Goal: Task Accomplishment & Management: Manage account settings

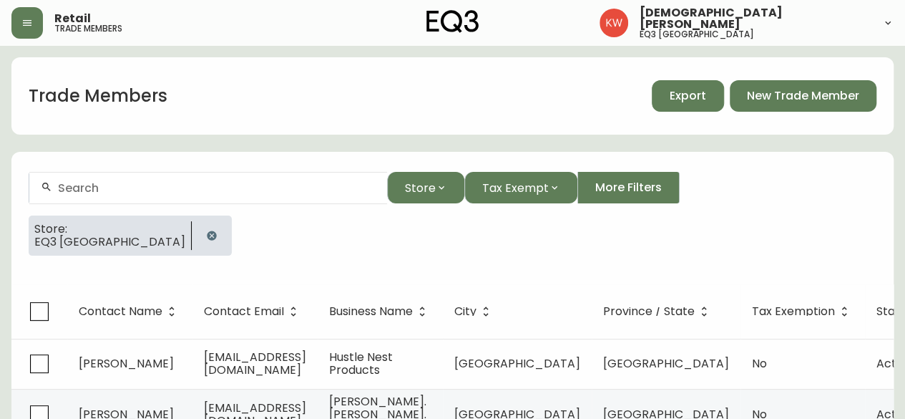
click at [696, 101] on span "Export" at bounding box center [688, 96] width 37 height 16
click at [206, 235] on icon "button" at bounding box center [211, 235] width 11 height 11
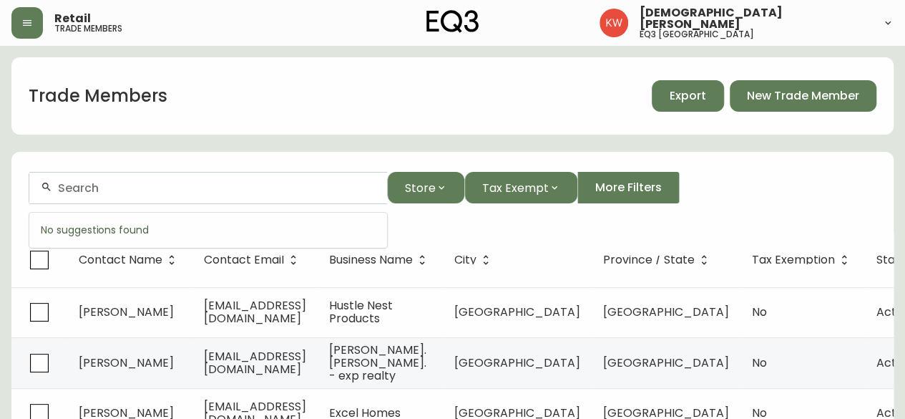
click at [160, 190] on input "text" at bounding box center [217, 188] width 318 height 14
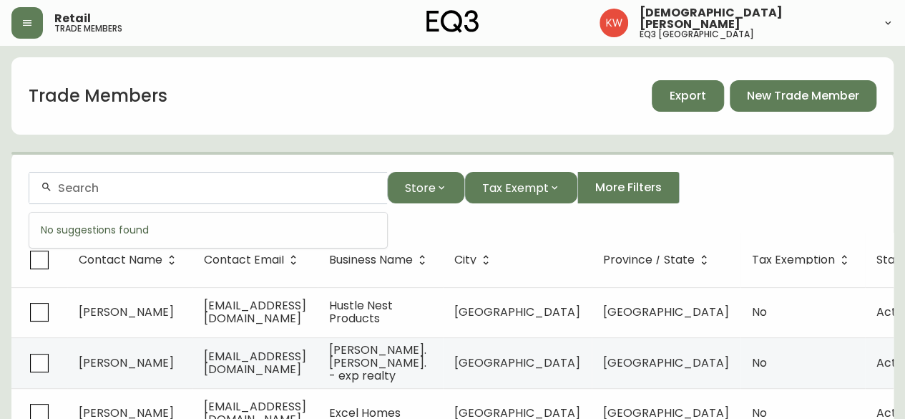
paste input "[PERSON_NAME][EMAIL_ADDRESS][DOMAIN_NAME]"
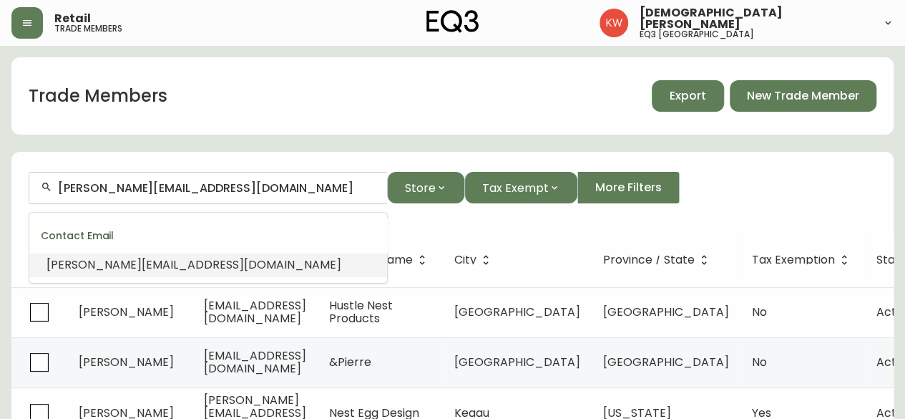
click at [215, 268] on span "[PERSON_NAME][EMAIL_ADDRESS][DOMAIN_NAME]" at bounding box center [194, 264] width 295 height 16
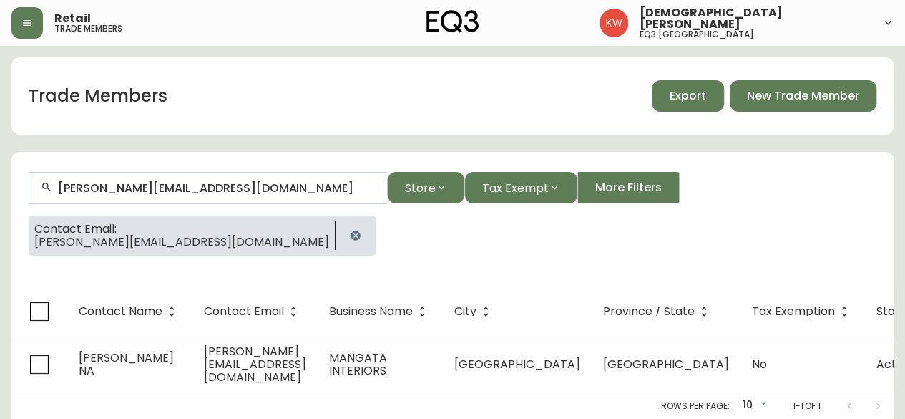
type input "[PERSON_NAME][EMAIL_ADDRESS][DOMAIN_NAME]"
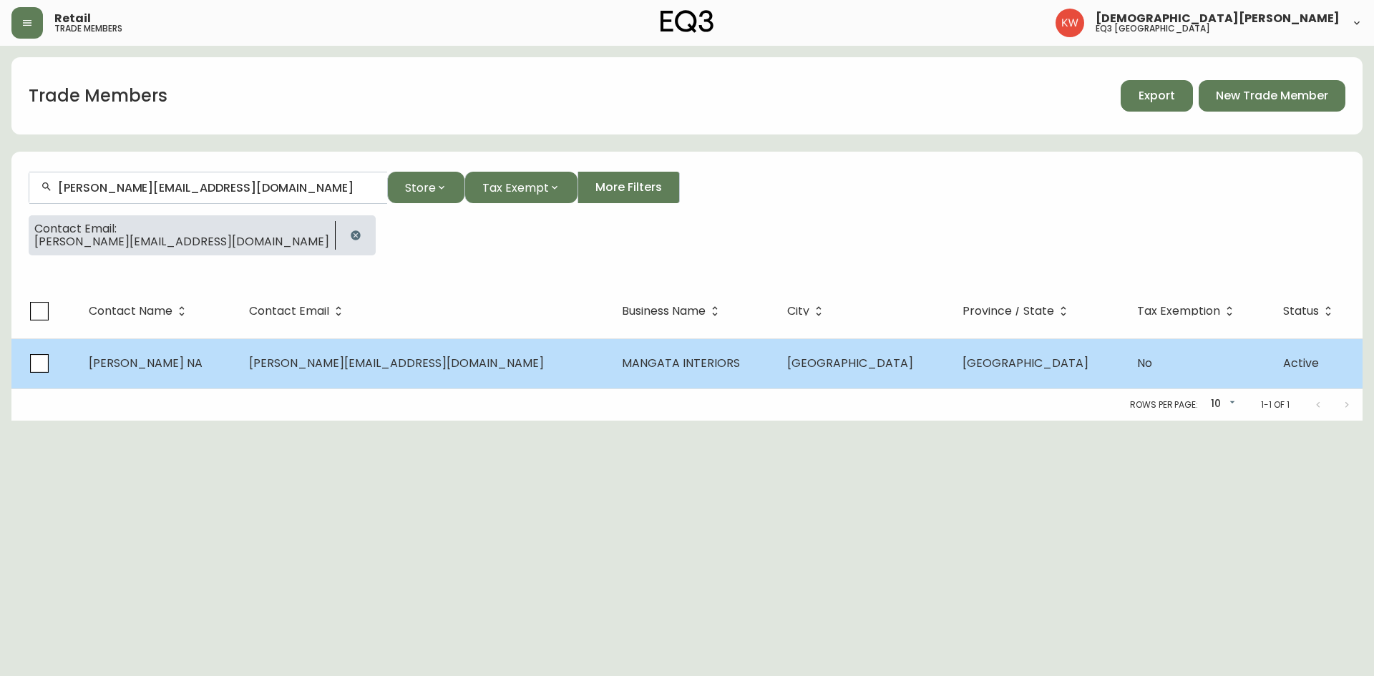
click at [117, 362] on span "[PERSON_NAME] NA" at bounding box center [146, 363] width 114 height 16
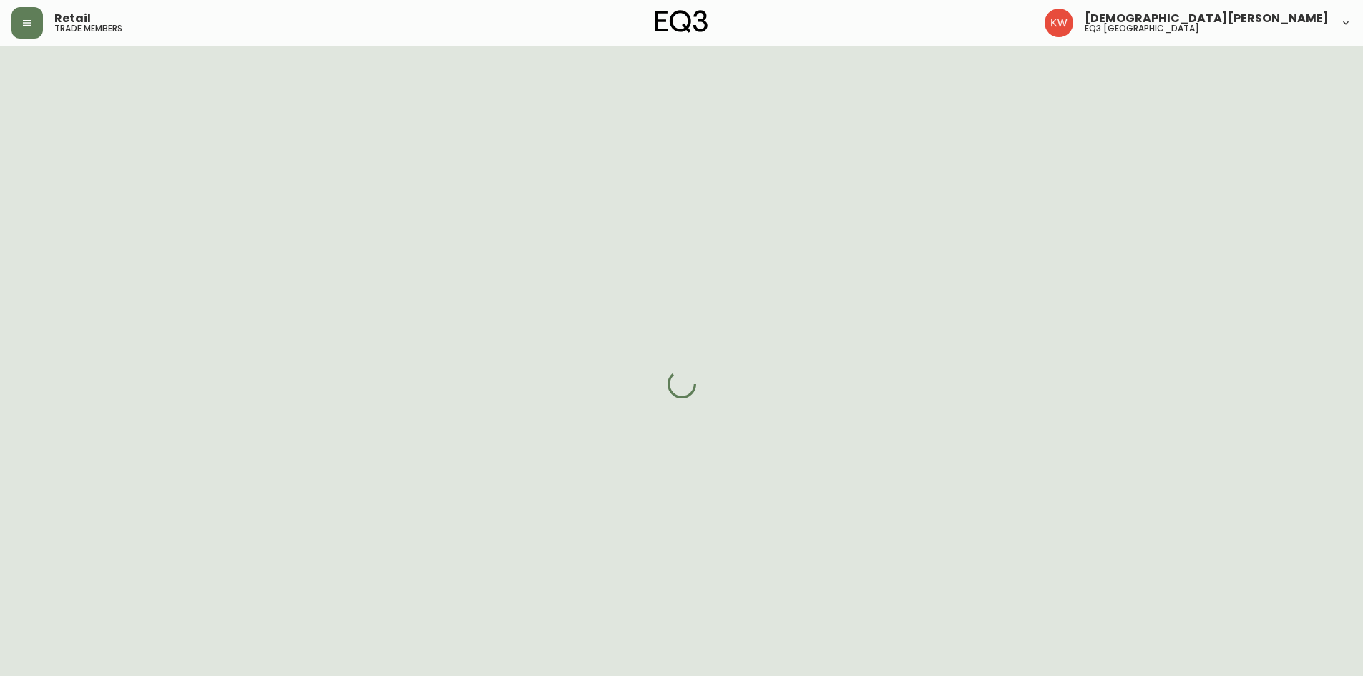
select select "BC"
select select "CA"
select select "CA_EN"
select select "Other"
select select "false"
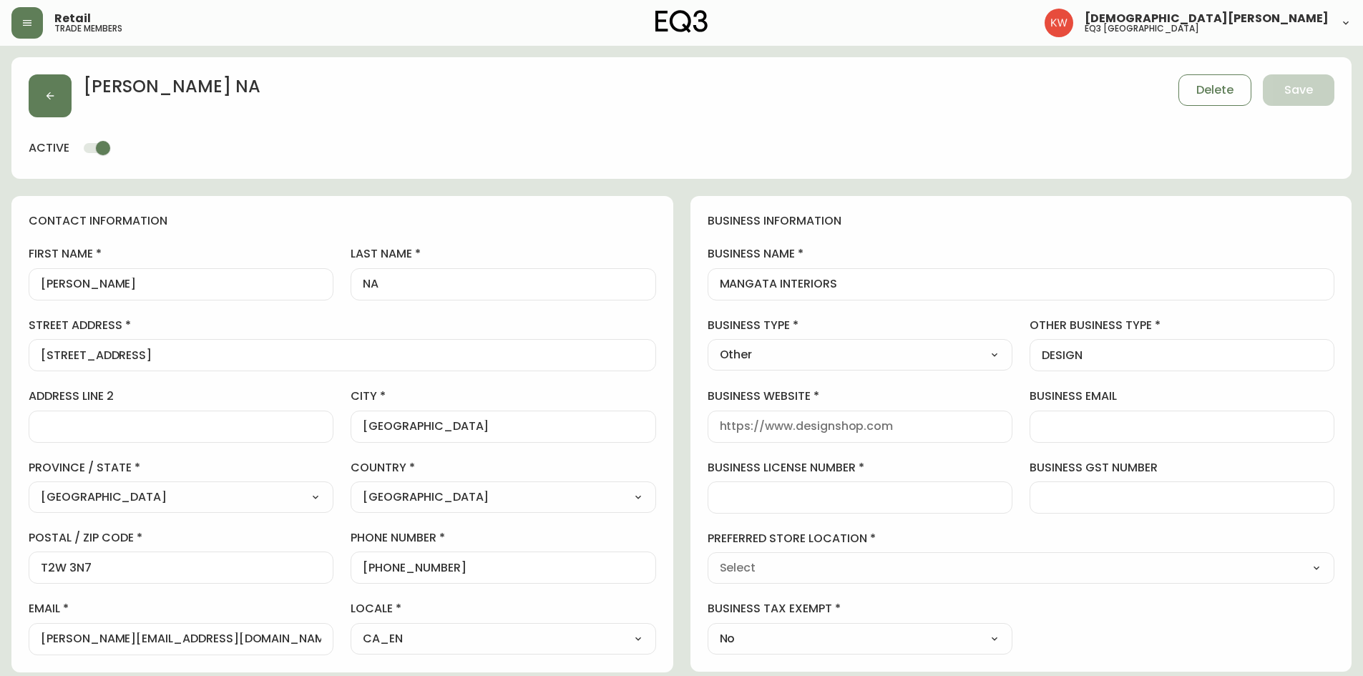
type input "EQ3 [GEOGRAPHIC_DATA]"
select select "cjw10z96m00006gs08l3o91tv"
click at [128, 290] on input "[PERSON_NAME]" at bounding box center [181, 285] width 281 height 14
type input "[PERSON_NAME]"
drag, startPoint x: 404, startPoint y: 288, endPoint x: 345, endPoint y: 290, distance: 58.7
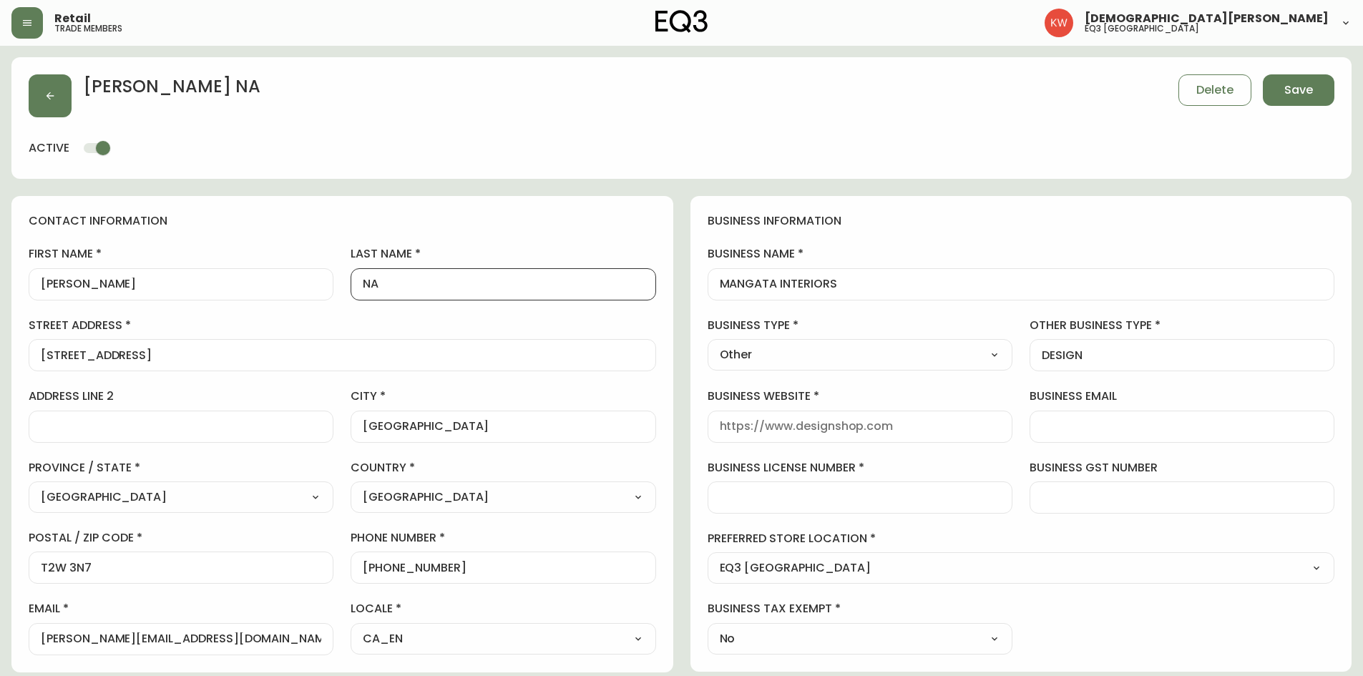
click at [345, 290] on div "first name [PERSON_NAME] last name NA street address [STREET_ADDRESS] address l…" at bounding box center [343, 450] width 628 height 409
type input "-"
click at [905, 91] on button "Save" at bounding box center [1299, 89] width 72 height 31
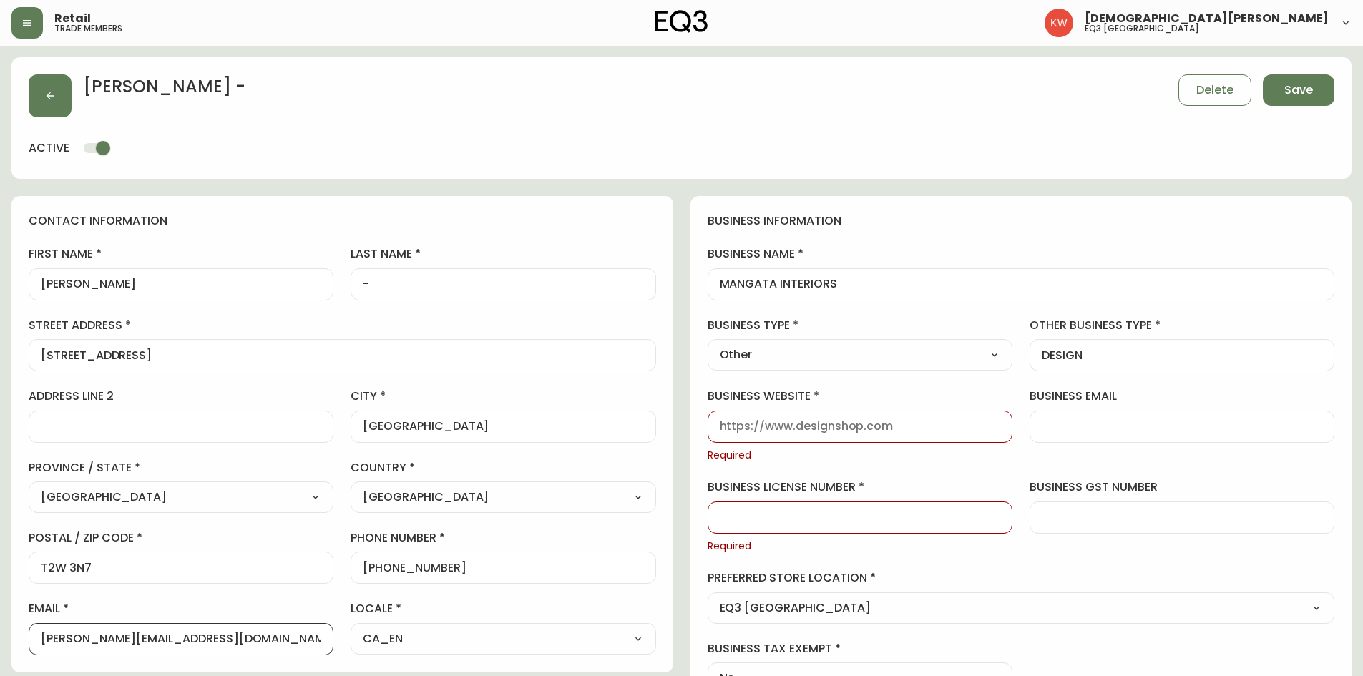
drag, startPoint x: 253, startPoint y: 641, endPoint x: 100, endPoint y: 643, distance: 152.5
click at [100, 418] on input "[PERSON_NAME][EMAIL_ADDRESS][DOMAIN_NAME]" at bounding box center [181, 640] width 281 height 14
click at [800, 418] on input "business website" at bounding box center [860, 427] width 281 height 14
paste input "[DOMAIN_NAME]"
type input "[DOMAIN_NAME]"
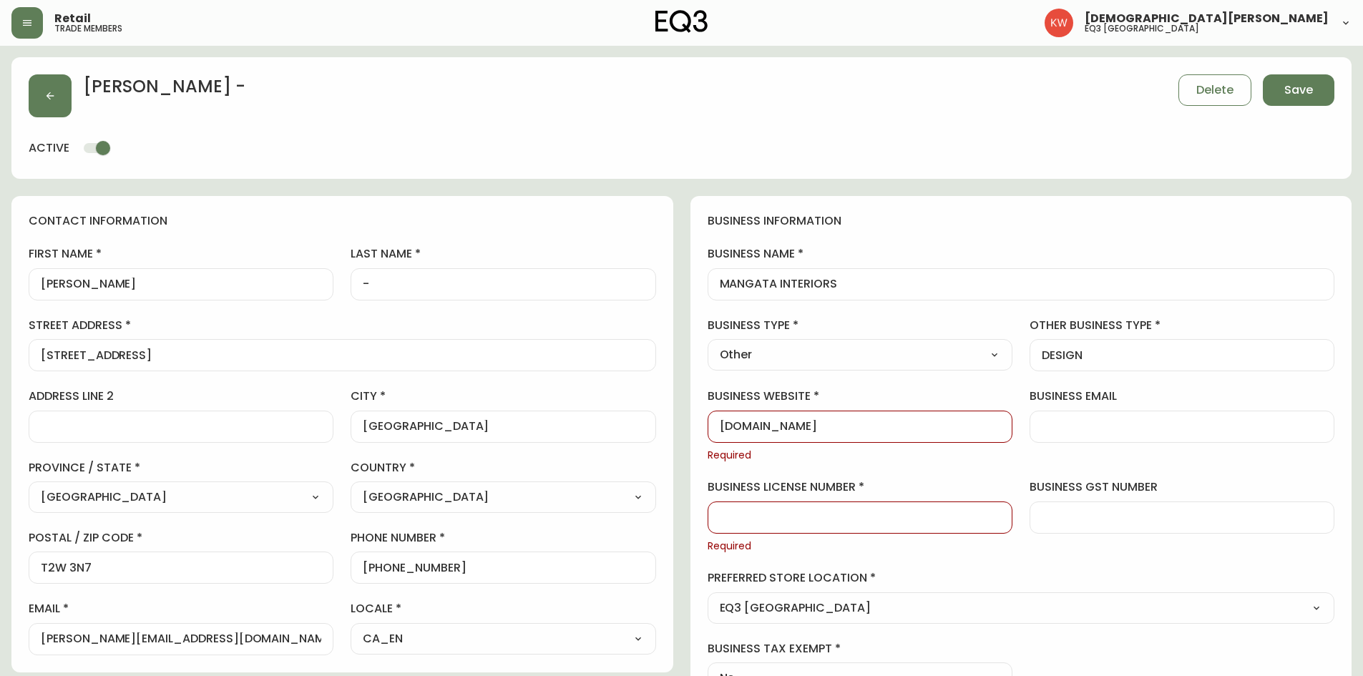
click at [797, 418] on input "business license number" at bounding box center [860, 518] width 281 height 14
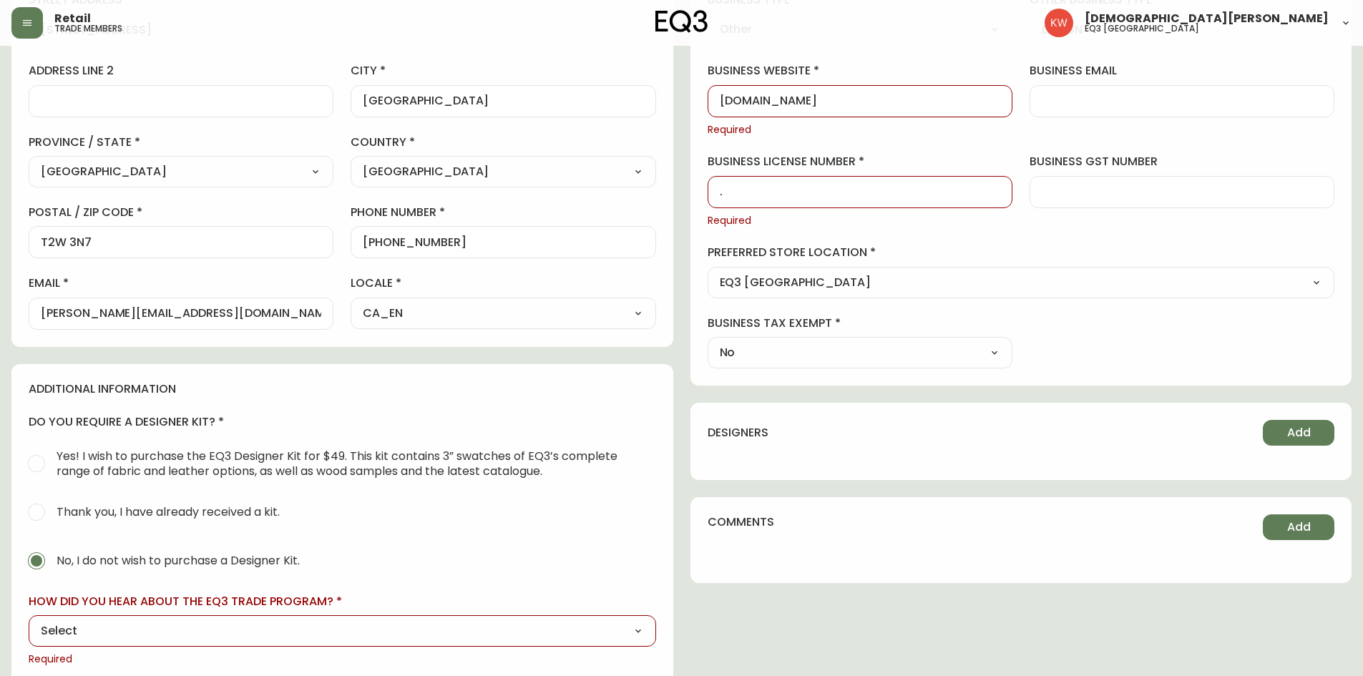
scroll to position [358, 0]
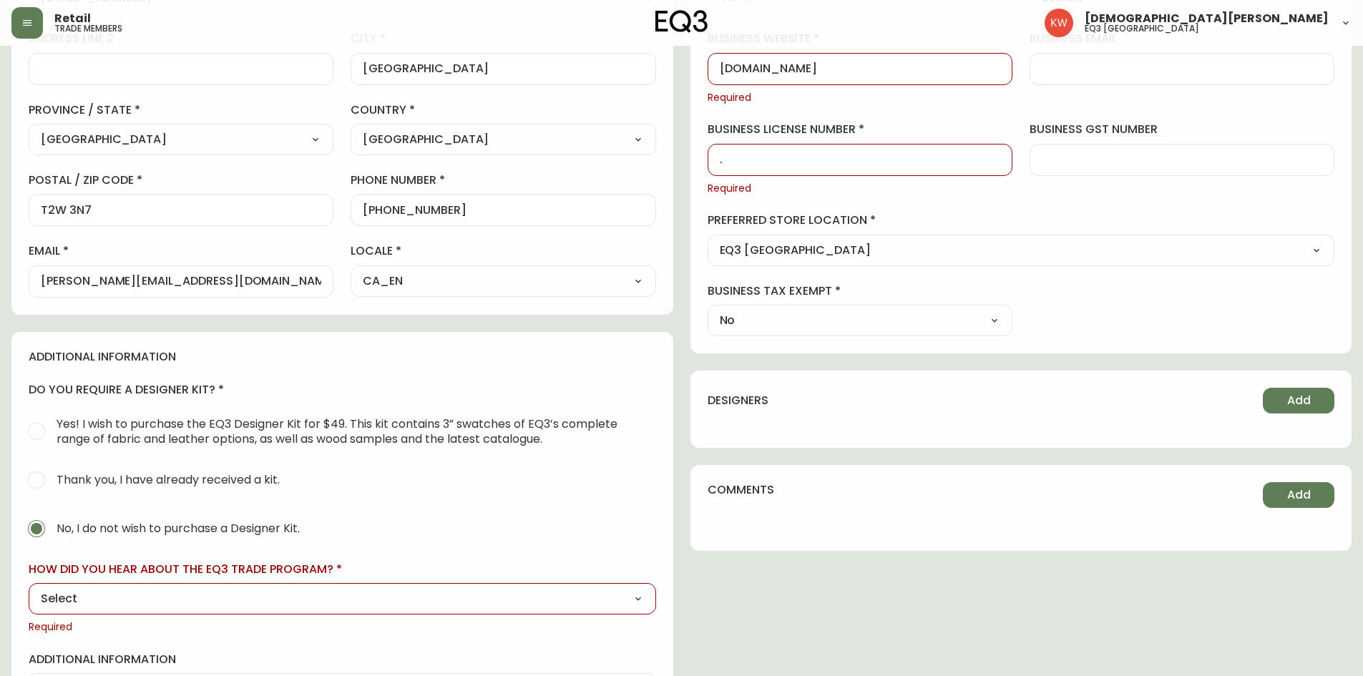
type input "."
click at [180, 418] on select "Select Social Media Advertisement Trade Show Outreach from a Trade Rep Other" at bounding box center [343, 598] width 628 height 21
select select "Other"
click at [29, 418] on select "Select Social Media Advertisement Trade Show Outreach from a Trade Rep Other" at bounding box center [343, 598] width 628 height 21
type input "Other"
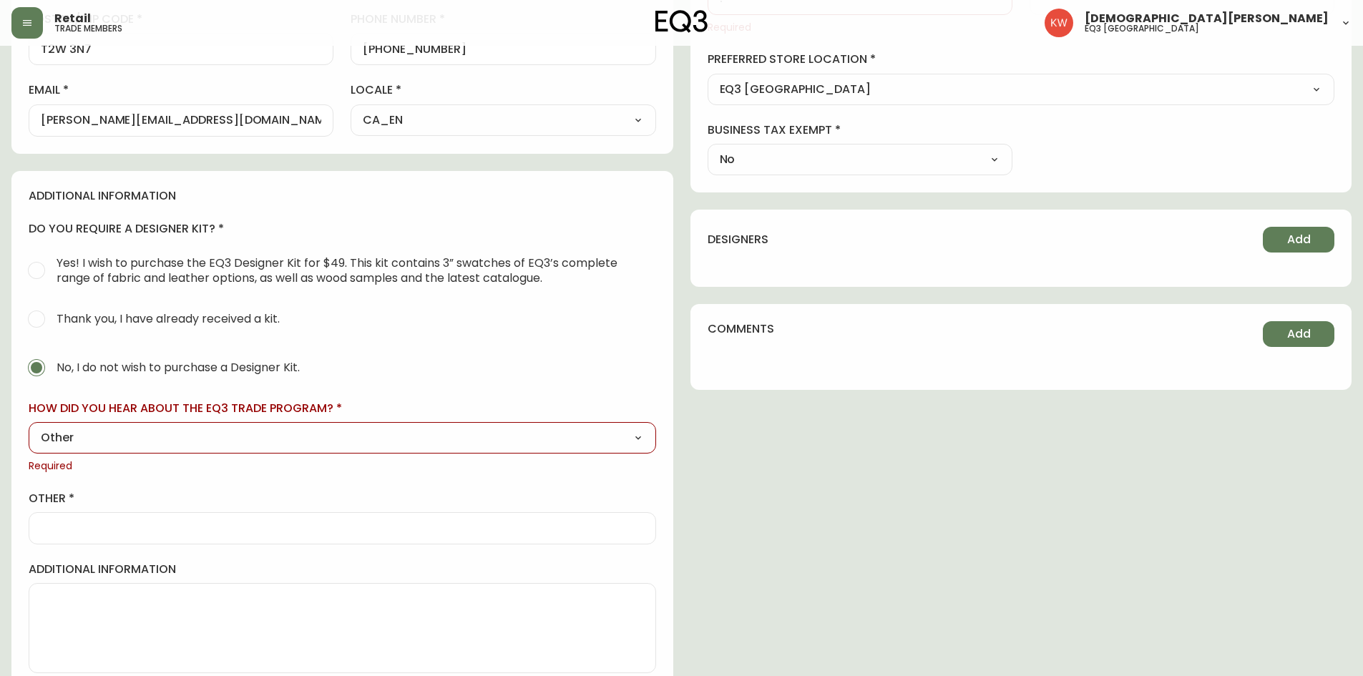
scroll to position [533, 0]
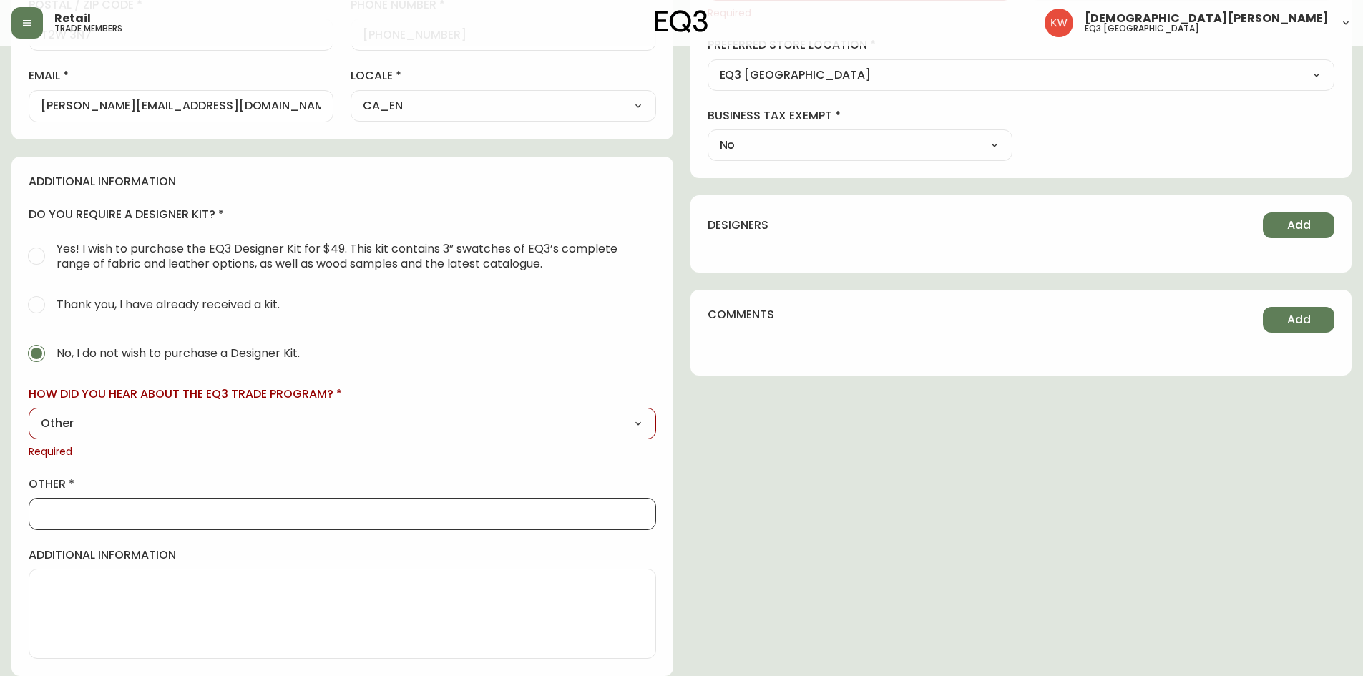
click at [110, 418] on input "other" at bounding box center [342, 514] width 603 height 14
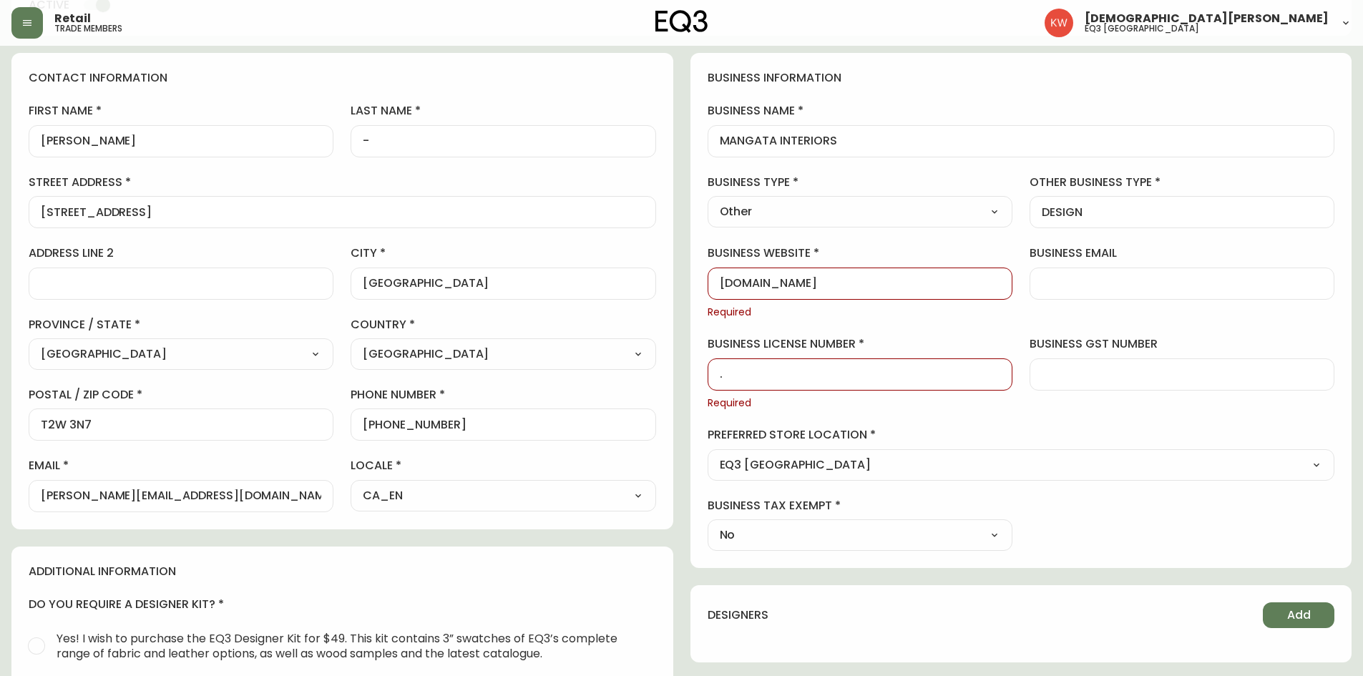
scroll to position [0, 0]
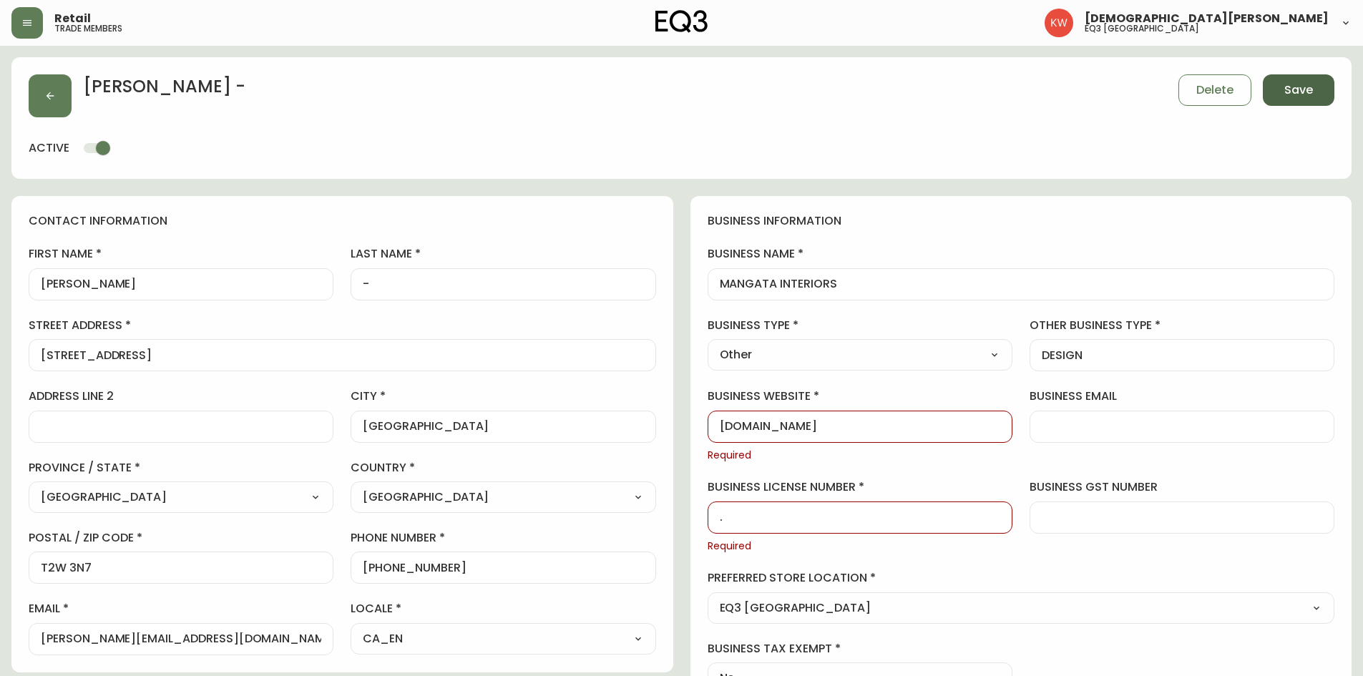
type input "."
click at [905, 85] on span "Save" at bounding box center [1299, 90] width 29 height 16
select select "Other"
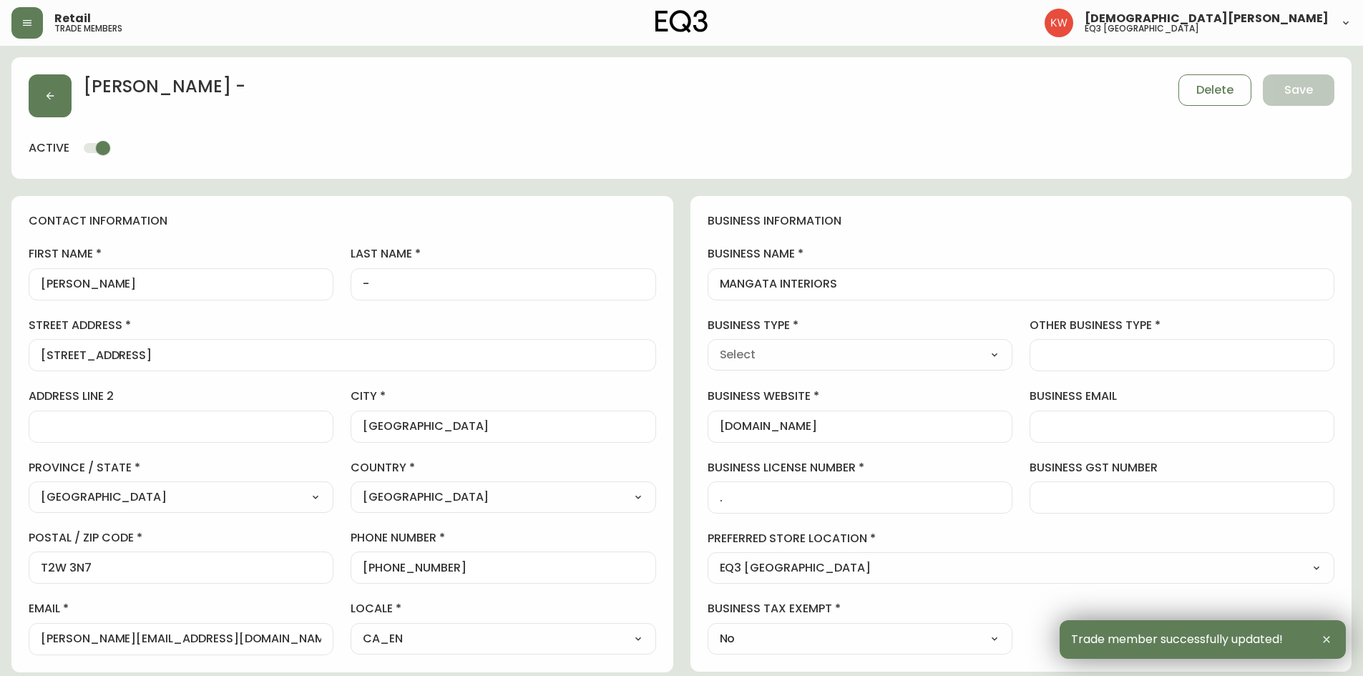
type input "Other"
type input "DESIGN"
click at [59, 89] on button "button" at bounding box center [50, 95] width 43 height 43
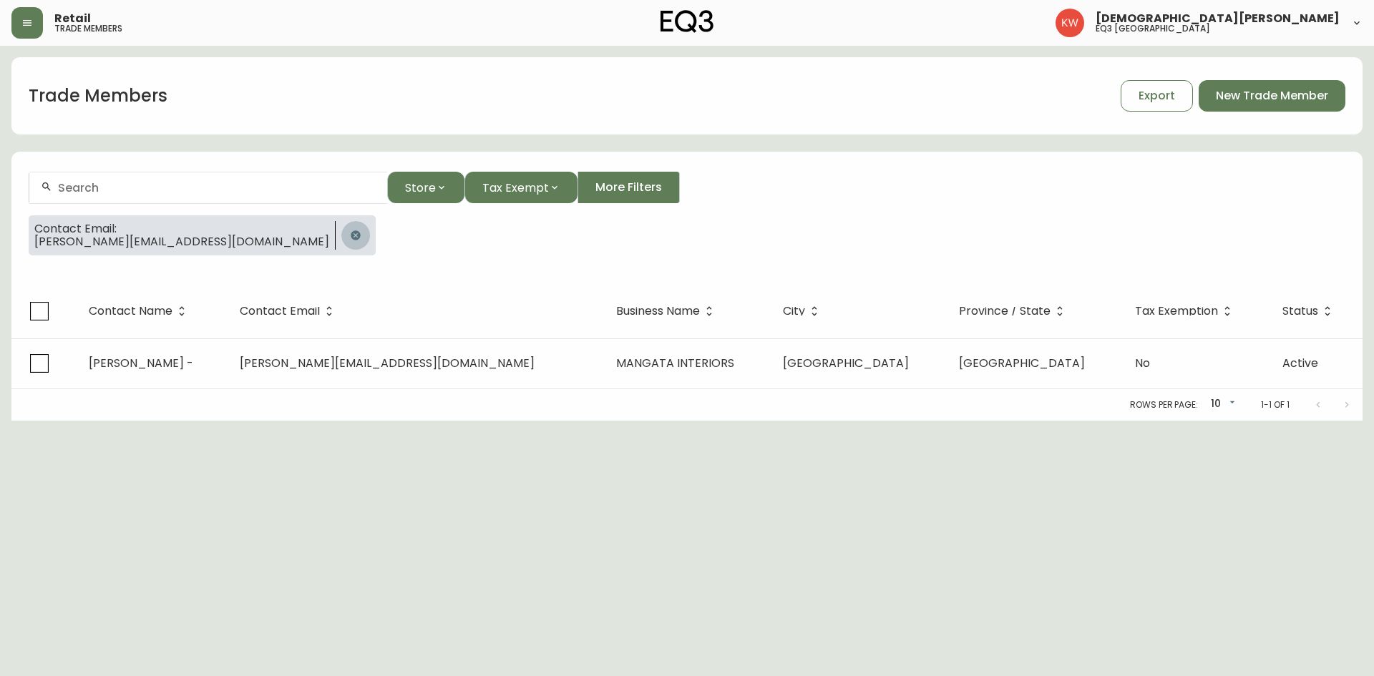
click at [350, 235] on icon "button" at bounding box center [355, 235] width 11 height 11
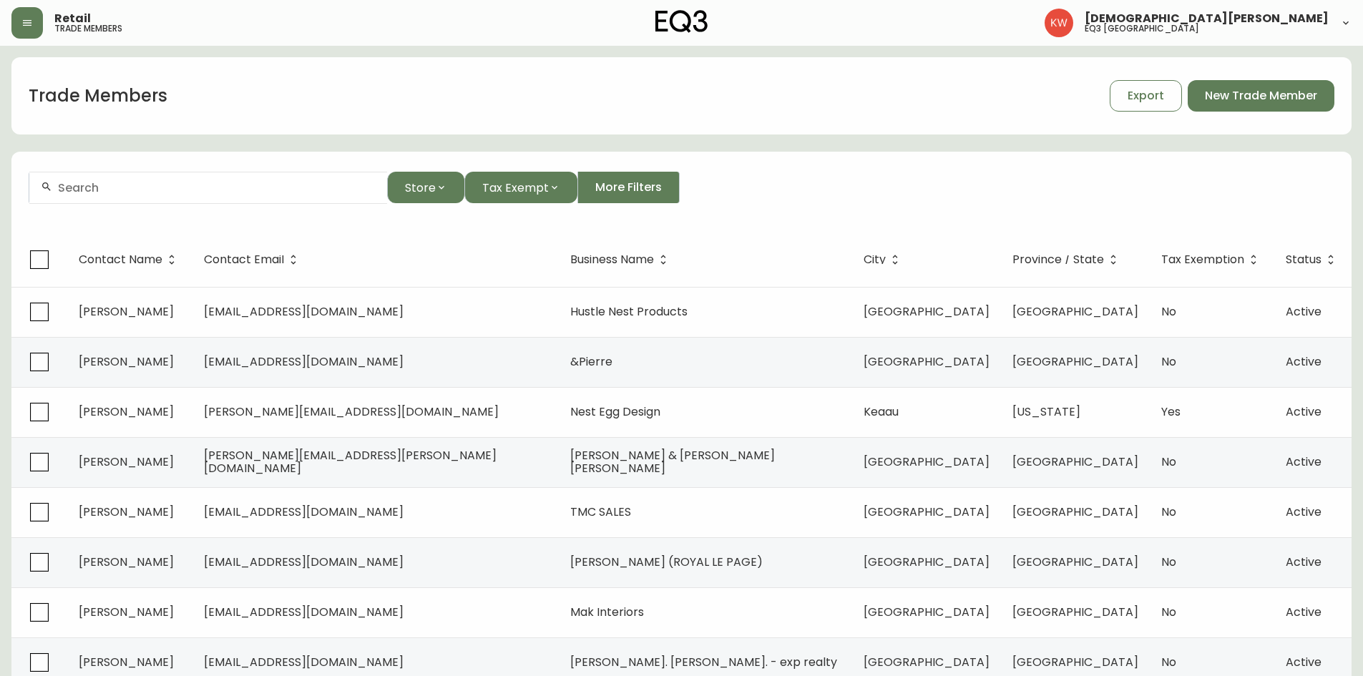
click at [234, 183] on input "text" at bounding box center [217, 188] width 318 height 14
paste input "[DOMAIN_NAME]"
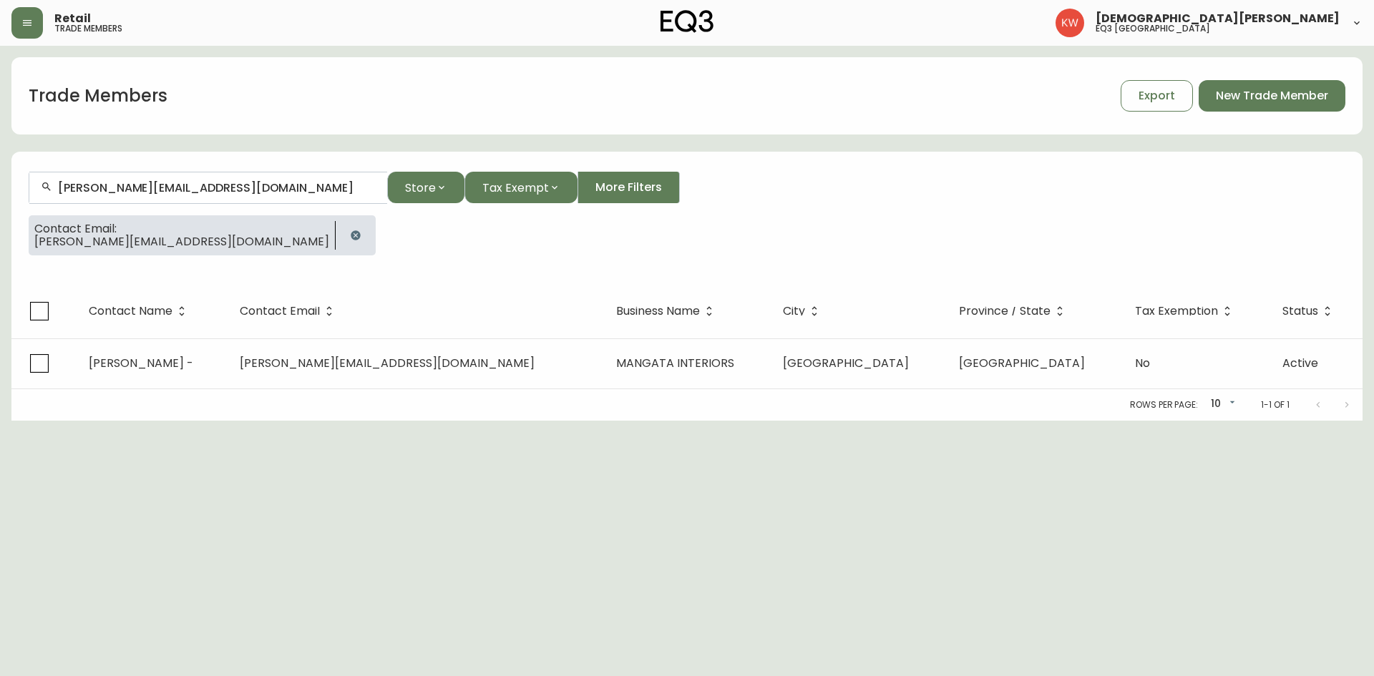
click at [351, 233] on icon "button" at bounding box center [355, 234] width 9 height 9
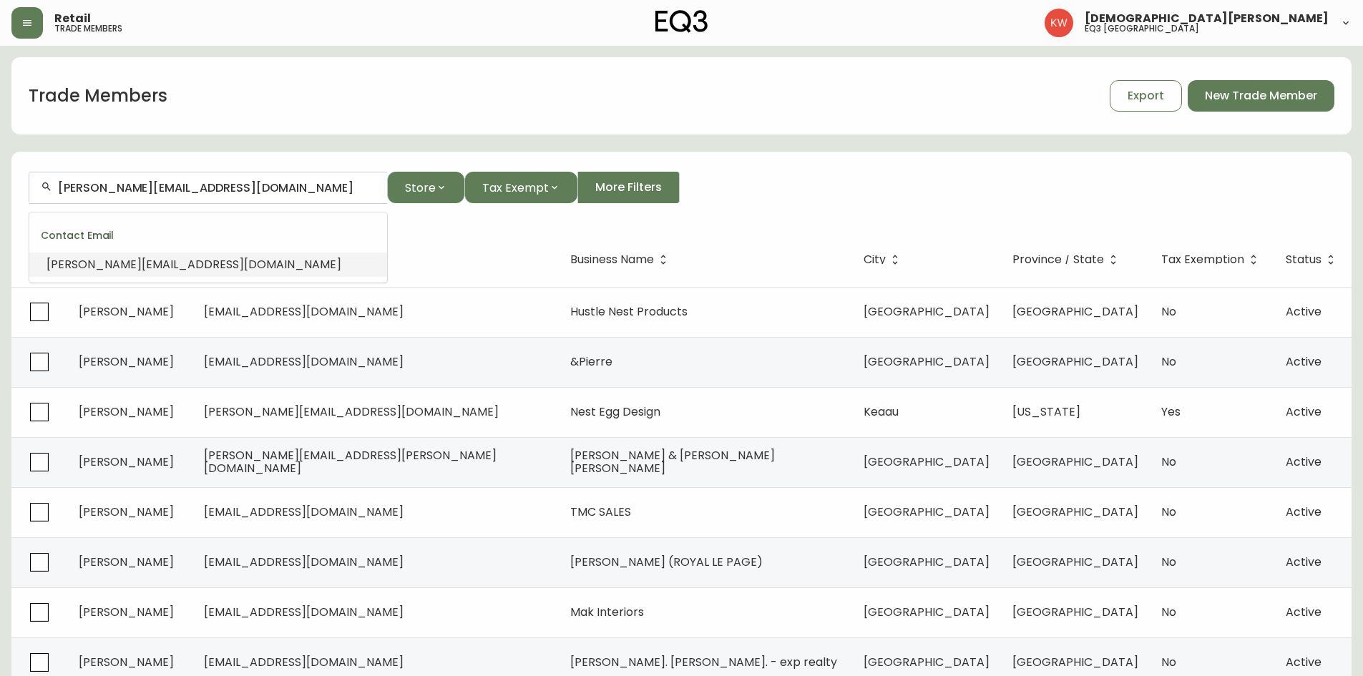
drag, startPoint x: 256, startPoint y: 181, endPoint x: 27, endPoint y: 186, distance: 229.1
click at [27, 186] on form "[PERSON_NAME][EMAIL_ADDRESS][DOMAIN_NAME] Store Tax Exempt More Filters" at bounding box center [681, 194] width 1341 height 78
paste input "[PERSON_NAME] DESIGN"
type input "[PERSON_NAME] DESIGN"
click at [145, 265] on span "MAJURY" at bounding box center [168, 264] width 46 height 16
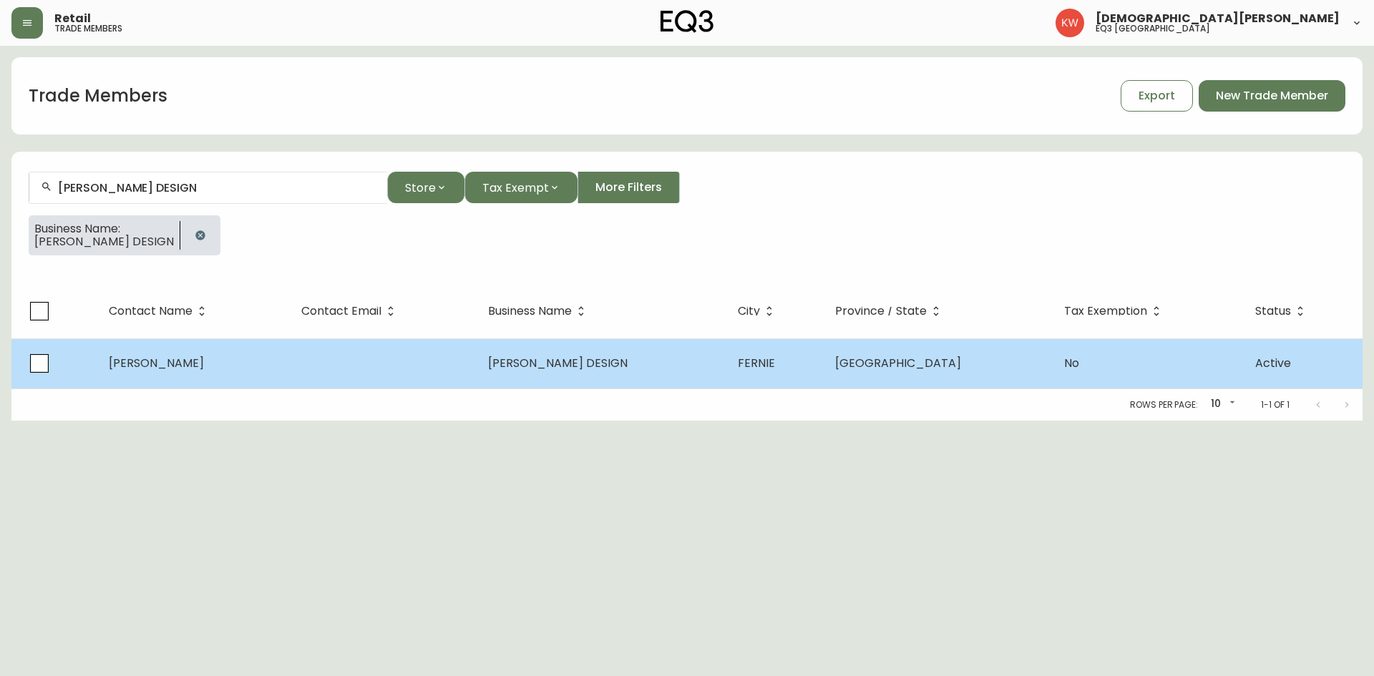
click at [181, 373] on td "[PERSON_NAME]" at bounding box center [193, 364] width 193 height 50
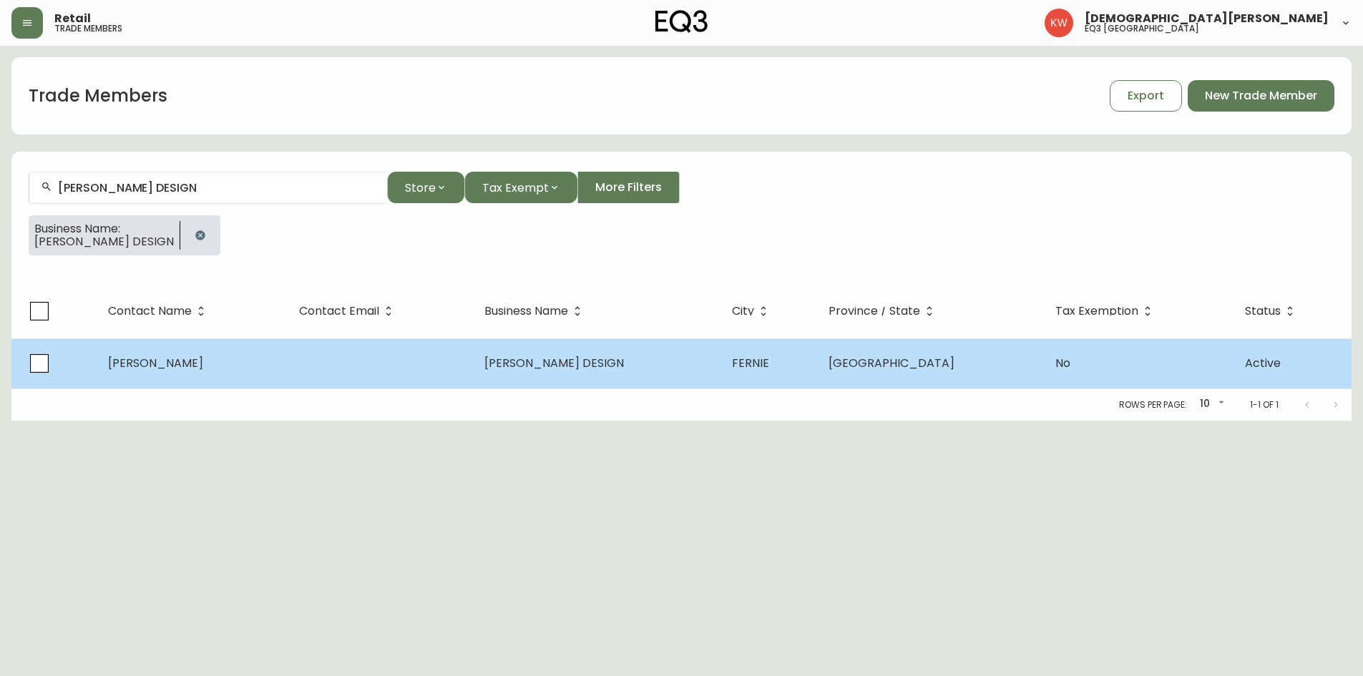
select select "BC"
select select "CA"
select select "CA_EN"
select select "Other"
select select "false"
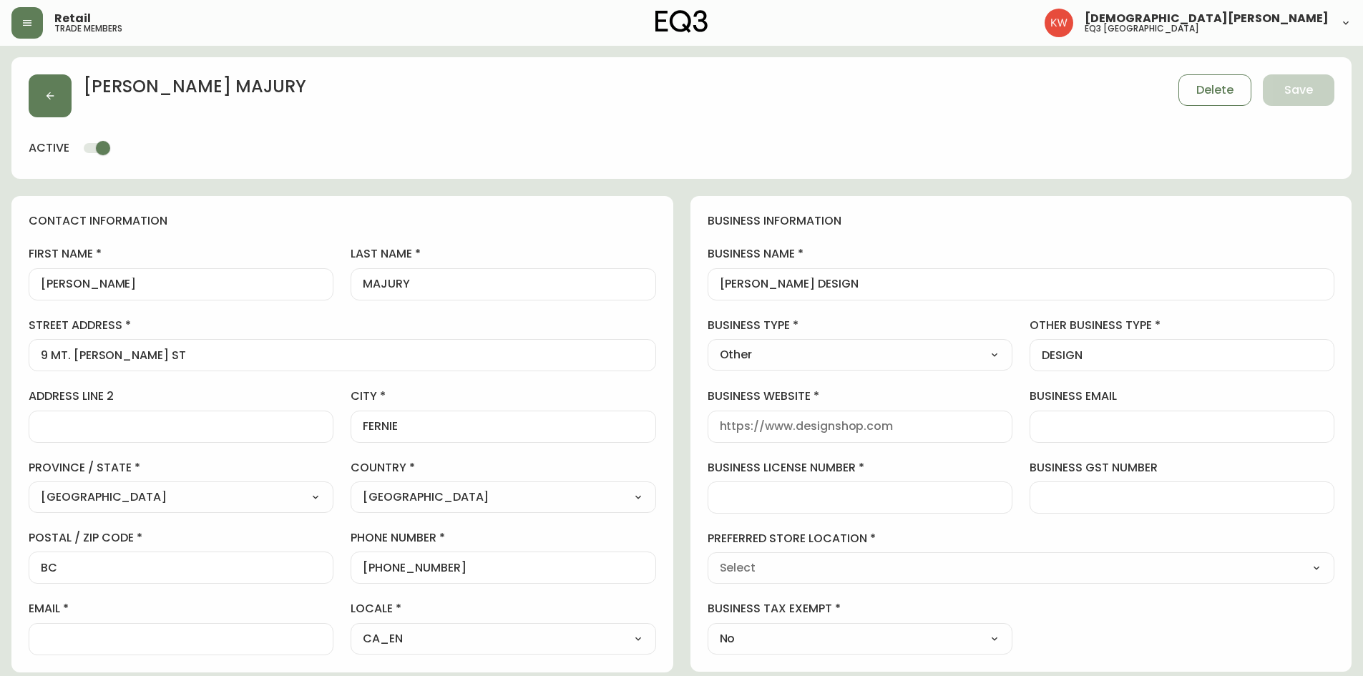
type input "EQ3 [GEOGRAPHIC_DATA]"
select select "cjw10z96m00006gs08l3o91tv"
click at [60, 90] on button "button" at bounding box center [50, 95] width 43 height 43
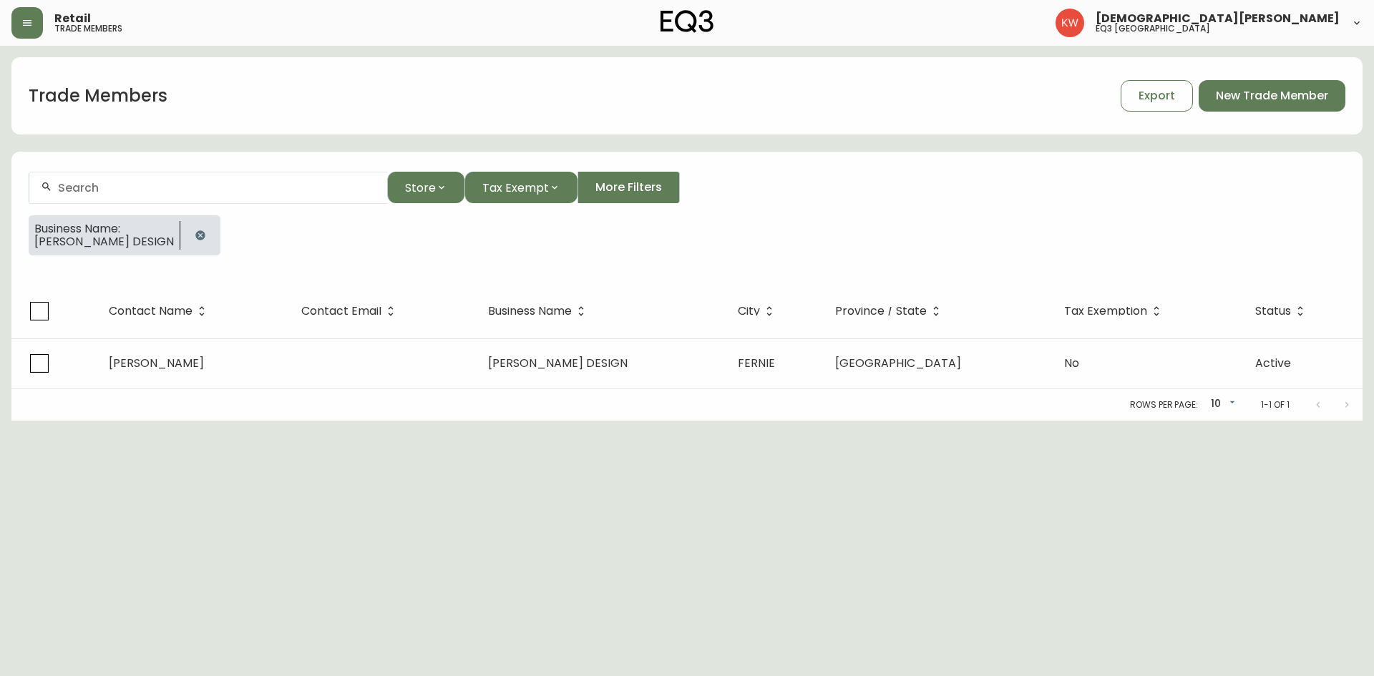
click at [195, 236] on icon "button" at bounding box center [199, 234] width 9 height 9
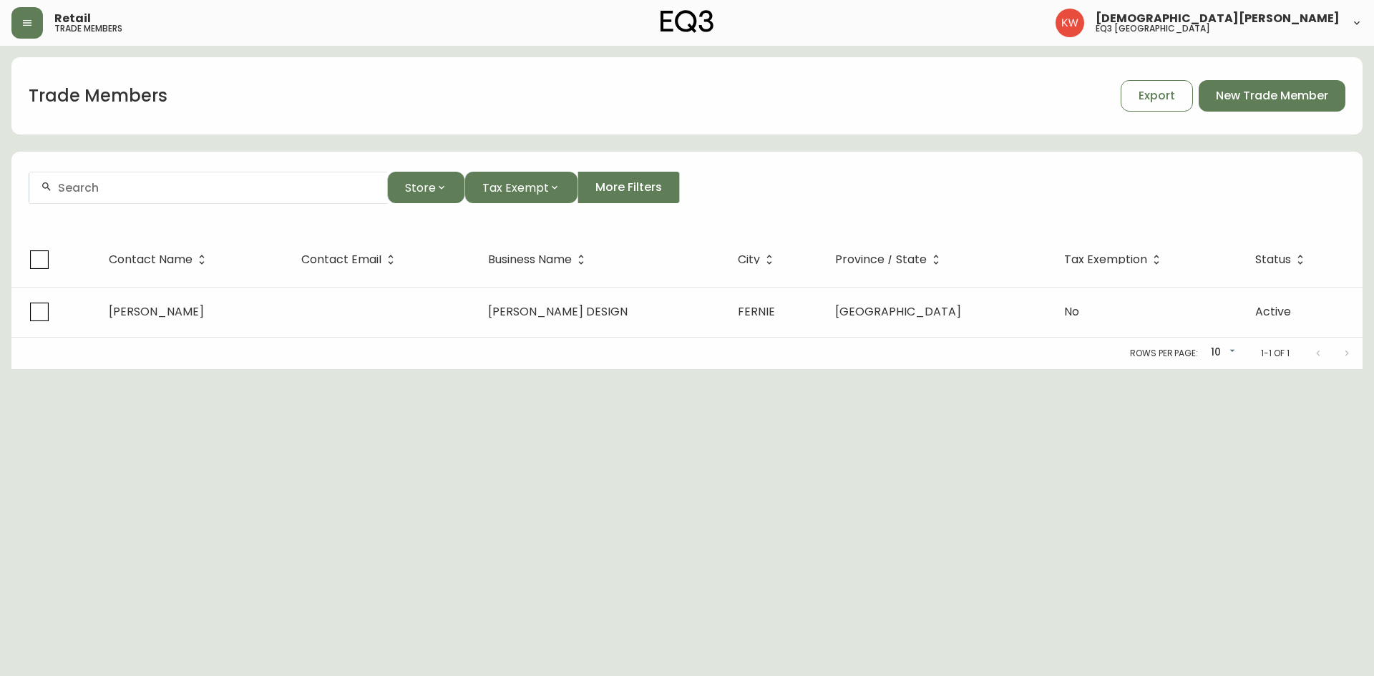
click at [173, 204] on form "Store Tax Exempt More Filters" at bounding box center [686, 194] width 1351 height 78
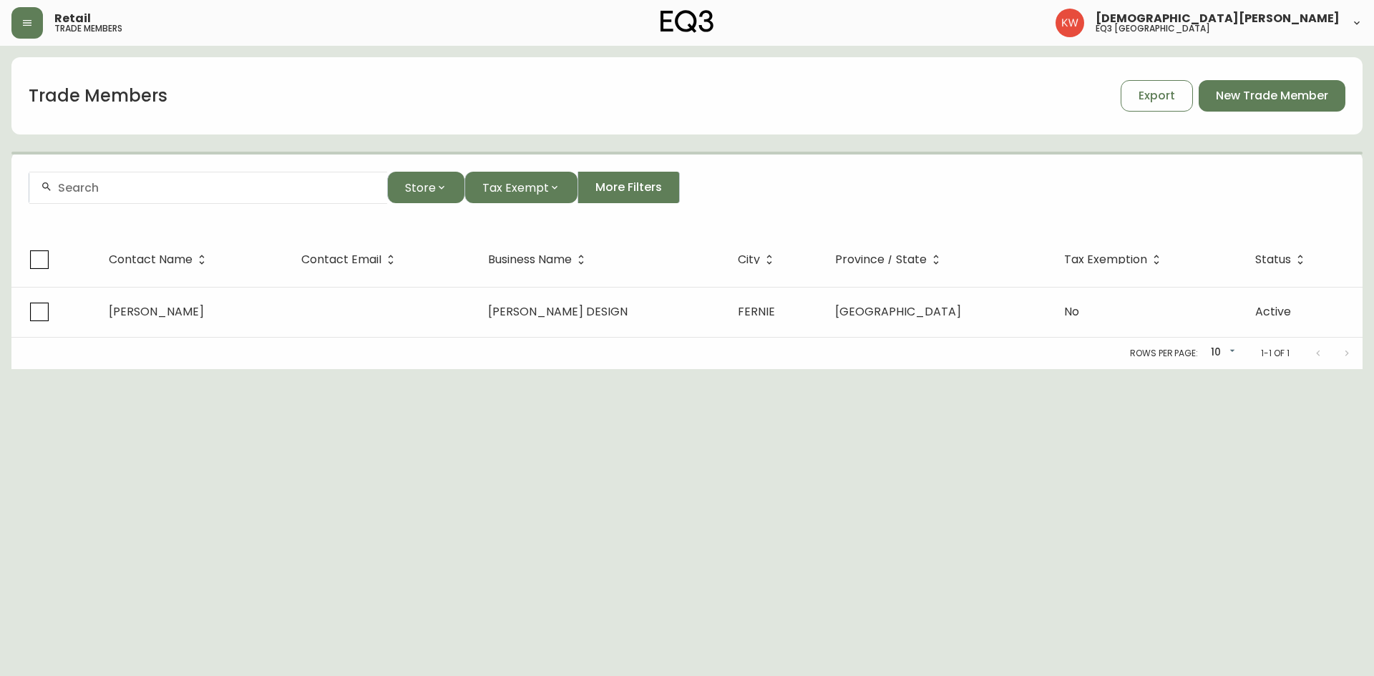
click at [179, 193] on input "text" at bounding box center [217, 188] width 318 height 14
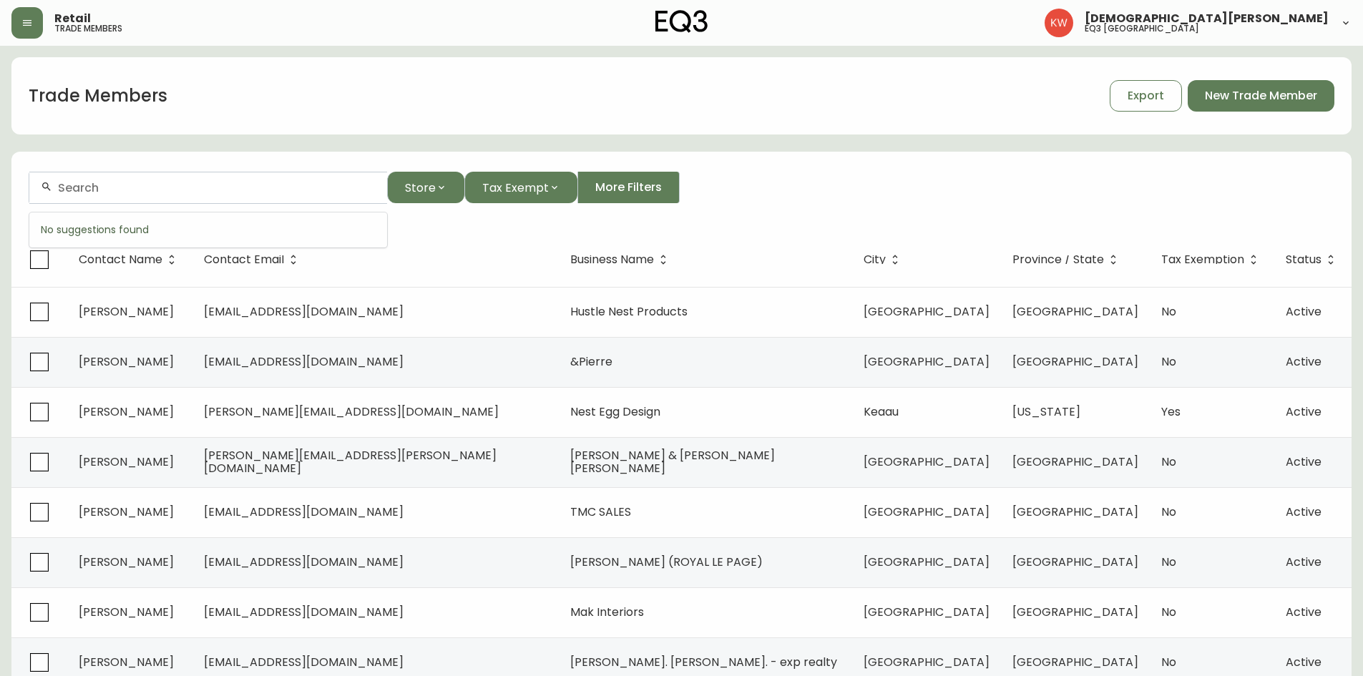
paste input "ALTERIOR"
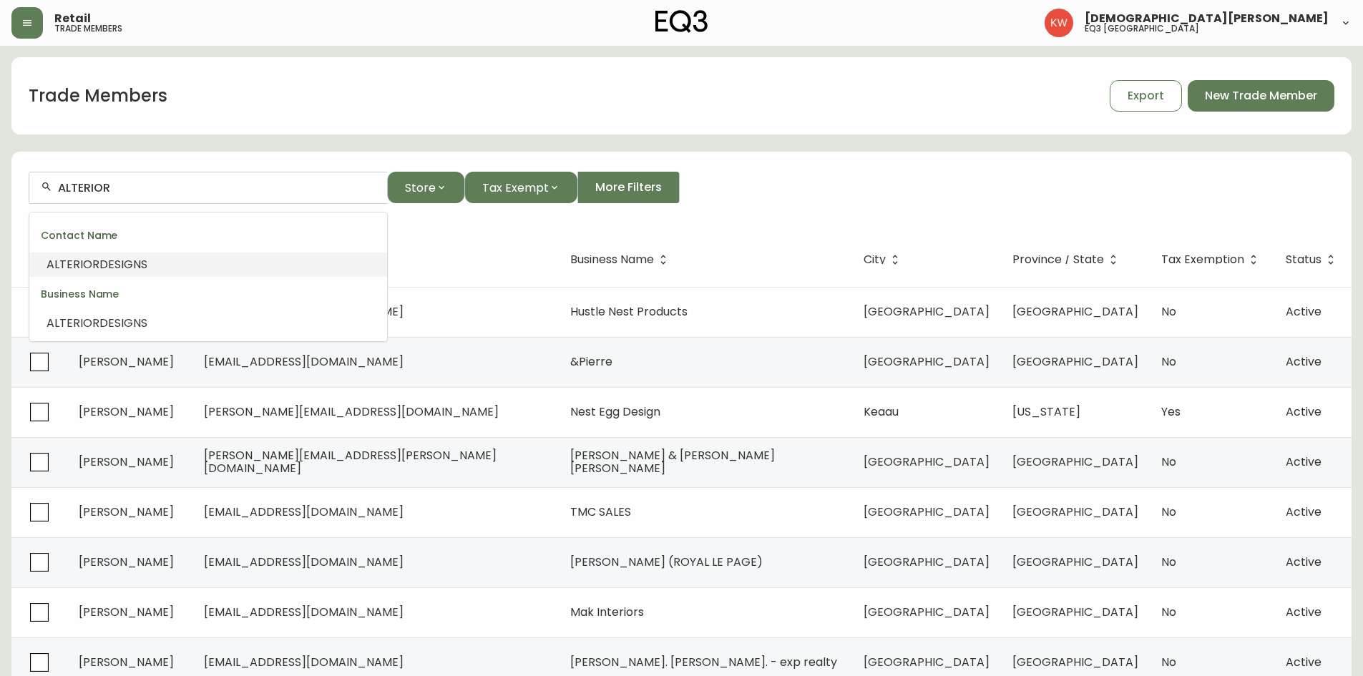
click at [132, 261] on span "DESIGNS" at bounding box center [123, 264] width 48 height 16
type input "ALTERIOR DESIGNS"
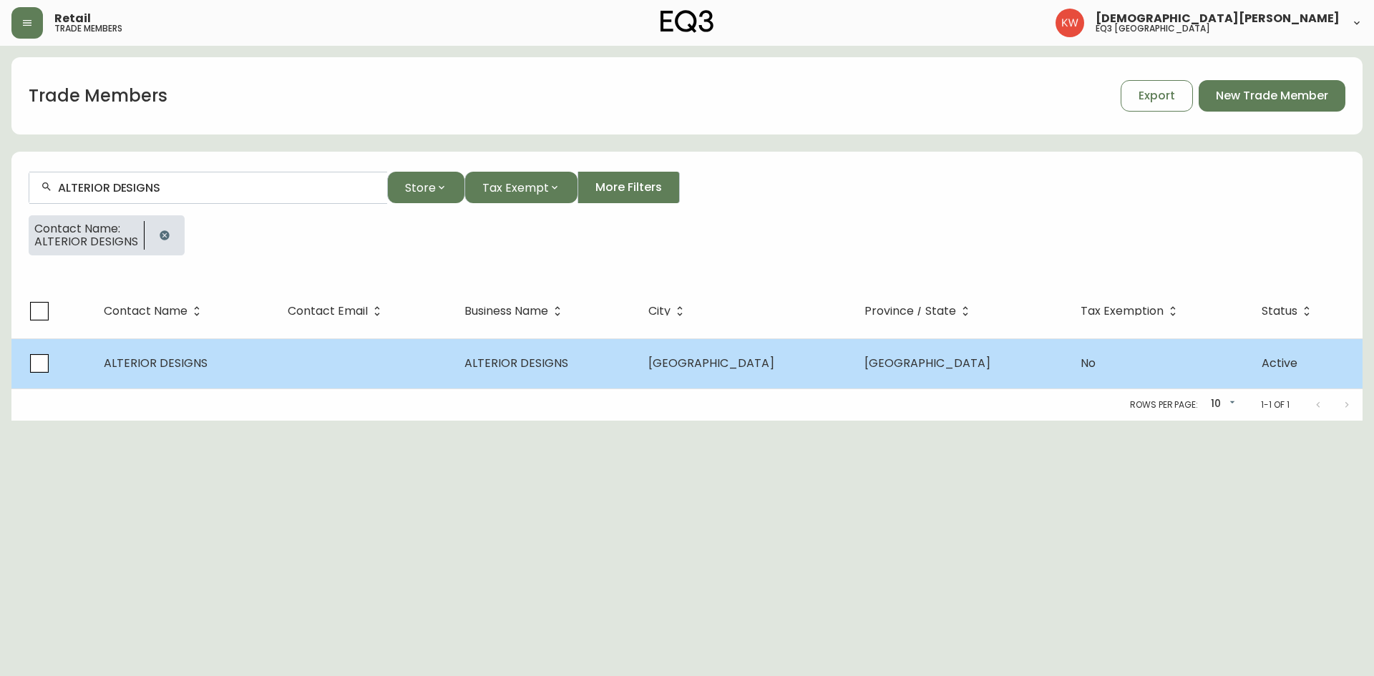
click at [177, 376] on td "ALTERIOR DESIGNS" at bounding box center [184, 364] width 184 height 50
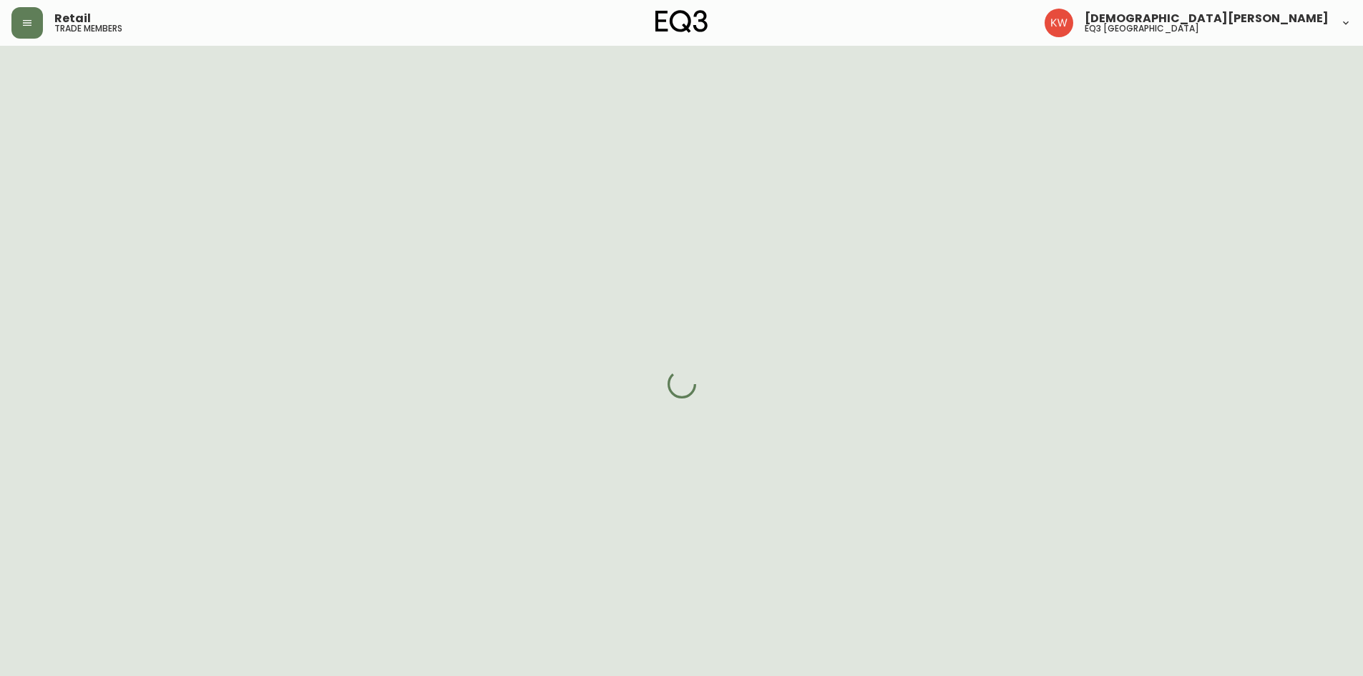
select select "AB"
select select "CA"
select select "CA_EN"
select select "Other"
select select "cjw10z96m00006gs08l3o91tv"
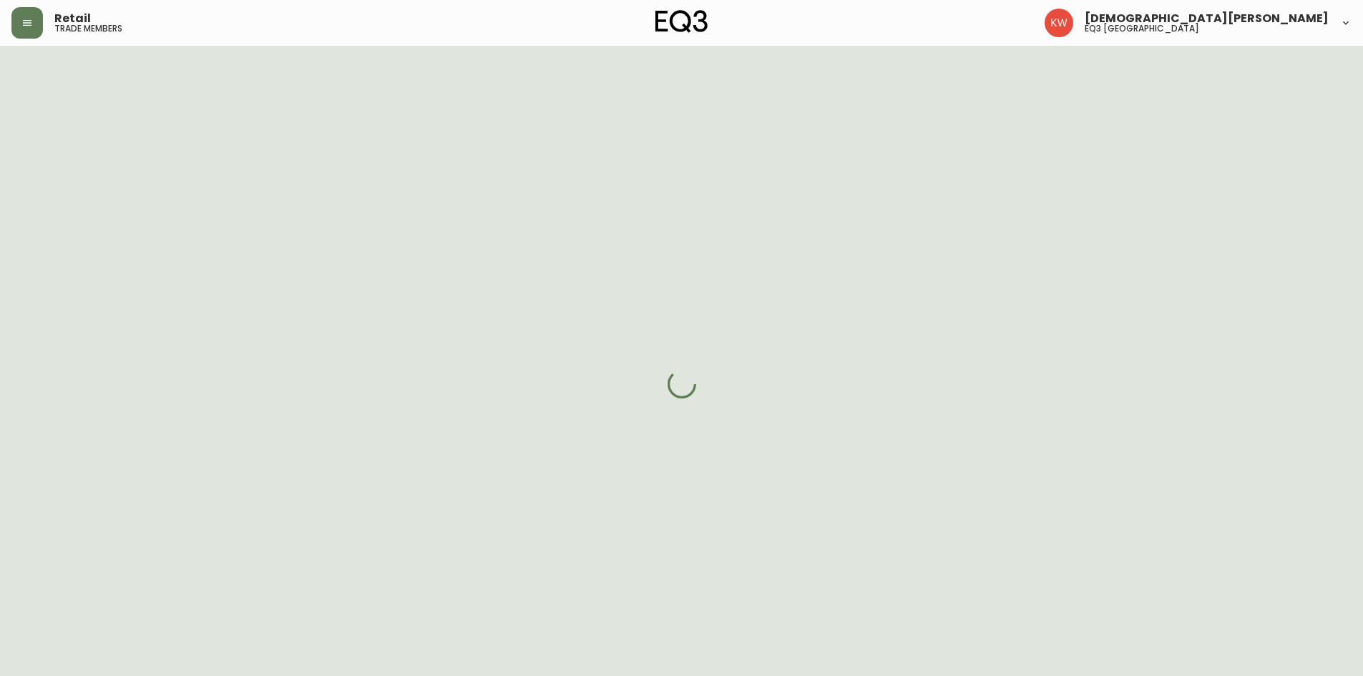
select select "false"
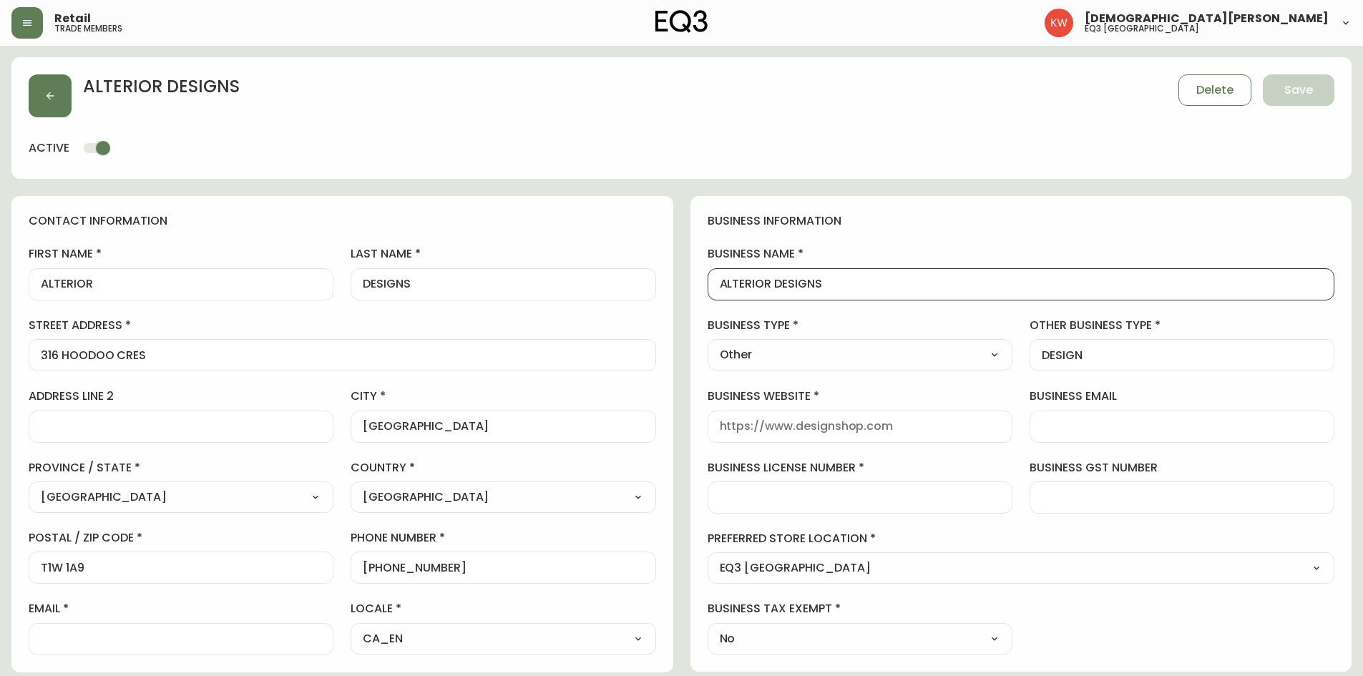
scroll to position [1, 0]
drag, startPoint x: 851, startPoint y: 286, endPoint x: 679, endPoint y: 292, distance: 172.6
click at [679, 292] on div "contact information first name ALTERIOR last name DESIGNS street address 316 HO…" at bounding box center [681, 657] width 1341 height 923
drag, startPoint x: 111, startPoint y: 281, endPoint x: 28, endPoint y: 298, distance: 84.8
click at [28, 298] on div "contact information first name ALTERIOR last name DESIGNS street address 316 HO…" at bounding box center [342, 434] width 662 height 477
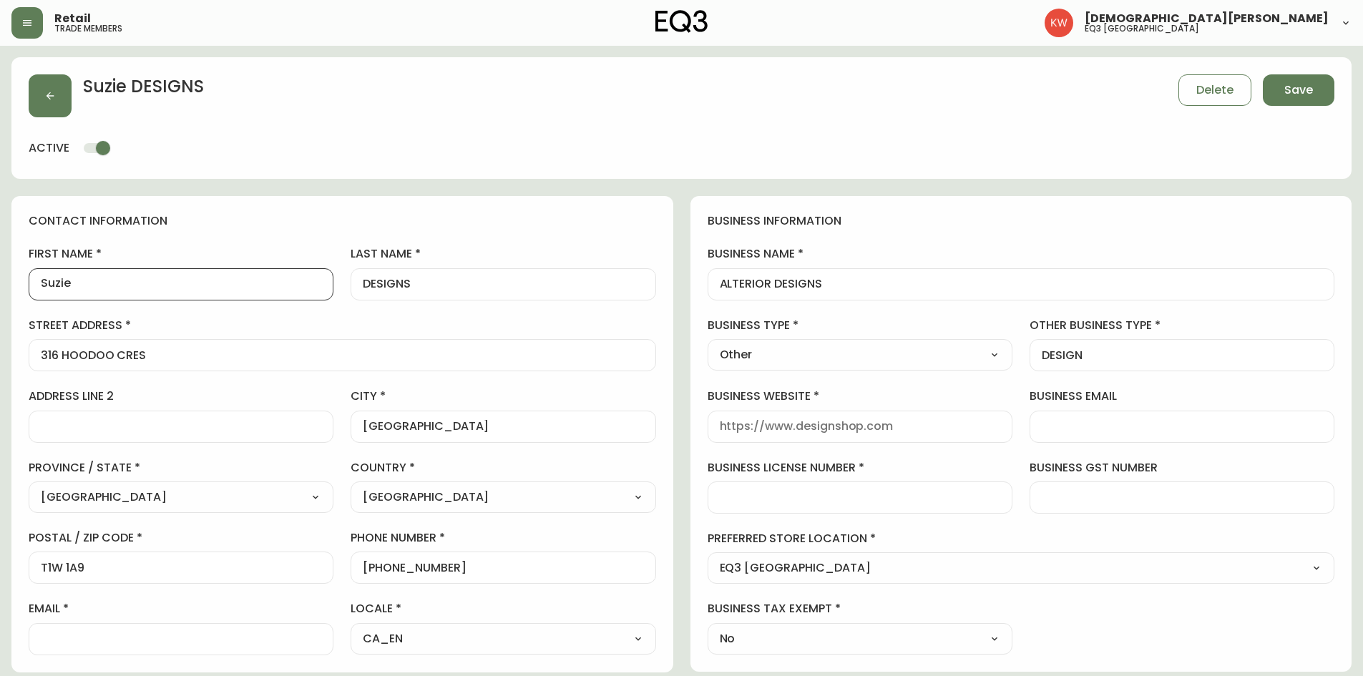
type input "Suzie"
drag, startPoint x: 449, startPoint y: 282, endPoint x: 351, endPoint y: 283, distance: 98.8
click at [351, 283] on div "DESIGNS" at bounding box center [503, 284] width 305 height 32
type input "[PERSON_NAME]"
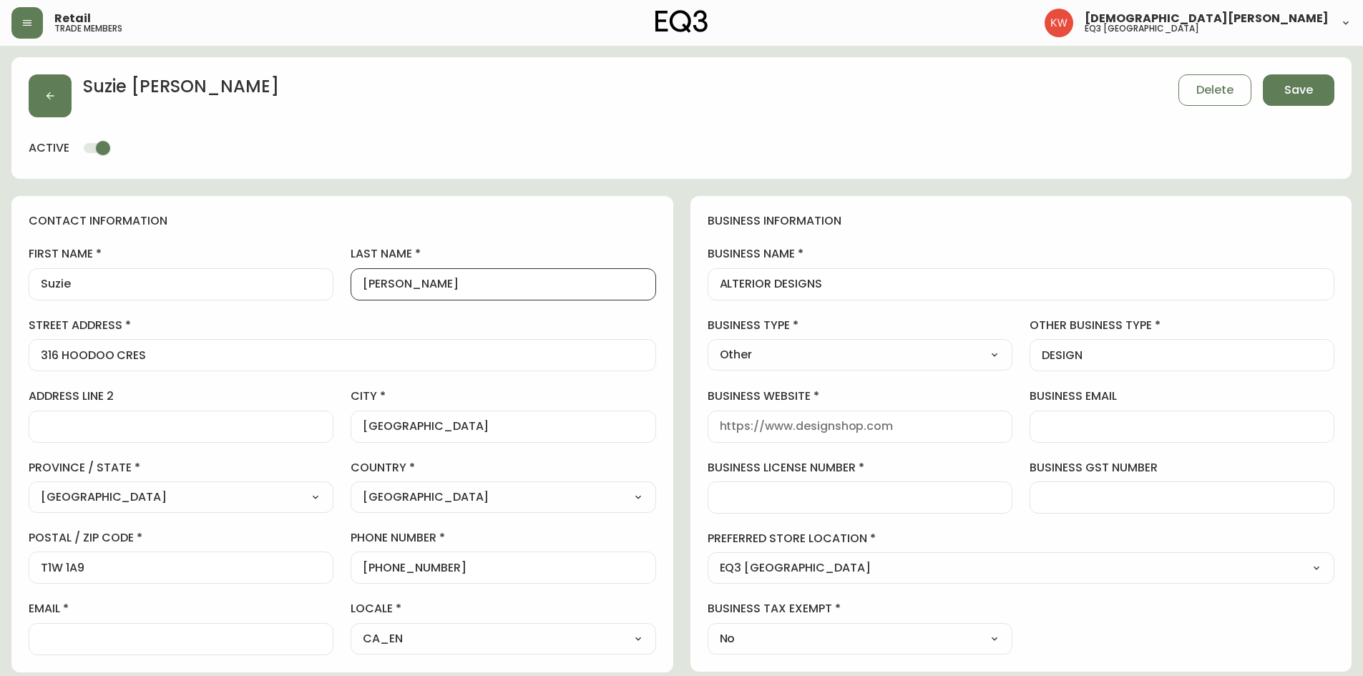
click at [779, 418] on input "business website" at bounding box center [860, 427] width 281 height 14
paste input "[EMAIL_ADDRESS][DOMAIN_NAME]"
type input "[EMAIL_ADDRESS][DOMAIN_NAME]"
drag, startPoint x: 847, startPoint y: 430, endPoint x: 687, endPoint y: 429, distance: 159.6
click at [687, 418] on div "contact information first name [PERSON_NAME] last name [PERSON_NAME][GEOGRAPHIC…" at bounding box center [681, 657] width 1341 height 923
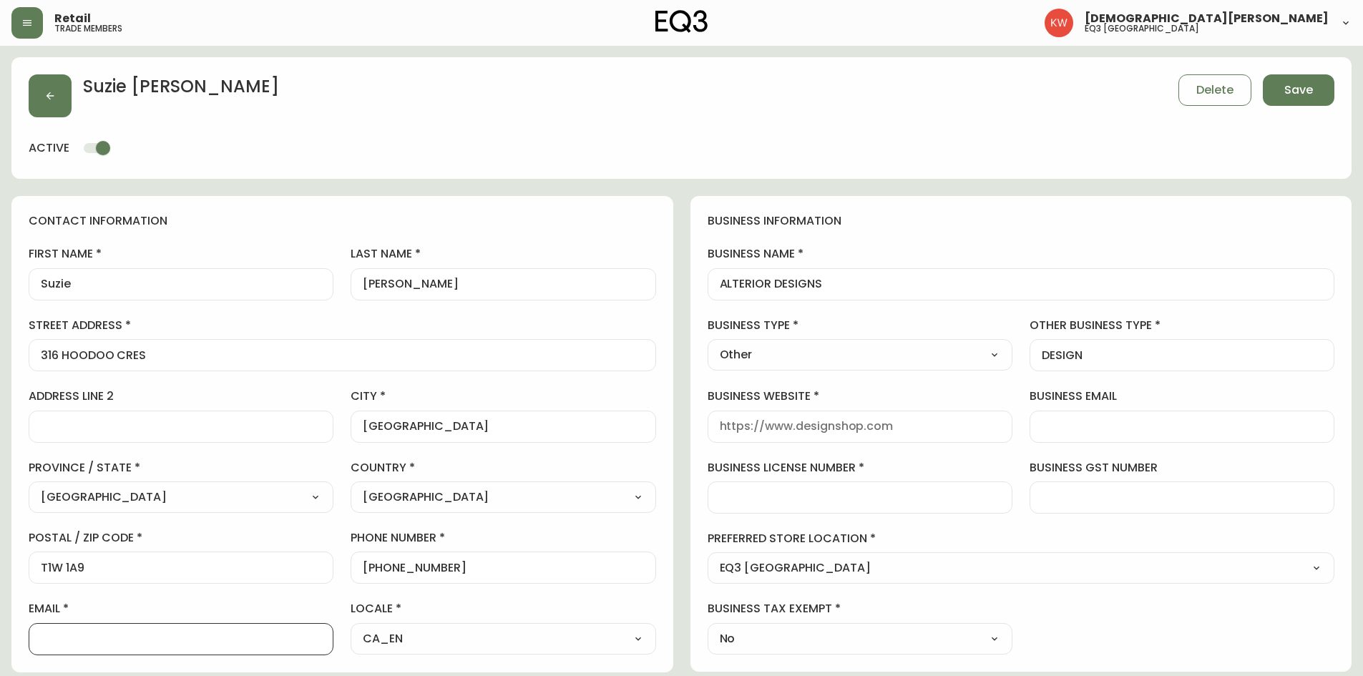
click at [149, 418] on input "email" at bounding box center [181, 640] width 281 height 14
paste input "[EMAIL_ADDRESS][DOMAIN_NAME]"
type input "[EMAIL_ADDRESS][DOMAIN_NAME]"
click at [834, 349] on select "Select Interior Designer Architect Home Builder Contractor Real Estate Agent Ho…" at bounding box center [860, 354] width 305 height 21
select select "Interior Designer"
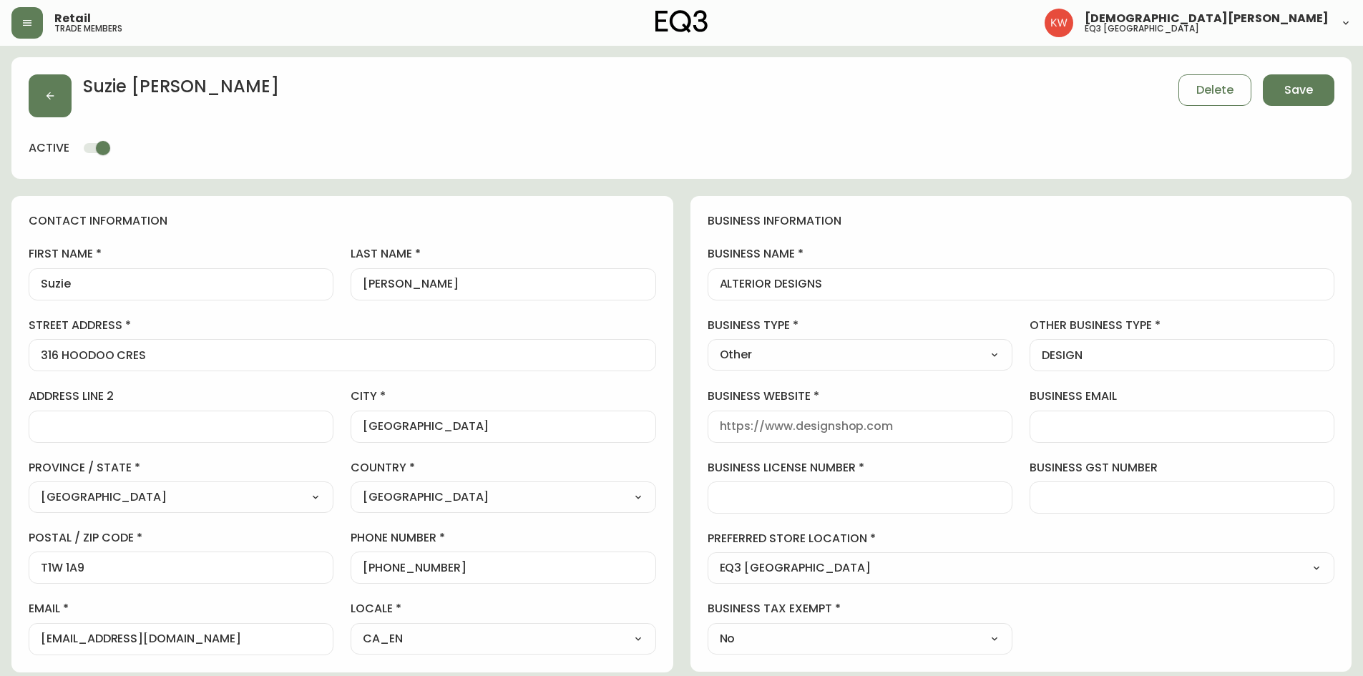
click at [708, 344] on select "Select Interior Designer Architect Home Builder Contractor Real Estate Agent Ho…" at bounding box center [860, 354] width 305 height 21
type input "Interior Designer"
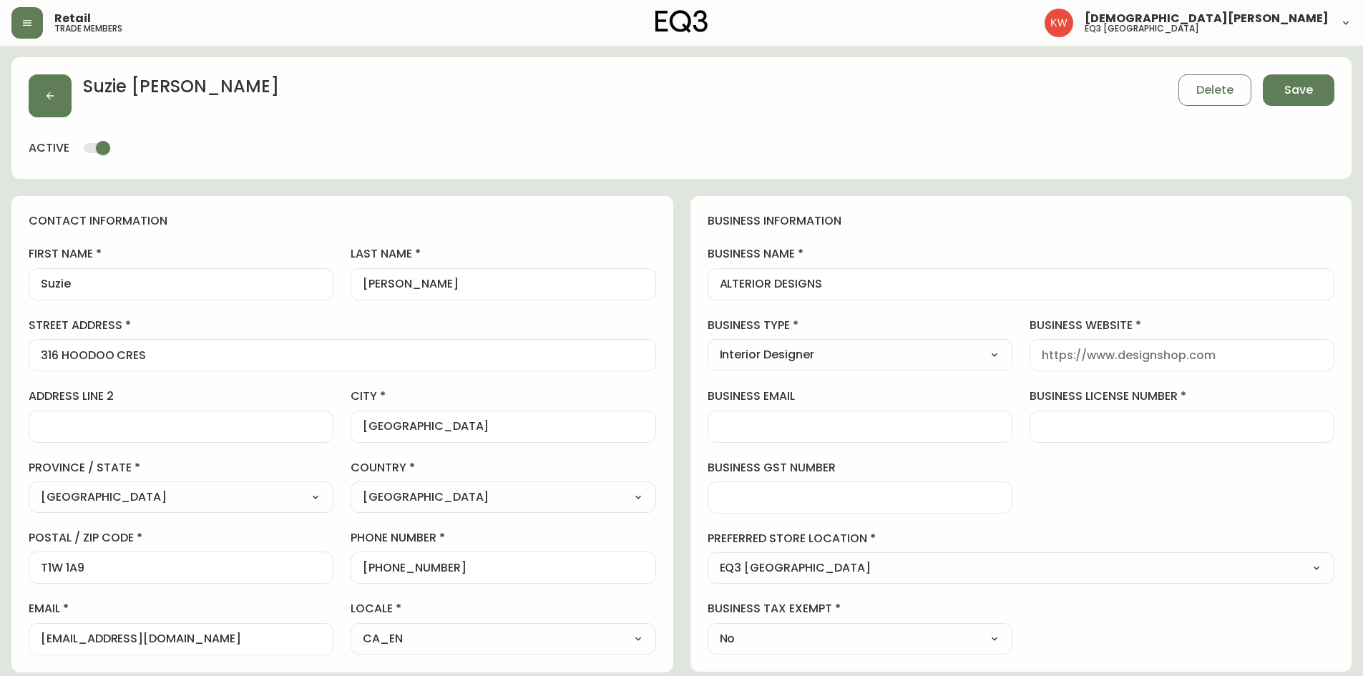
click at [905, 346] on div at bounding box center [1182, 355] width 305 height 32
paste input "[URL][DOMAIN_NAME]"
type input "[URL][DOMAIN_NAME]"
click at [905, 418] on div at bounding box center [1182, 427] width 305 height 32
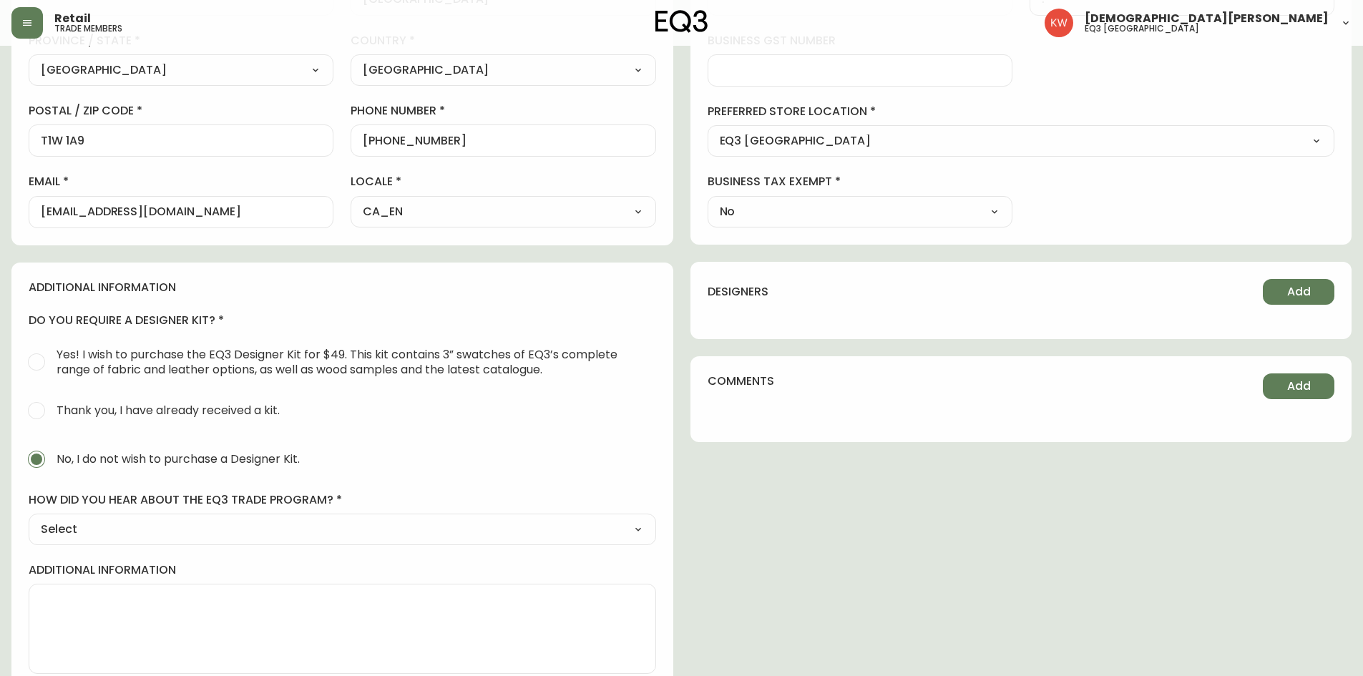
scroll to position [442, 0]
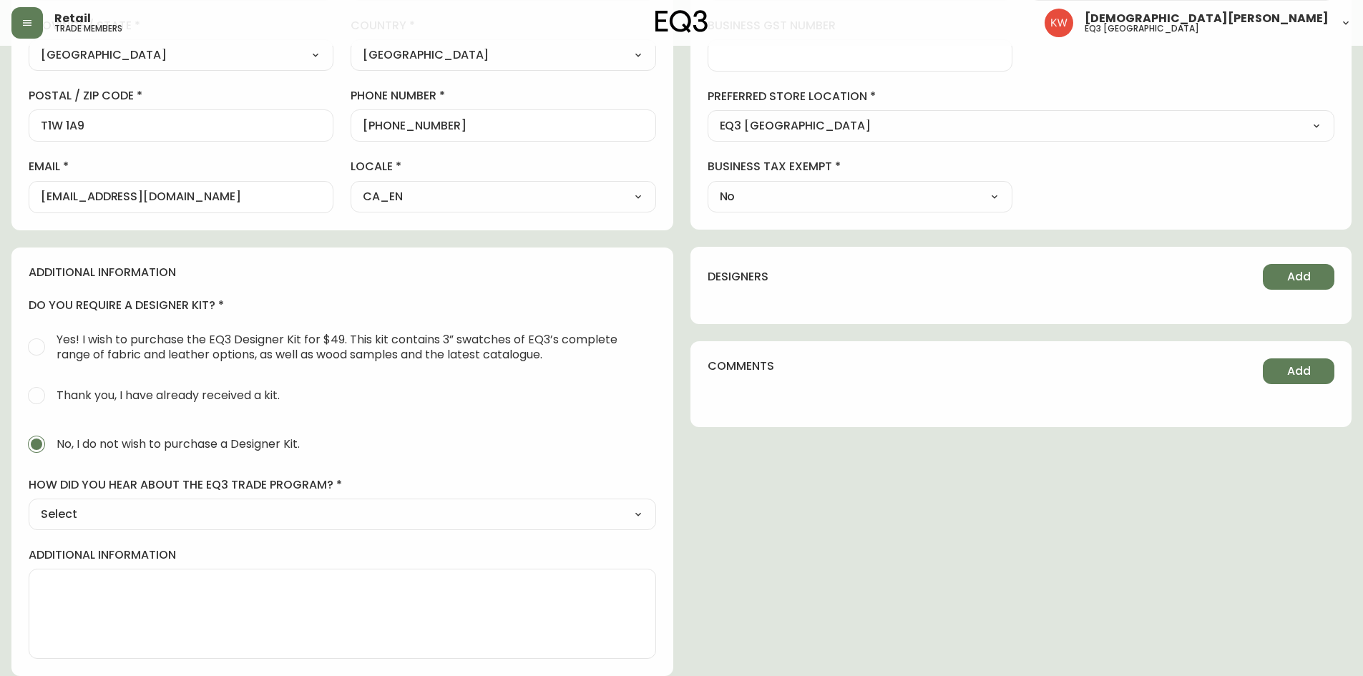
type input "."
click at [212, 418] on select "Select Social Media Advertisement Trade Show Outreach from a Trade Rep Other" at bounding box center [343, 514] width 628 height 21
select select "Other"
click at [29, 418] on select "Select Social Media Advertisement Trade Show Outreach from a Trade Rep Other" at bounding box center [343, 514] width 628 height 21
type input "Other"
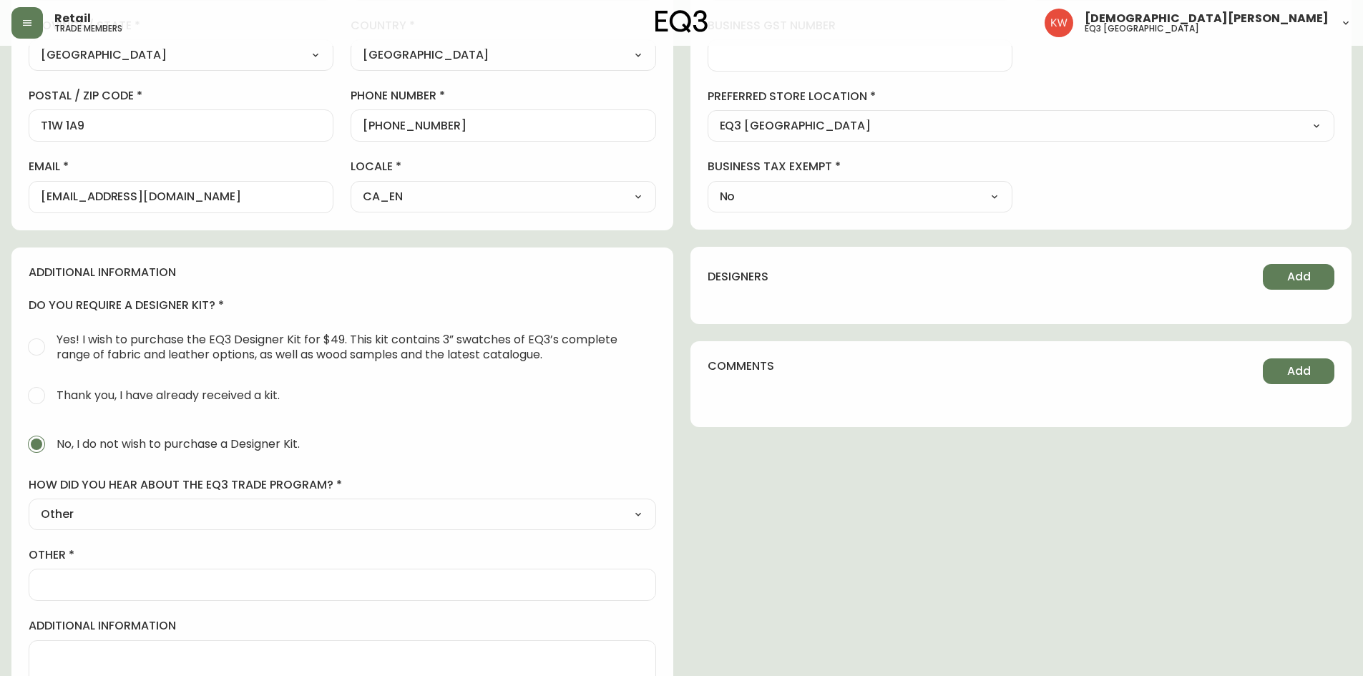
click at [95, 418] on div at bounding box center [343, 585] width 628 height 32
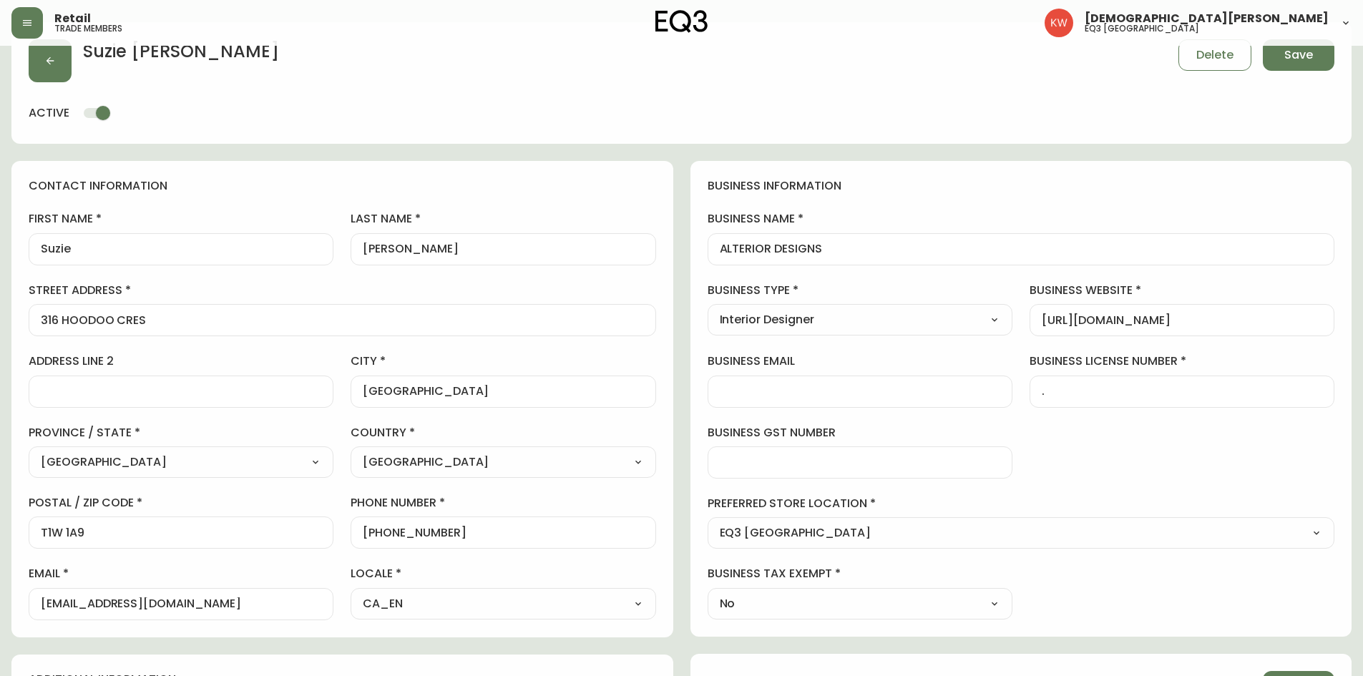
scroll to position [13, 0]
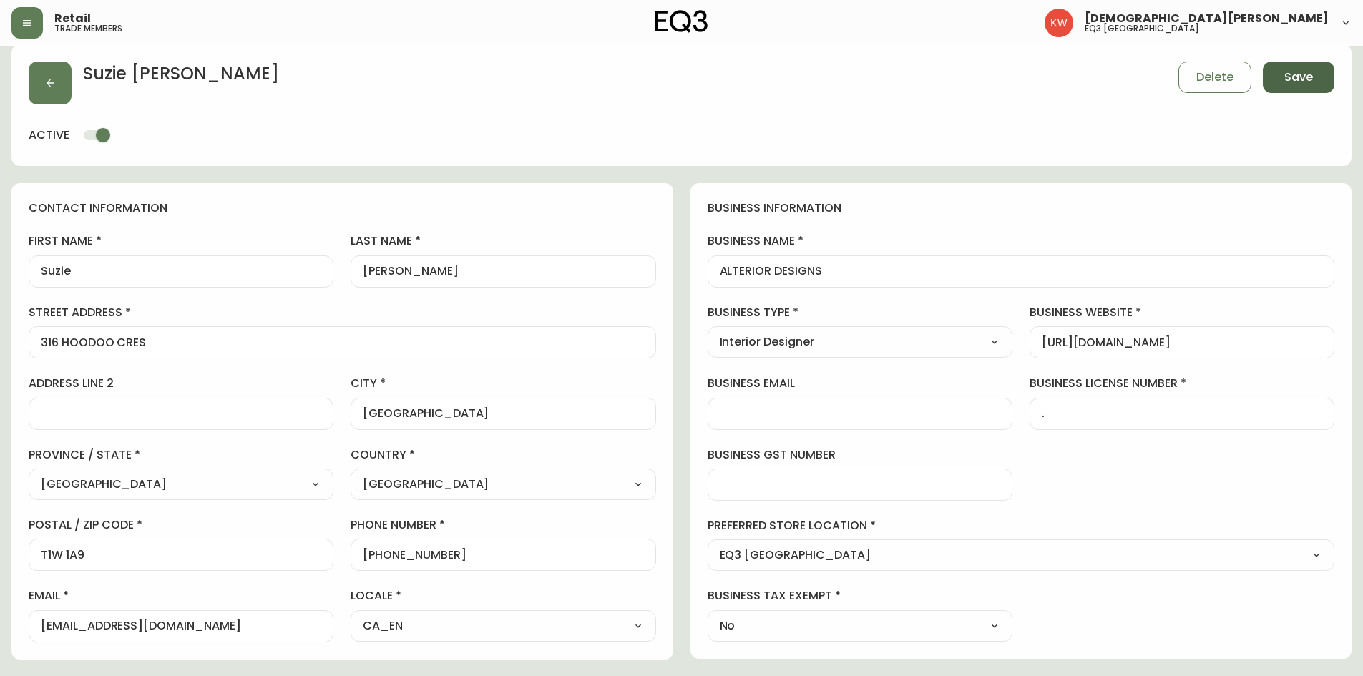
type input "."
click at [905, 82] on button "Save" at bounding box center [1299, 77] width 72 height 31
select select
type input "Other"
select select "Other"
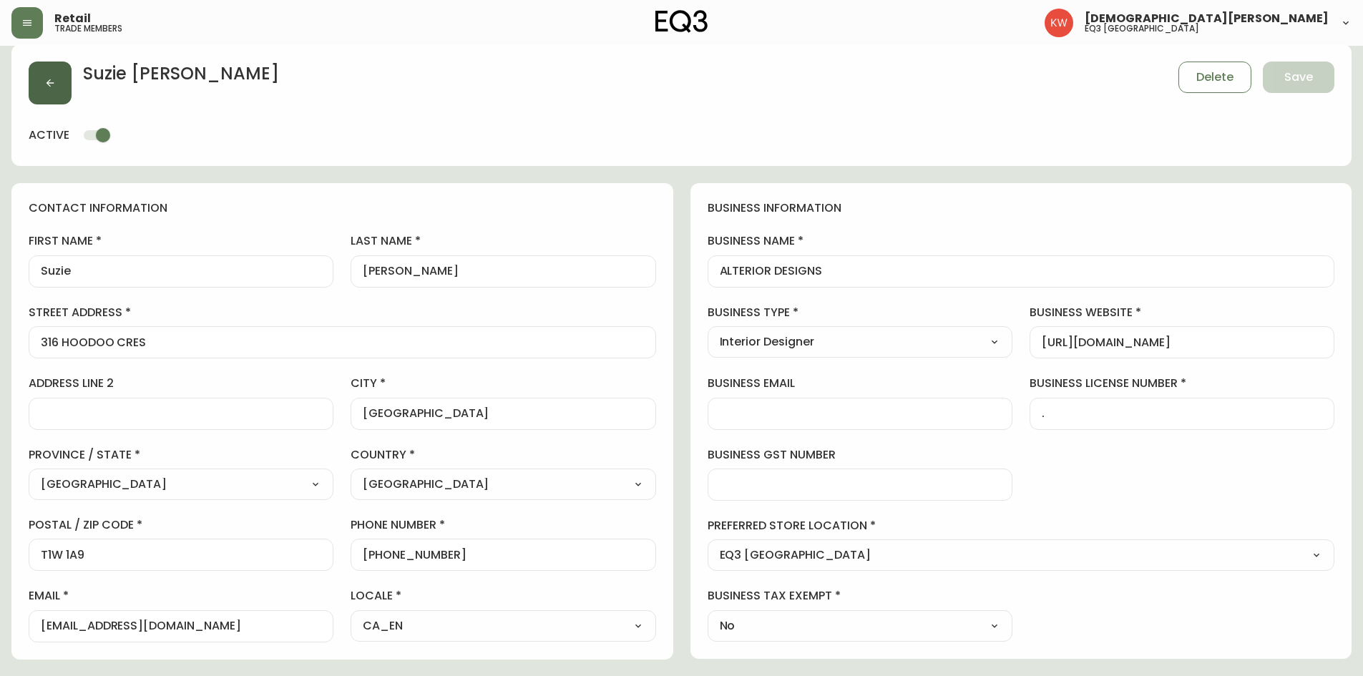
click at [49, 79] on icon "button" at bounding box center [49, 82] width 11 height 11
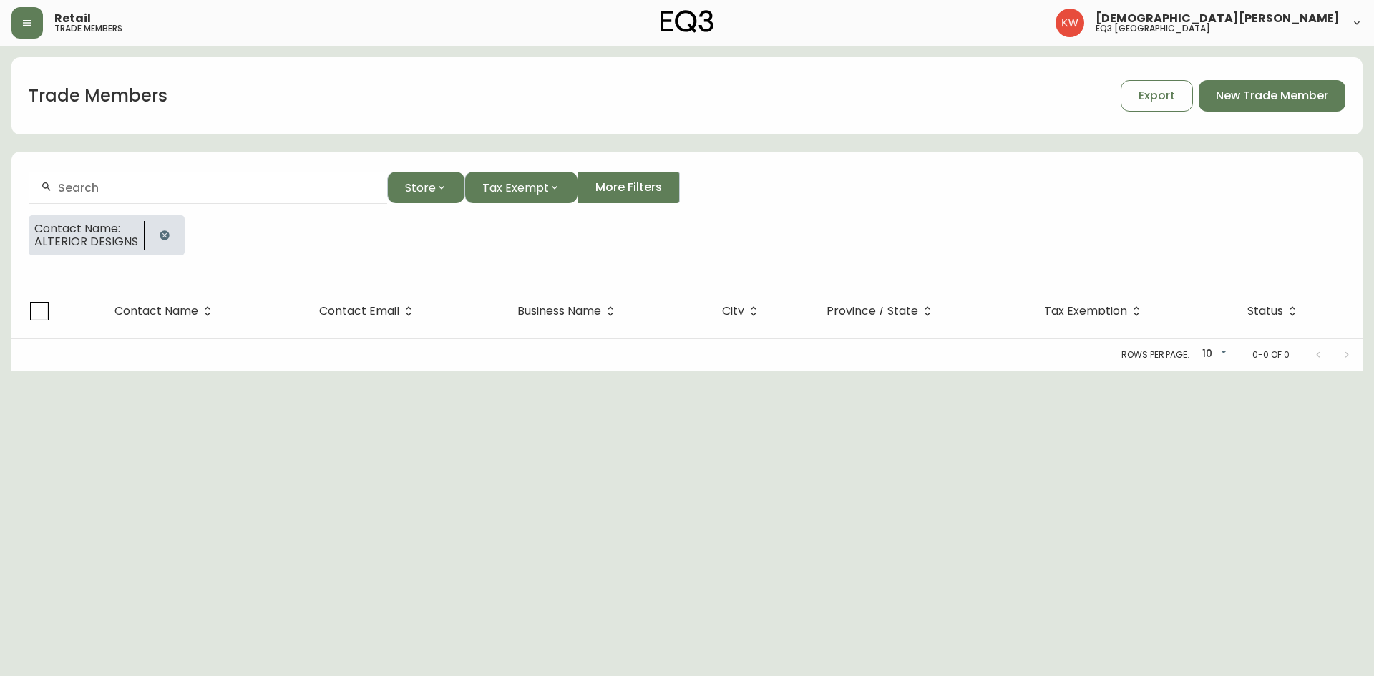
click at [165, 238] on icon "button" at bounding box center [164, 234] width 9 height 9
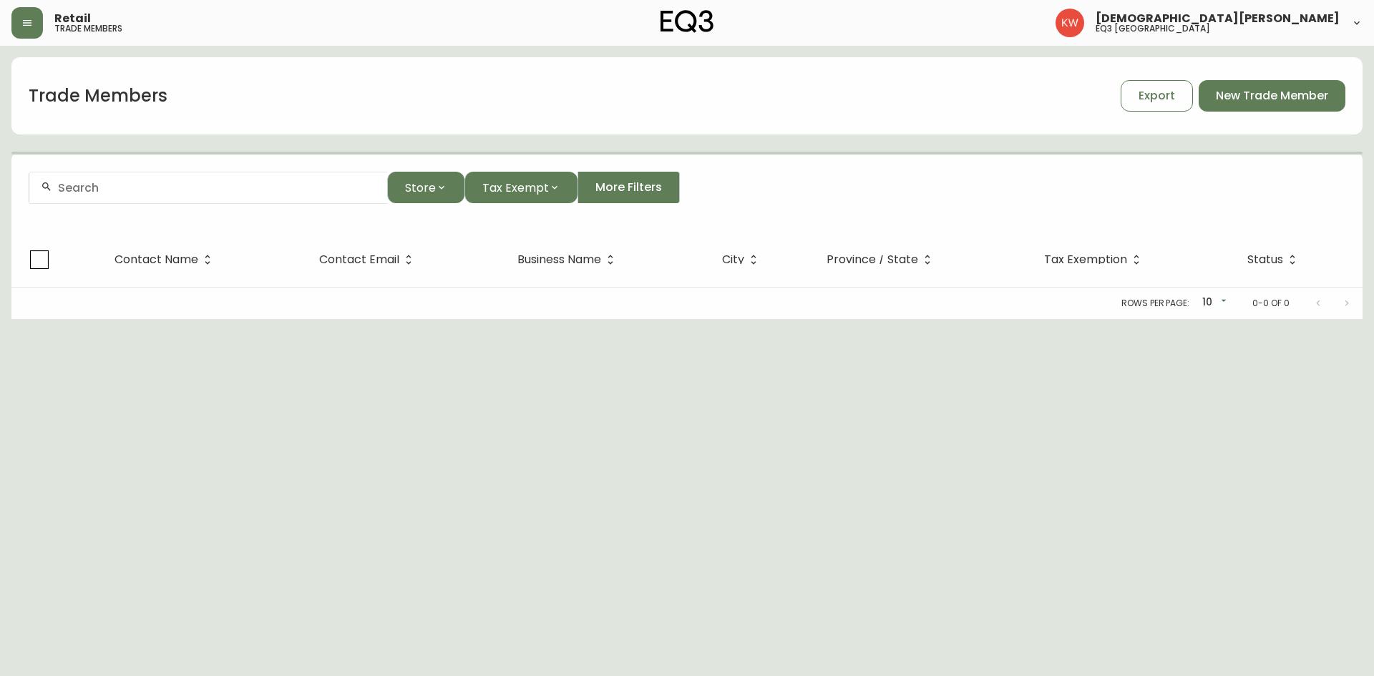
click at [150, 190] on input "text" at bounding box center [217, 188] width 318 height 14
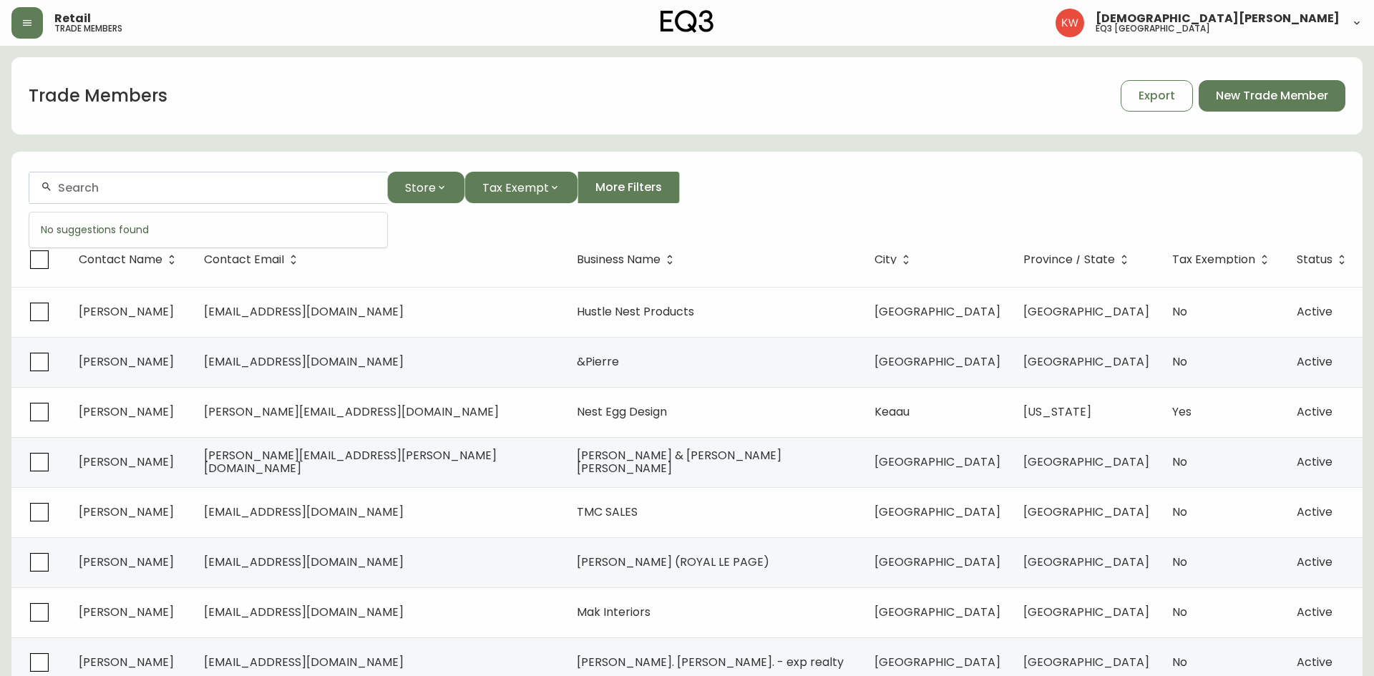
paste input "[PERSON_NAME][EMAIL_ADDRESS][DOMAIN_NAME]"
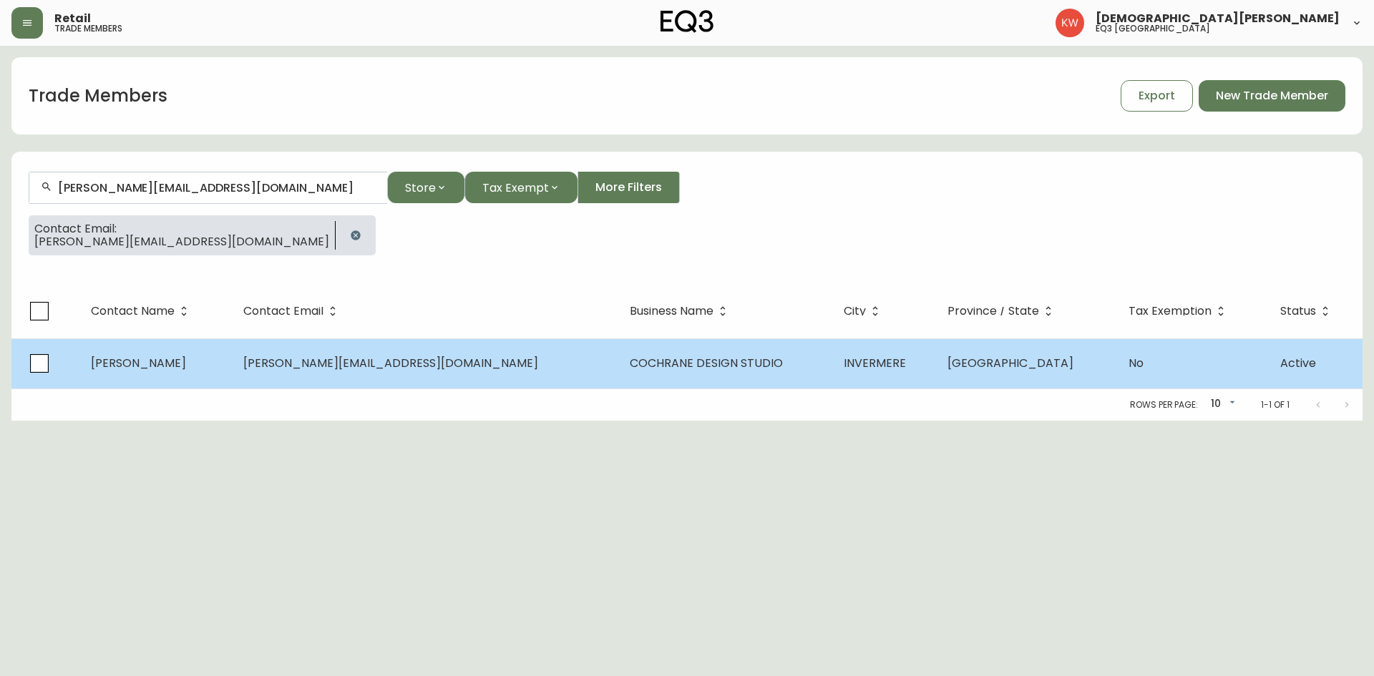
type input "[PERSON_NAME][EMAIL_ADDRESS][DOMAIN_NAME]"
click at [186, 355] on span "[PERSON_NAME]" at bounding box center [138, 363] width 95 height 16
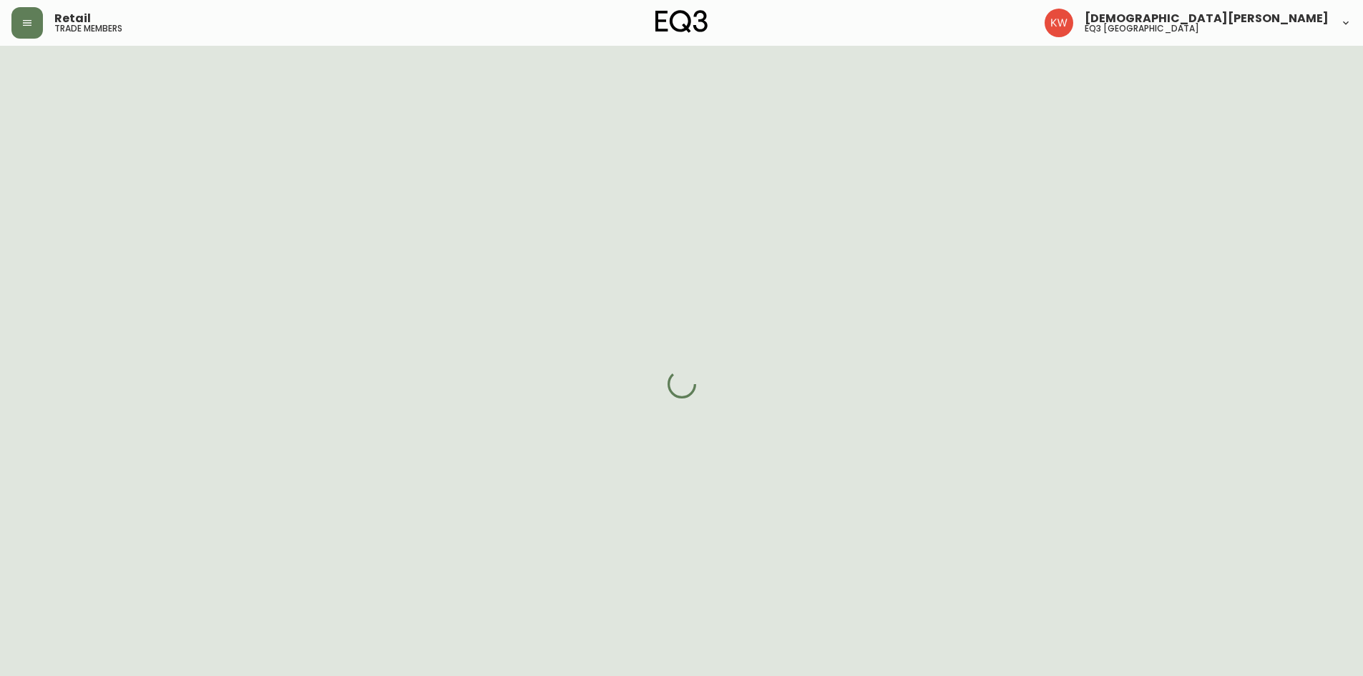
select select "BC"
select select "CA"
select select "CA_EN"
select select "Other"
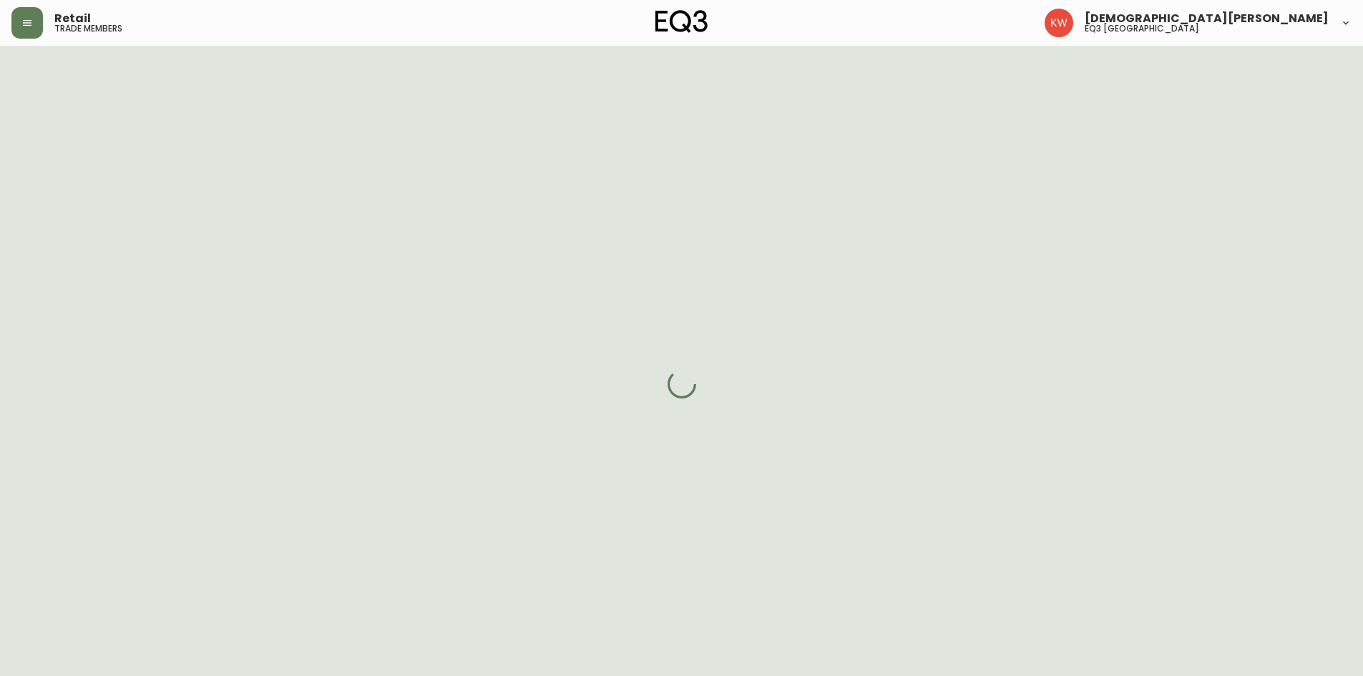
select select "cjw10z96m00006gs08l3o91tv"
select select "false"
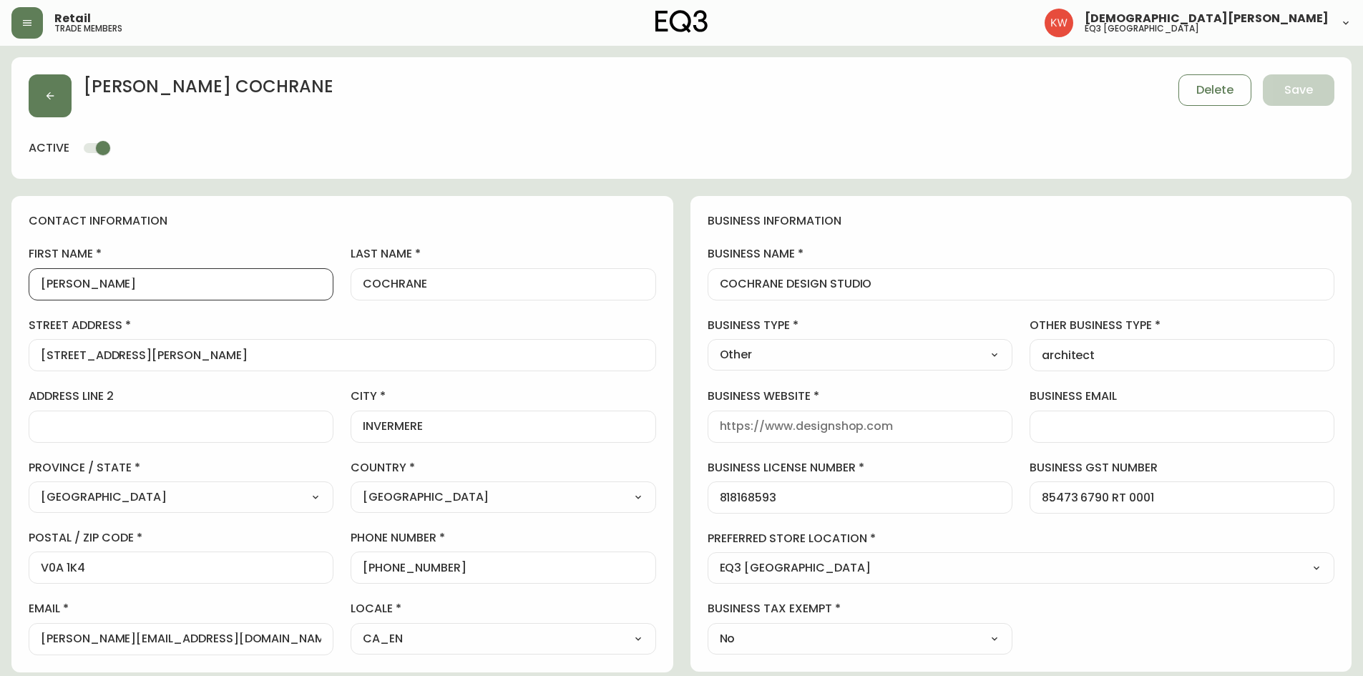
drag, startPoint x: 98, startPoint y: 280, endPoint x: 49, endPoint y: 288, distance: 50.0
click at [49, 288] on input "[PERSON_NAME]" at bounding box center [181, 285] width 281 height 14
type input "[PERSON_NAME]"
drag, startPoint x: 452, startPoint y: 283, endPoint x: 374, endPoint y: 296, distance: 79.8
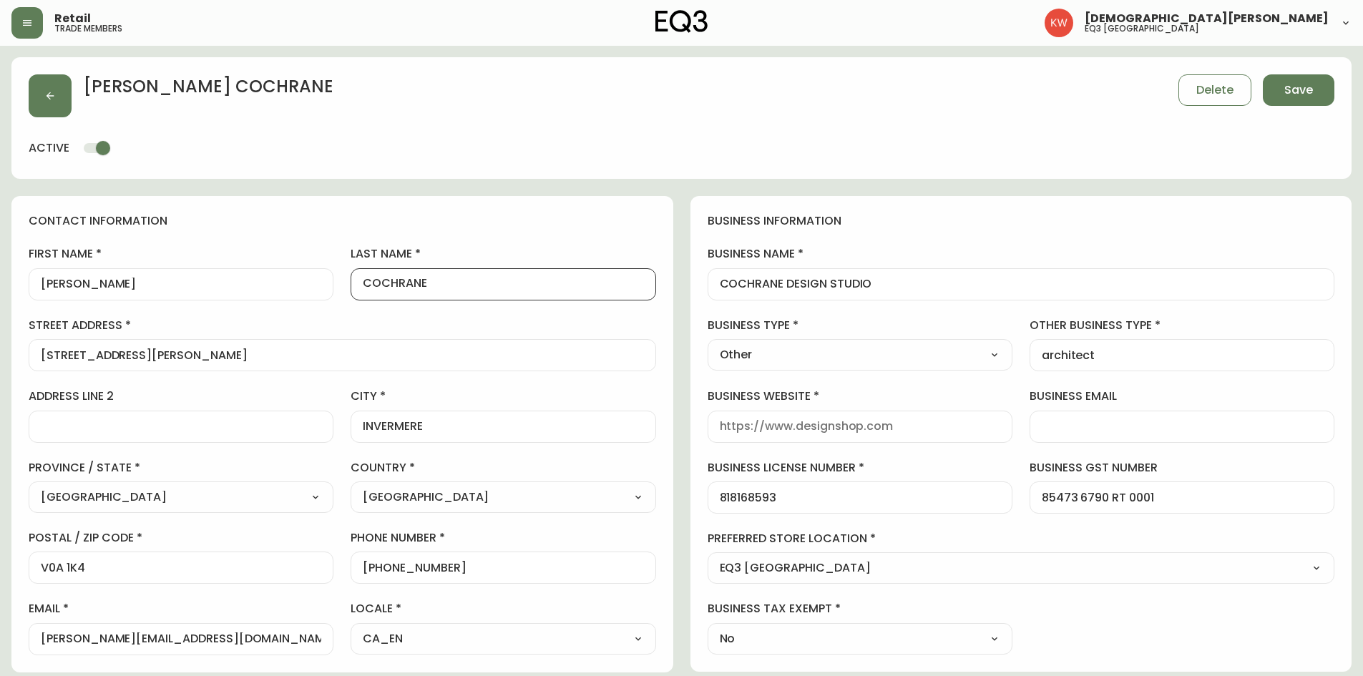
click at [374, 296] on div "COCHRANE" at bounding box center [503, 284] width 305 height 32
type input "Cochrane"
drag, startPoint x: 84, startPoint y: 641, endPoint x: 273, endPoint y: 635, distance: 189.8
click at [273, 418] on input "[PERSON_NAME][EMAIL_ADDRESS][DOMAIN_NAME]" at bounding box center [181, 640] width 281 height 14
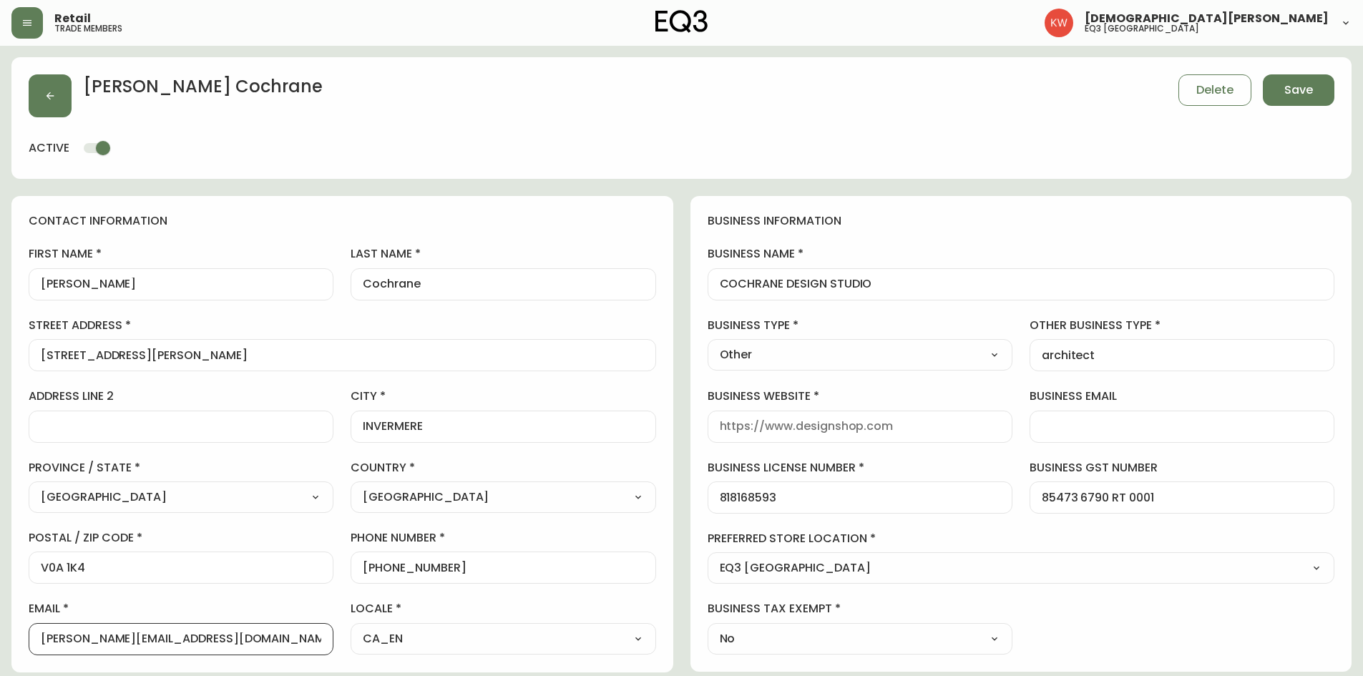
click at [739, 418] on input "business website" at bounding box center [860, 427] width 281 height 14
paste input "[DOMAIN_NAME]"
type input "[DOMAIN_NAME]"
click at [905, 96] on span "Save" at bounding box center [1299, 90] width 29 height 16
select select
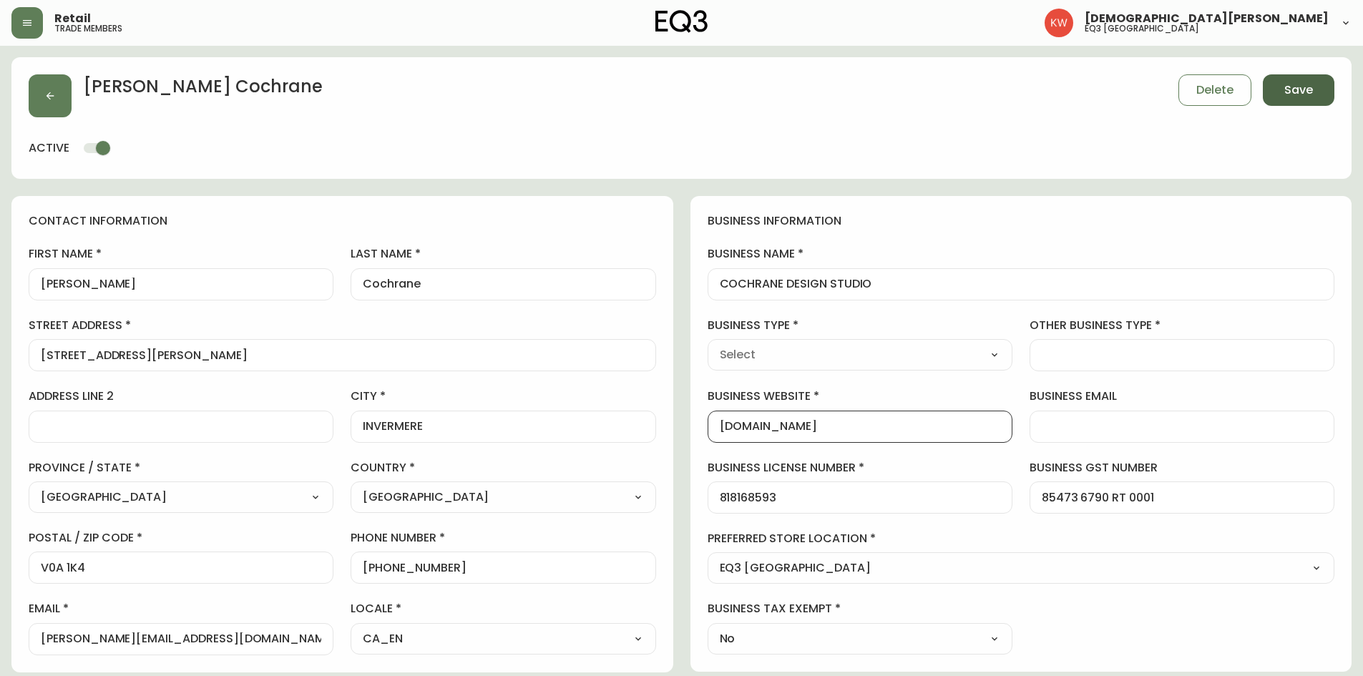
select select
type input "Other"
select select "Other"
type input "Other"
select select "Other"
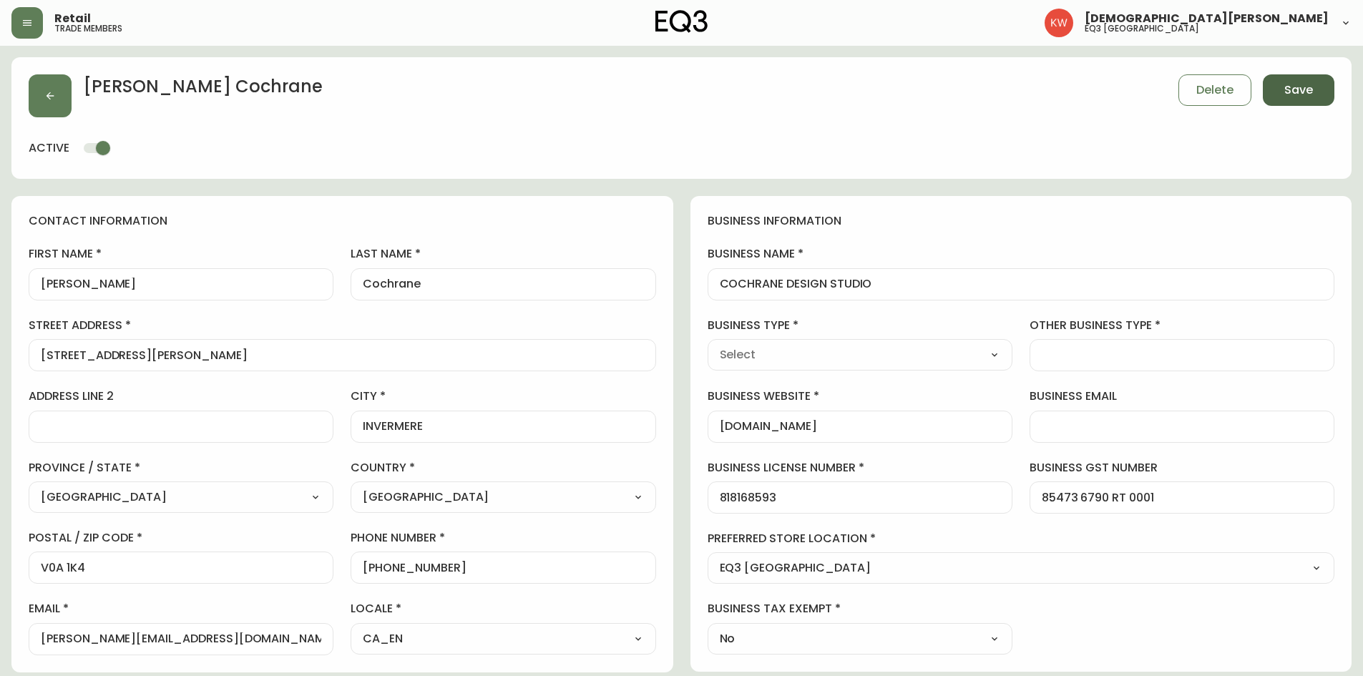
type input "architect"
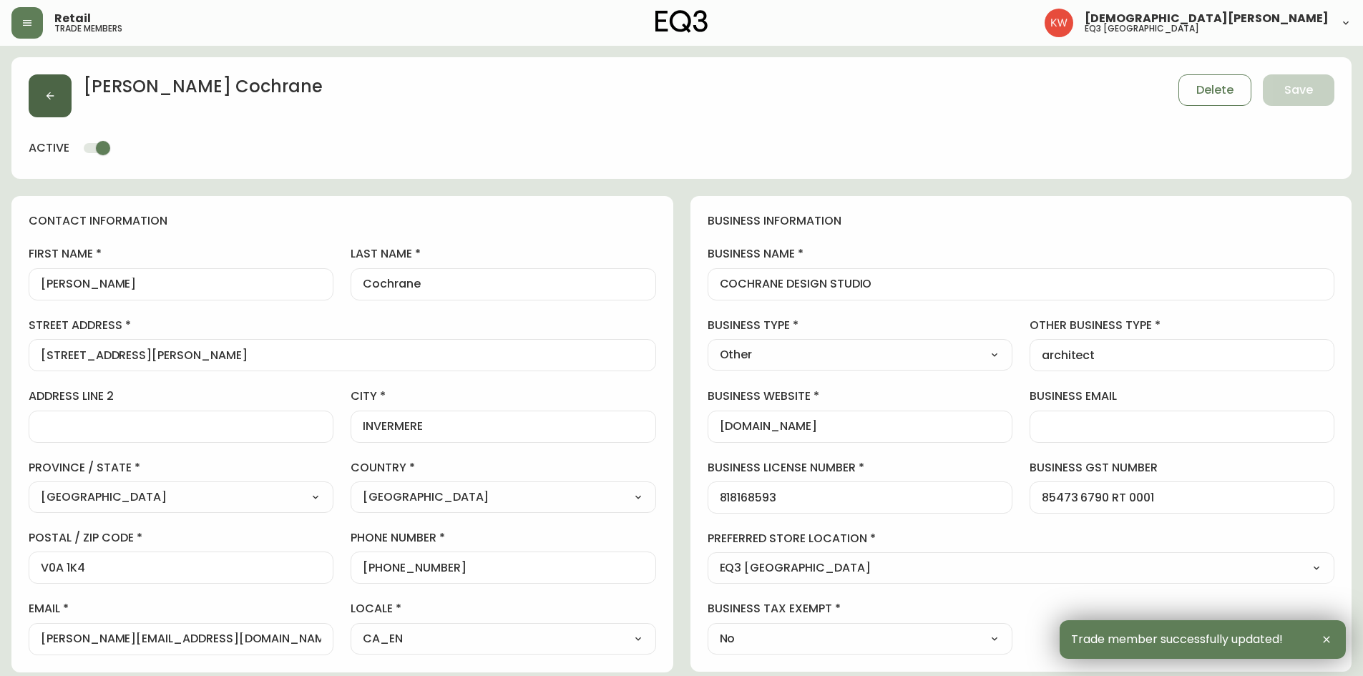
click at [47, 100] on button "button" at bounding box center [50, 95] width 43 height 43
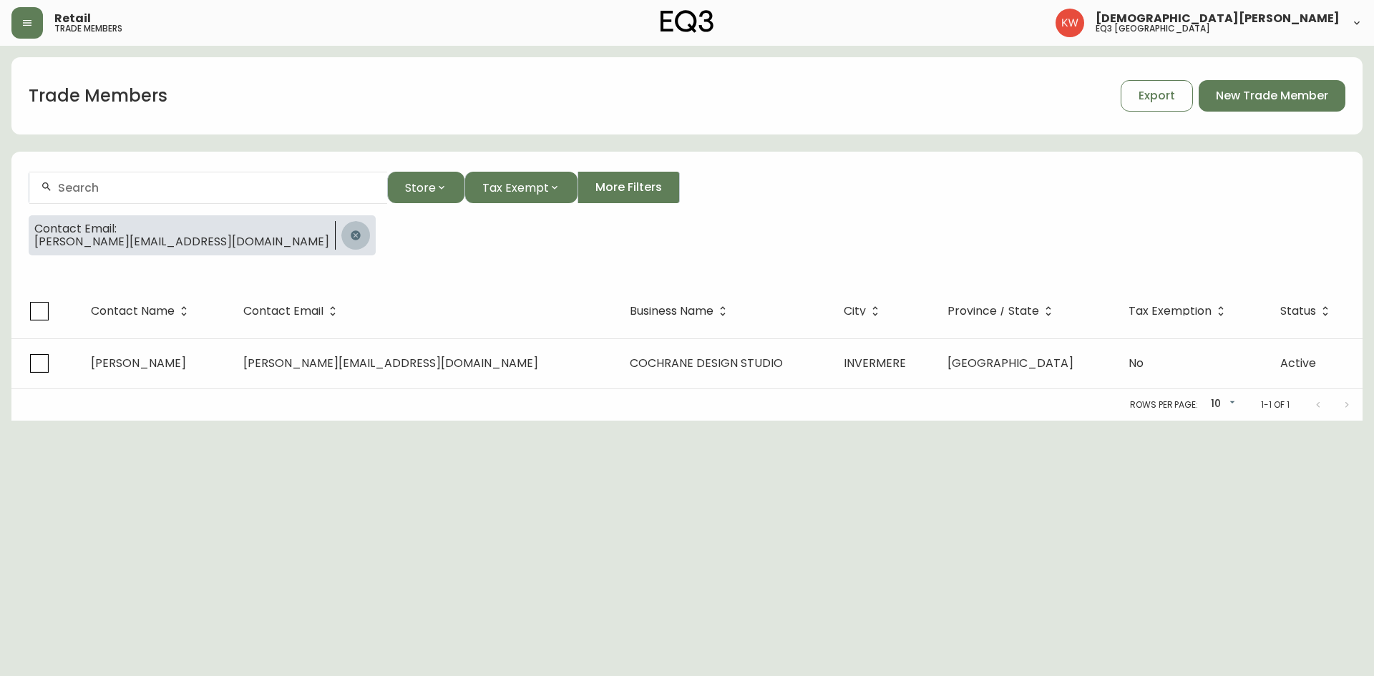
click at [350, 235] on icon "button" at bounding box center [355, 235] width 11 height 11
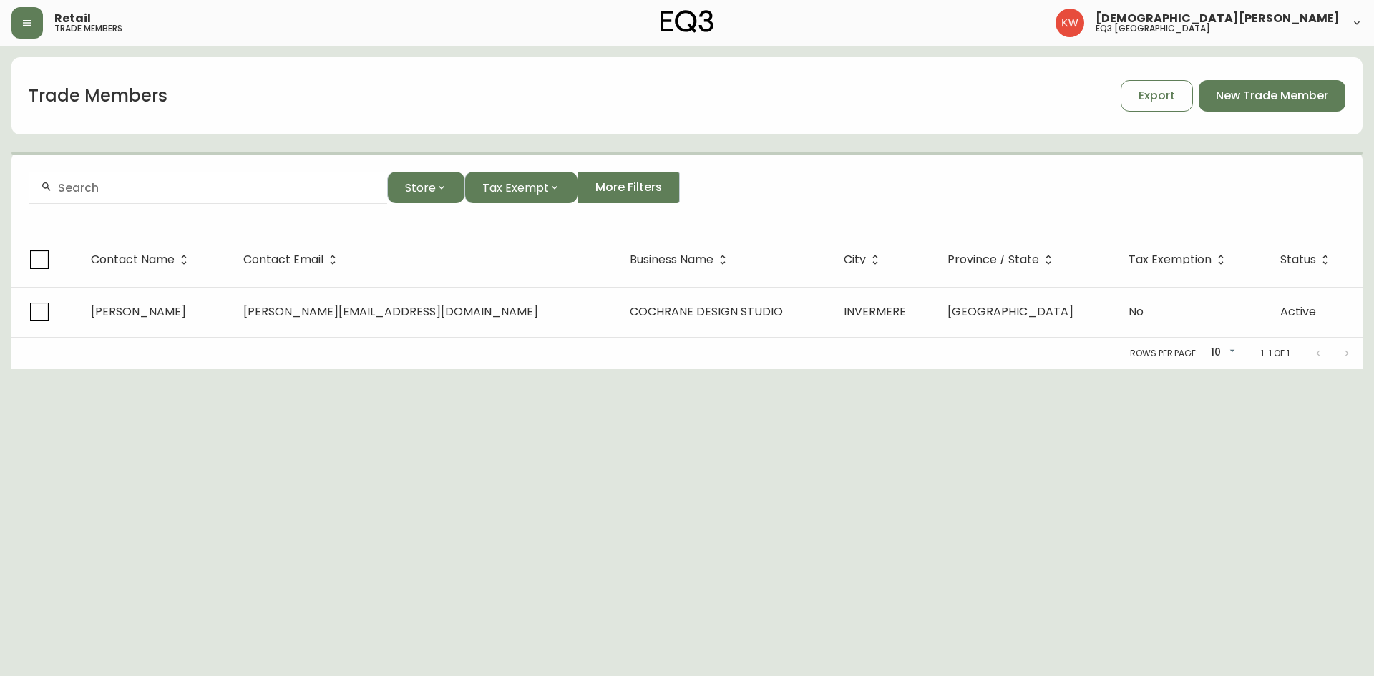
click at [239, 190] on input "text" at bounding box center [217, 188] width 318 height 14
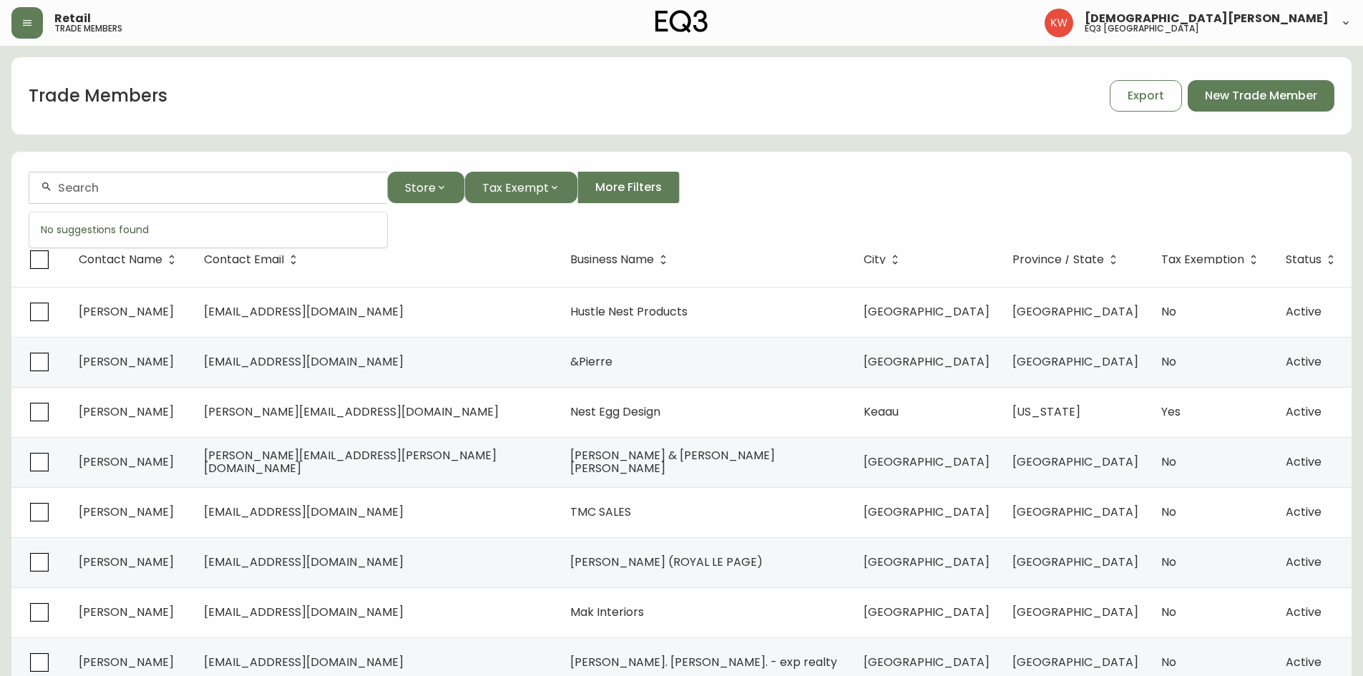
paste input "[PERSON_NAME][EMAIL_ADDRESS][DOMAIN_NAME]"
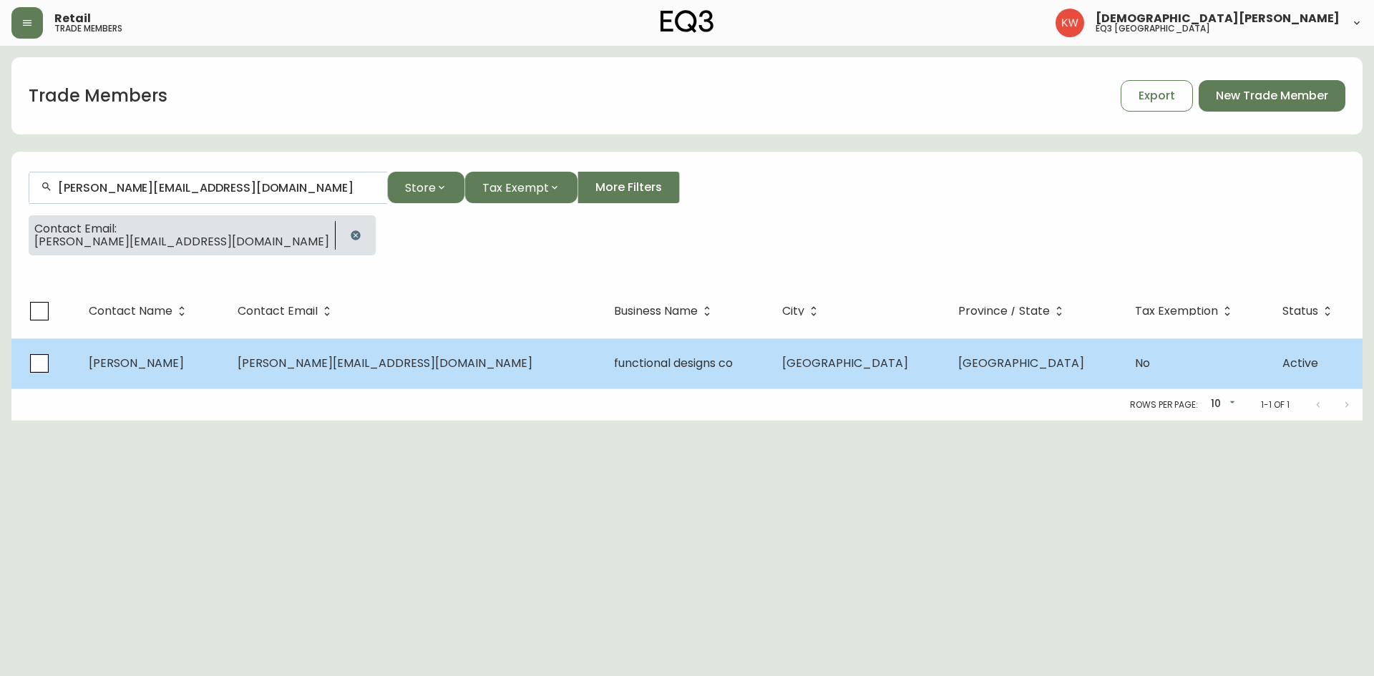
type input "[PERSON_NAME][EMAIL_ADDRESS][DOMAIN_NAME]"
click at [170, 369] on span "[PERSON_NAME]" at bounding box center [136, 363] width 95 height 16
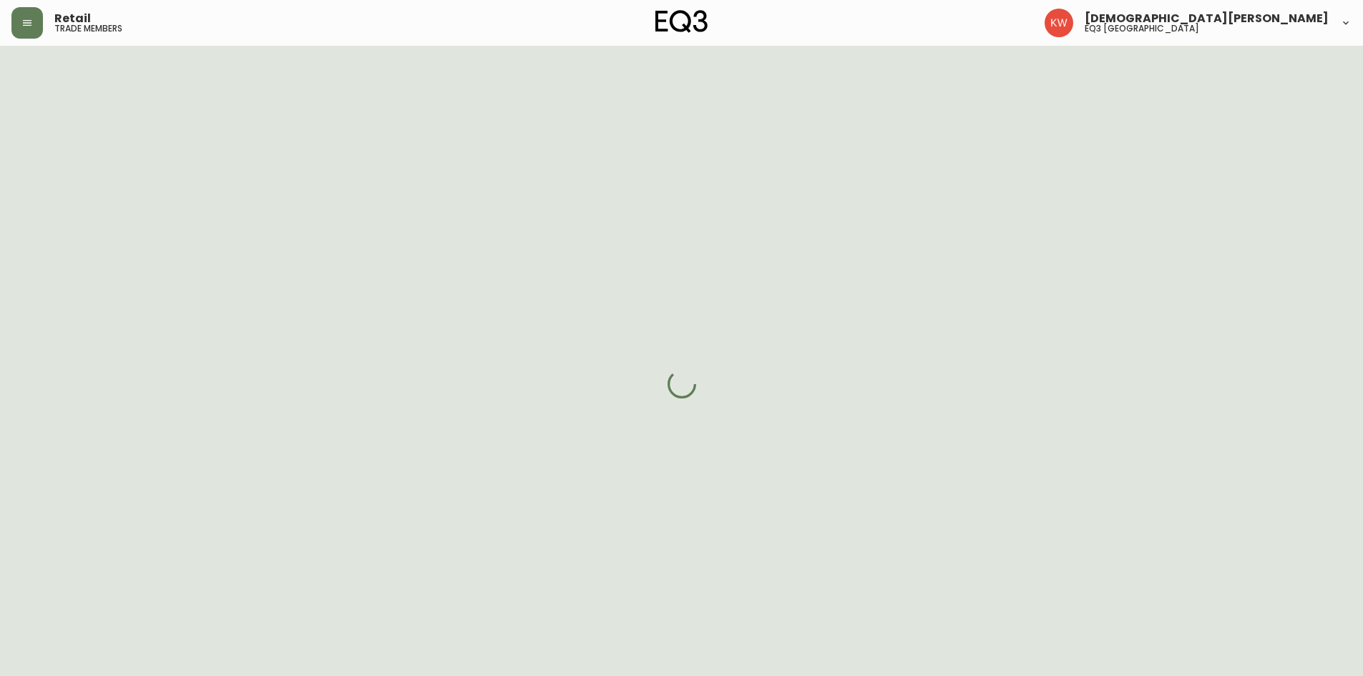
select select "AB"
select select "CA"
select select "CA_EN"
select select "Other"
select select "Interior Designer"
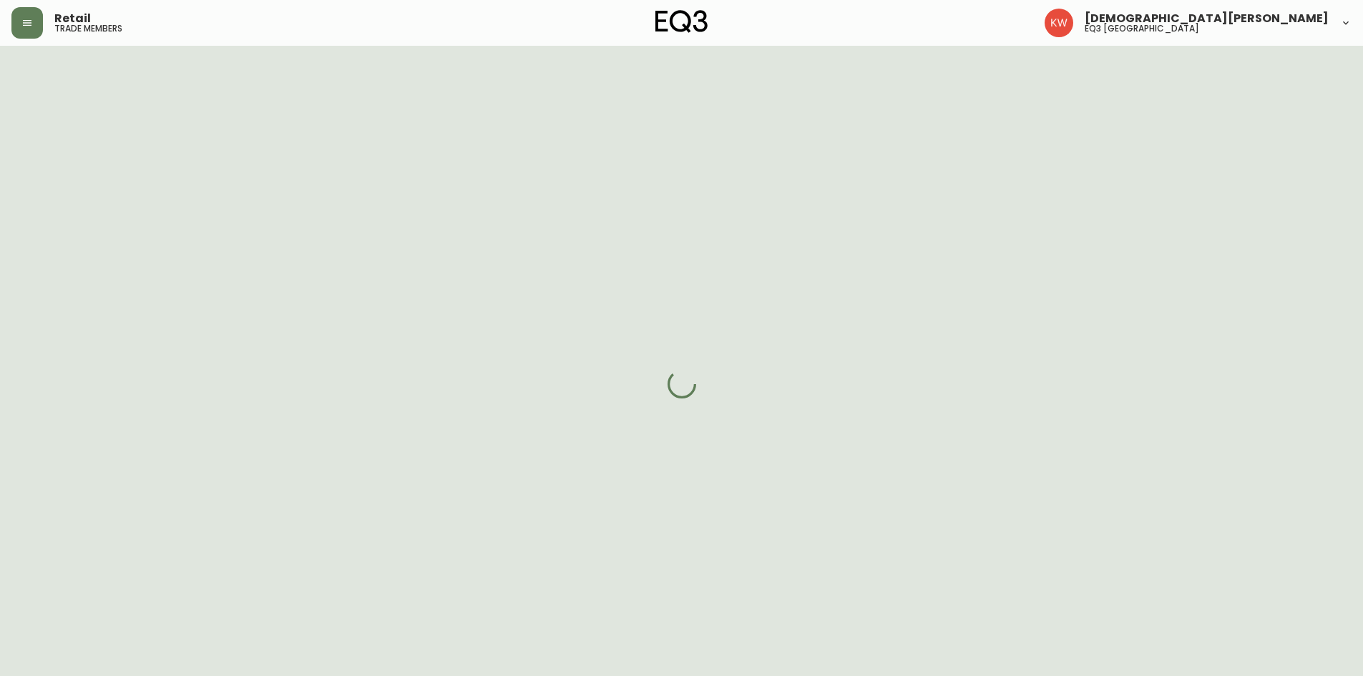
select select "cjw10z96m00006gs08l3o91tv"
select select "false"
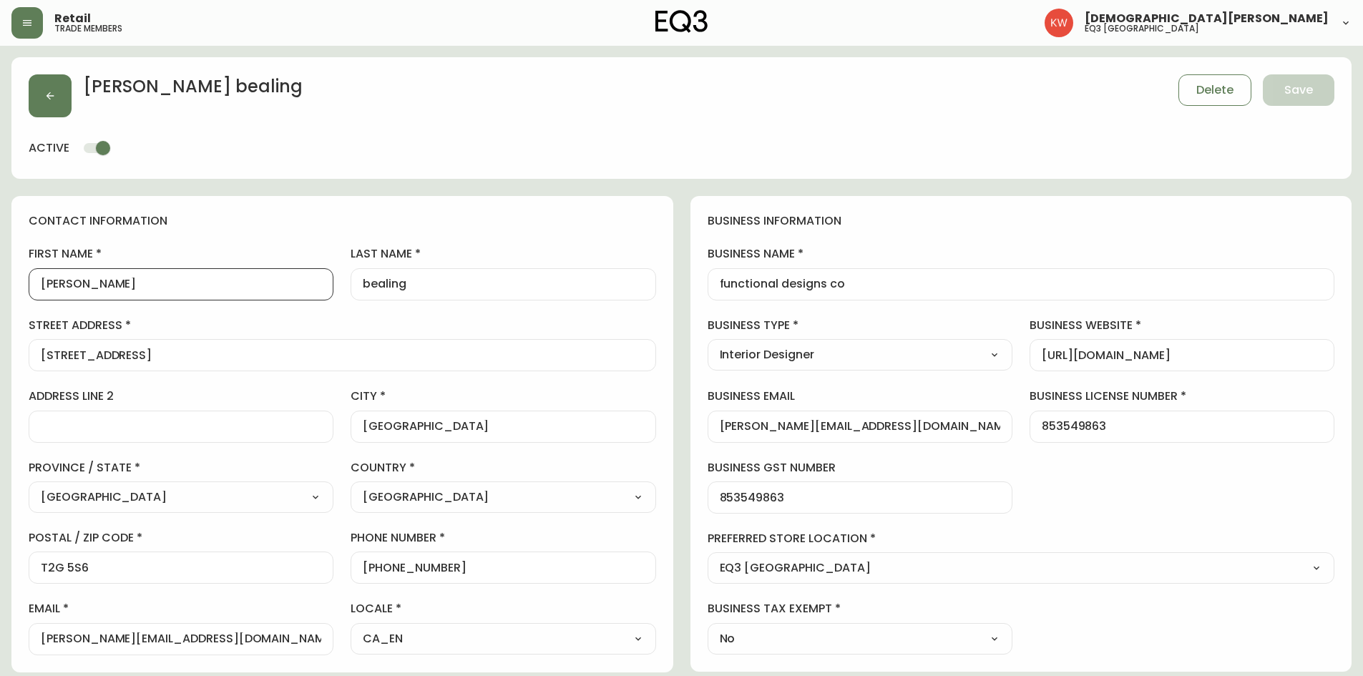
click at [44, 286] on input "[PERSON_NAME]" at bounding box center [181, 285] width 281 height 14
type input "[PERSON_NAME]"
click at [374, 278] on input "bealing" at bounding box center [503, 285] width 281 height 14
type input "Bealing"
click at [905, 82] on span "Save" at bounding box center [1299, 90] width 29 height 16
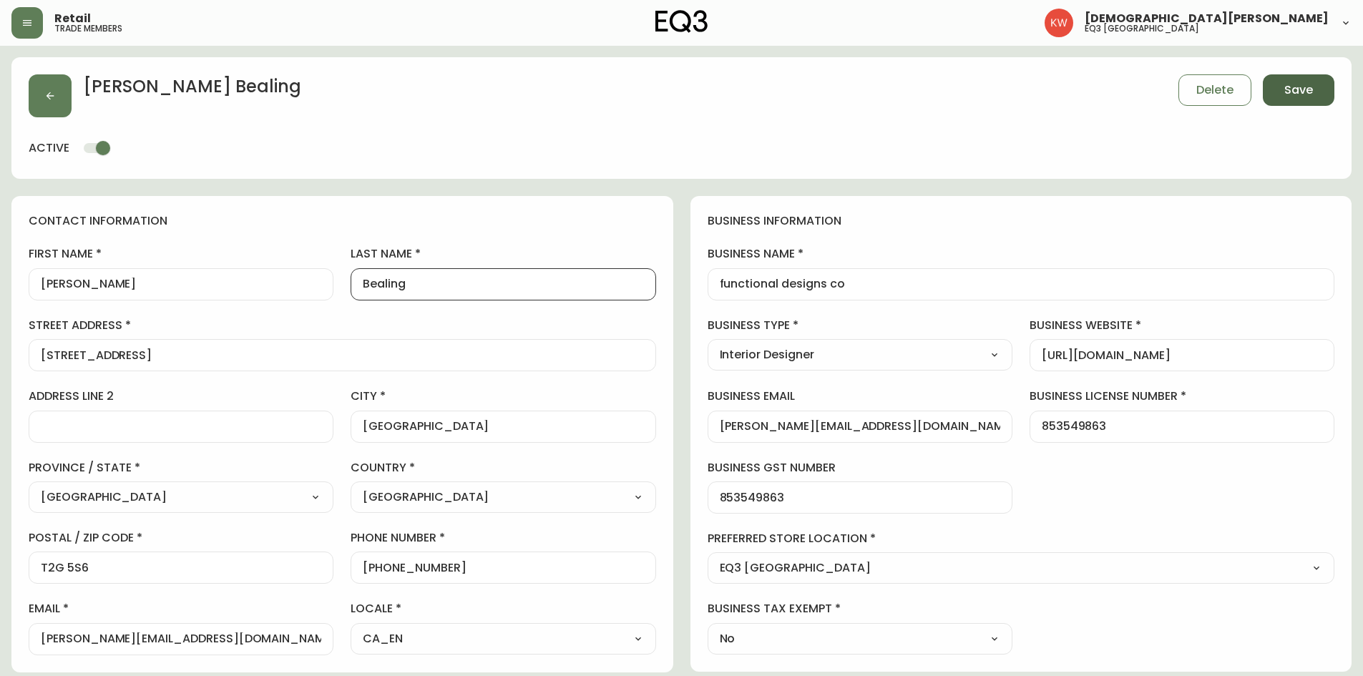
select select
type input "Other"
select select "Other"
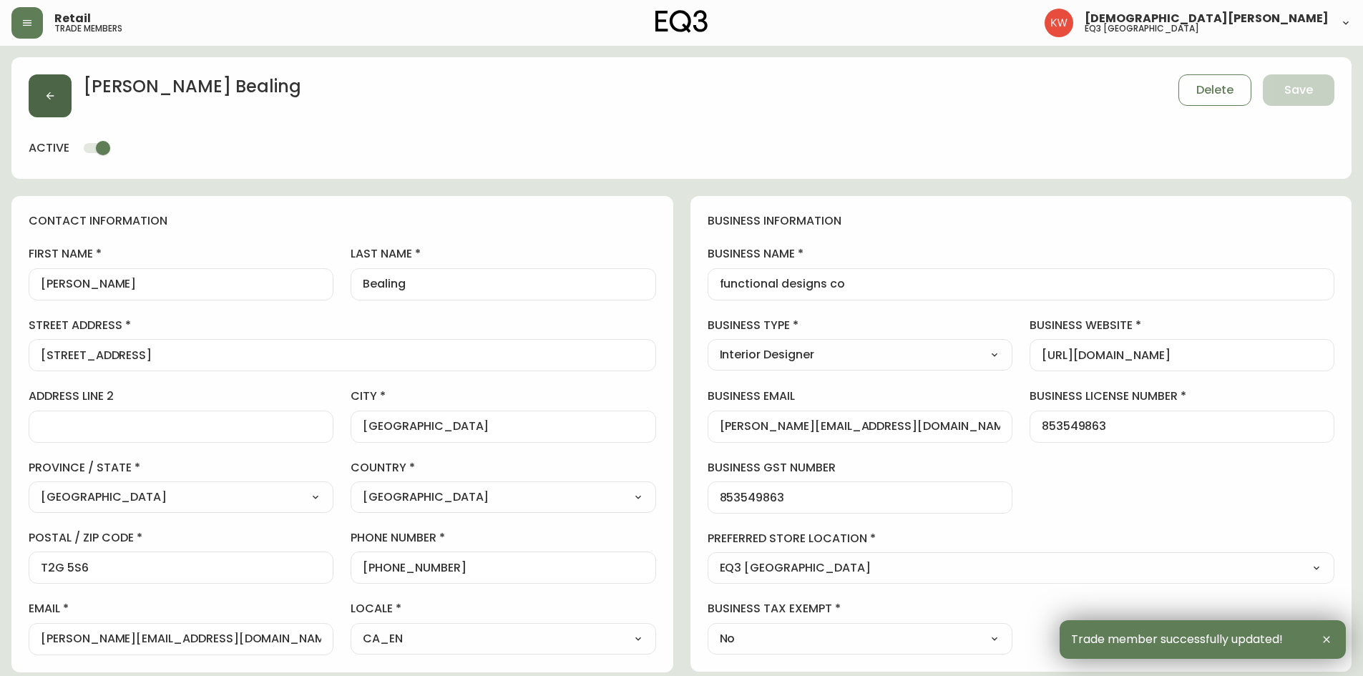
click at [47, 97] on icon "button" at bounding box center [49, 95] width 11 height 11
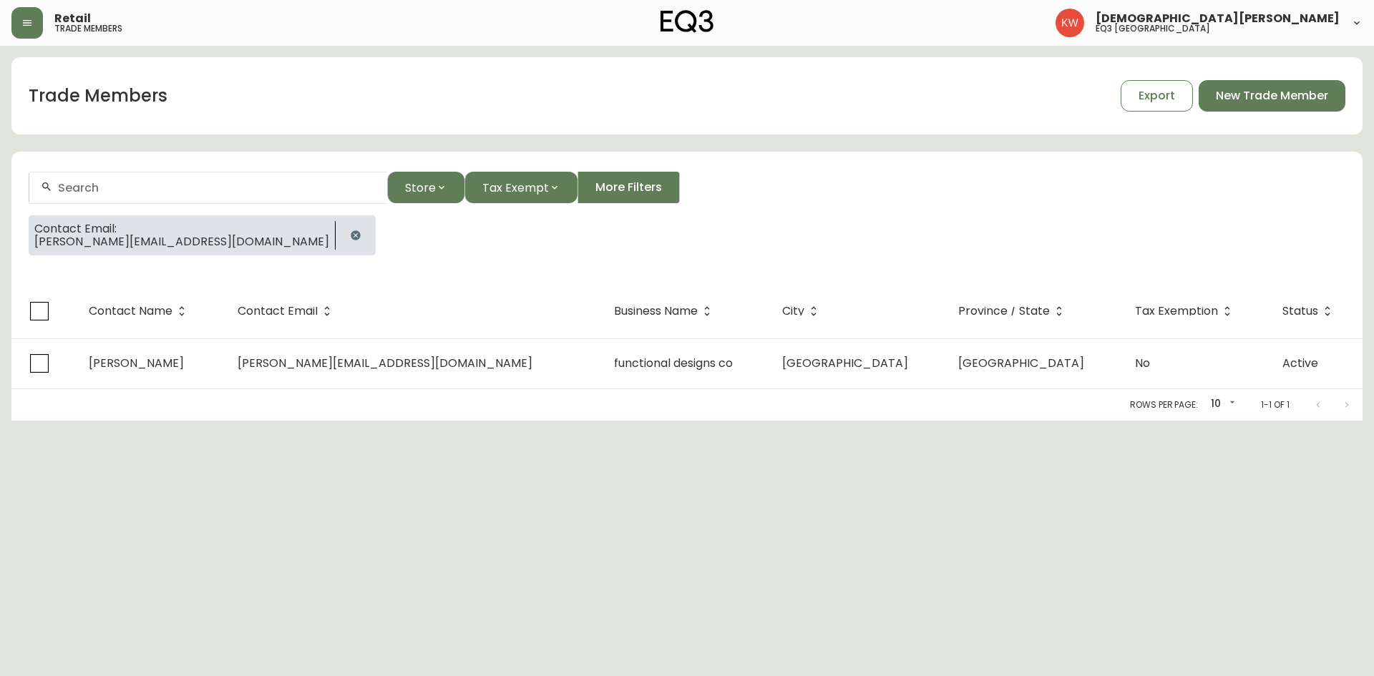
drag, startPoint x: 207, startPoint y: 230, endPoint x: 207, endPoint y: 216, distance: 14.3
click at [350, 230] on icon "button" at bounding box center [355, 235] width 11 height 11
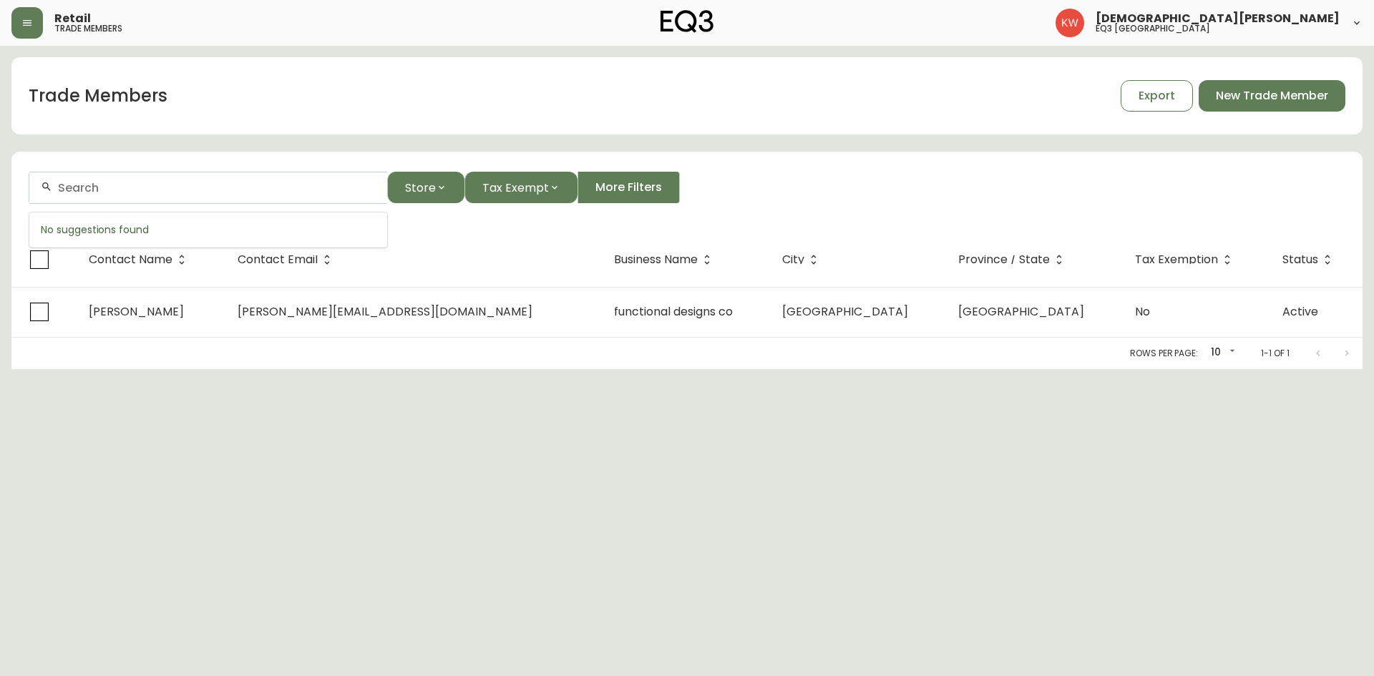
click at [192, 193] on input "text" at bounding box center [217, 188] width 318 height 14
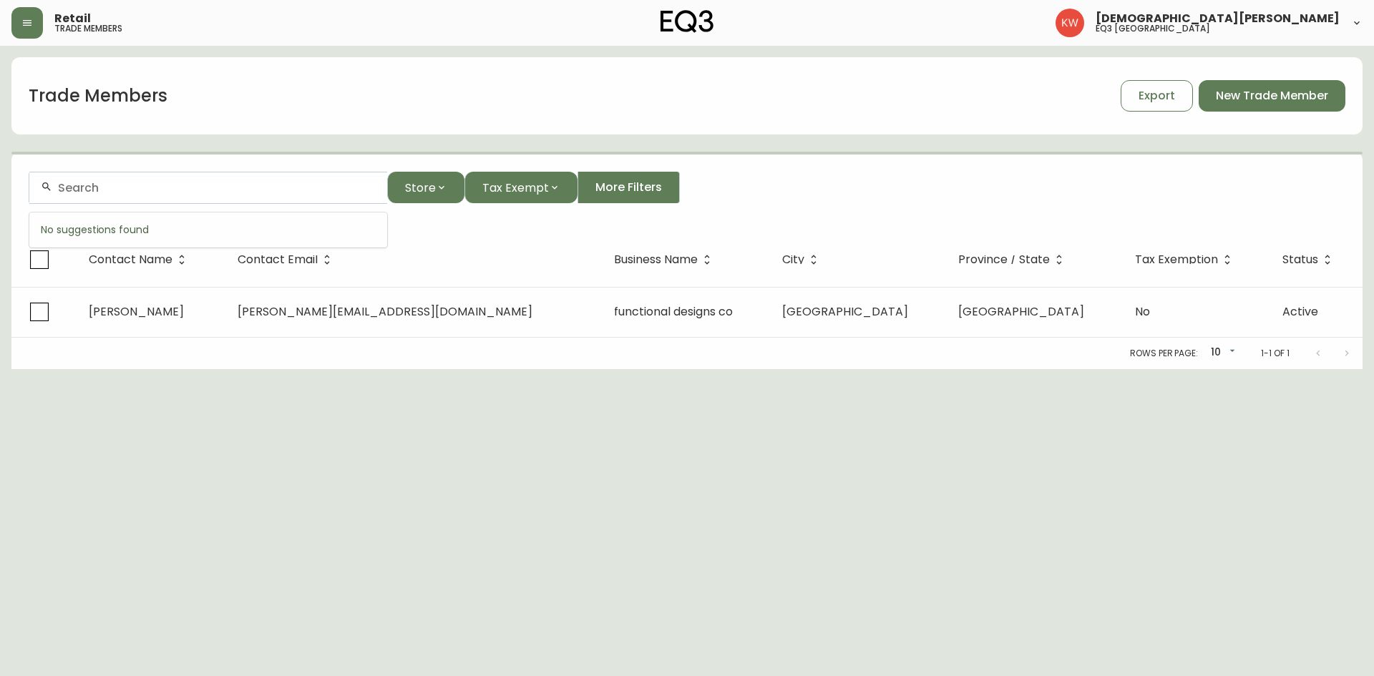
paste input "halo designs"
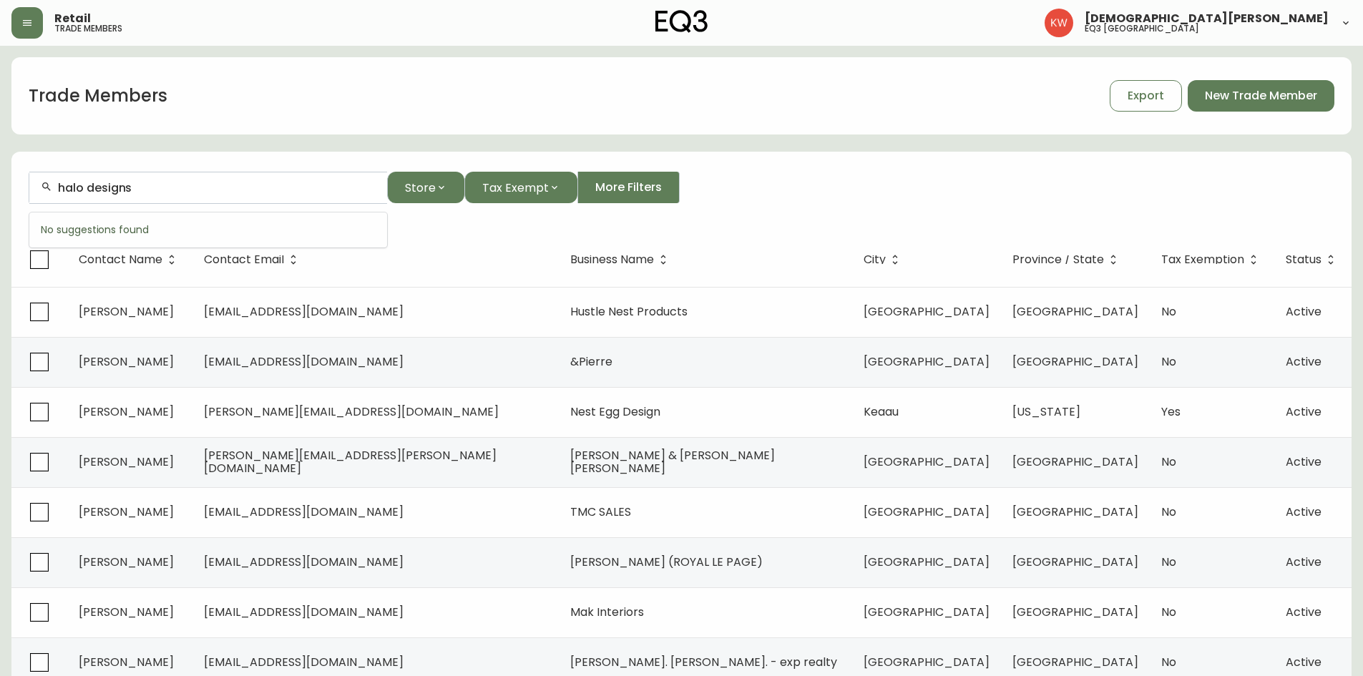
type input "halo designs"
click at [99, 262] on span "designs" at bounding box center [95, 264] width 42 height 16
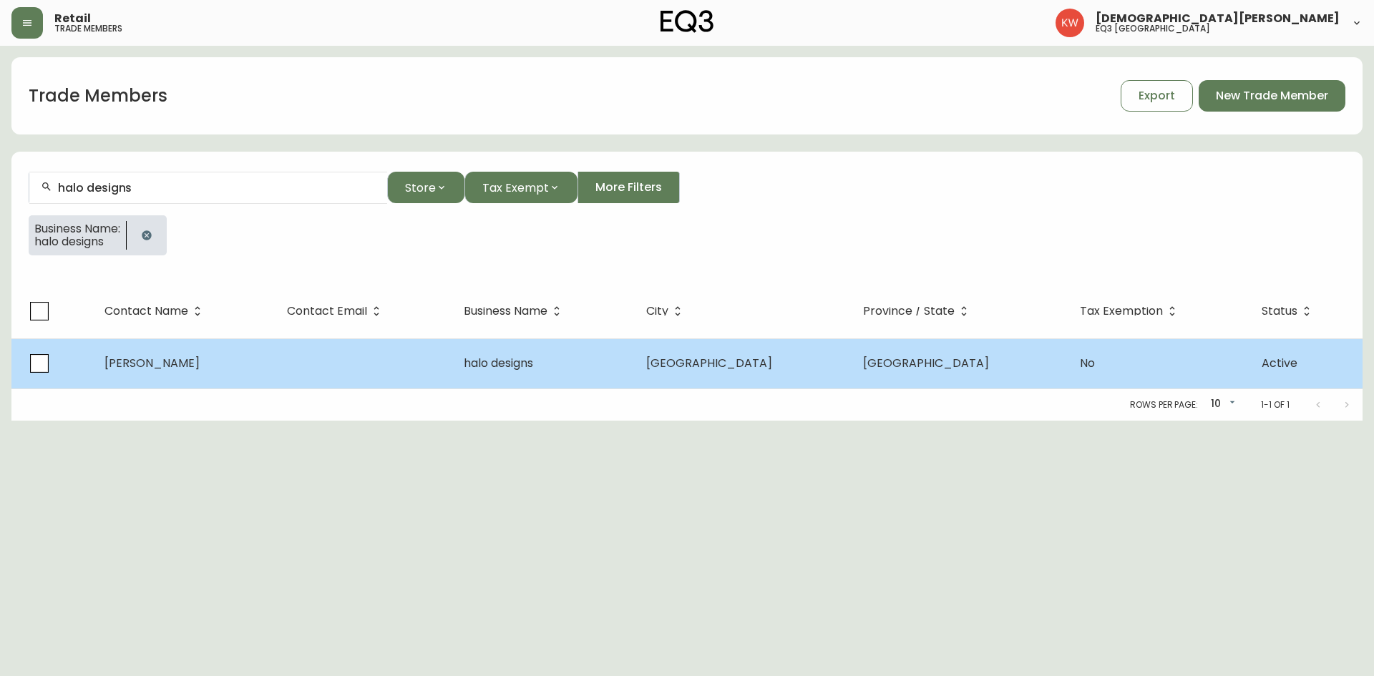
click at [168, 355] on span "[PERSON_NAME]" at bounding box center [151, 363] width 95 height 16
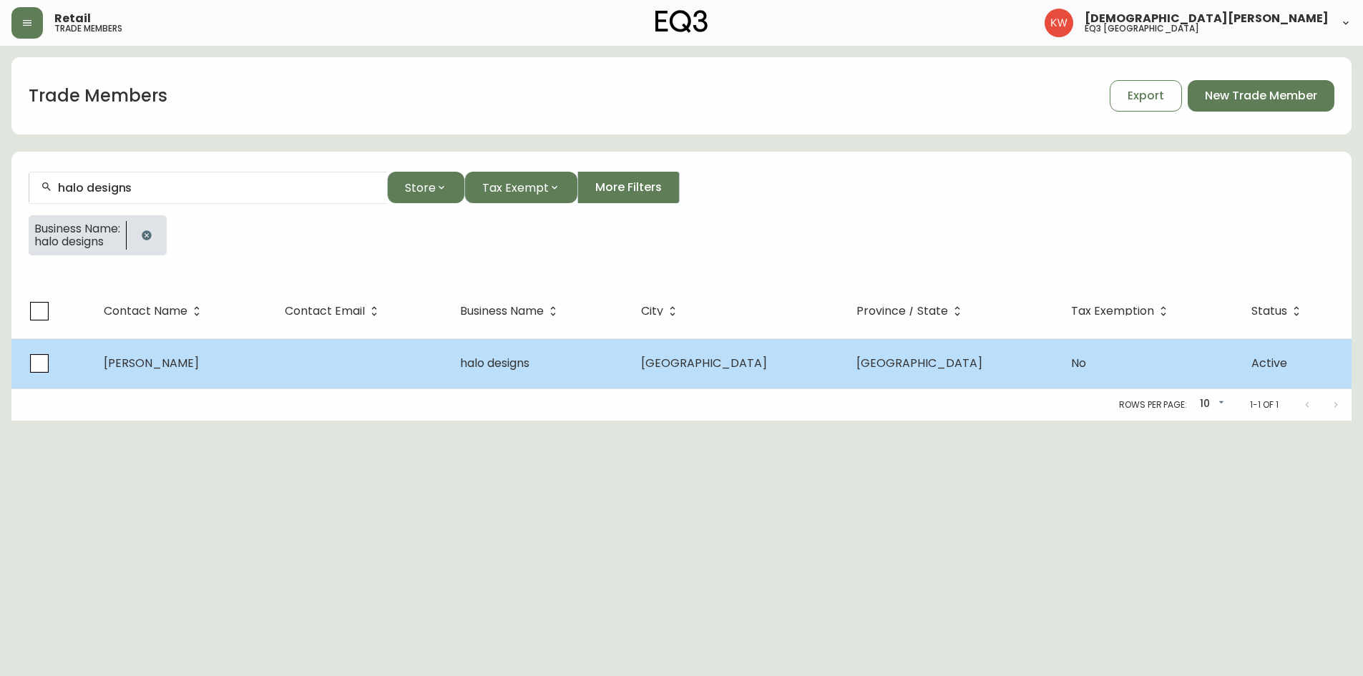
select select "AB"
select select "CA"
select select "CA_EN"
select select "Other"
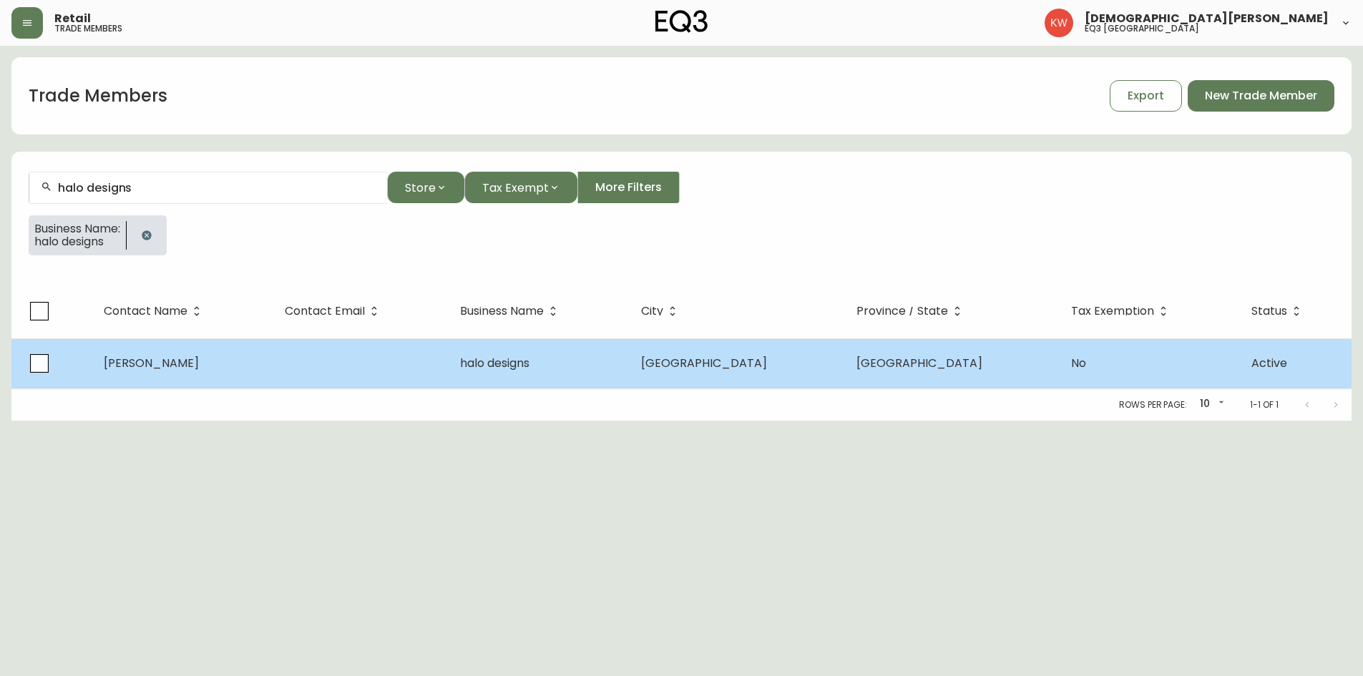
select select "false"
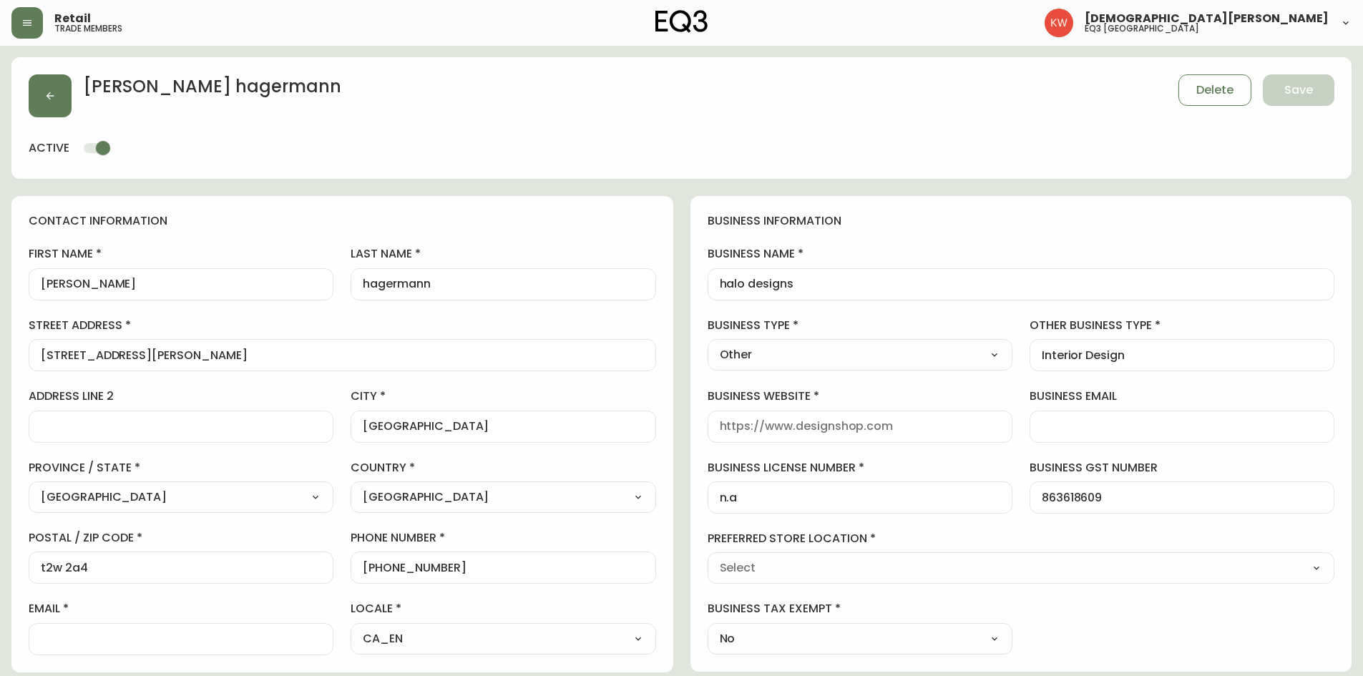
type input "EQ3 [GEOGRAPHIC_DATA]"
select select "cjw10z96m00006gs08l3o91tv"
drag, startPoint x: 823, startPoint y: 286, endPoint x: 658, endPoint y: 298, distance: 165.1
click at [50, 282] on input "[PERSON_NAME]" at bounding box center [181, 285] width 281 height 14
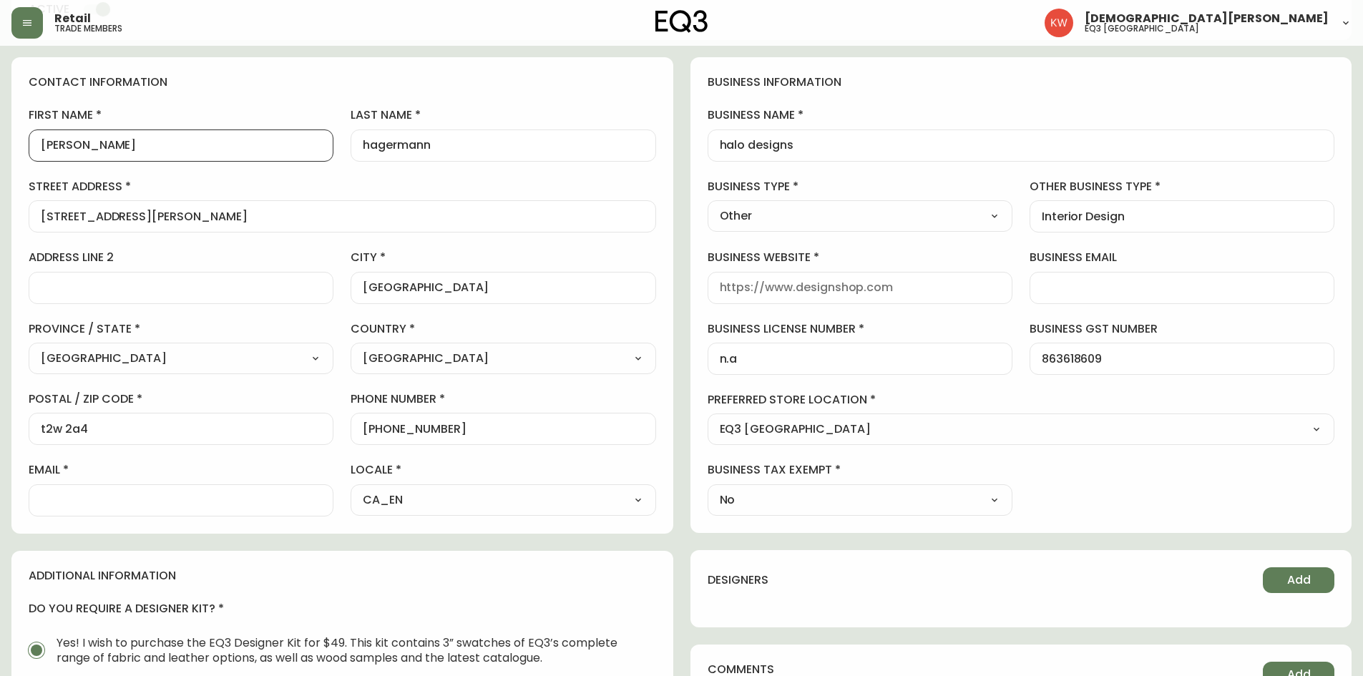
scroll to position [143, 0]
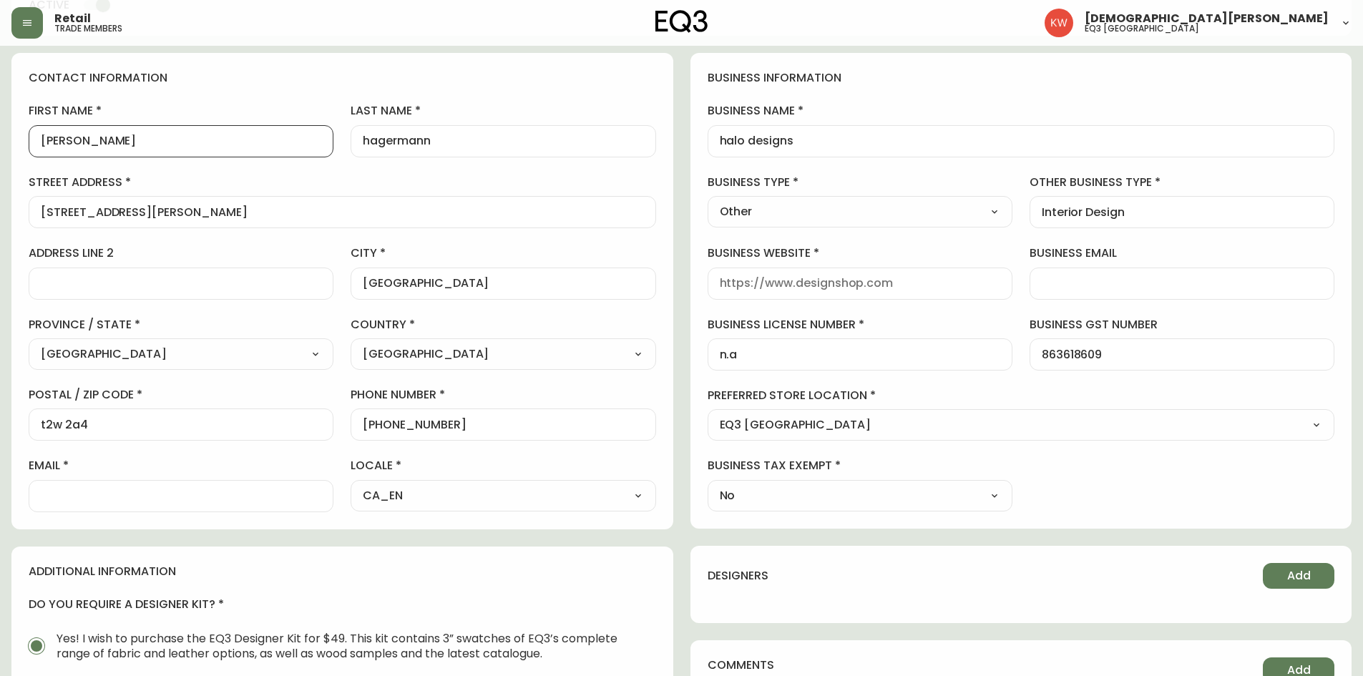
type input "[PERSON_NAME]"
click at [370, 140] on input "hagermann" at bounding box center [503, 142] width 281 height 14
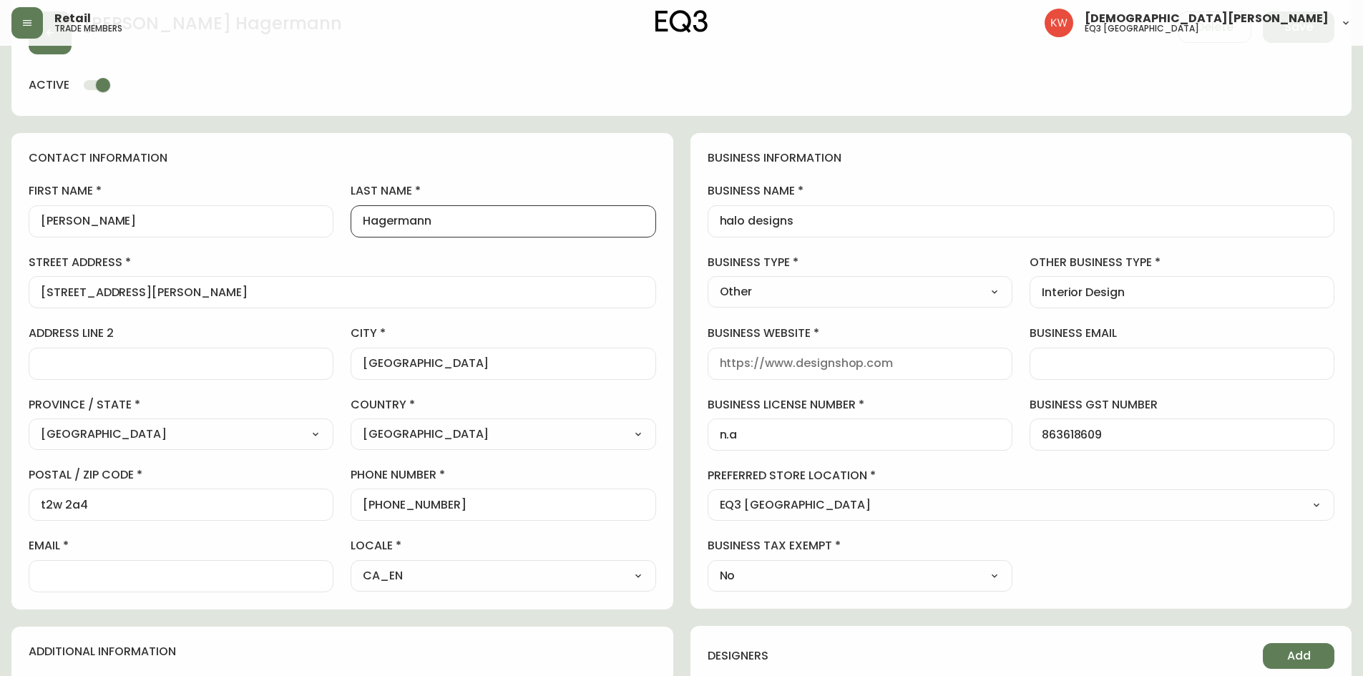
scroll to position [0, 0]
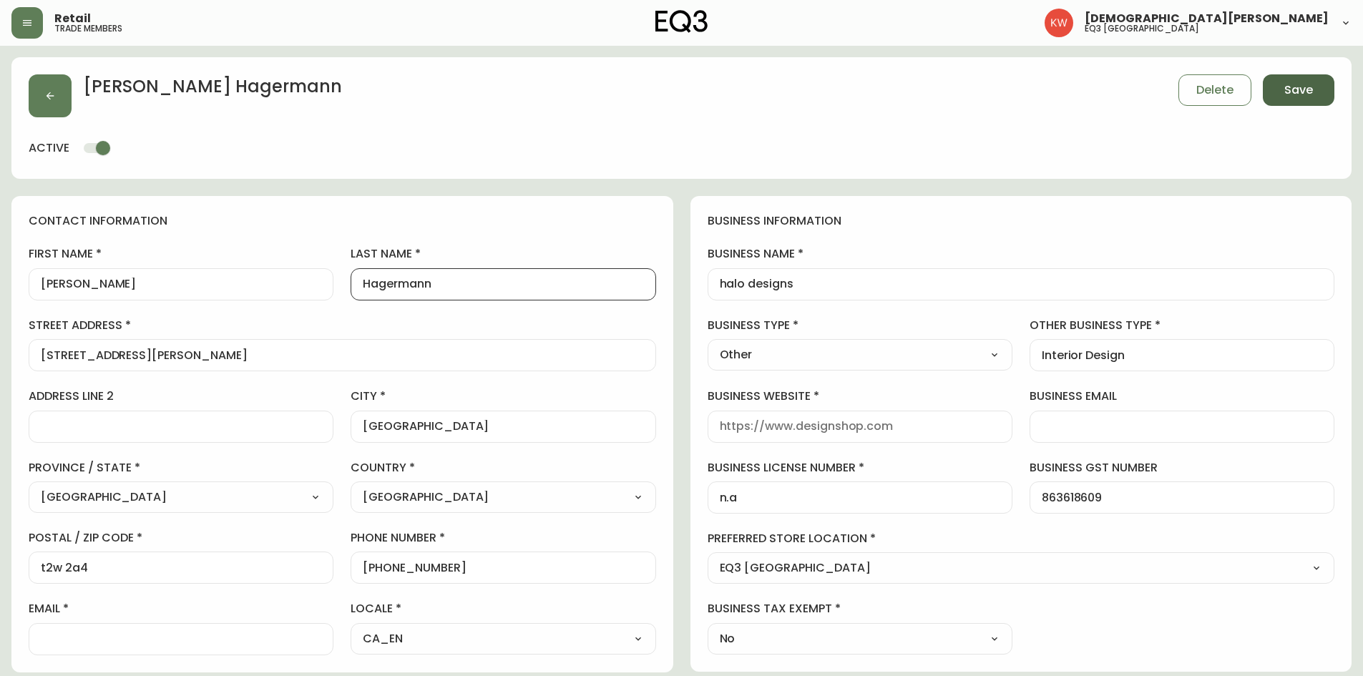
type input "Hagermann"
click at [905, 90] on span "Save" at bounding box center [1299, 90] width 29 height 16
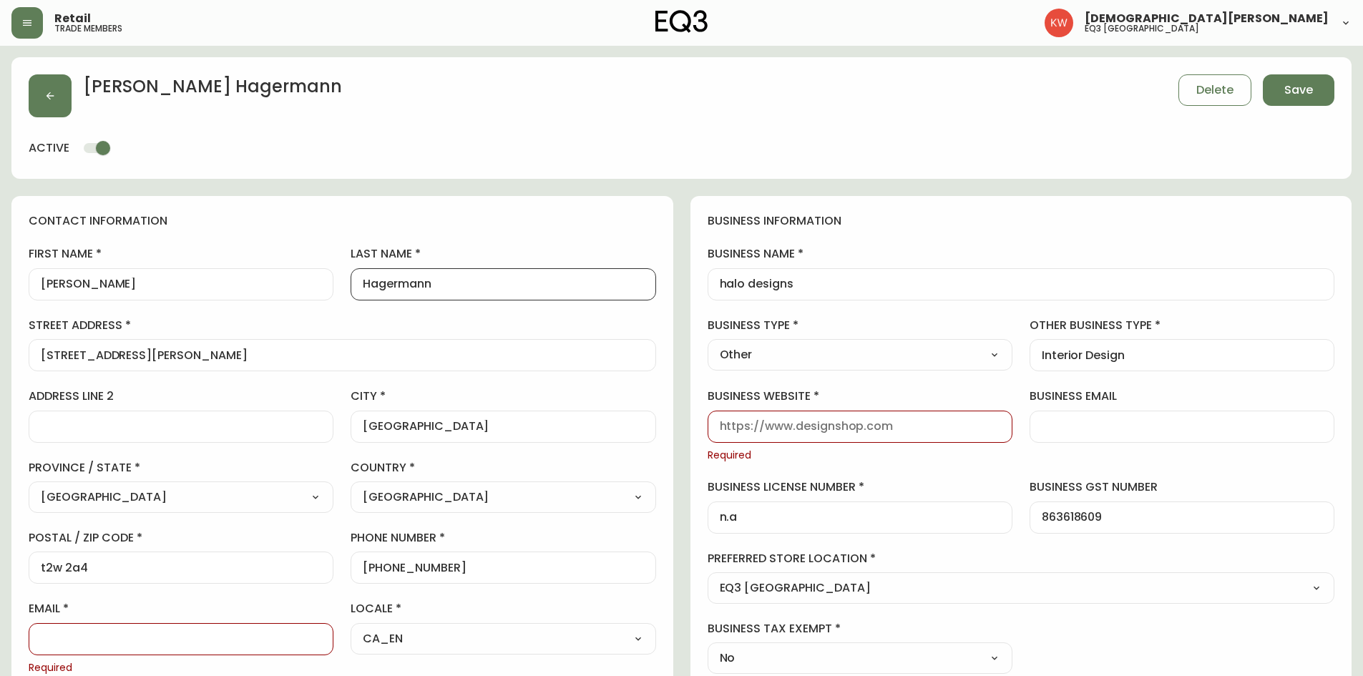
drag, startPoint x: 462, startPoint y: 288, endPoint x: 347, endPoint y: 284, distance: 114.6
click at [347, 284] on div "first name [PERSON_NAME] last name [PERSON_NAME][GEOGRAPHIC_DATA] address [STRE…" at bounding box center [343, 460] width 628 height 429
drag, startPoint x: 447, startPoint y: 573, endPoint x: 376, endPoint y: 572, distance: 70.9
click at [376, 418] on input "[PHONE_NUMBER]" at bounding box center [503, 568] width 281 height 14
click at [905, 94] on span "Delete" at bounding box center [1215, 90] width 37 height 16
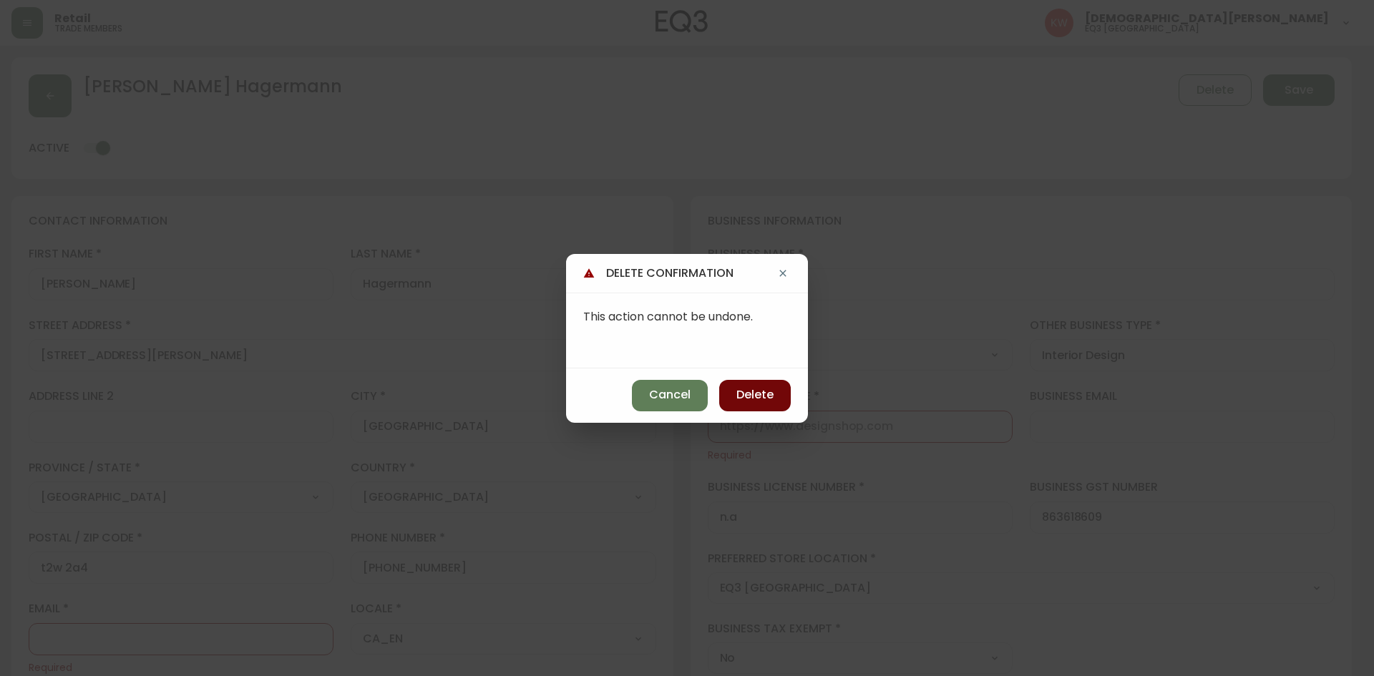
click at [759, 395] on span "Delete" at bounding box center [755, 395] width 37 height 16
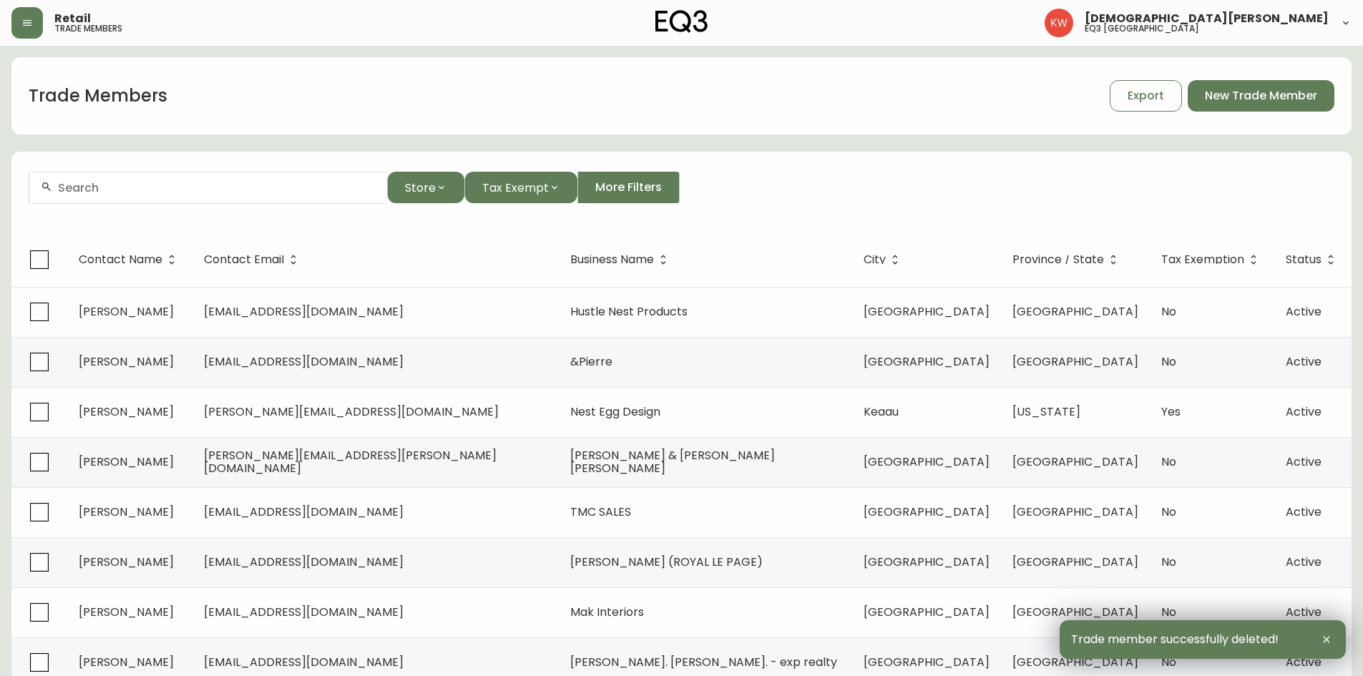
click at [147, 189] on input "text" at bounding box center [217, 188] width 318 height 14
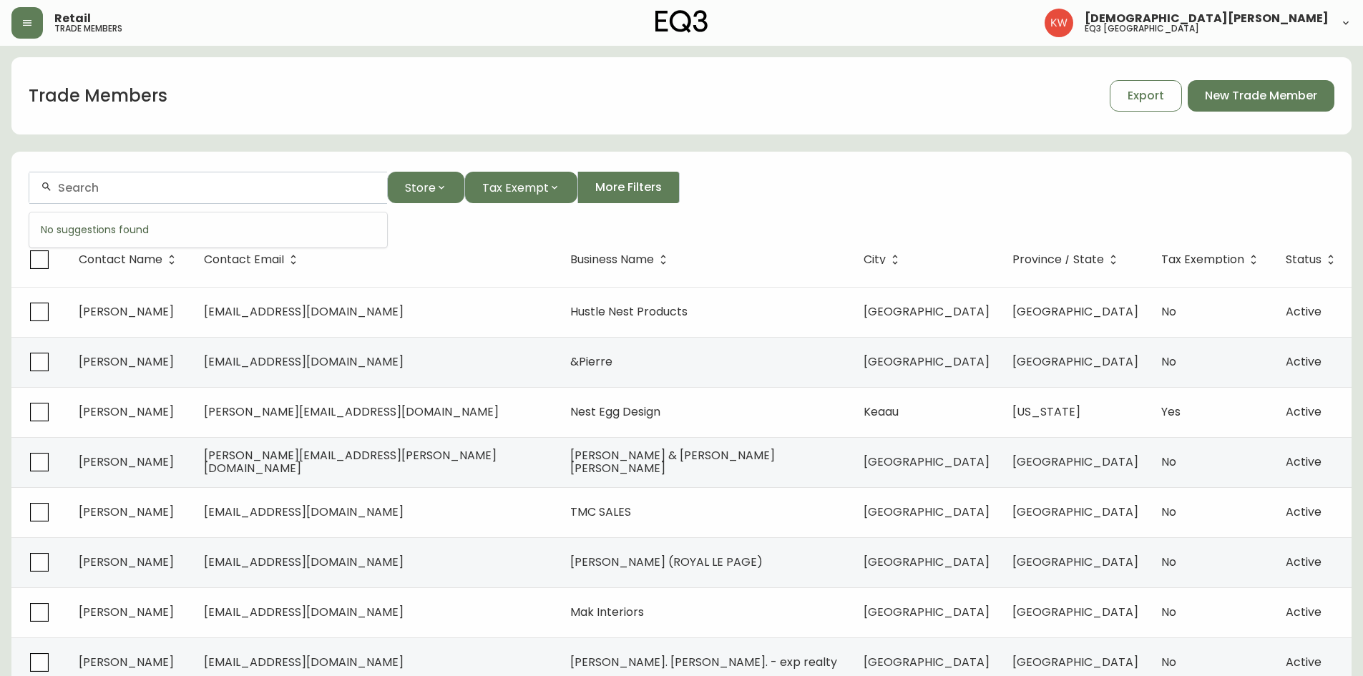
paste input "[EMAIL_ADDRESS][DOMAIN_NAME]"
click at [213, 268] on span "[EMAIL_ADDRESS][DOMAIN_NAME]" at bounding box center [147, 264] width 200 height 16
type input "[EMAIL_ADDRESS][DOMAIN_NAME]"
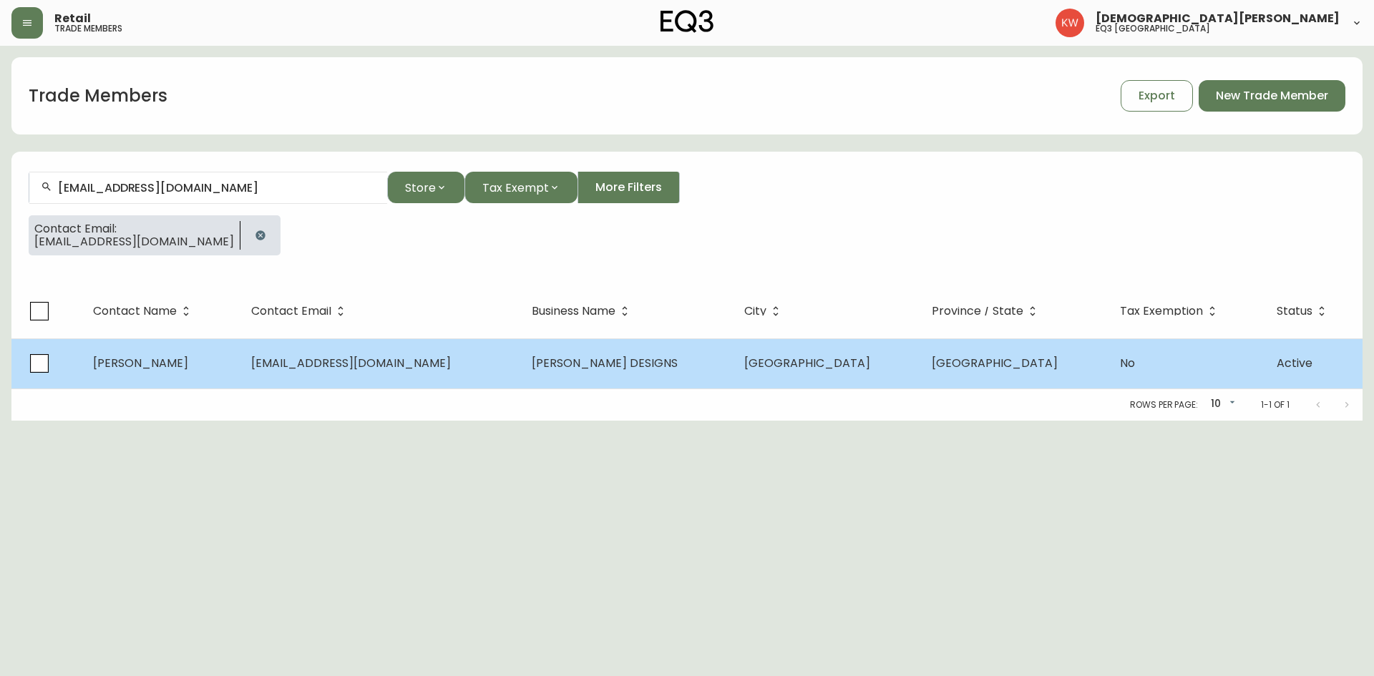
click at [188, 364] on span "[PERSON_NAME]" at bounding box center [140, 363] width 95 height 16
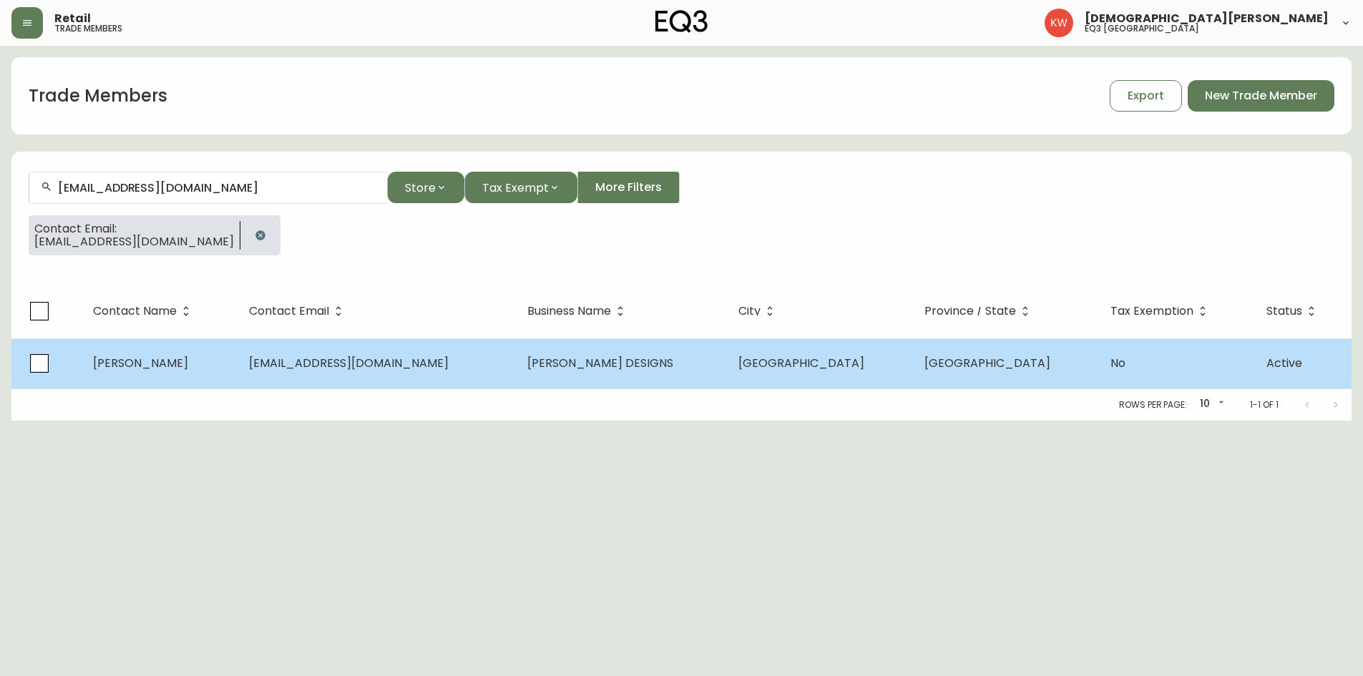
select select "AB"
select select "CA"
select select "CA_EN"
select select "Other"
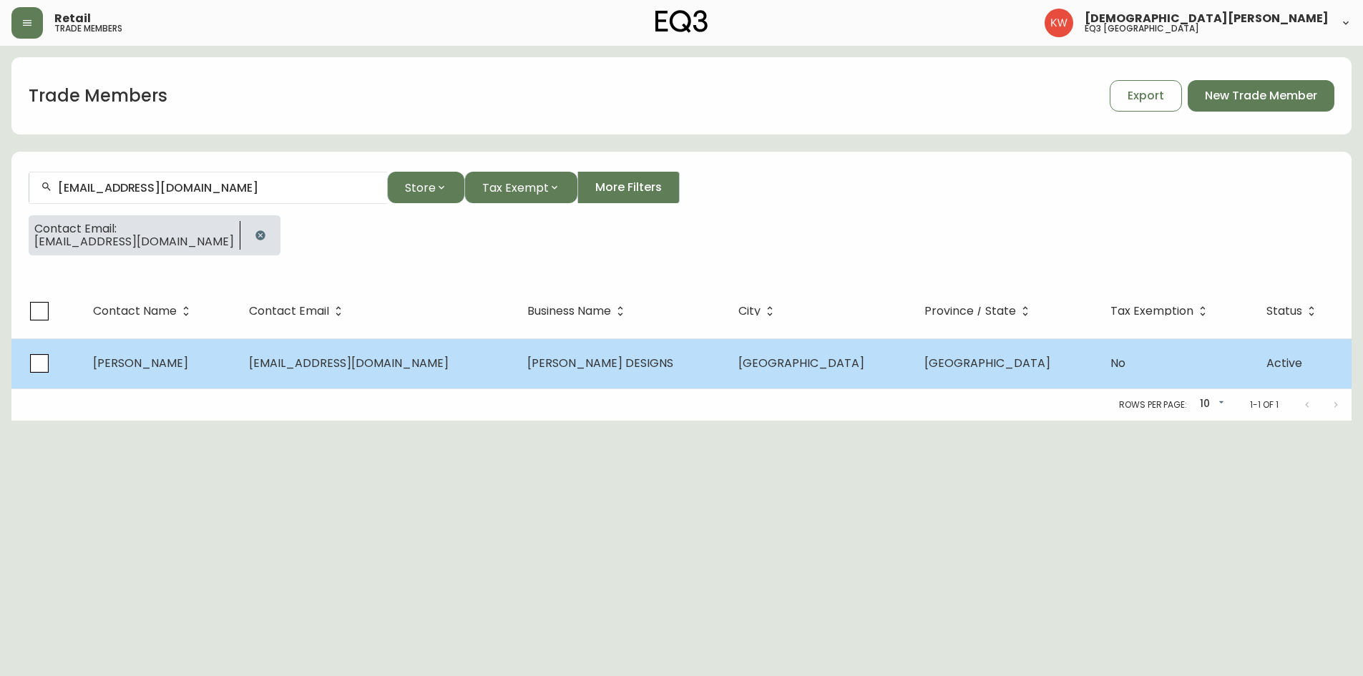
select select "false"
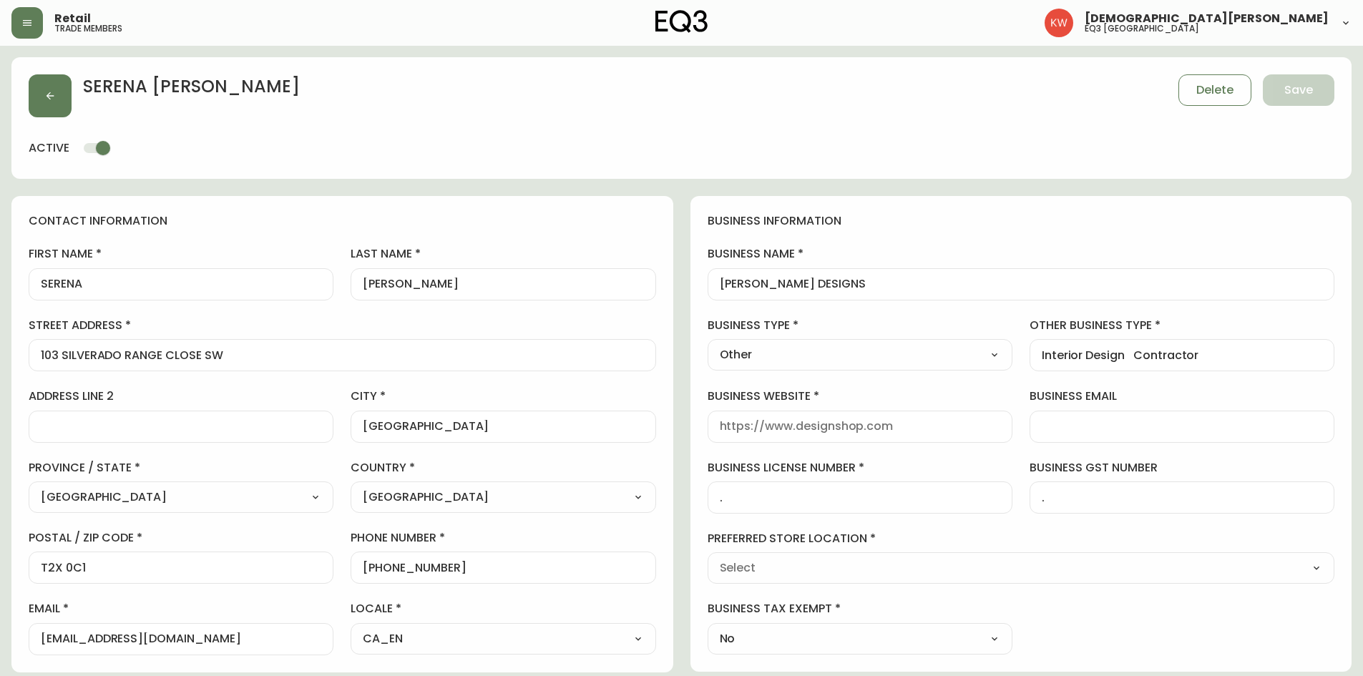
type input "EQ3 [GEOGRAPHIC_DATA]"
select select "cjw10z96m00006gs08l3o91tv"
drag, startPoint x: 111, startPoint y: 283, endPoint x: 47, endPoint y: 281, distance: 63.7
click at [47, 281] on input "SERENA" at bounding box center [181, 285] width 281 height 14
type input "[PERSON_NAME]"
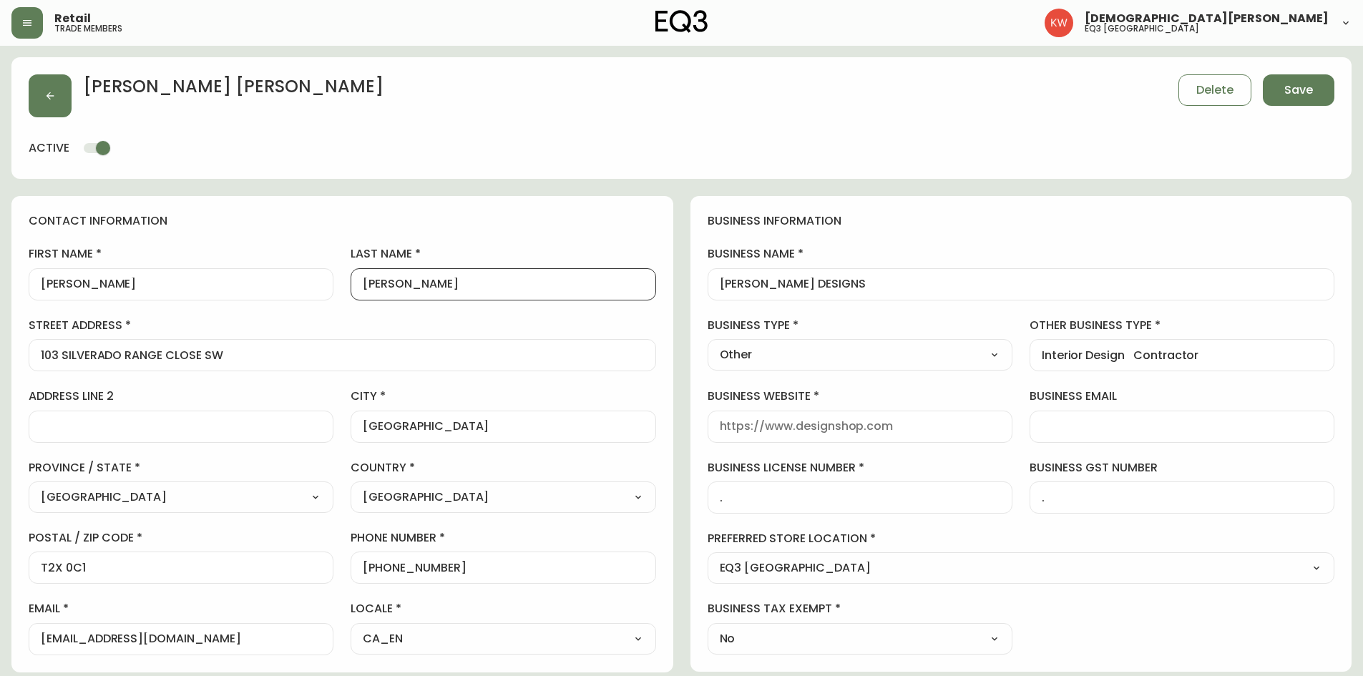
drag, startPoint x: 433, startPoint y: 284, endPoint x: 375, endPoint y: 281, distance: 58.1
click at [375, 281] on input "[PERSON_NAME]" at bounding box center [503, 285] width 281 height 14
type input "[PERSON_NAME]"
drag, startPoint x: 867, startPoint y: 281, endPoint x: 694, endPoint y: 280, distance: 173.2
click at [694, 280] on div "business information business name [PERSON_NAME] DESIGNS business type Other Se…" at bounding box center [1022, 434] width 662 height 476
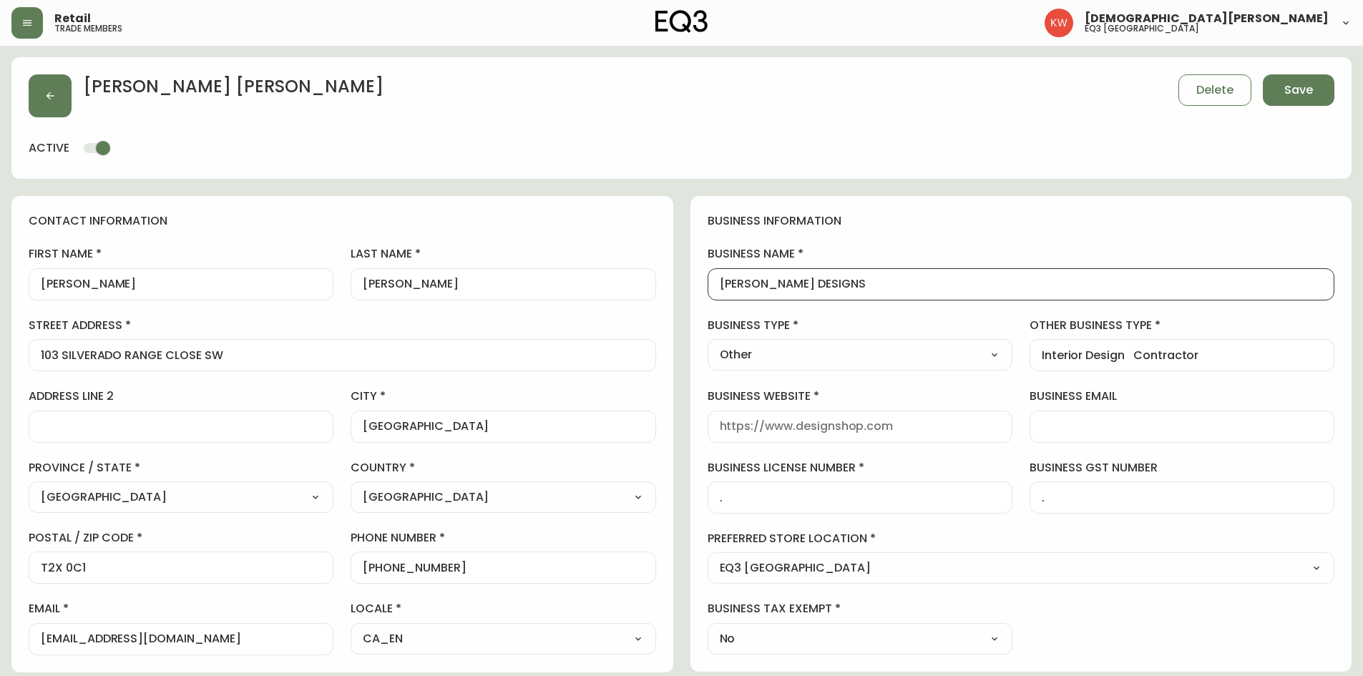
click at [766, 418] on input "business website" at bounding box center [860, 427] width 281 height 14
type input "[DOMAIN_NAME]"
click at [905, 95] on span "Save" at bounding box center [1299, 90] width 29 height 16
select select
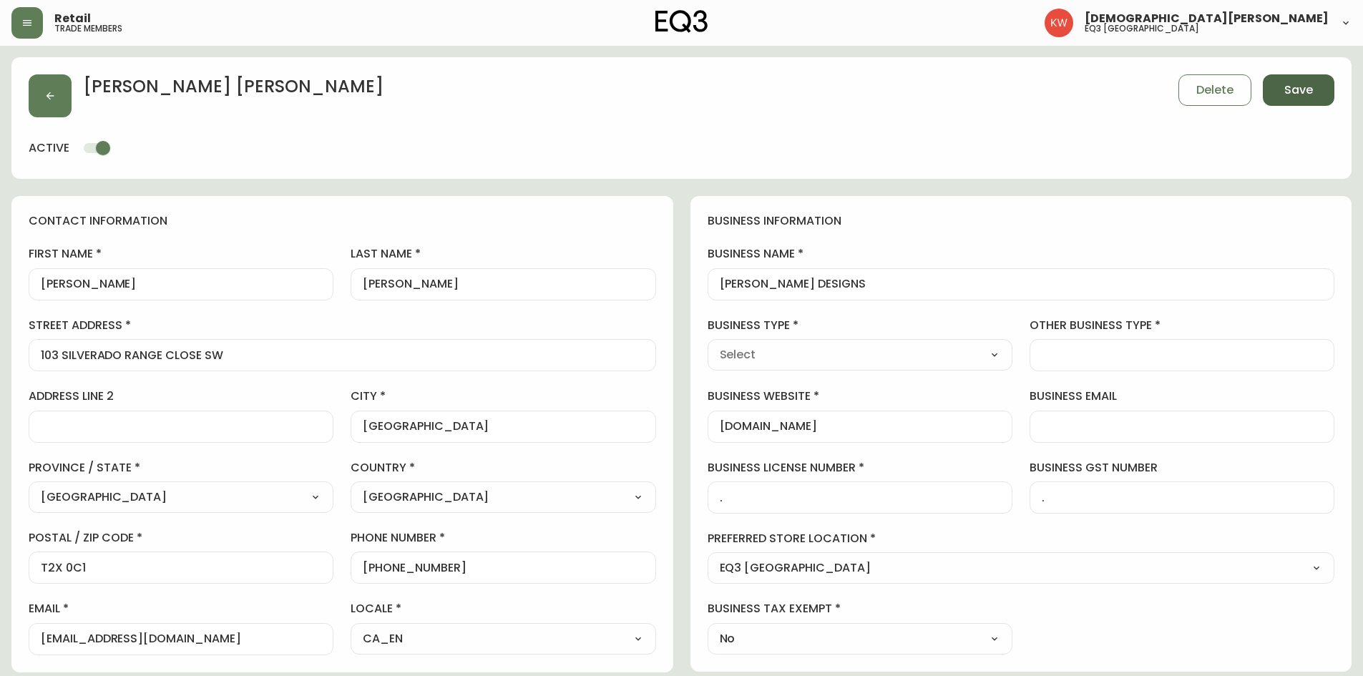
type input "Other"
select select "Other"
type input "Other"
select select "Other"
type input "Interior Design Contractor"
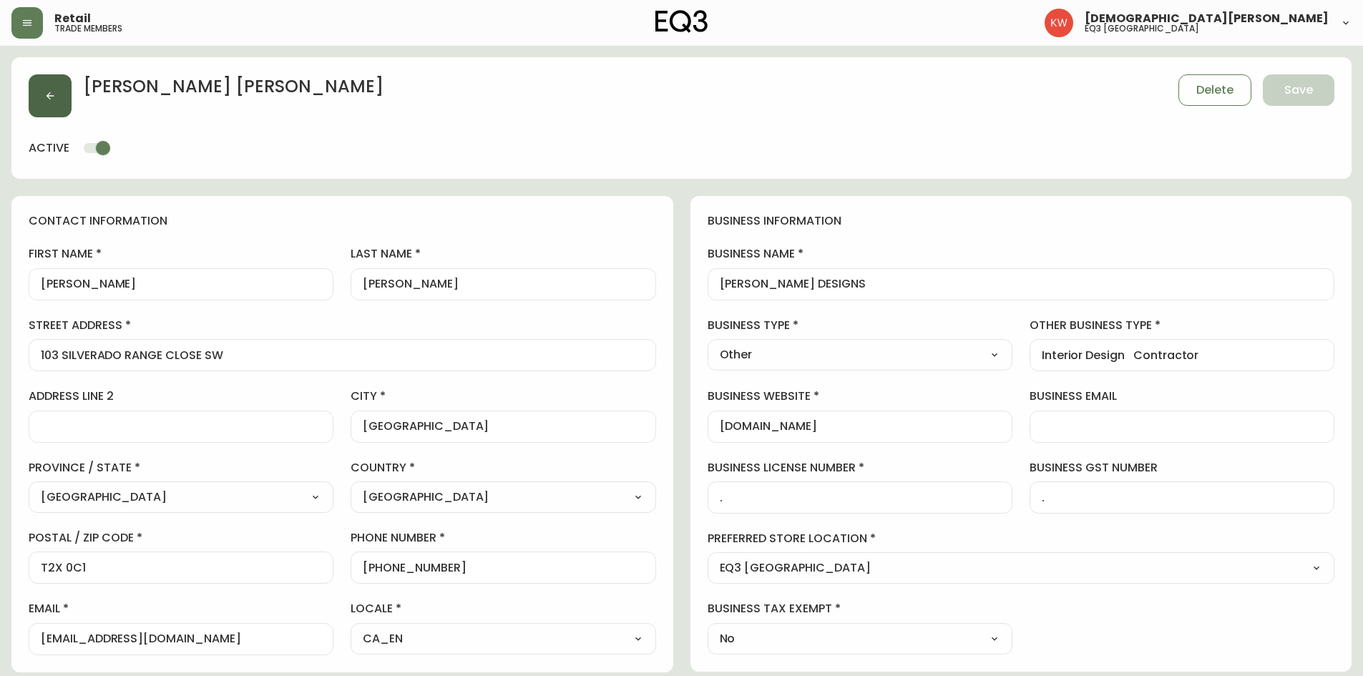
click at [72, 91] on div "[PERSON_NAME] Delete Save" at bounding box center [682, 95] width 1306 height 43
click at [61, 97] on button "button" at bounding box center [50, 95] width 43 height 43
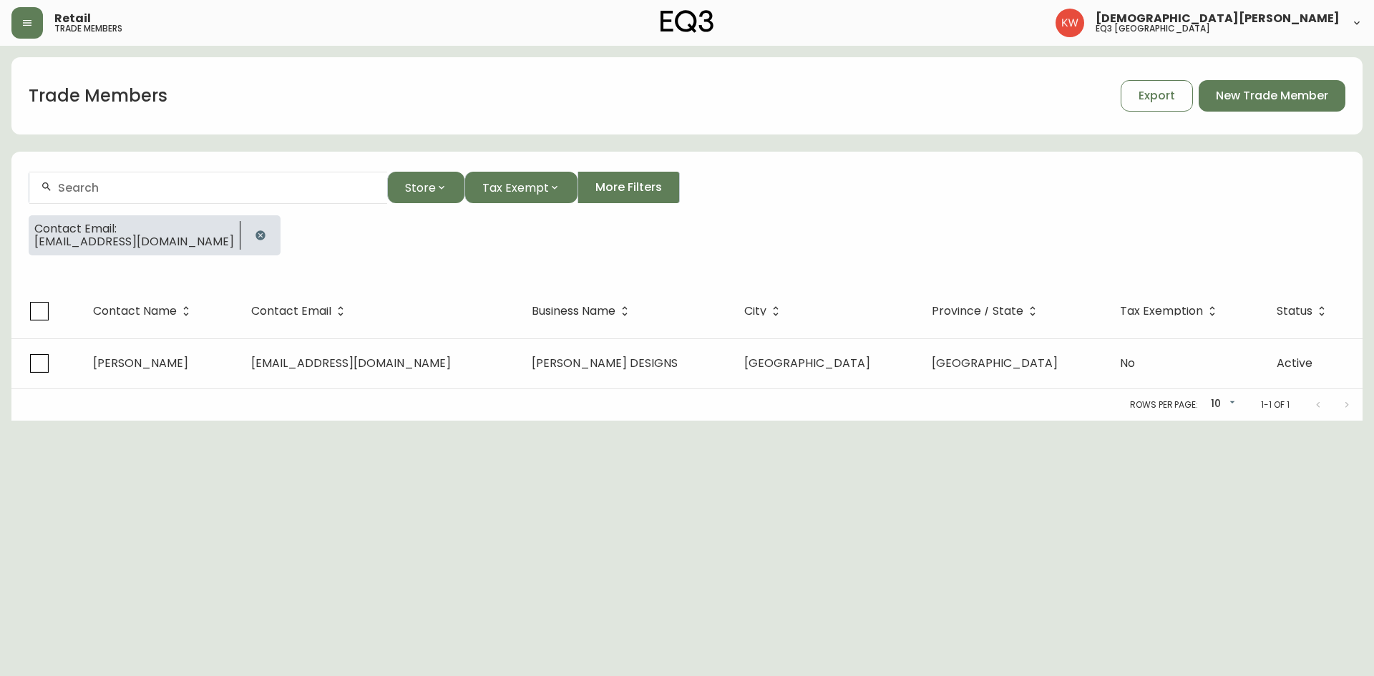
click at [255, 240] on icon "button" at bounding box center [260, 235] width 11 height 11
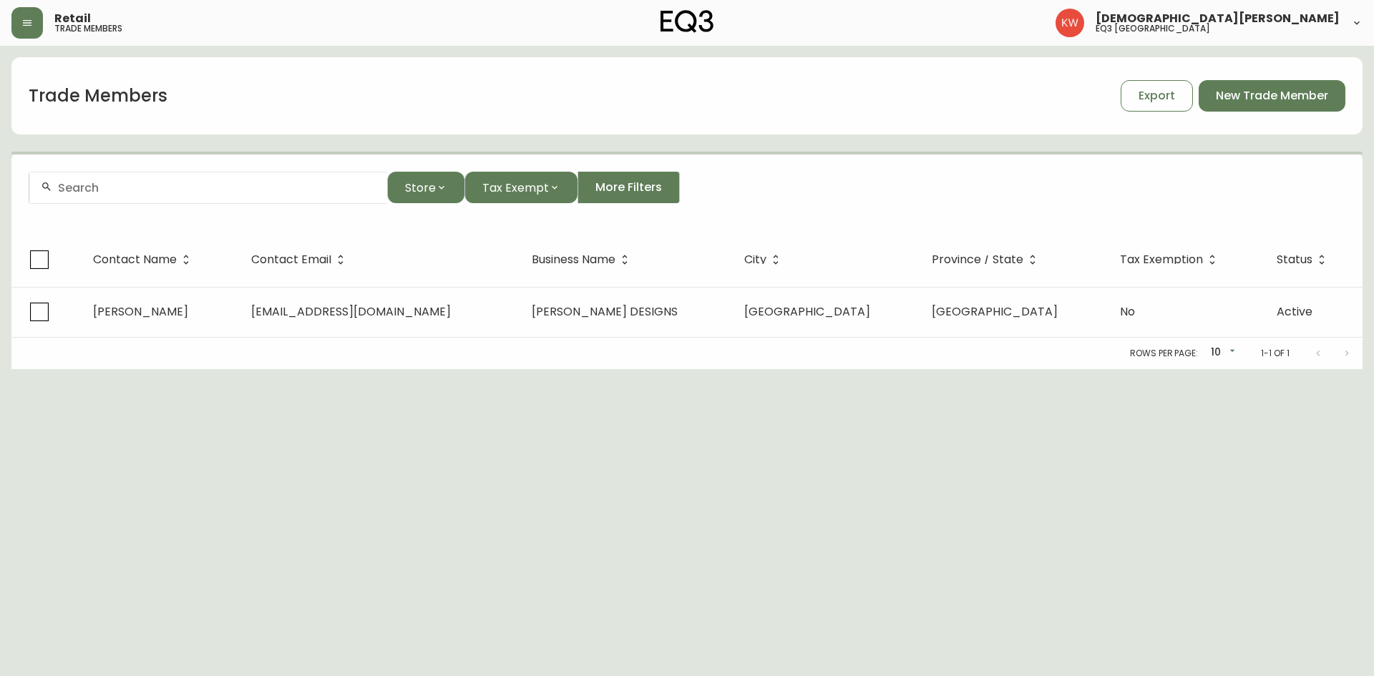
click at [229, 198] on div at bounding box center [208, 188] width 358 height 32
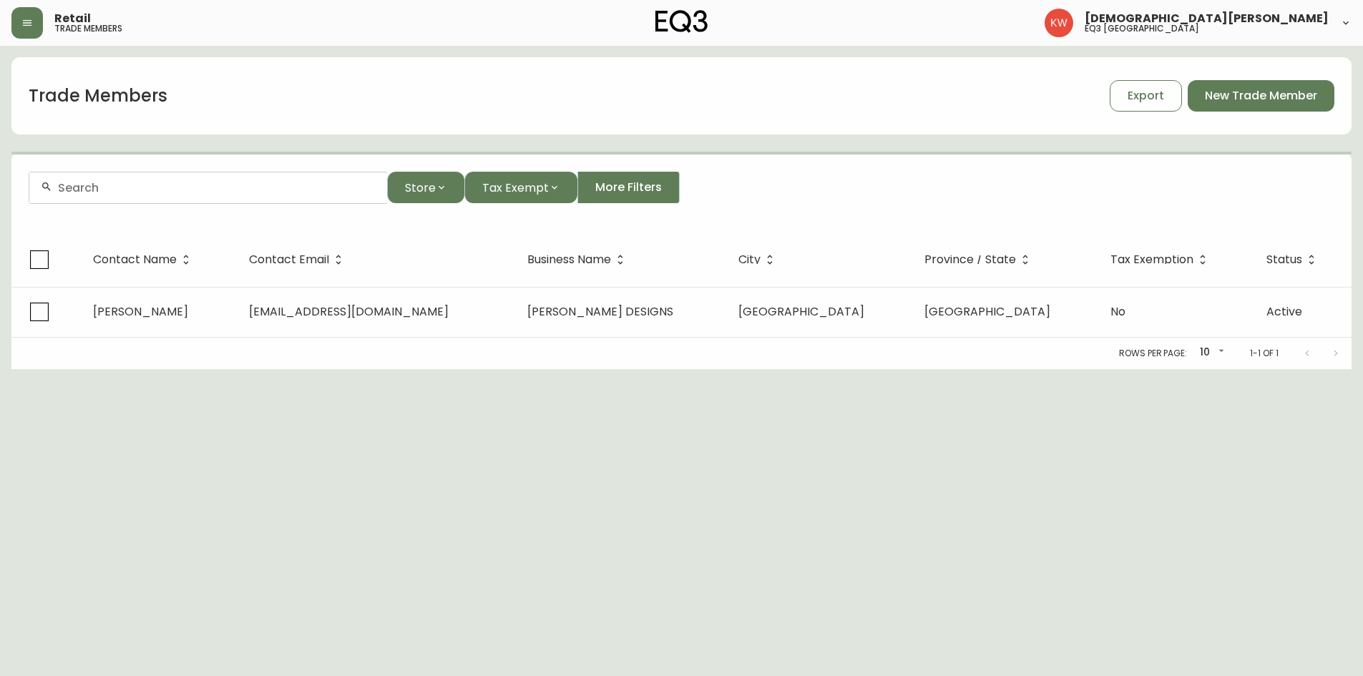
paste input "[EMAIL_ADDRESS][DOMAIN_NAME]"
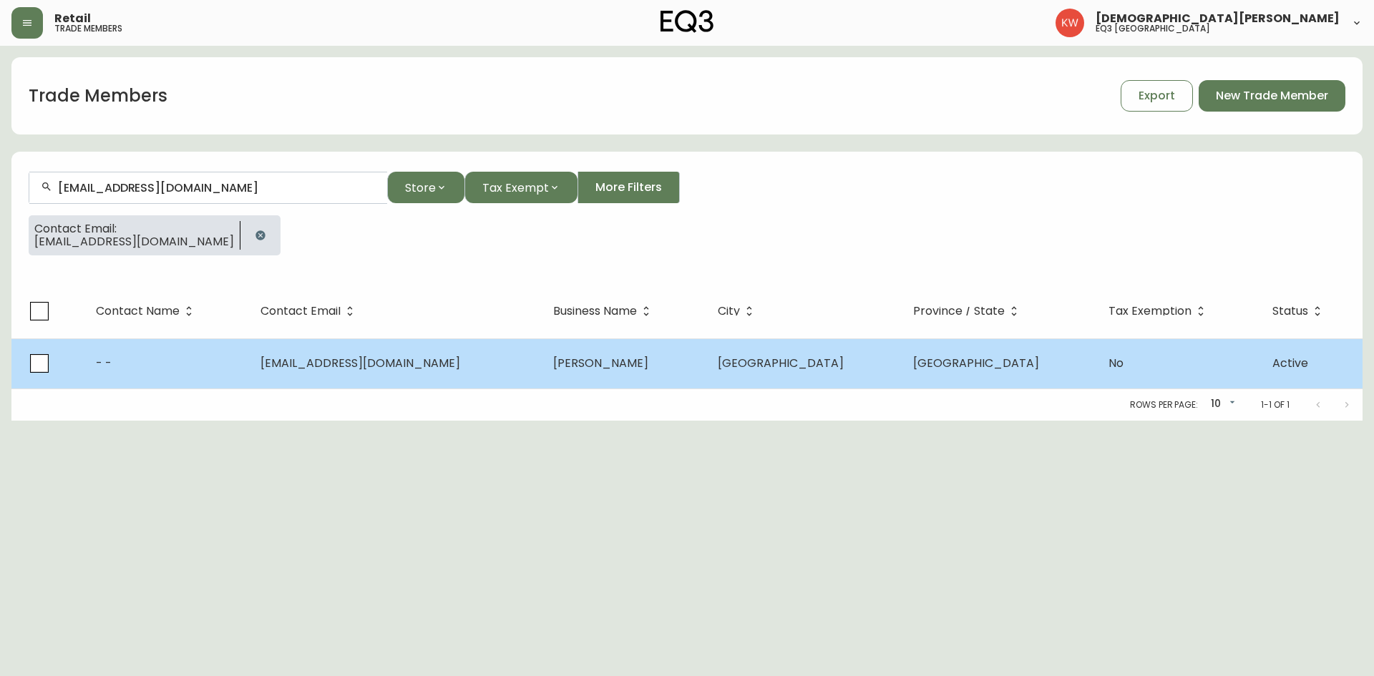
type input "[EMAIL_ADDRESS][DOMAIN_NAME]"
click at [225, 365] on td "- -" at bounding box center [166, 364] width 165 height 50
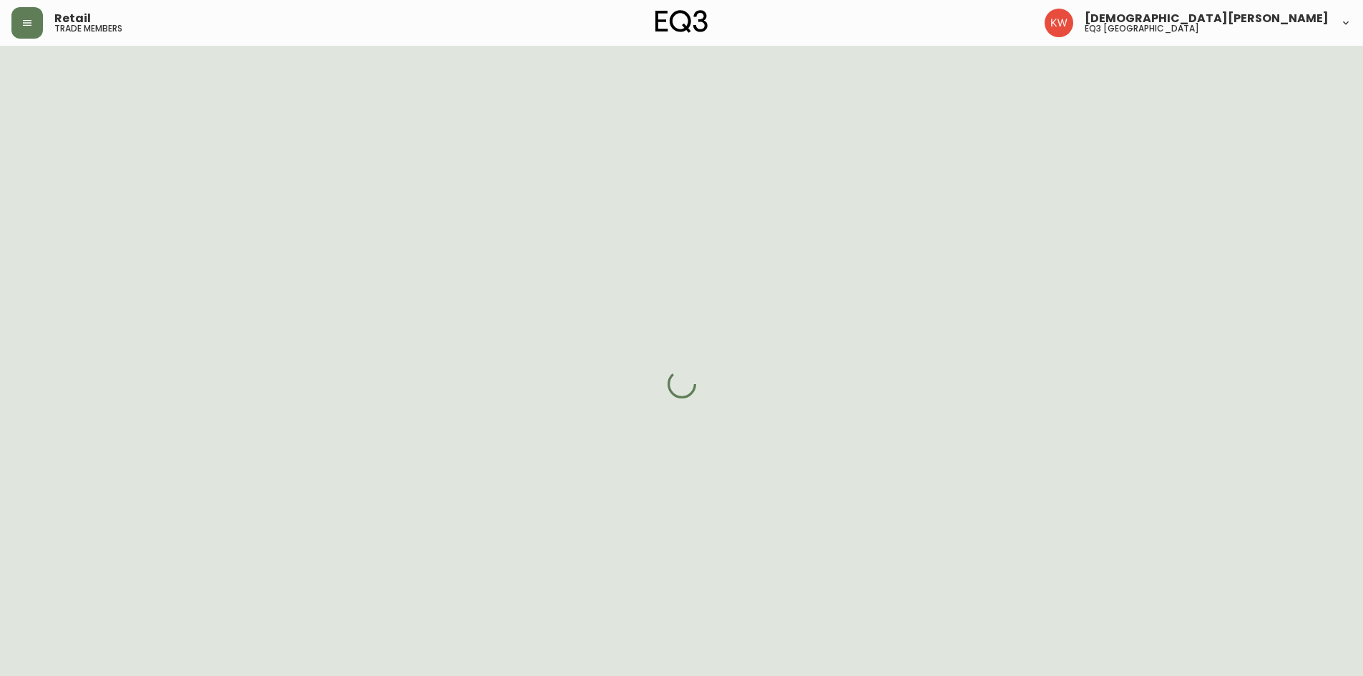
select select "AB"
select select "CA"
select select "CA_EN"
select select "Other"
select select "cjw10z96m00006gs08l3o91tv"
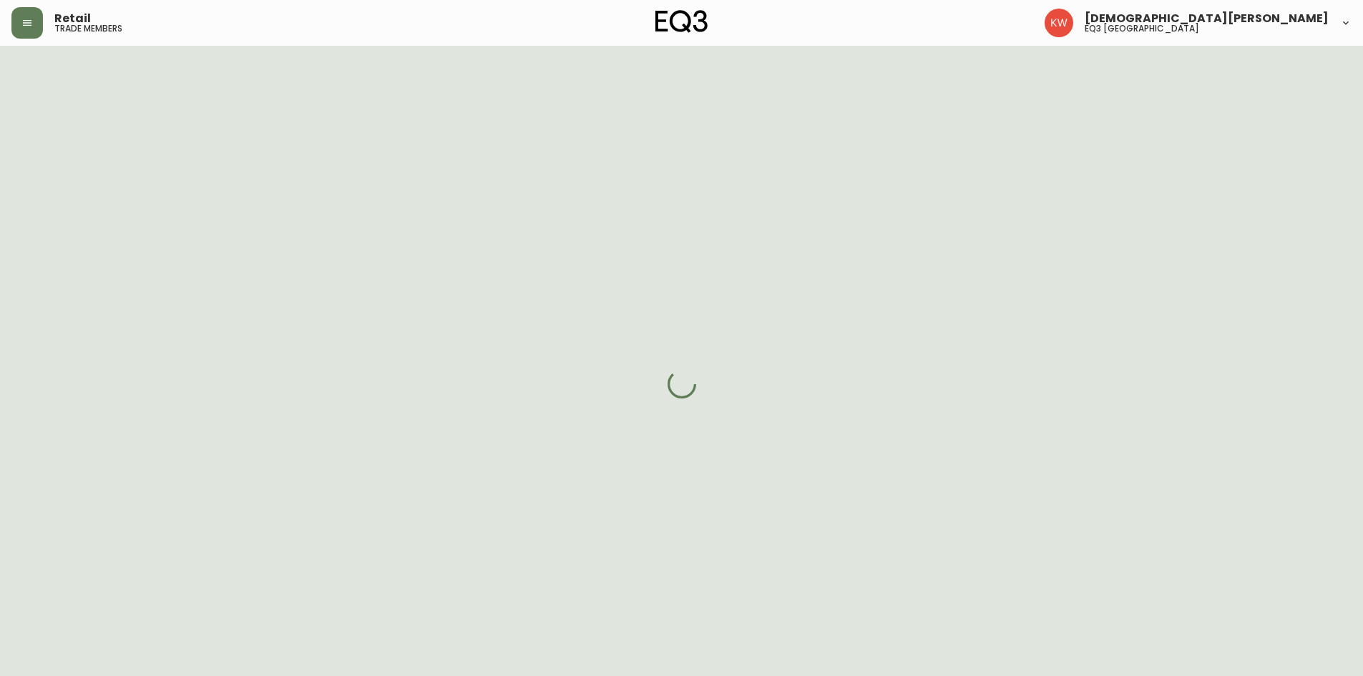
select select "false"
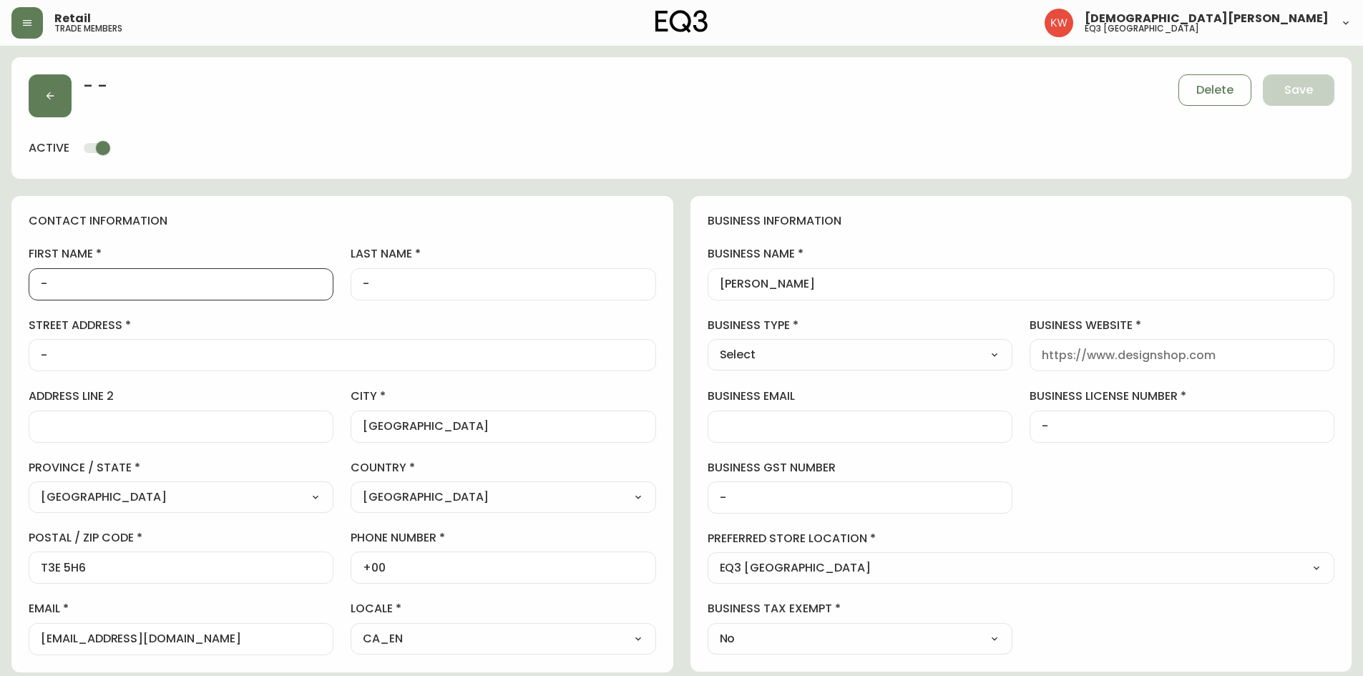
drag, startPoint x: 84, startPoint y: 285, endPoint x: 14, endPoint y: 288, distance: 70.9
click at [14, 288] on div "contact information first name - last name - street address - address line 2 ci…" at bounding box center [342, 434] width 662 height 477
type input "Jenn"
click at [802, 351] on select "Select Interior Designer Architect Home Builder Contractor Real Estate Agent Ho…" at bounding box center [860, 354] width 305 height 21
select select "Interior Designer"
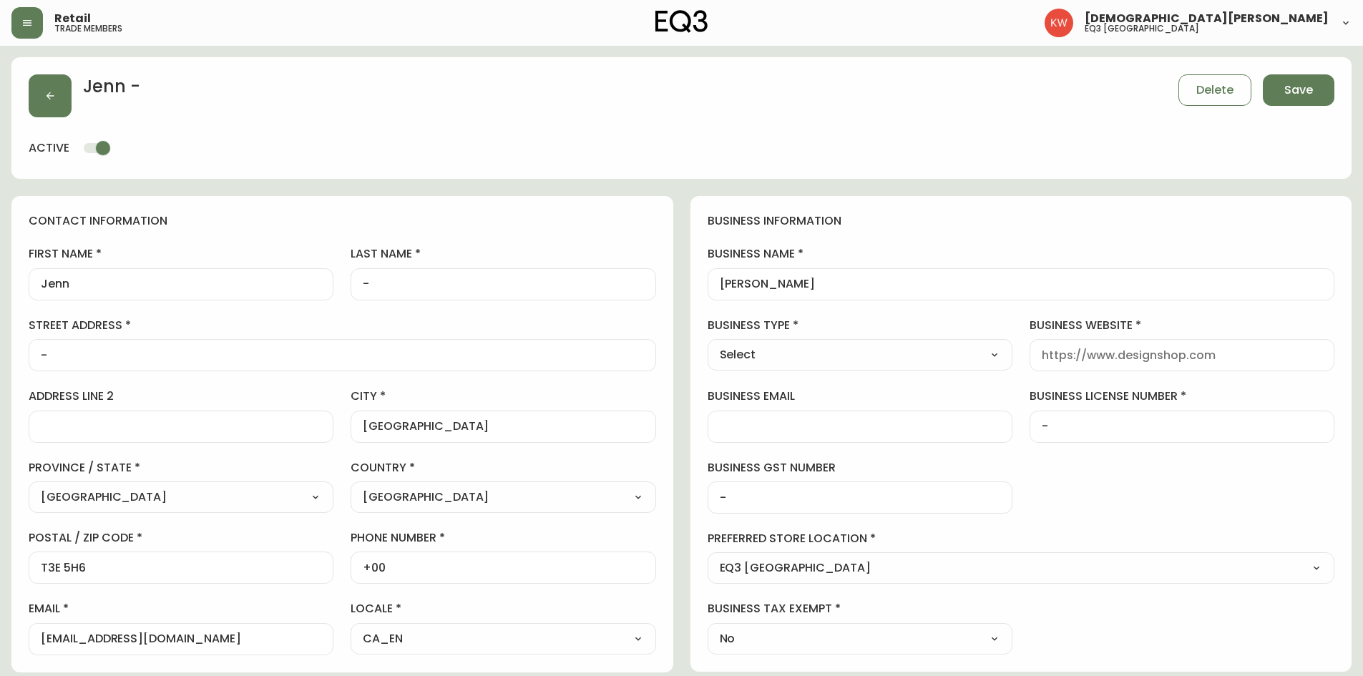
click at [708, 344] on select "Select Interior Designer Architect Home Builder Contractor Real Estate Agent Ho…" at bounding box center [860, 354] width 305 height 21
type input "Interior Designer"
drag, startPoint x: 208, startPoint y: 640, endPoint x: 78, endPoint y: 642, distance: 129.6
click at [78, 418] on input "[EMAIL_ADDRESS][DOMAIN_NAME]" at bounding box center [181, 640] width 281 height 14
click at [905, 352] on input "business website" at bounding box center [1182, 356] width 281 height 14
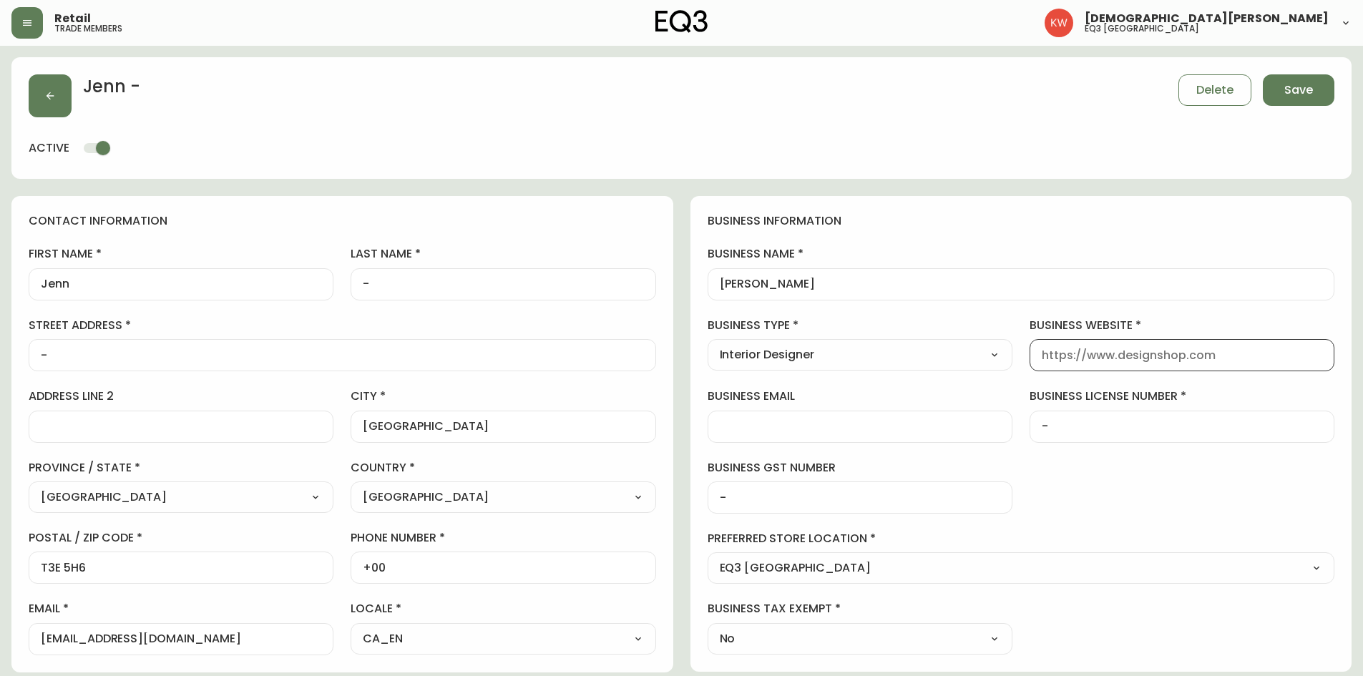
paste input "[DOMAIN_NAME]"
type input "[DOMAIN_NAME]"
click at [905, 99] on button "Save" at bounding box center [1299, 89] width 72 height 31
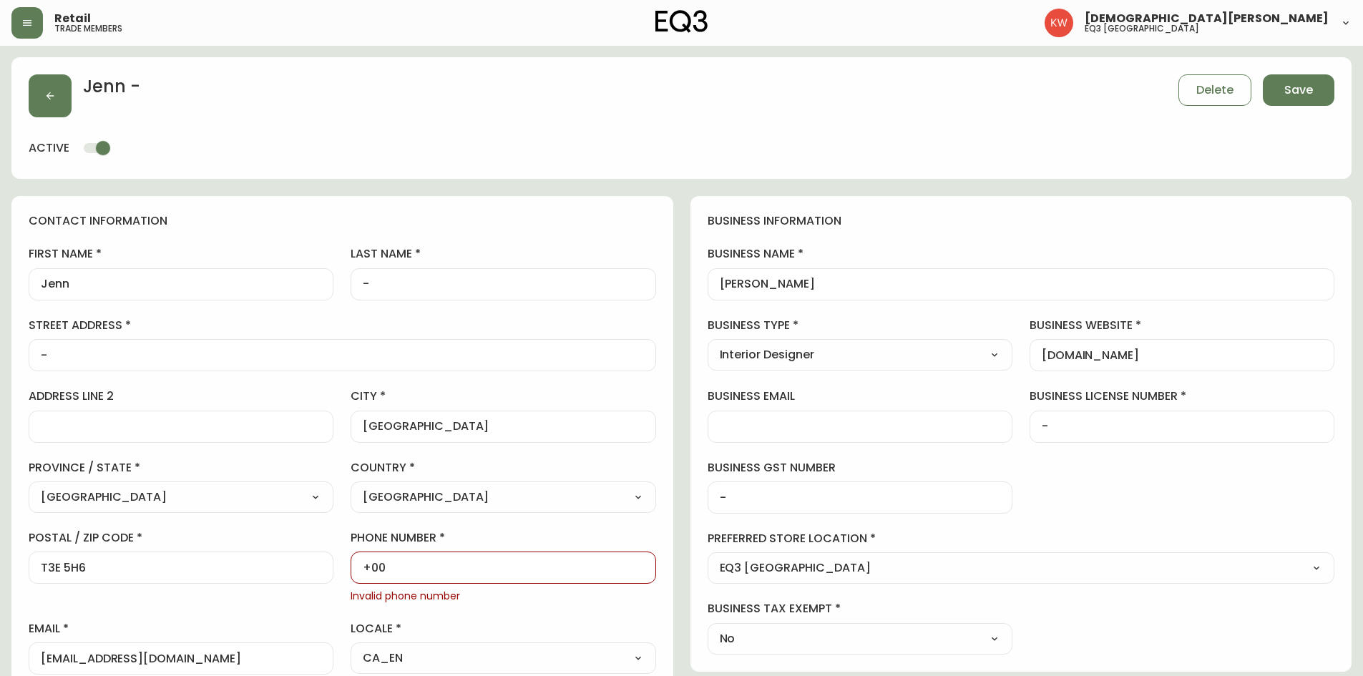
click at [448, 418] on input "+00" at bounding box center [503, 568] width 281 height 14
type input "[PHONE_NUMBER]"
click at [905, 92] on span "Save" at bounding box center [1299, 90] width 29 height 16
select select
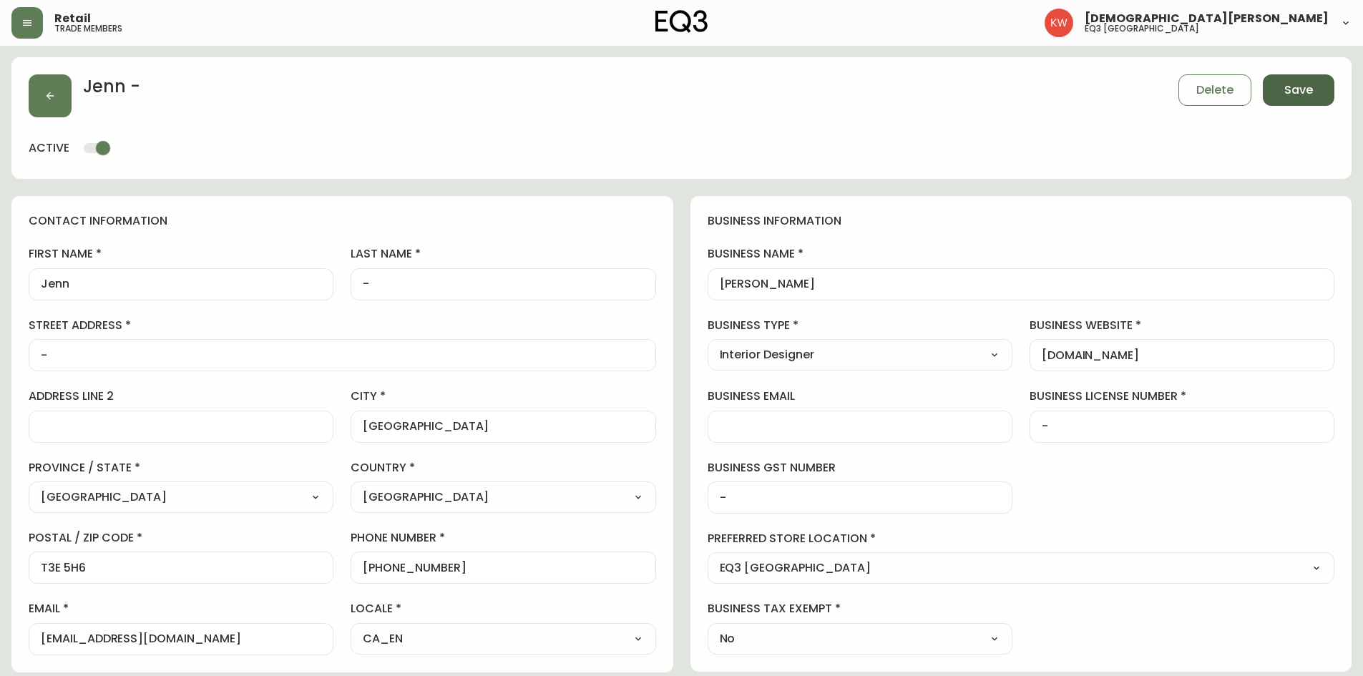
type input "Other"
select select "Other"
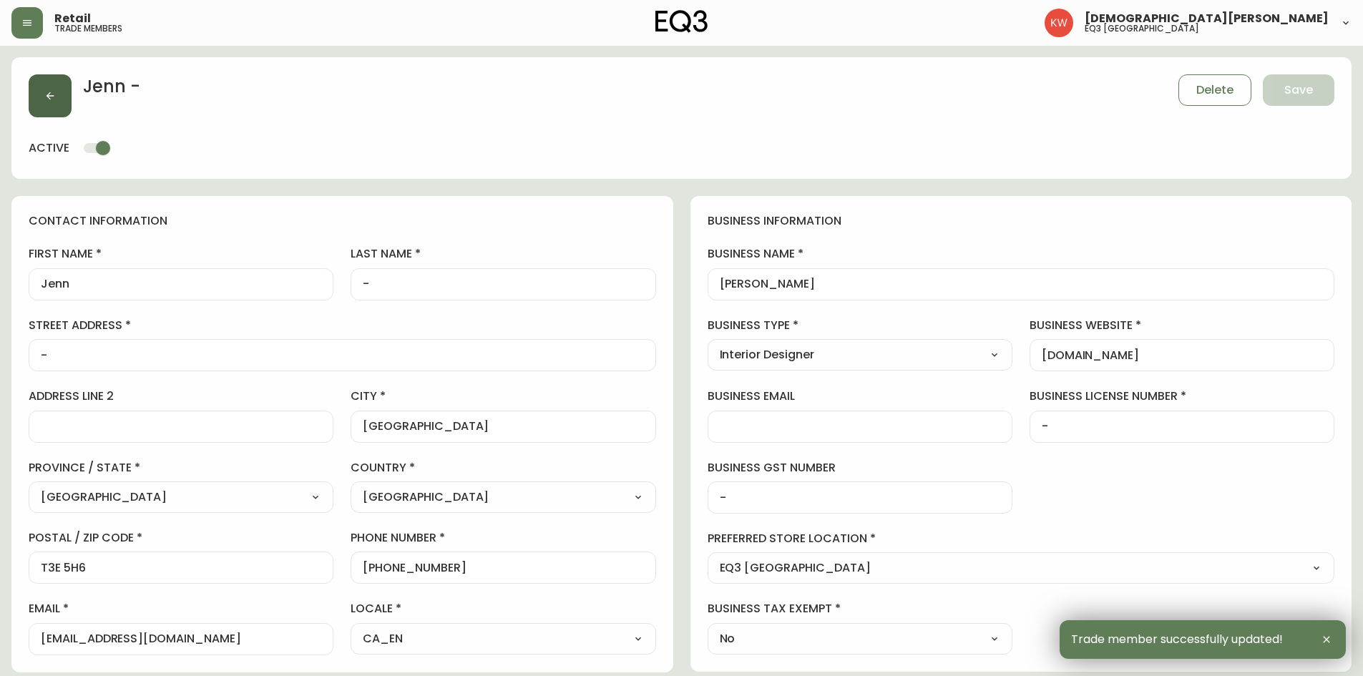
click at [50, 88] on button "button" at bounding box center [50, 95] width 43 height 43
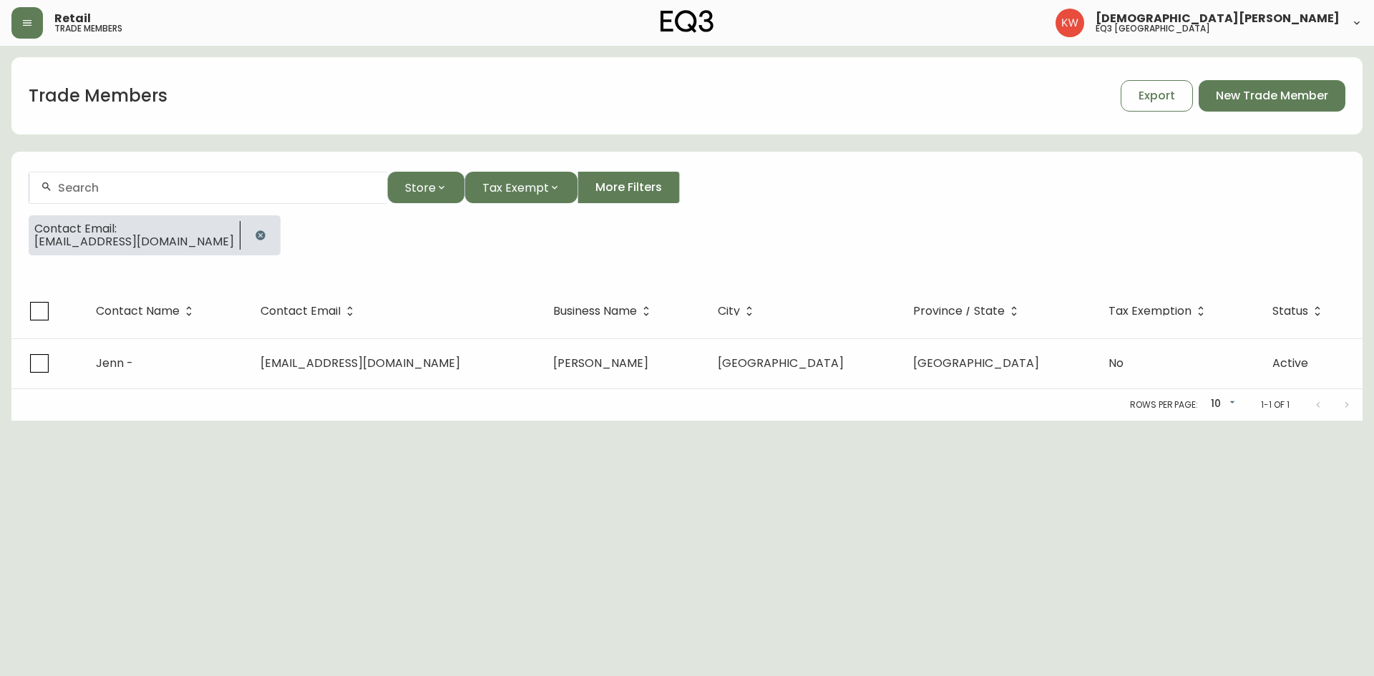
click at [256, 235] on icon "button" at bounding box center [260, 234] width 9 height 9
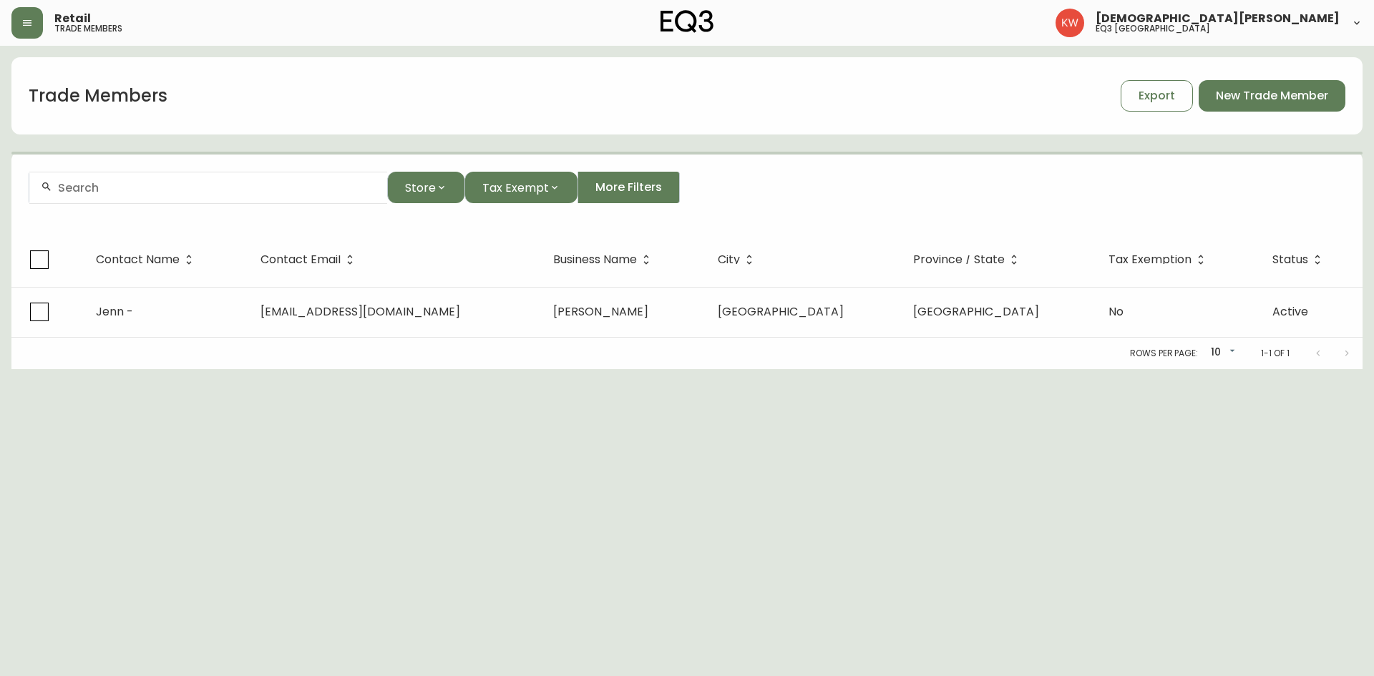
click at [194, 194] on input "text" at bounding box center [217, 188] width 318 height 14
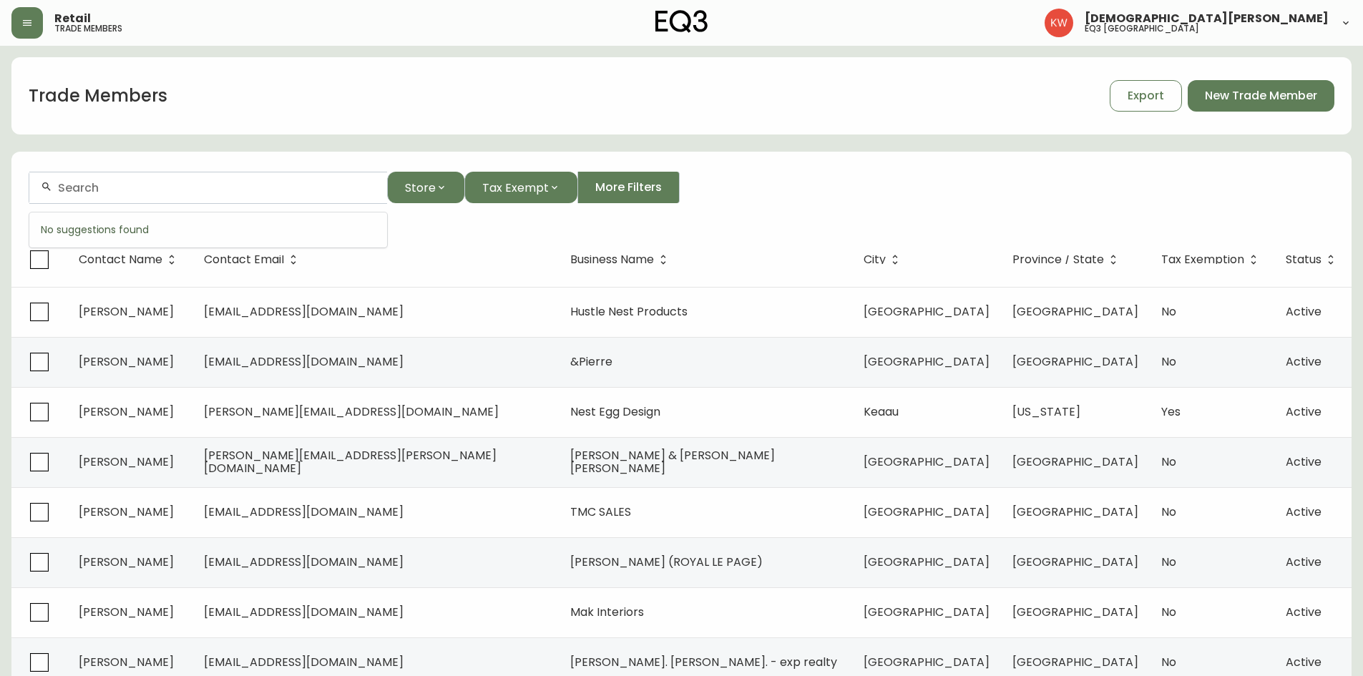
paste input "[PERSON_NAME][EMAIL_ADDRESS][DOMAIN_NAME]"
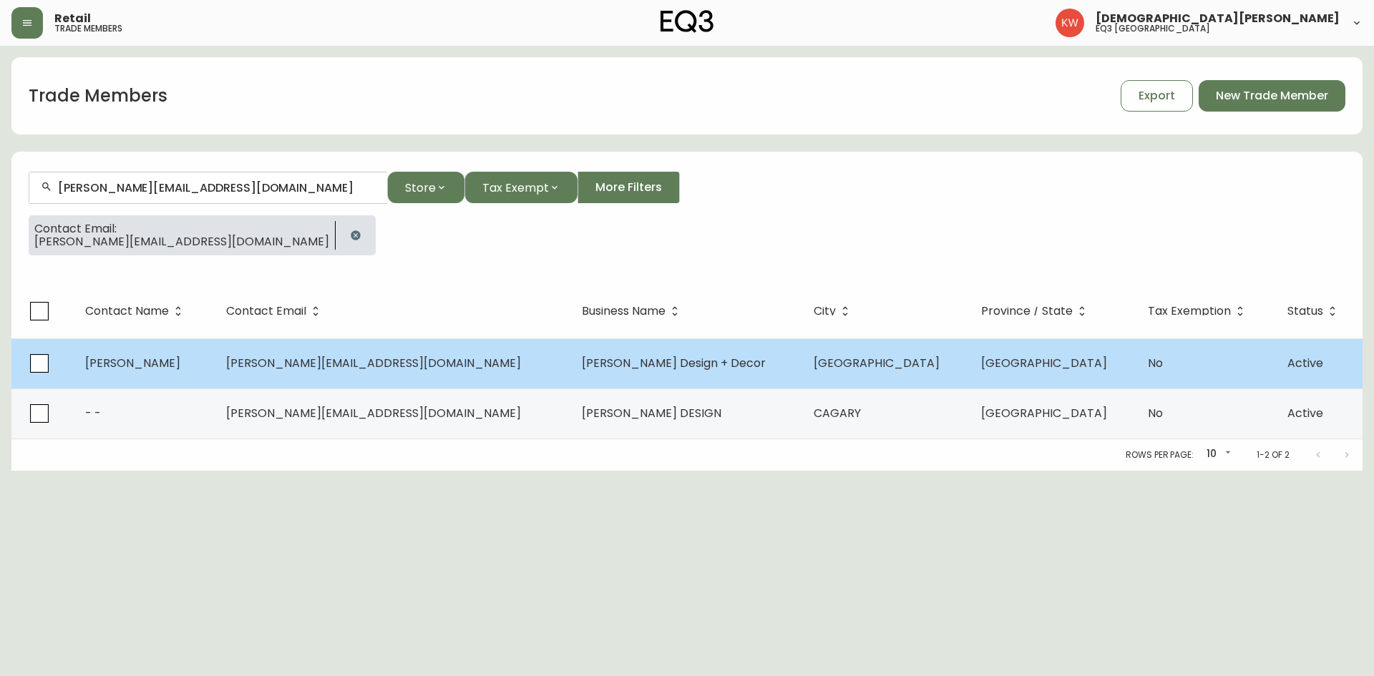
type input "[PERSON_NAME][EMAIL_ADDRESS][DOMAIN_NAME]"
click at [420, 368] on td "[PERSON_NAME][EMAIL_ADDRESS][DOMAIN_NAME]" at bounding box center [393, 364] width 356 height 50
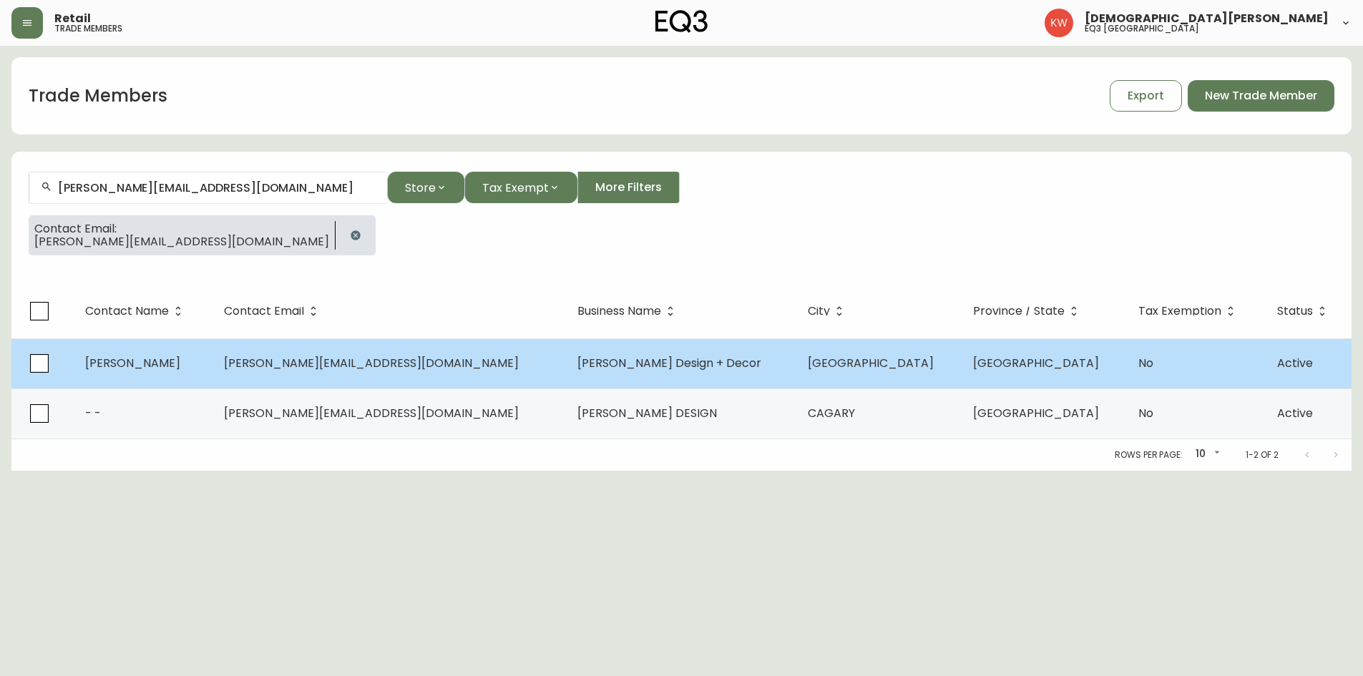
select select "AB"
select select "CA"
select select "CA_EN"
select select "Other"
select select "Interior Designer"
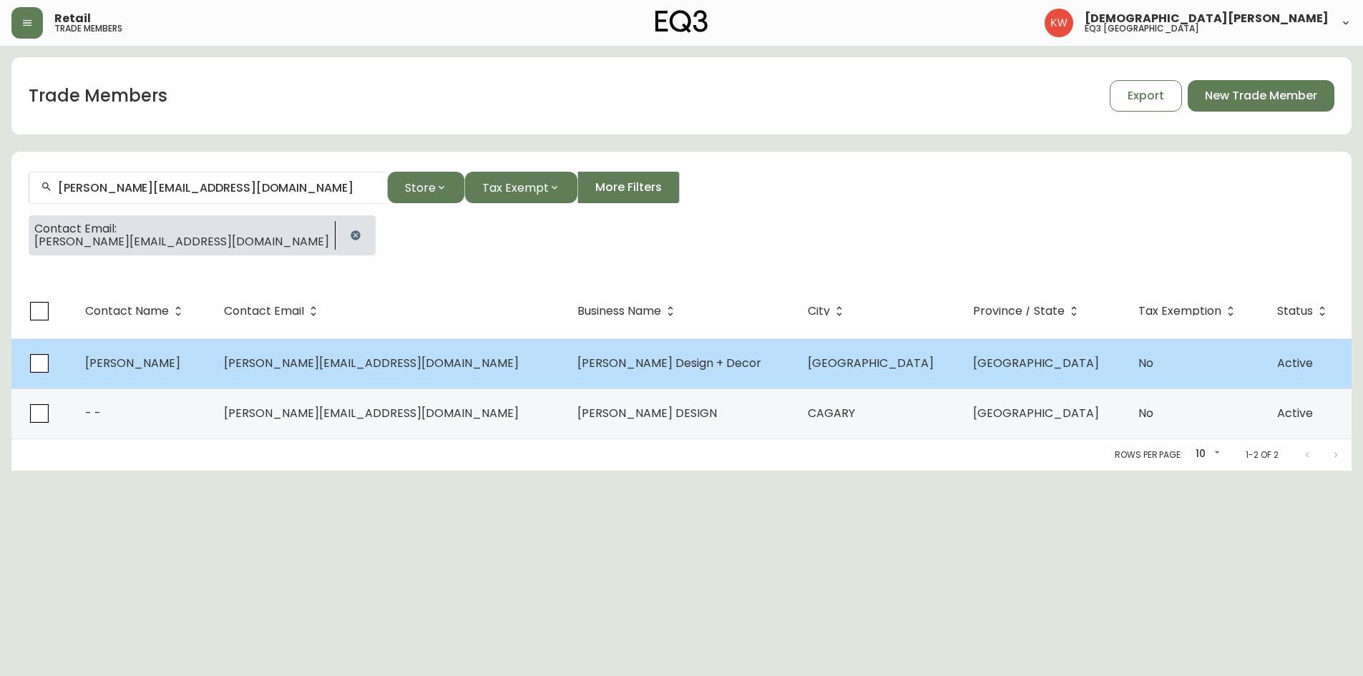
select select "false"
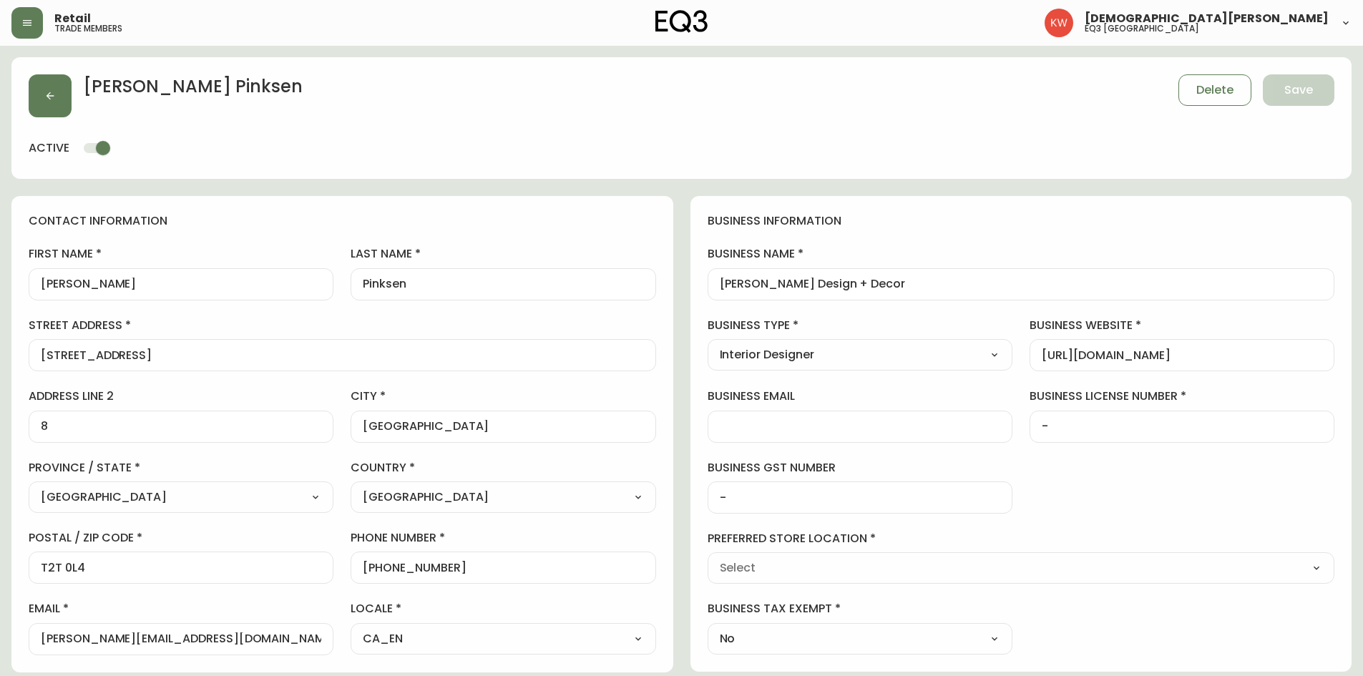
type input "EQ3 [GEOGRAPHIC_DATA]"
select select "cjw10z96m00006gs08l3o91tv"
click at [46, 80] on button "button" at bounding box center [50, 95] width 43 height 43
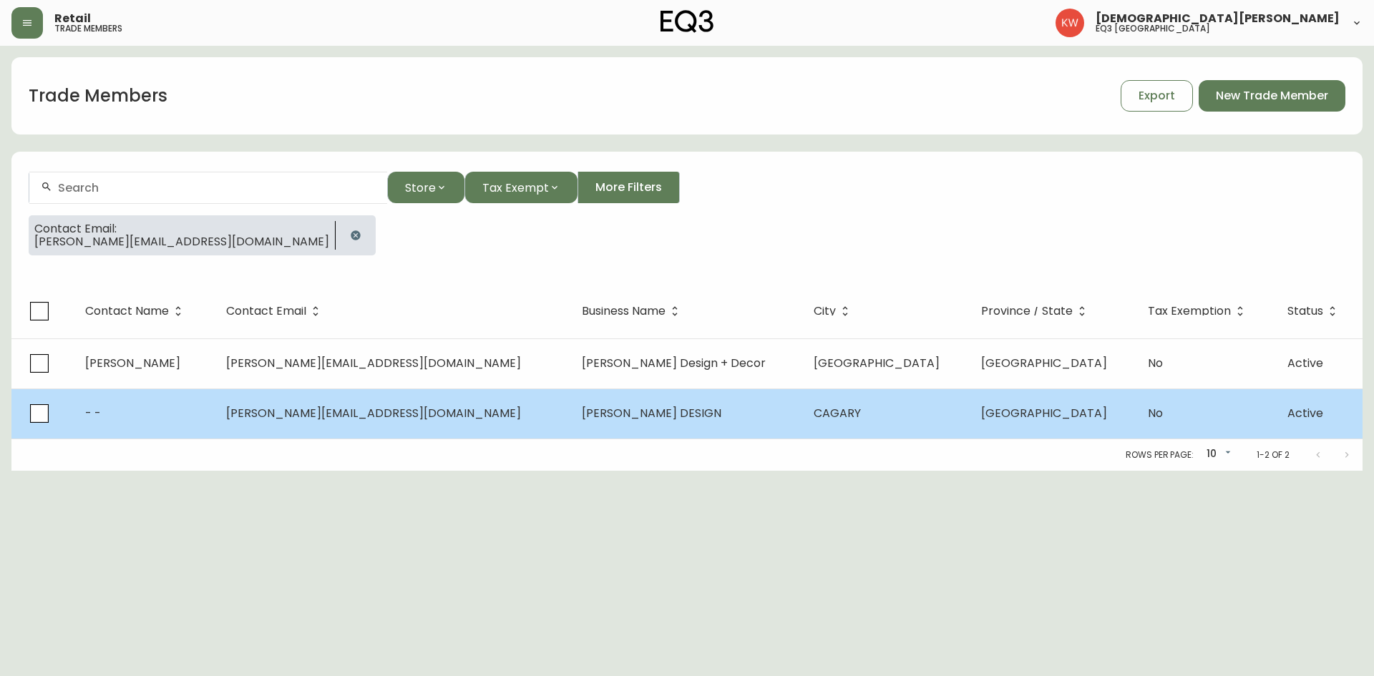
click at [214, 414] on td "- -" at bounding box center [144, 414] width 140 height 50
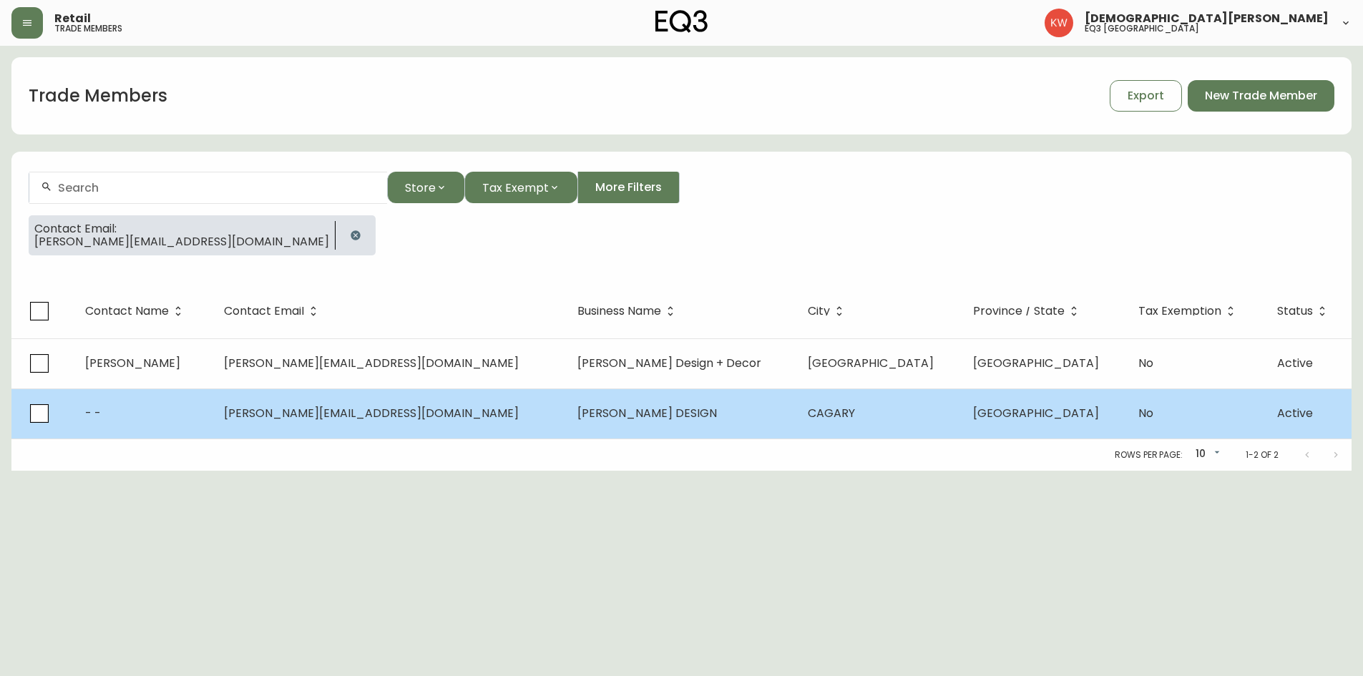
select select "AB"
select select "CA"
select select "CA_EN"
select select "Other"
select select "false"
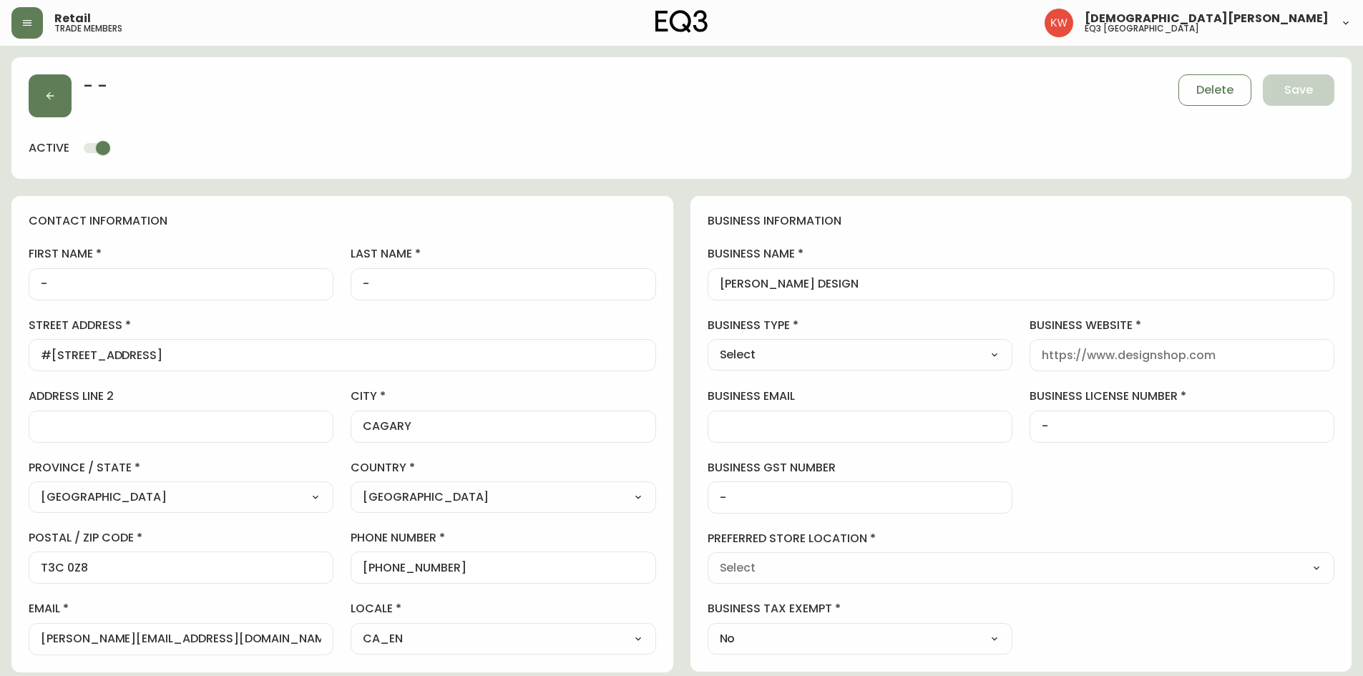
type input "EQ3 [GEOGRAPHIC_DATA]"
select select "cjw10z96m00006gs08l3o91tv"
click at [905, 91] on span "Delete" at bounding box center [1215, 90] width 37 height 16
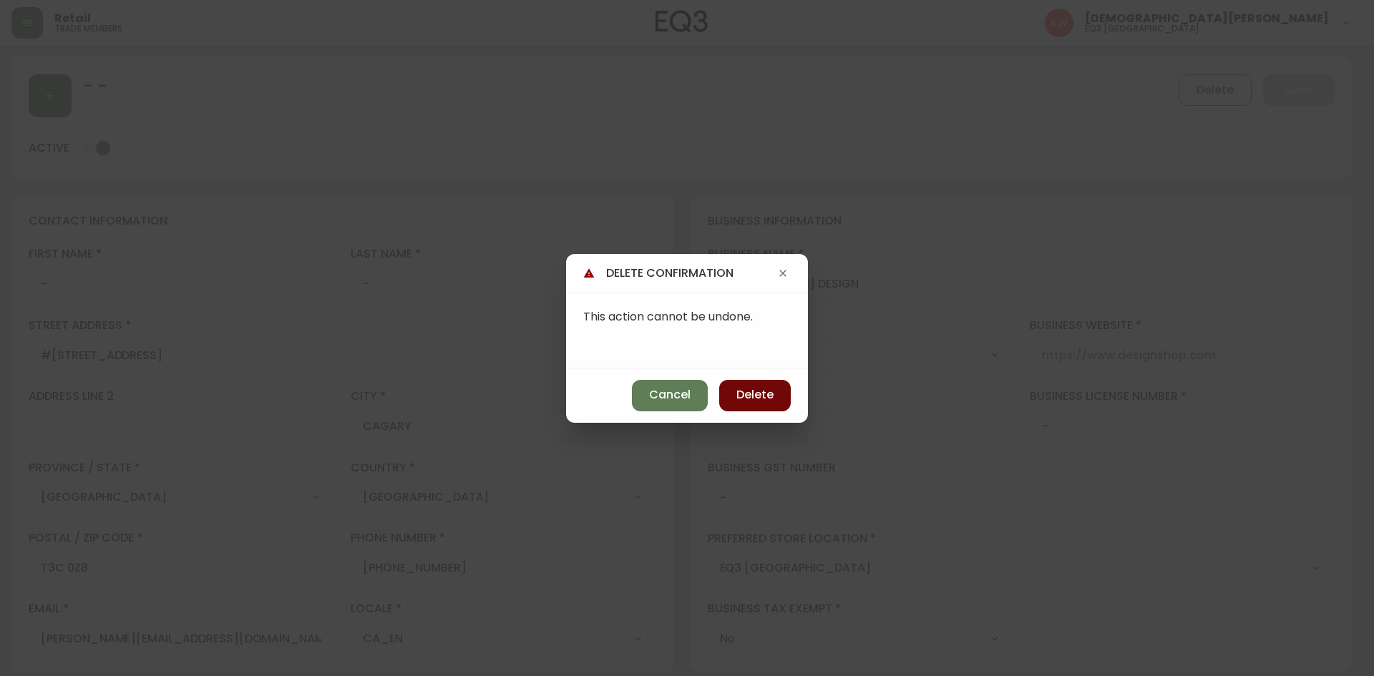
click at [742, 394] on span "Delete" at bounding box center [755, 395] width 37 height 16
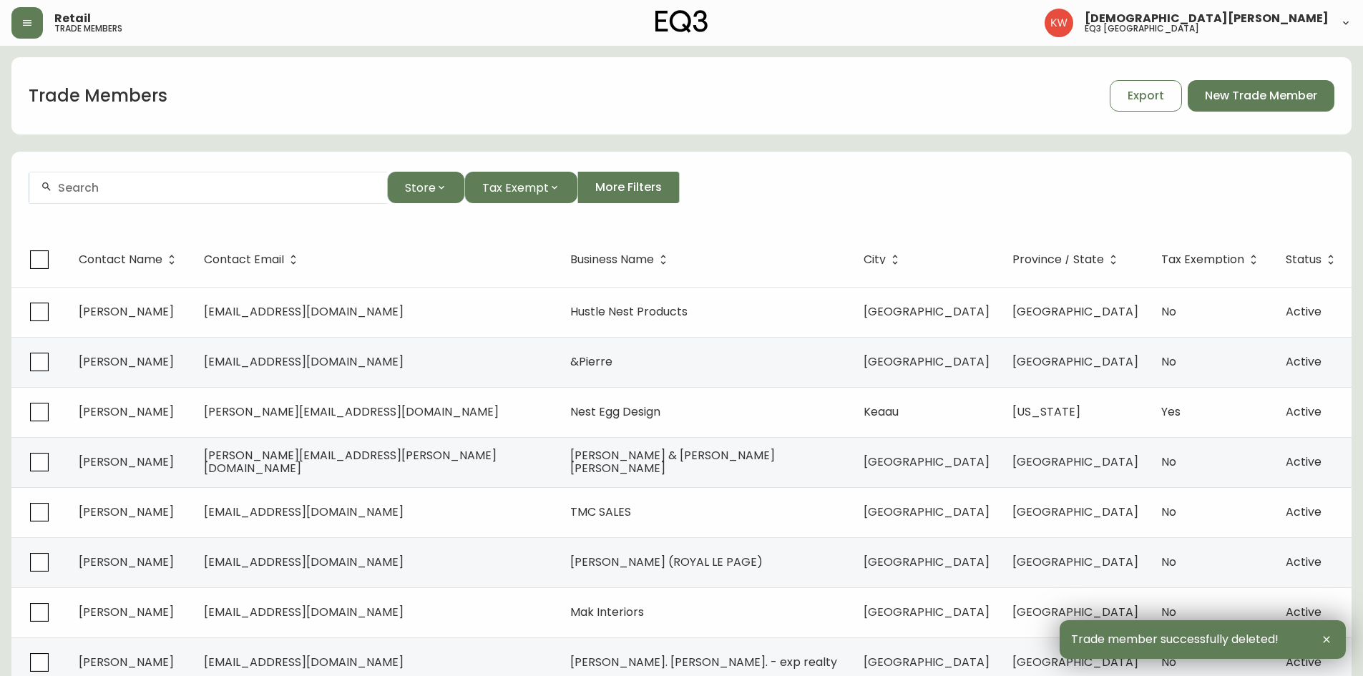
click at [215, 187] on input "text" at bounding box center [217, 188] width 318 height 14
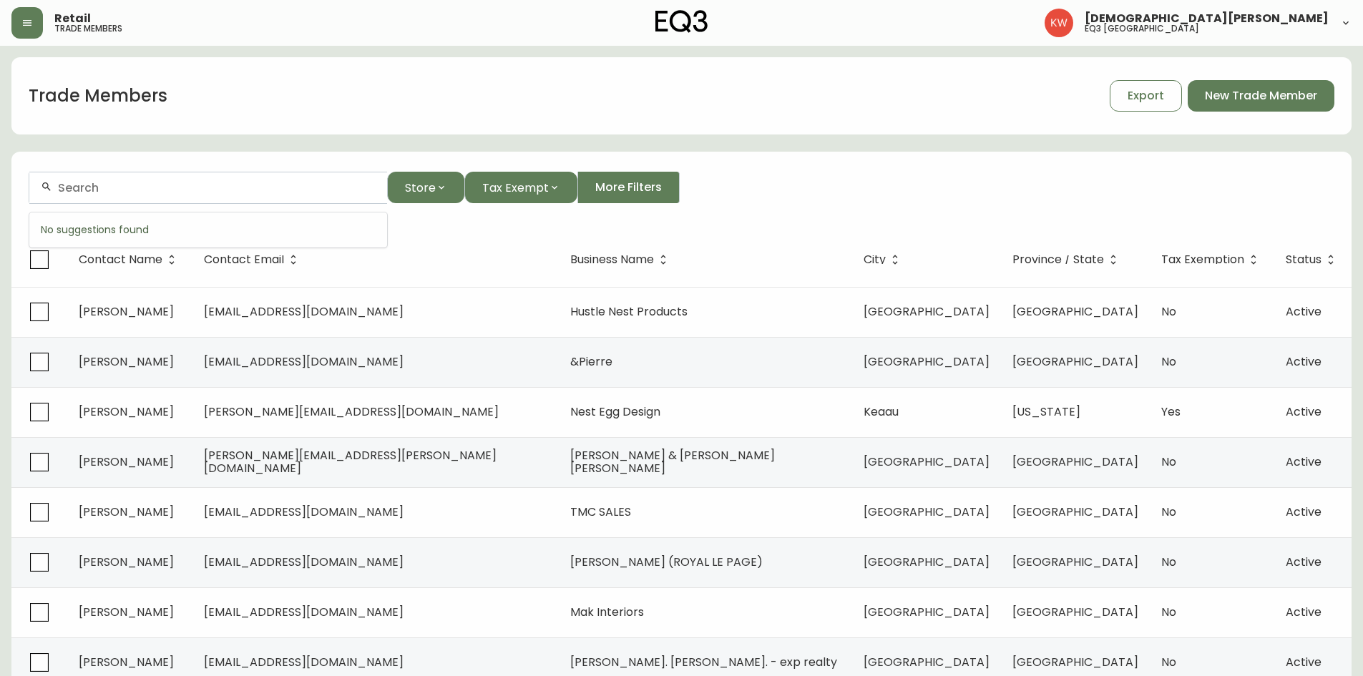
paste input "[PERSON_NAME][EMAIL_ADDRESS][DOMAIN_NAME]"
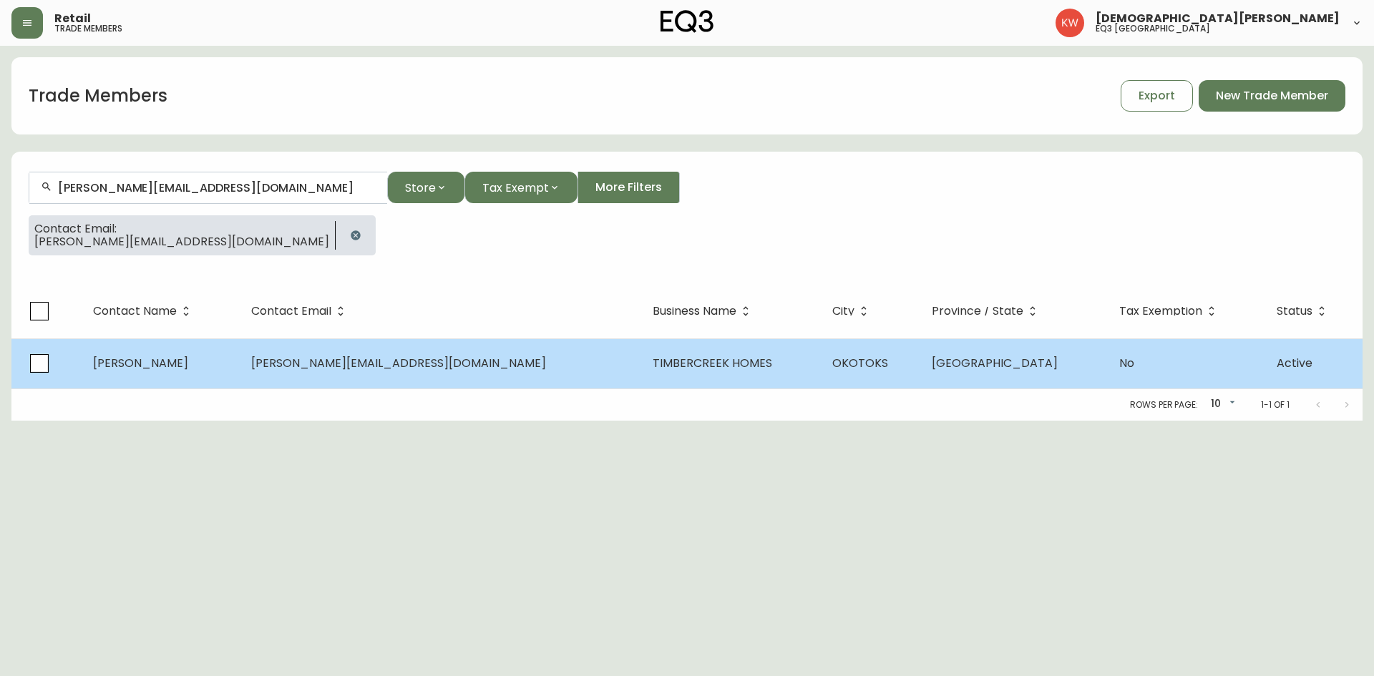
type input "[PERSON_NAME][EMAIL_ADDRESS][DOMAIN_NAME]"
click at [183, 363] on span "[PERSON_NAME]" at bounding box center [140, 363] width 95 height 16
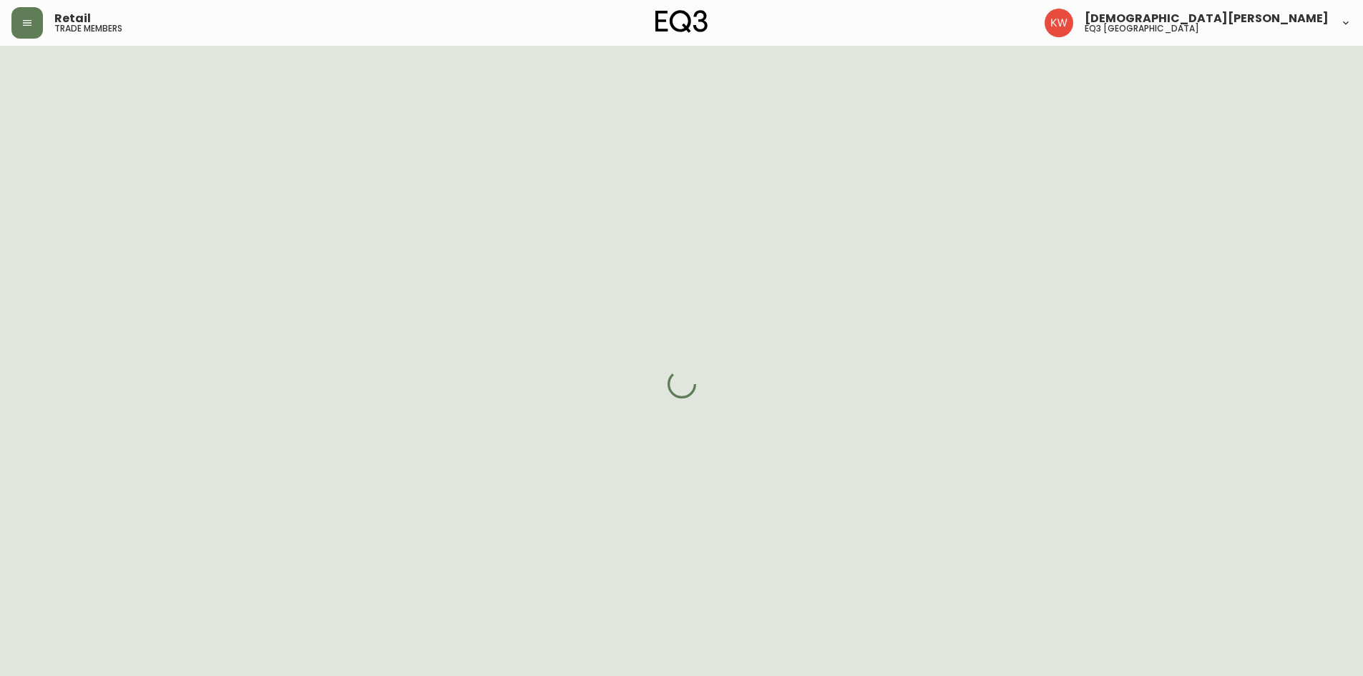
select select "AB"
select select "CA"
select select "CA_EN"
select select "Other"
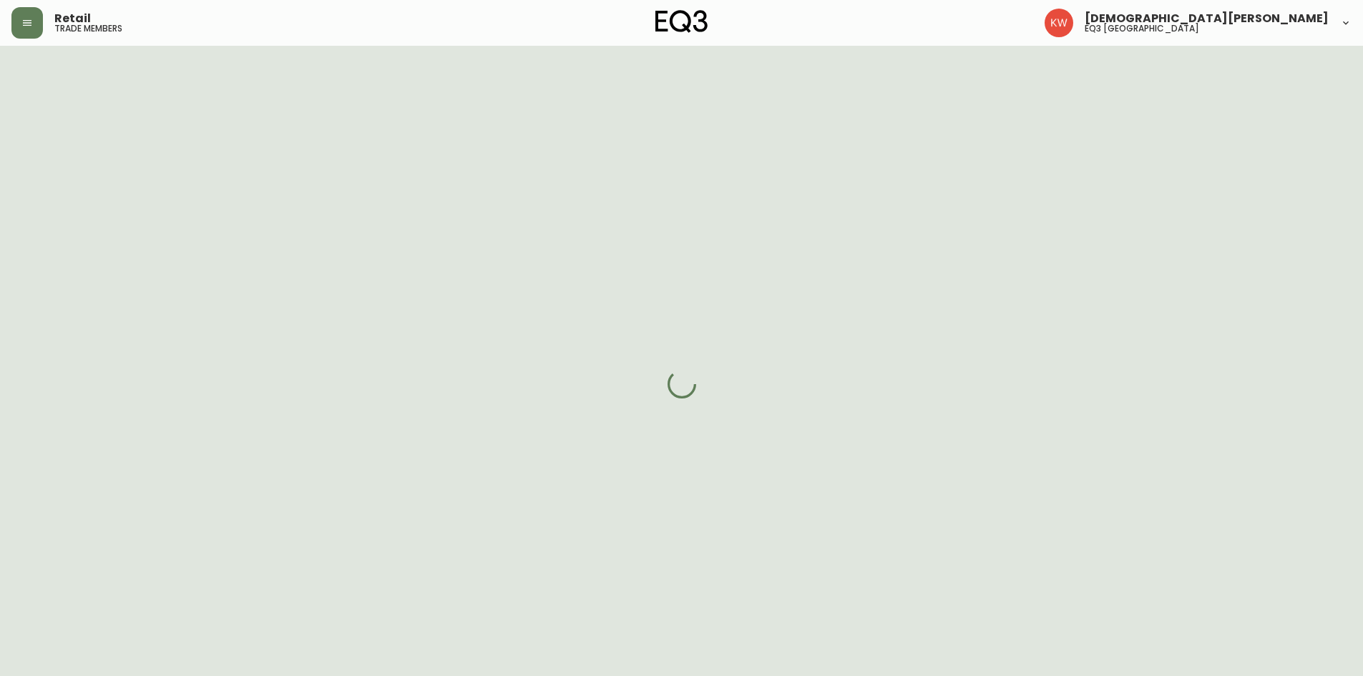
select select "cjw10z96m00006gs08l3o91tv"
select select "false"
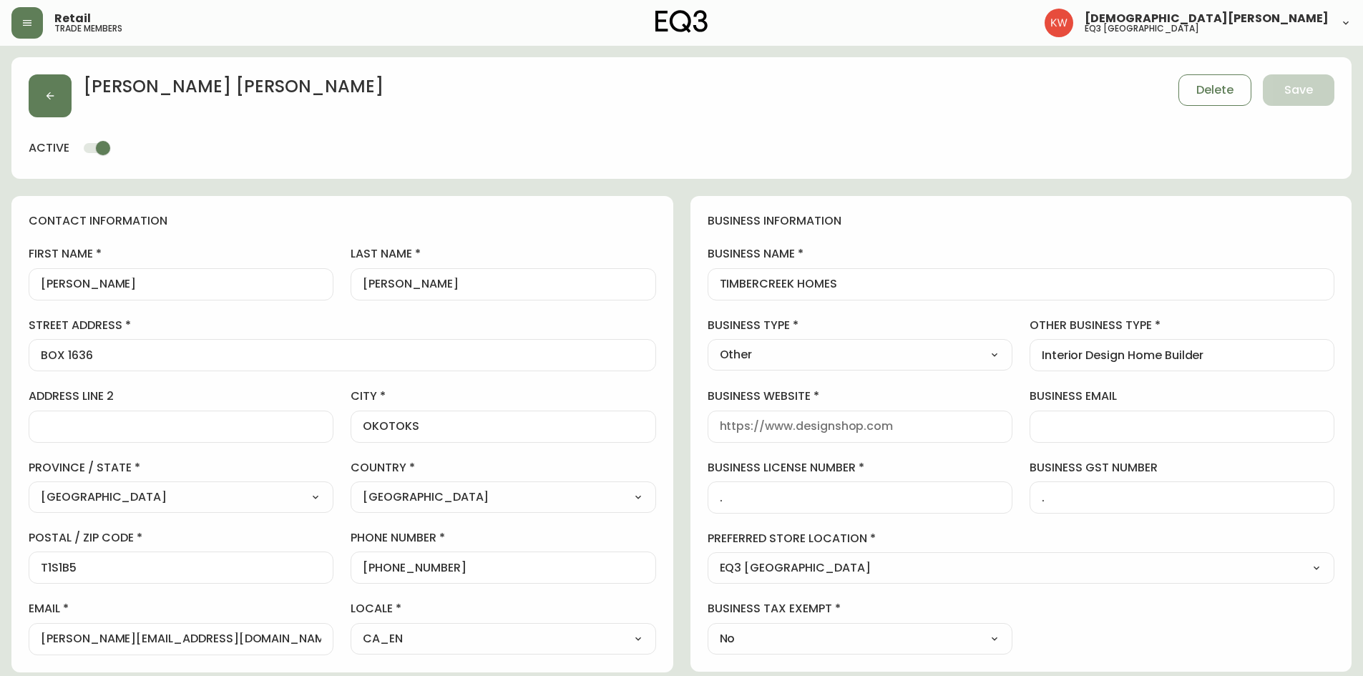
click at [75, 285] on input "[PERSON_NAME]" at bounding box center [181, 285] width 281 height 14
type input "[PERSON_NAME]"
drag, startPoint x: 417, startPoint y: 281, endPoint x: 372, endPoint y: 288, distance: 44.9
click at [372, 288] on input "[PERSON_NAME]" at bounding box center [503, 285] width 281 height 14
click at [379, 283] on input "Ccrawford" at bounding box center [503, 285] width 281 height 14
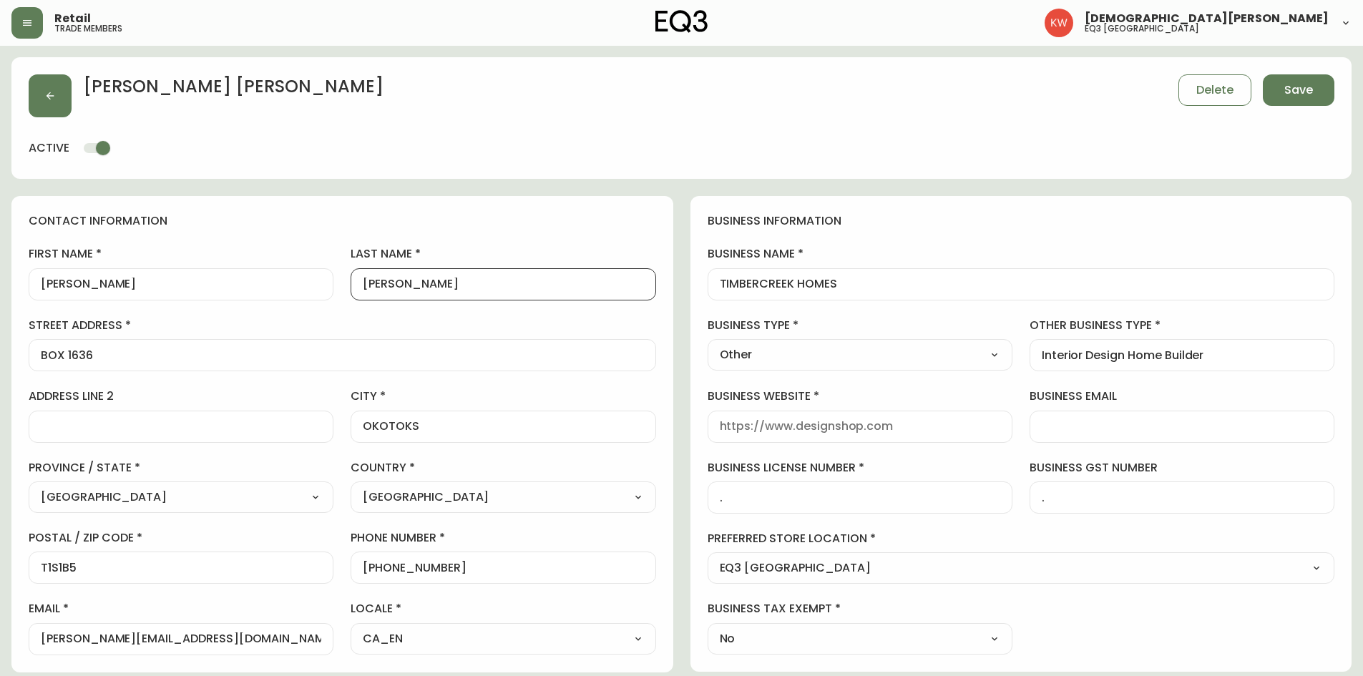
type input "[PERSON_NAME]"
drag, startPoint x: 79, startPoint y: 638, endPoint x: 240, endPoint y: 633, distance: 161.9
click at [240, 418] on input "[PERSON_NAME][EMAIL_ADDRESS][DOMAIN_NAME]" at bounding box center [181, 640] width 281 height 14
click at [759, 418] on input "business website" at bounding box center [860, 427] width 281 height 14
paste input "[DOMAIN_NAME]"
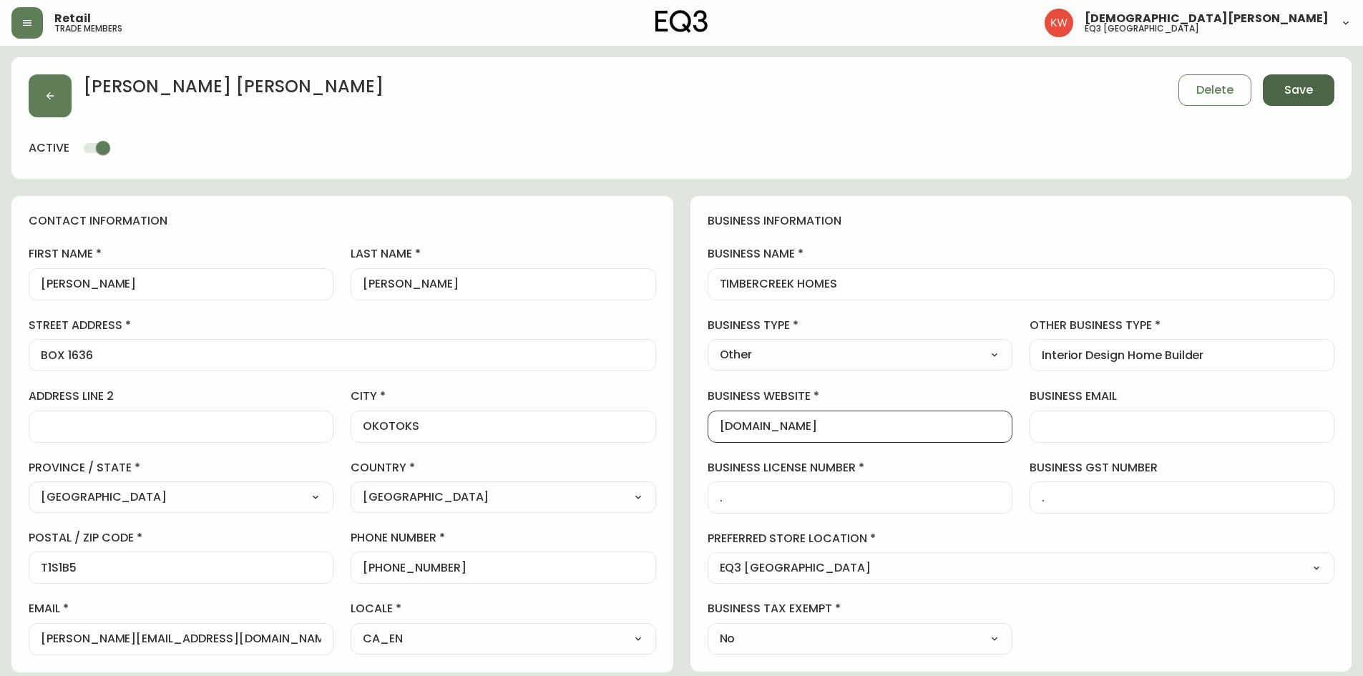
type input "[DOMAIN_NAME]"
click at [905, 93] on span "Save" at bounding box center [1299, 90] width 29 height 16
select select
type input "Other"
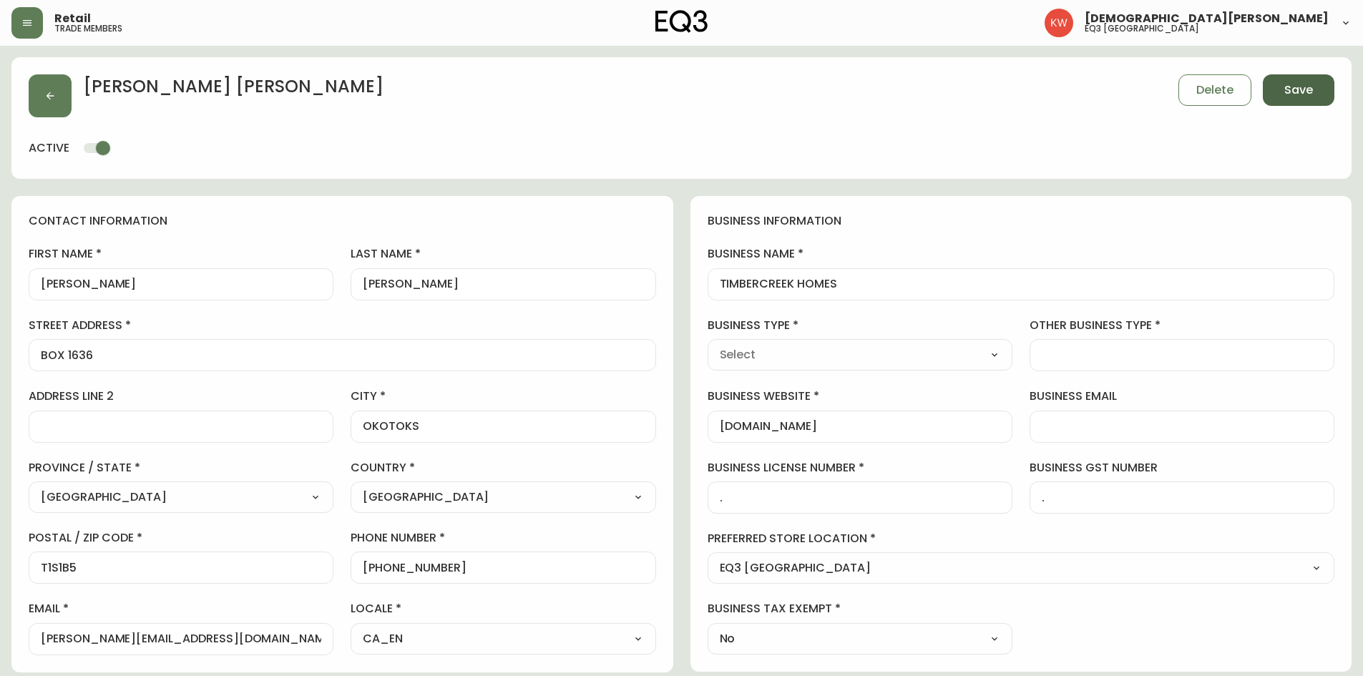
select select "Other"
type input "Other"
select select "Other"
type input "Interior Design Home Builder"
click at [57, 102] on button "button" at bounding box center [50, 95] width 43 height 43
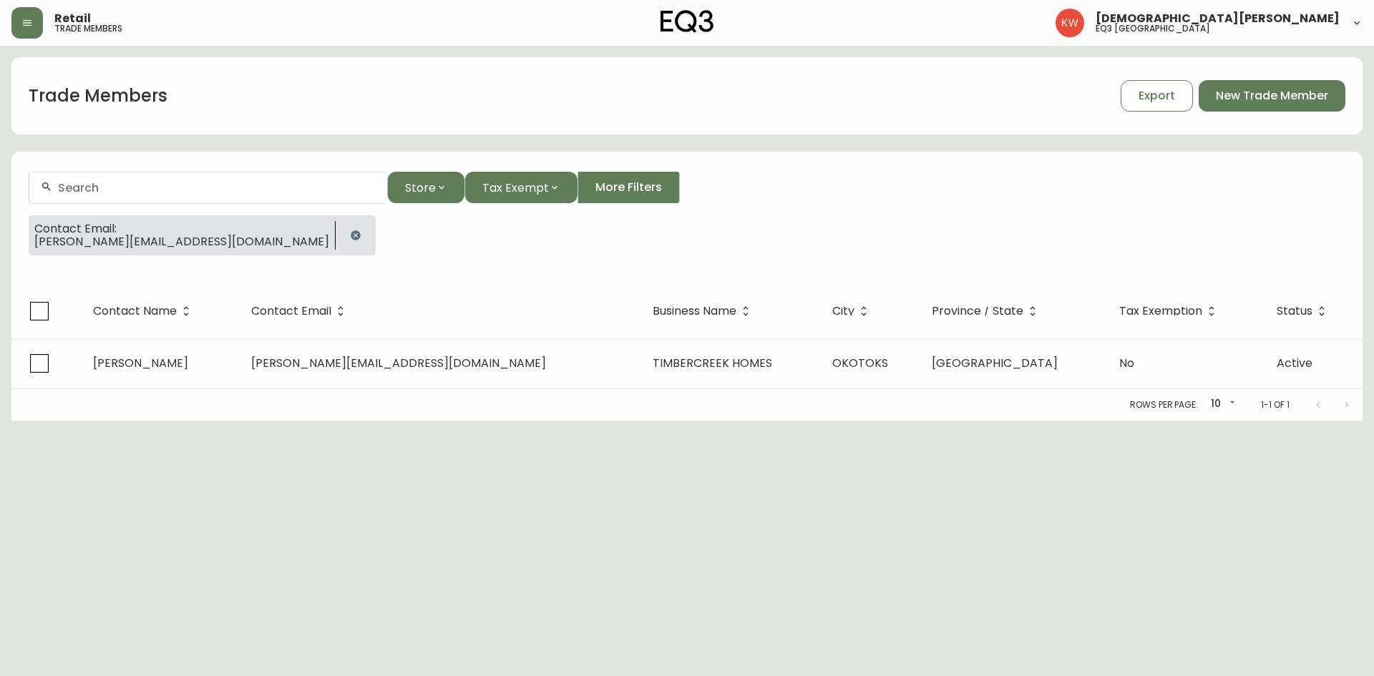
click at [350, 236] on icon "button" at bounding box center [355, 235] width 11 height 11
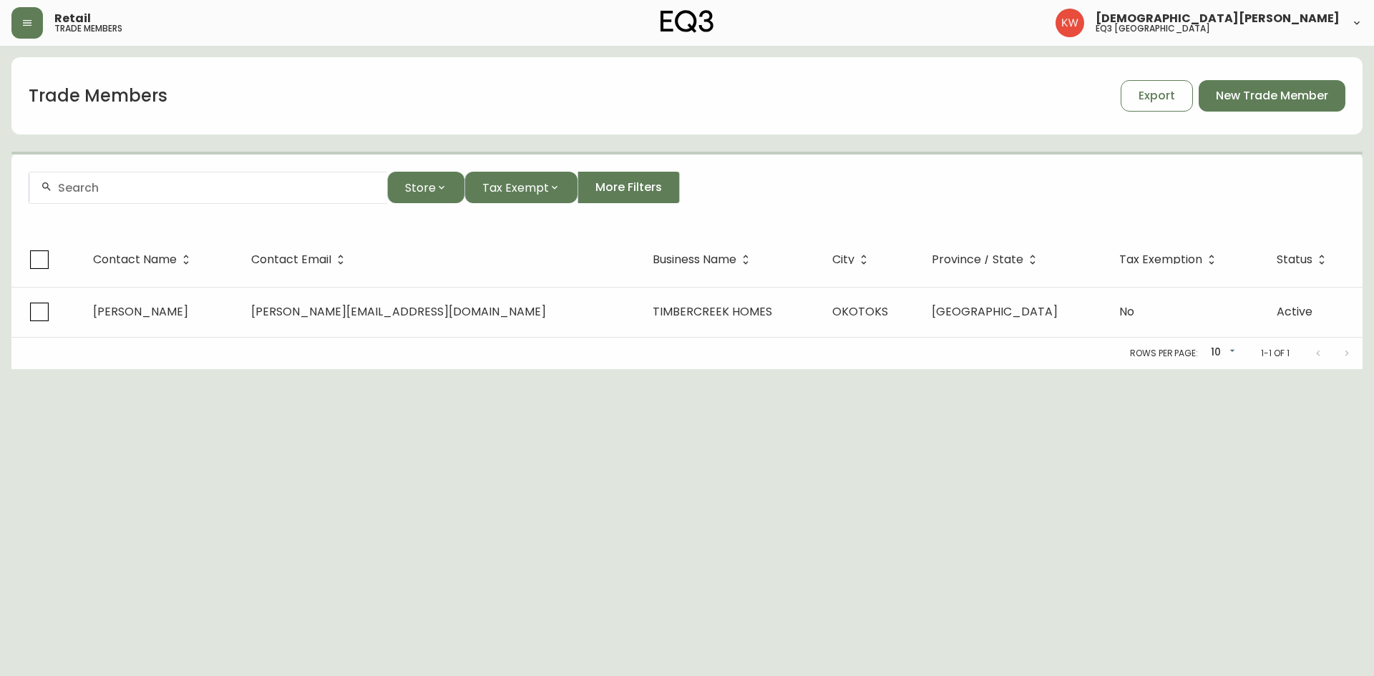
click at [217, 195] on div at bounding box center [208, 188] width 358 height 32
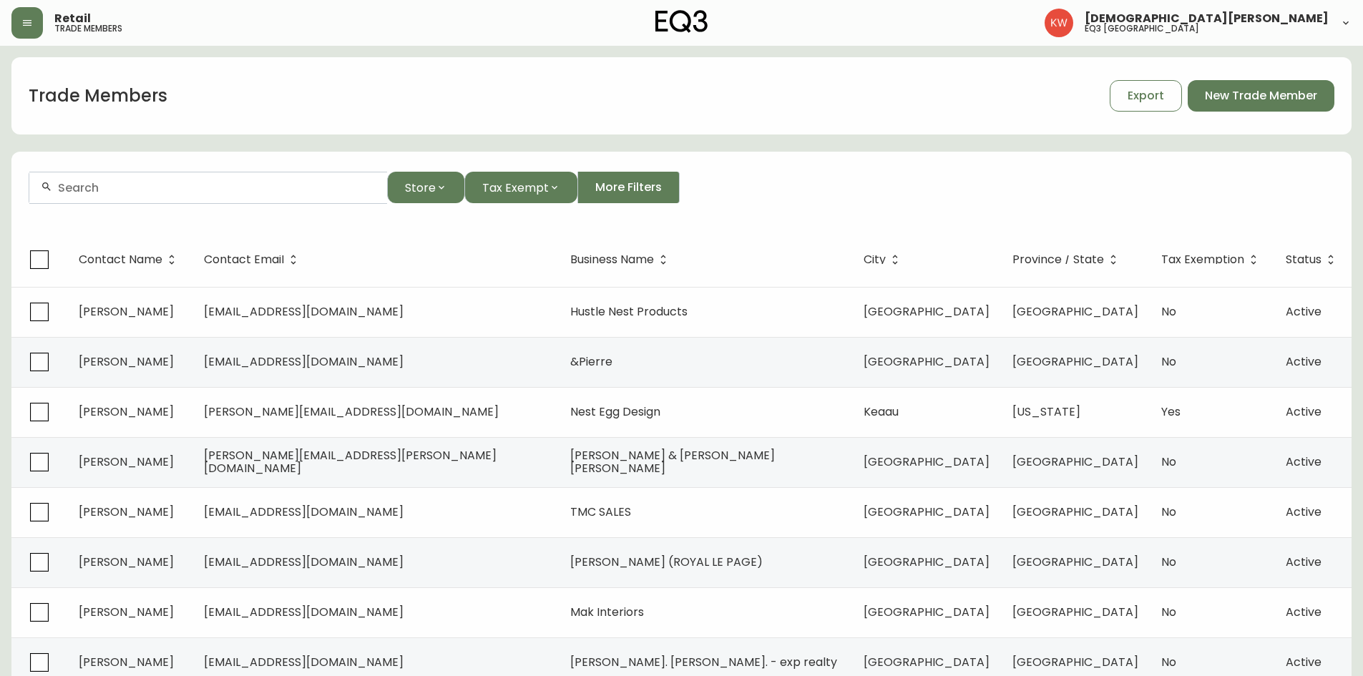
paste input "[PERSON_NAME][EMAIL_ADDRESS][DOMAIN_NAME]"
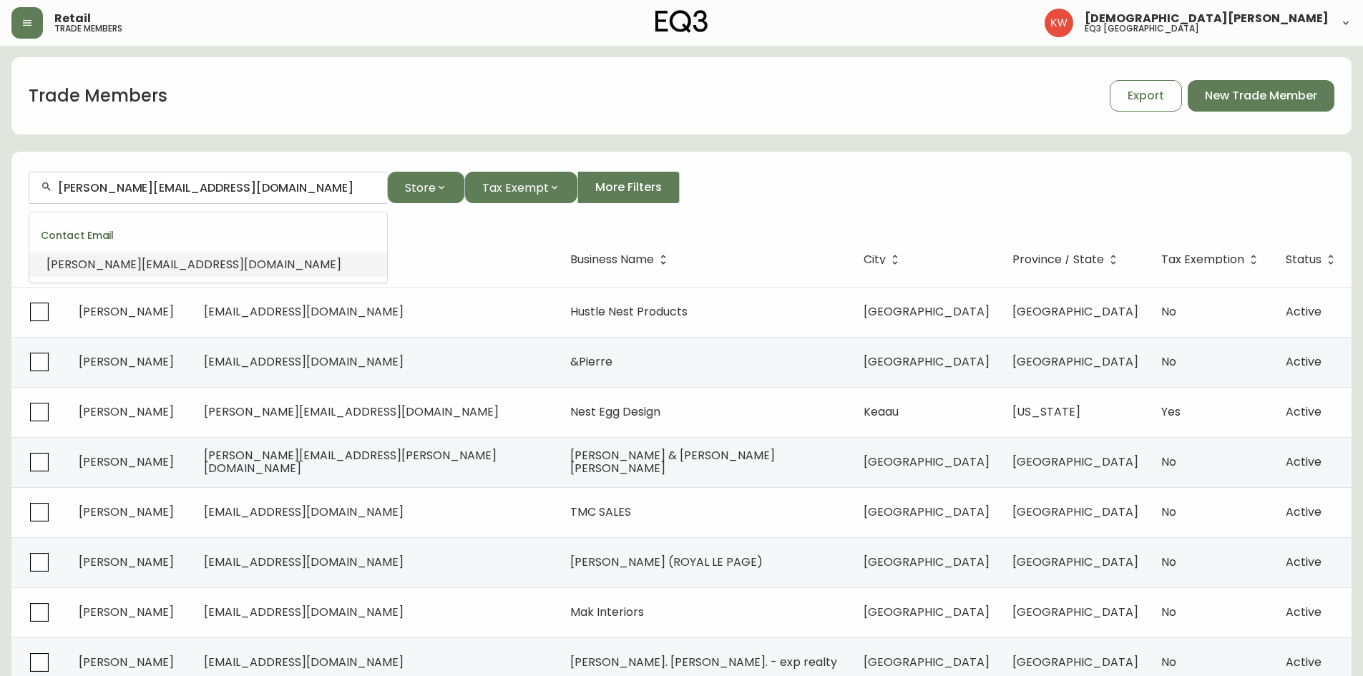
click at [225, 272] on span "[PERSON_NAME][EMAIL_ADDRESS][DOMAIN_NAME]" at bounding box center [194, 264] width 295 height 16
type input "[PERSON_NAME][EMAIL_ADDRESS][DOMAIN_NAME]"
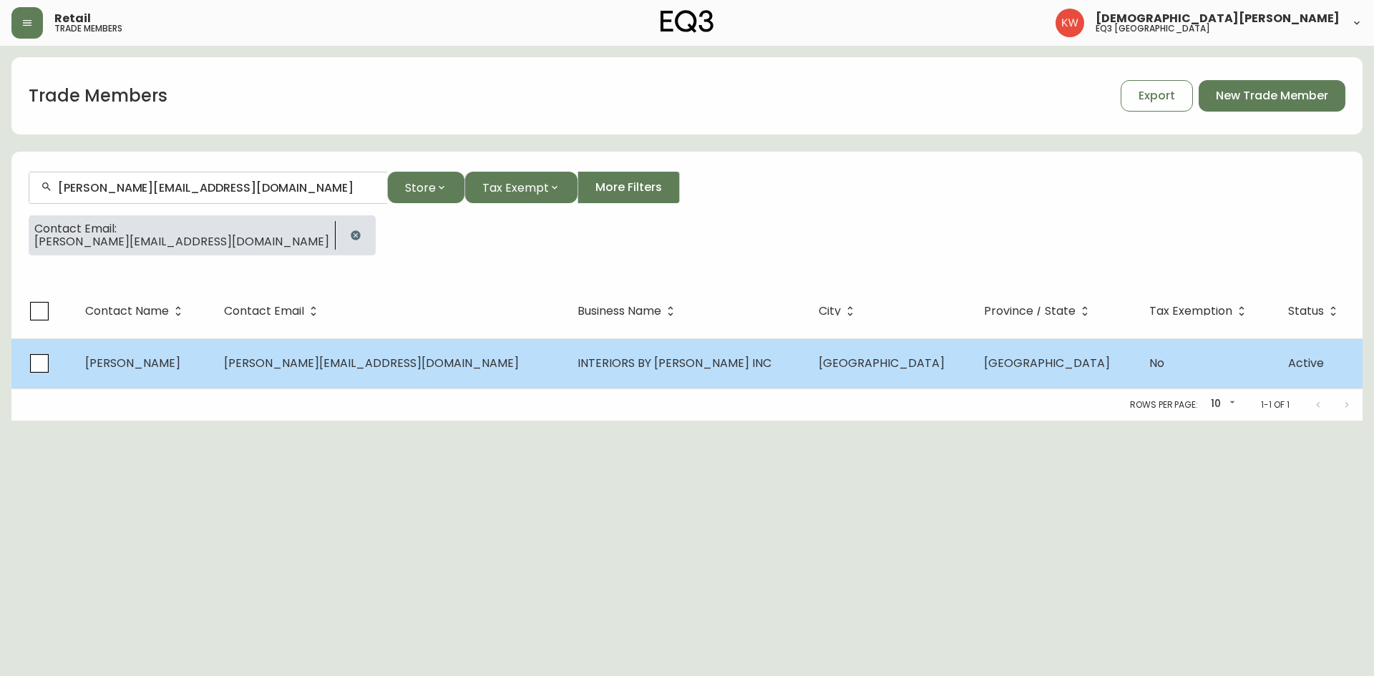
click at [206, 364] on td "[PERSON_NAME]" at bounding box center [144, 364] width 140 height 50
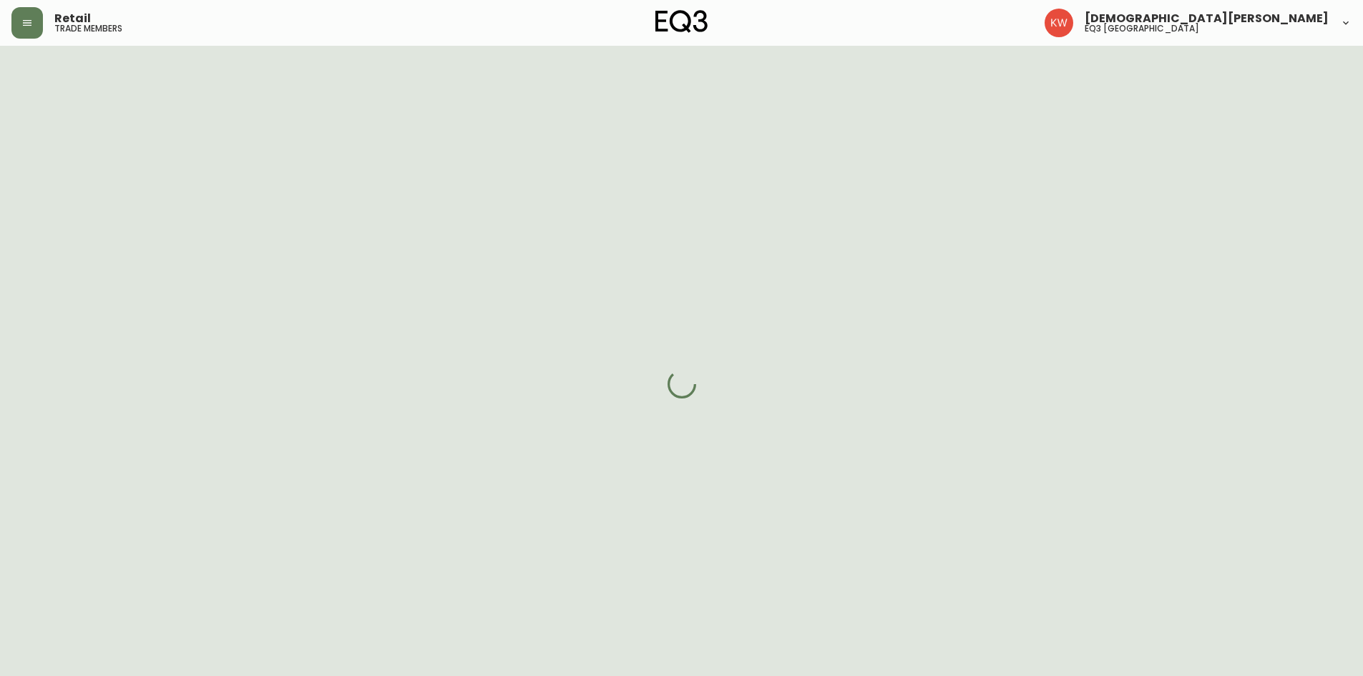
select select "AB"
select select "CA"
select select "CA_EN"
select select "Other"
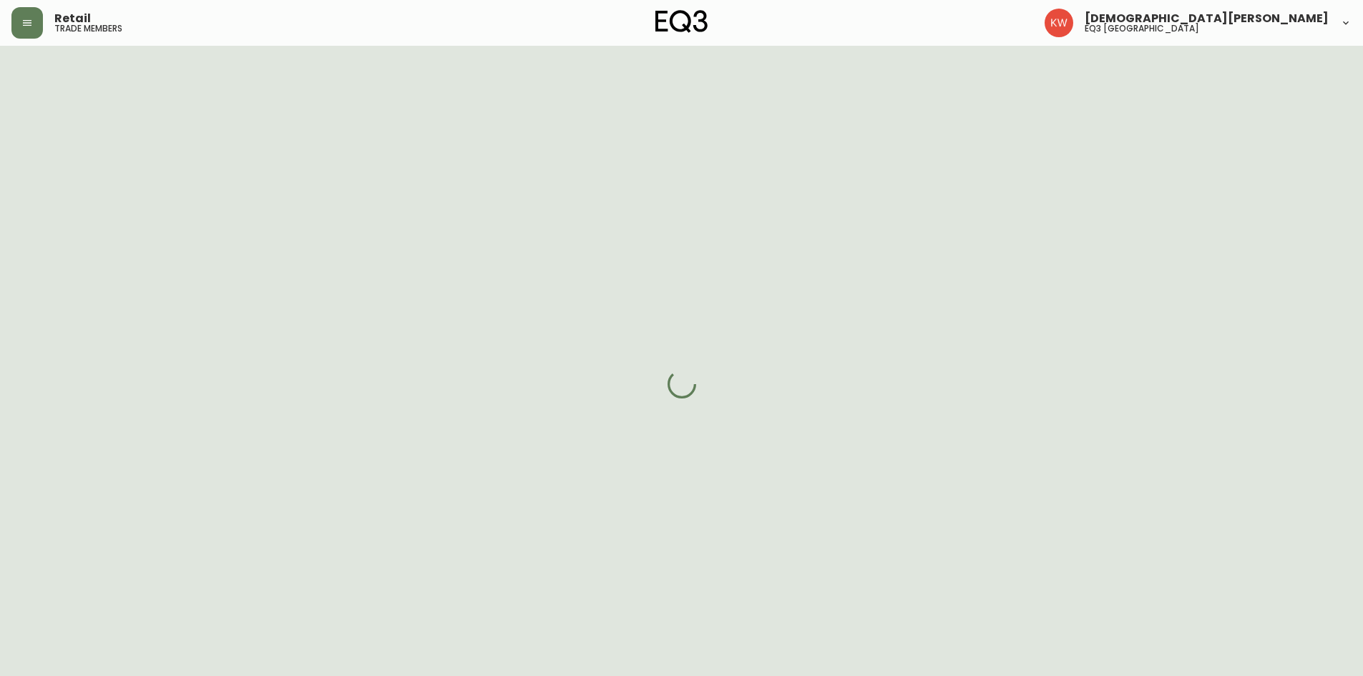
select select "cjw10z96m00006gs08l3o91tv"
select select "false"
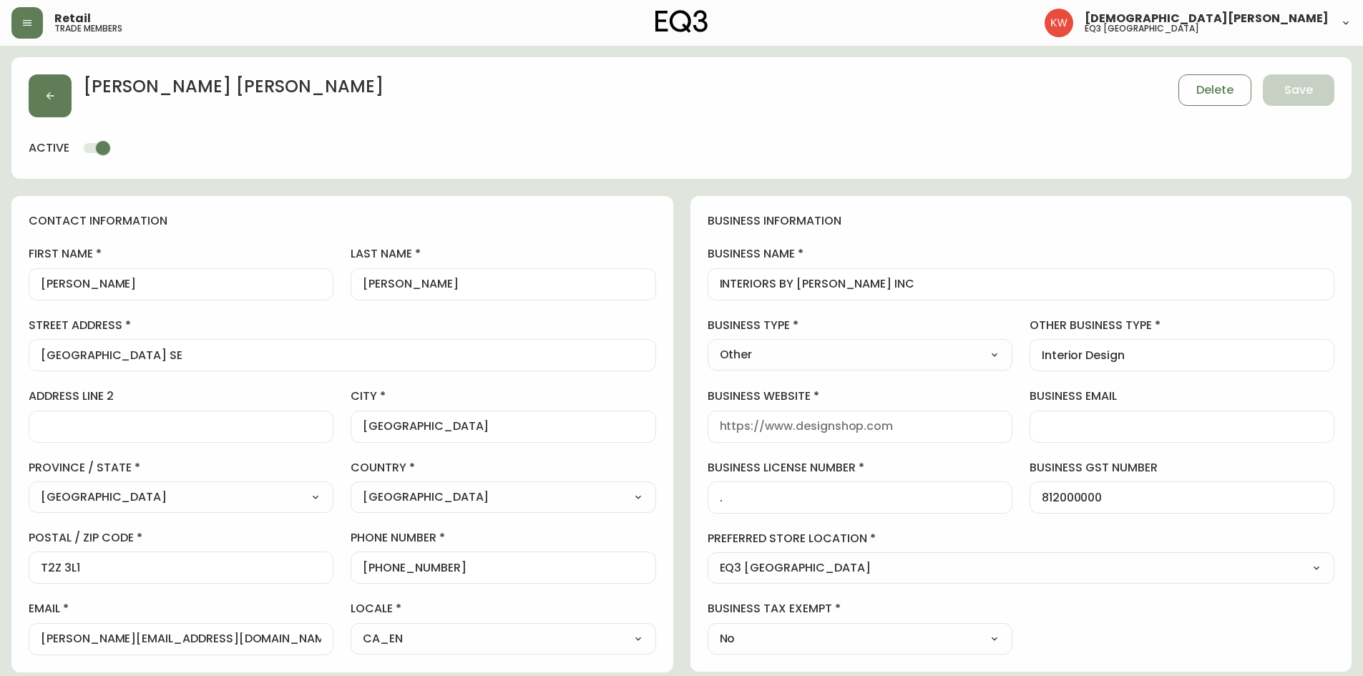
click at [115, 288] on input "[PERSON_NAME]" at bounding box center [181, 285] width 281 height 14
type input "[PERSON_NAME]"
drag, startPoint x: 437, startPoint y: 286, endPoint x: 372, endPoint y: 288, distance: 64.5
click at [372, 288] on input "[PERSON_NAME]" at bounding box center [503, 285] width 281 height 14
type input "[PERSON_NAME]"
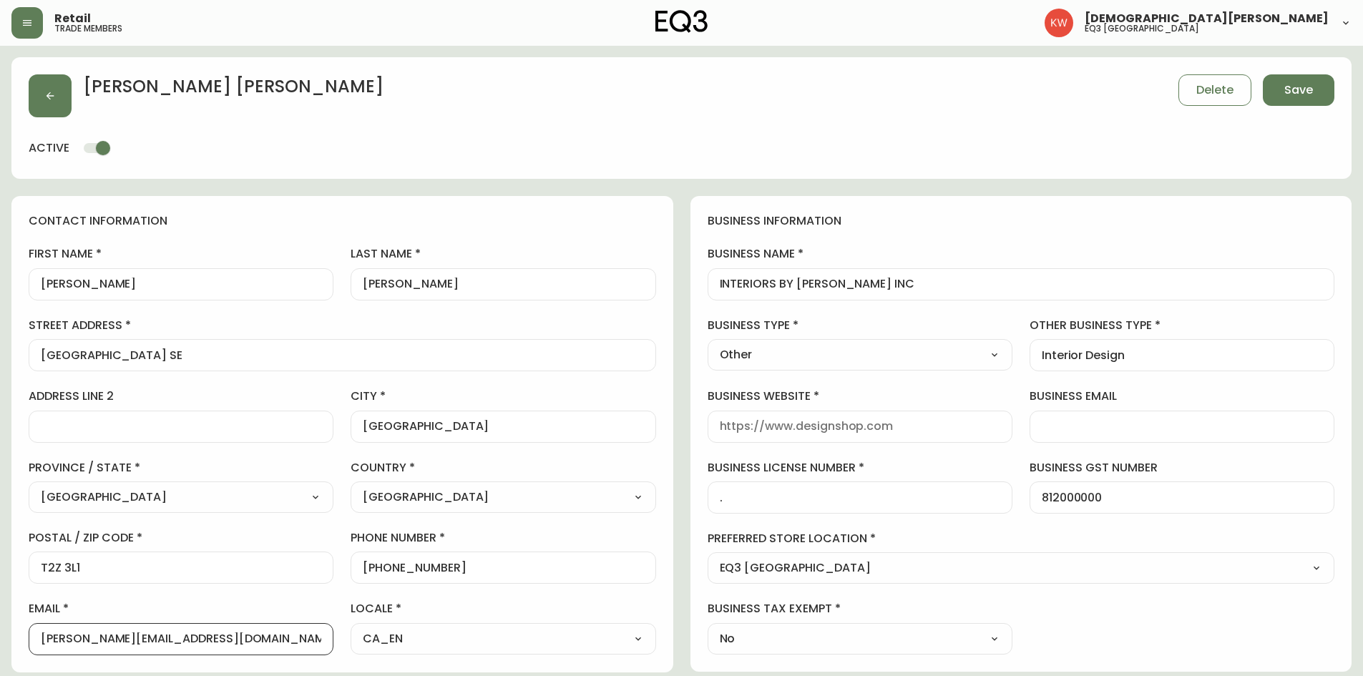
drag, startPoint x: 89, startPoint y: 642, endPoint x: 239, endPoint y: 638, distance: 150.4
click at [239, 418] on input "[PERSON_NAME][EMAIL_ADDRESS][DOMAIN_NAME]" at bounding box center [181, 640] width 281 height 14
paste input "[PERSON_NAME]@"
drag, startPoint x: 87, startPoint y: 640, endPoint x: 0, endPoint y: 654, distance: 87.8
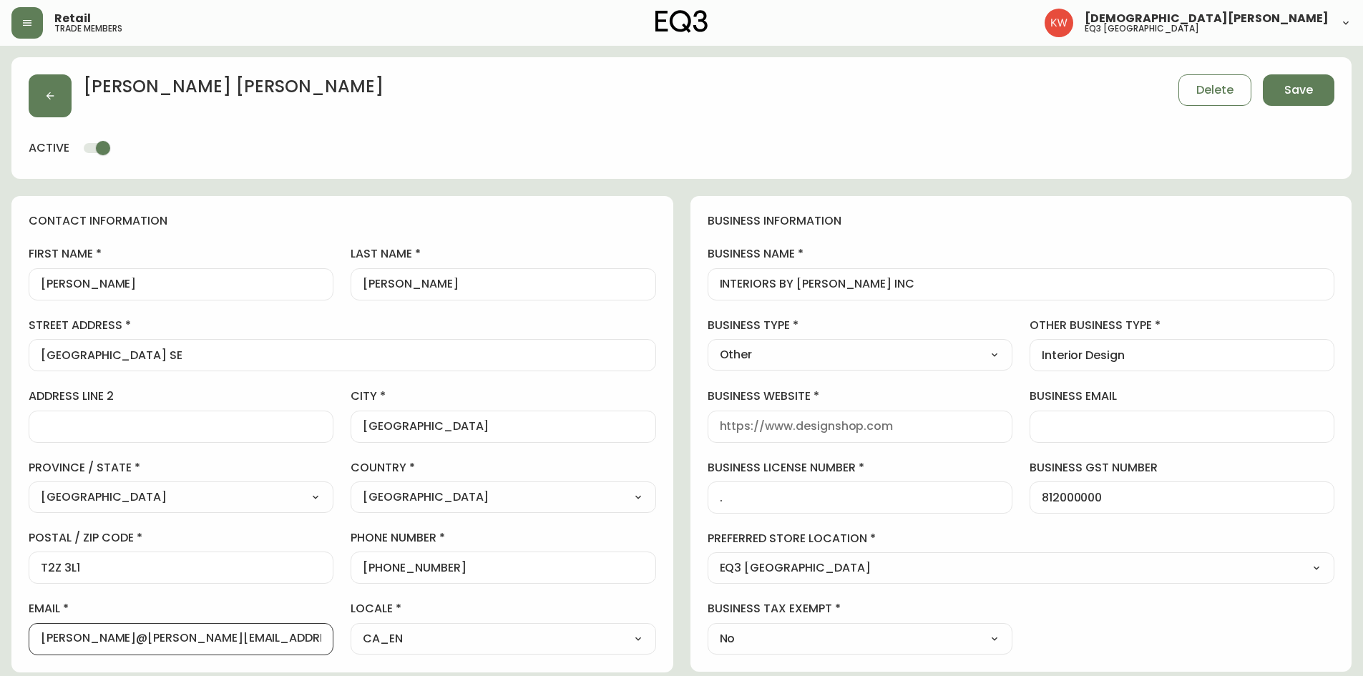
click at [0, 418] on main "[PERSON_NAME] Delete Save active contact information first name [PERSON_NAME] l…" at bounding box center [681, 618] width 1363 height 1144
type input "[PERSON_NAME][EMAIL_ADDRESS][DOMAIN_NAME]"
drag, startPoint x: 222, startPoint y: 634, endPoint x: 87, endPoint y: 638, distance: 135.3
click at [87, 418] on input "[PERSON_NAME][EMAIL_ADDRESS][DOMAIN_NAME]" at bounding box center [181, 640] width 281 height 14
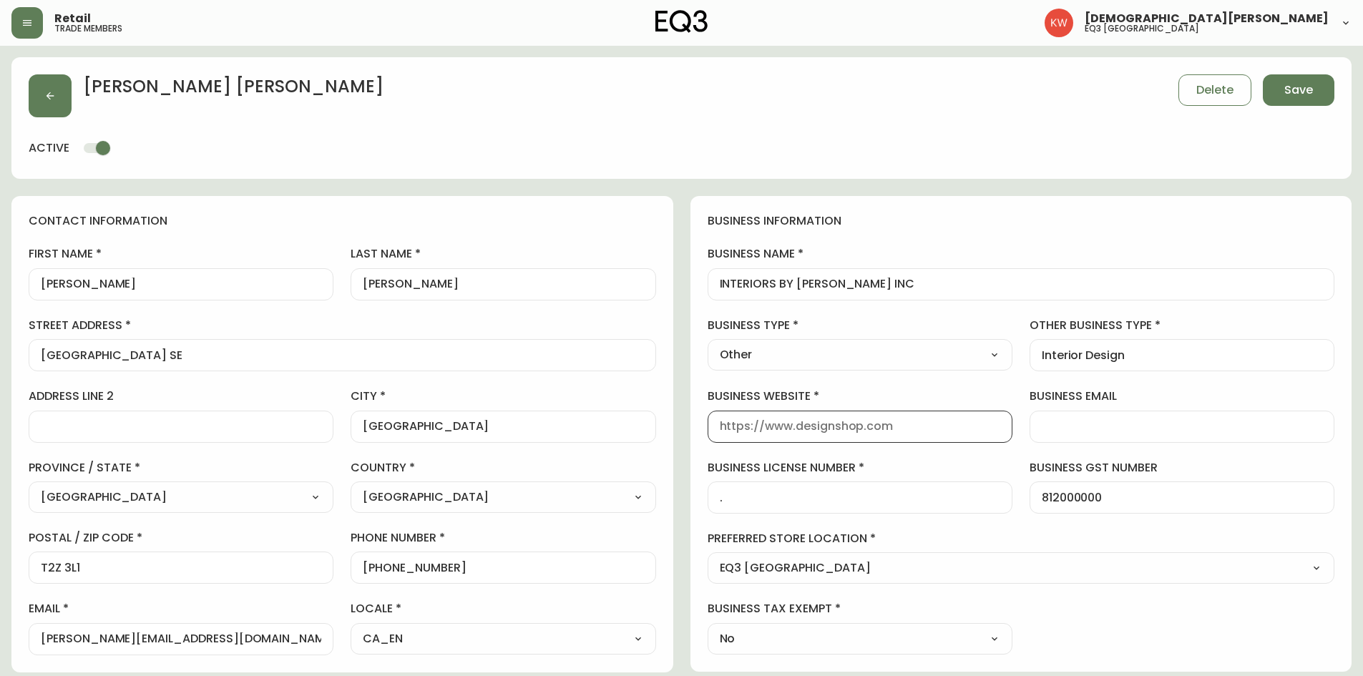
click at [822, 418] on input "business website" at bounding box center [860, 427] width 281 height 14
paste input "[DOMAIN_NAME]"
type input "[DOMAIN_NAME]"
click at [865, 356] on select "Select Interior Designer Architect Home Builder Contractor Real Estate Agent Ho…" at bounding box center [860, 354] width 305 height 21
select select "Interior Designer"
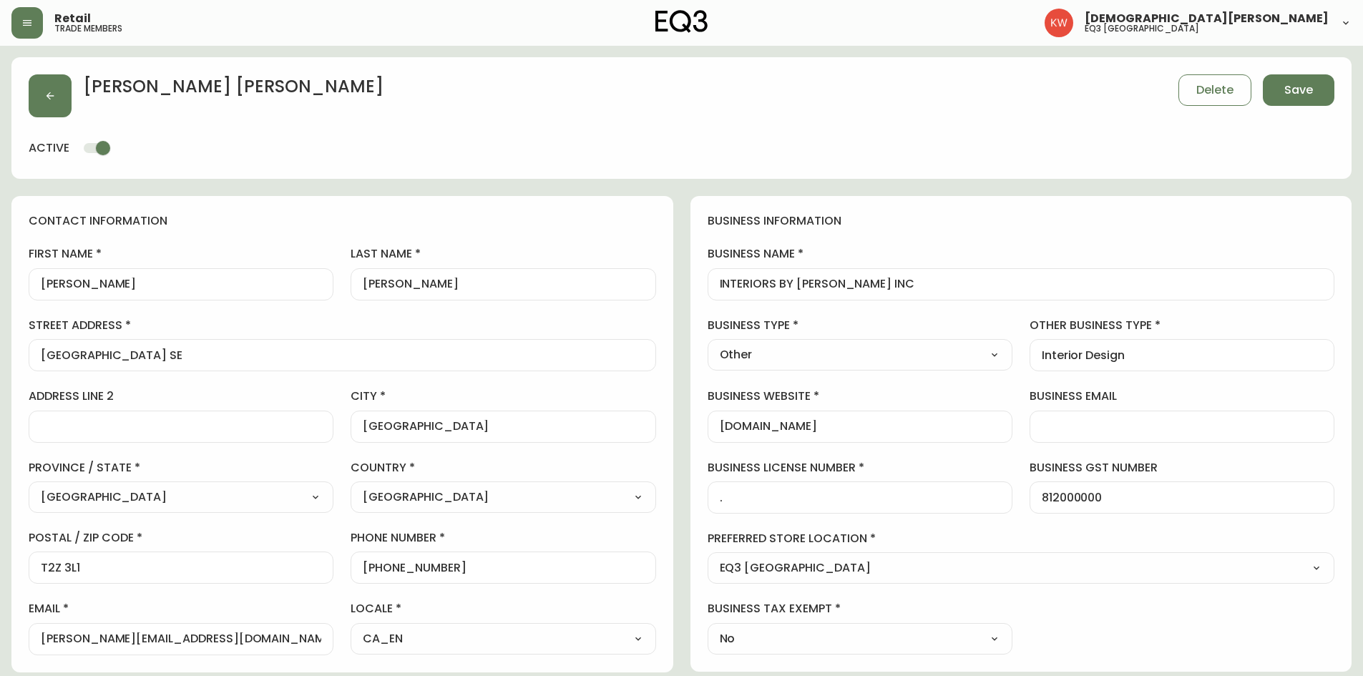
click at [708, 344] on select "Select Interior Designer Architect Home Builder Contractor Real Estate Agent Ho…" at bounding box center [860, 354] width 305 height 21
type input "Interior Designer"
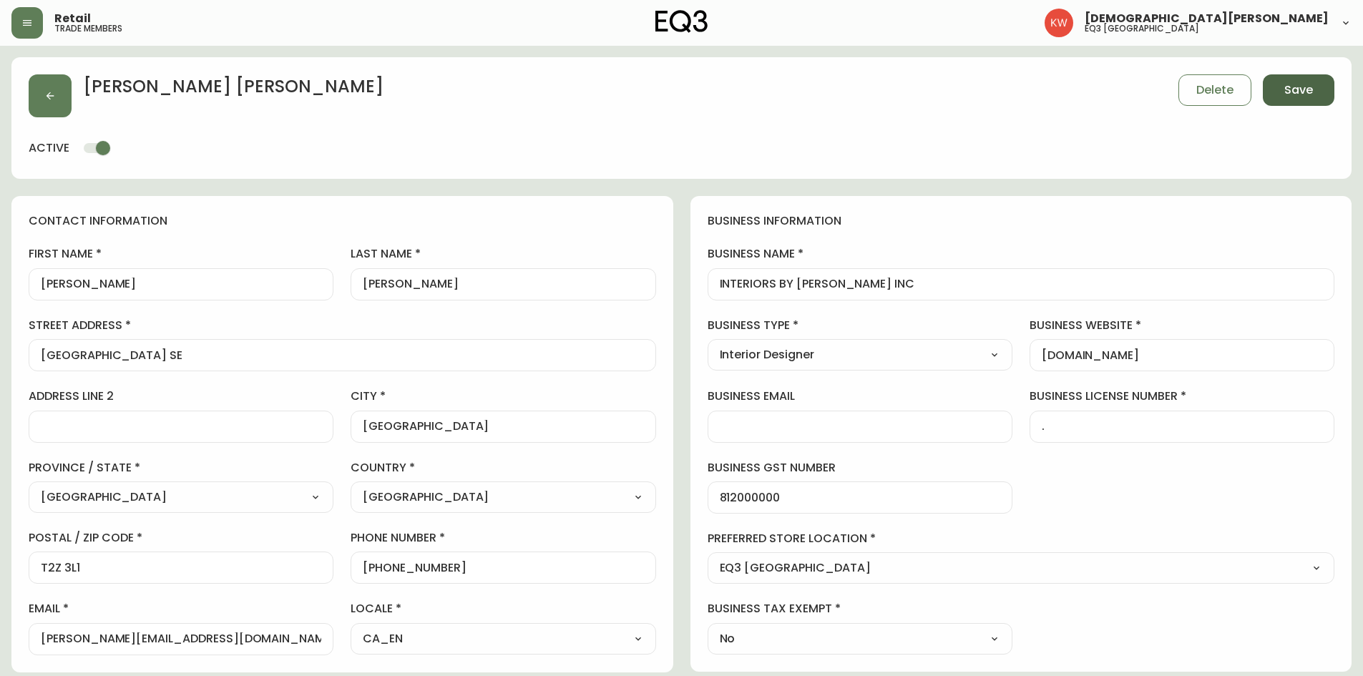
click at [905, 94] on button "Save" at bounding box center [1299, 89] width 72 height 31
select select
type input "Other"
select select "Other"
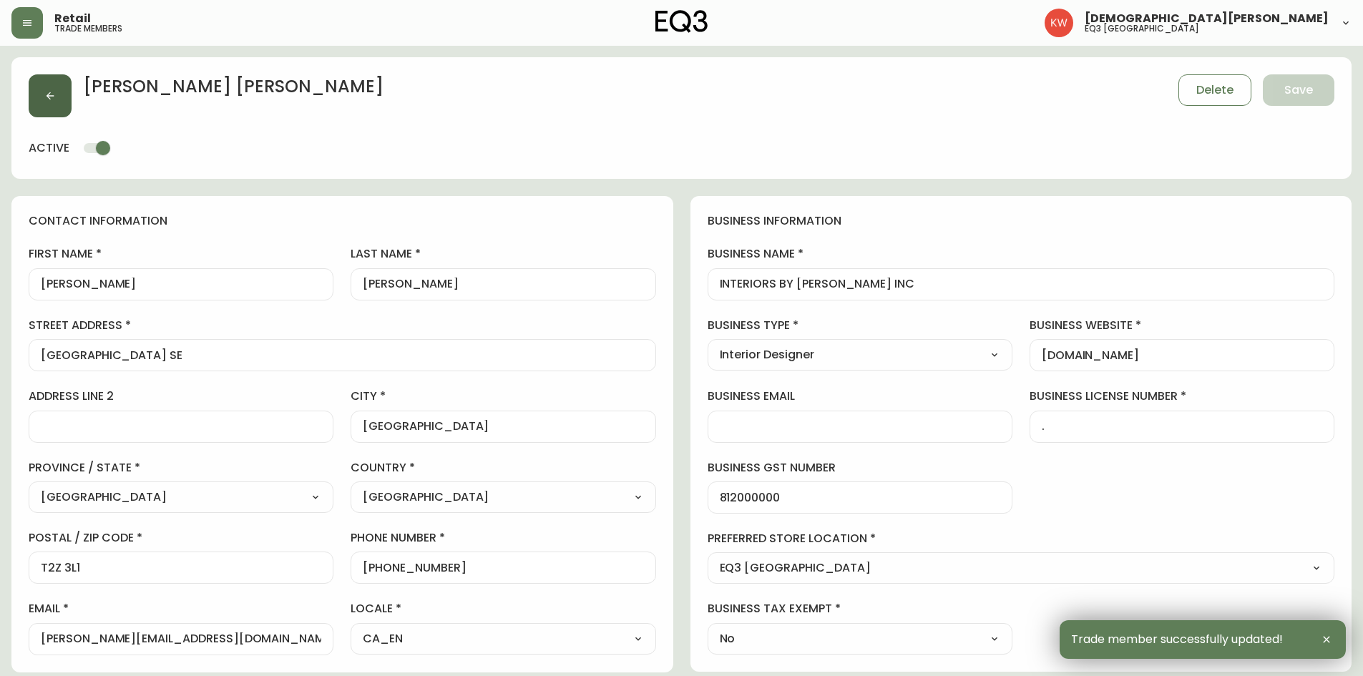
click at [42, 87] on button "button" at bounding box center [50, 95] width 43 height 43
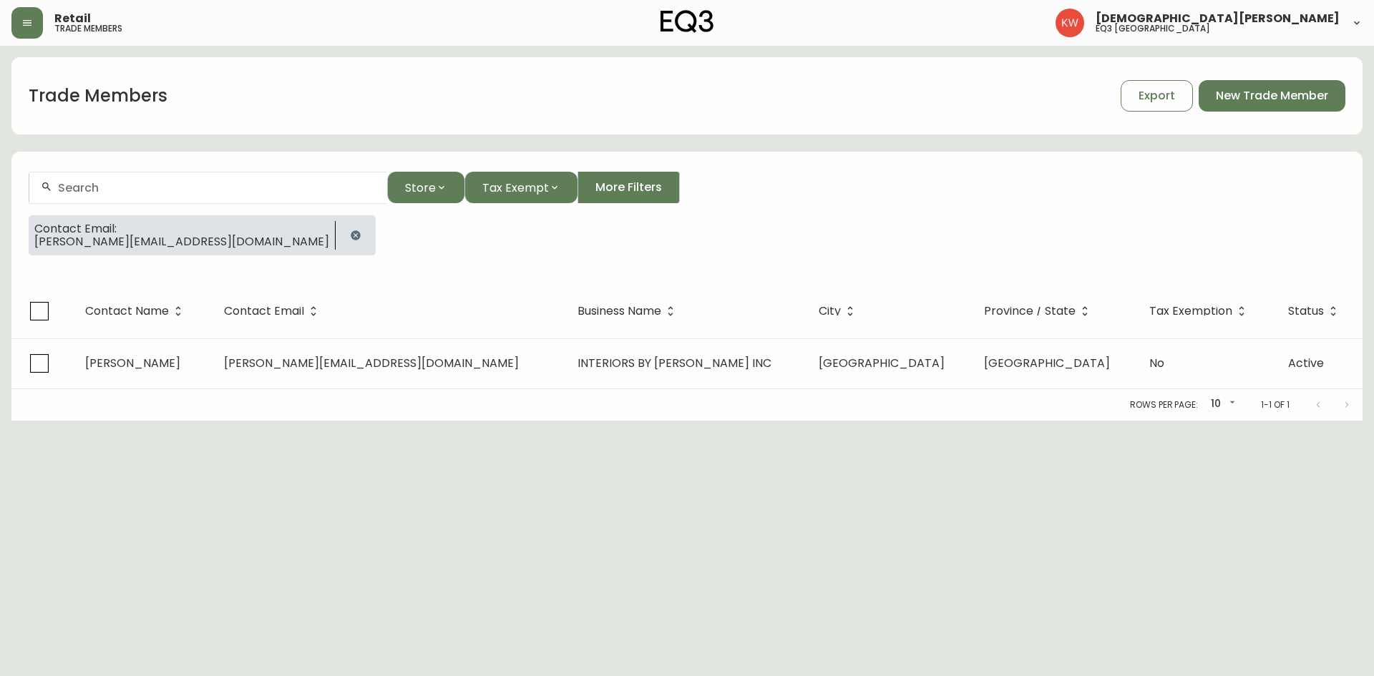
click at [351, 238] on icon "button" at bounding box center [355, 234] width 9 height 9
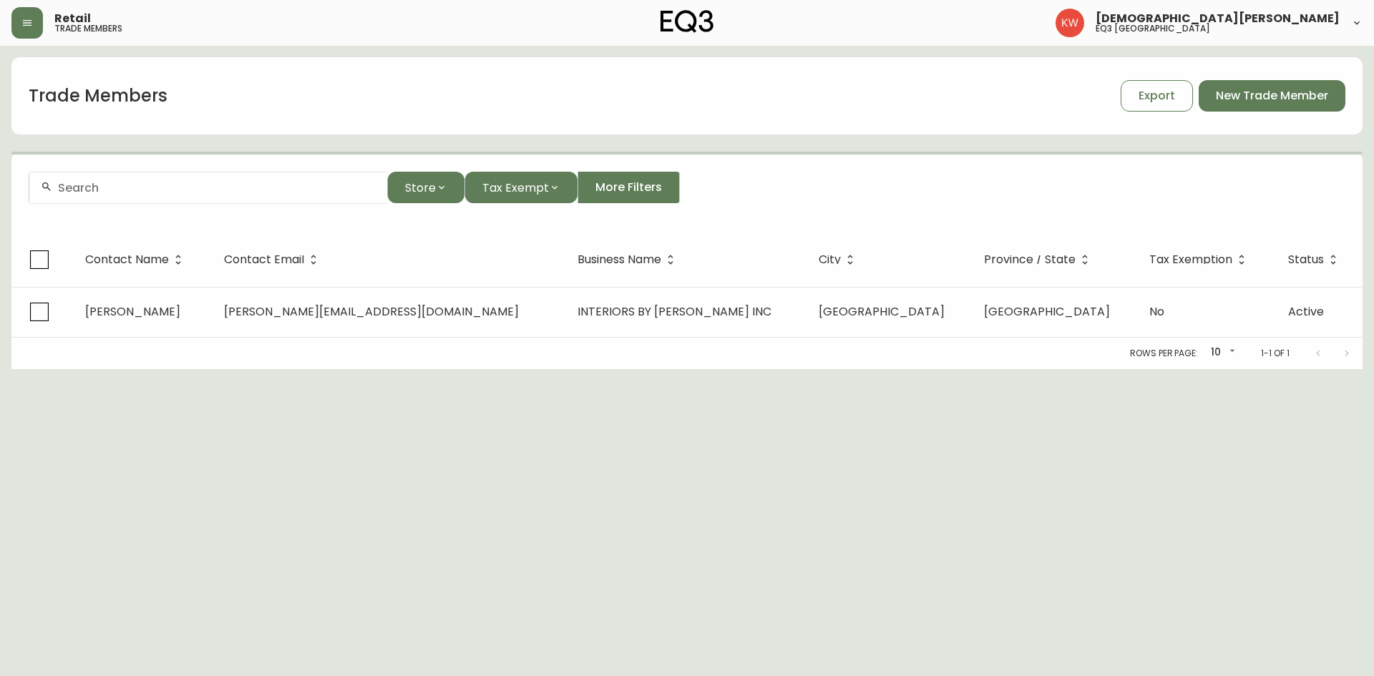
click at [212, 197] on div at bounding box center [208, 188] width 358 height 32
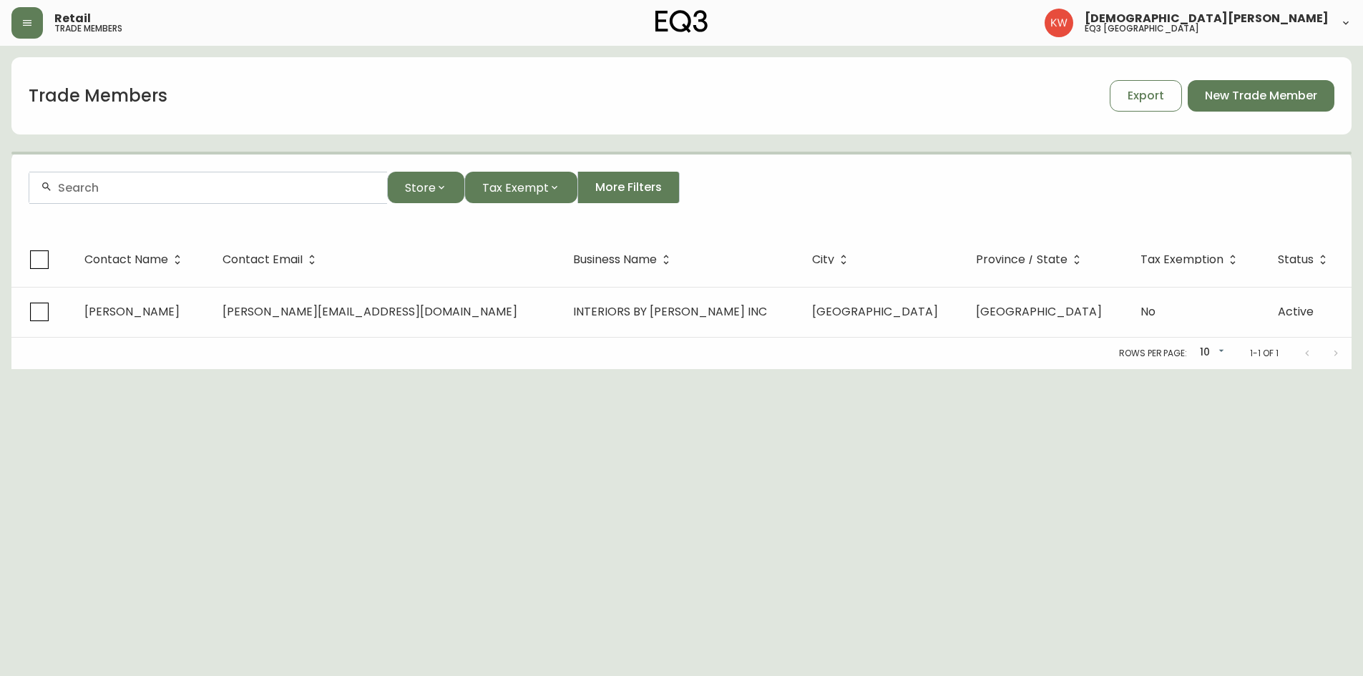
paste input "[EMAIL_ADDRESS][DOMAIN_NAME]"
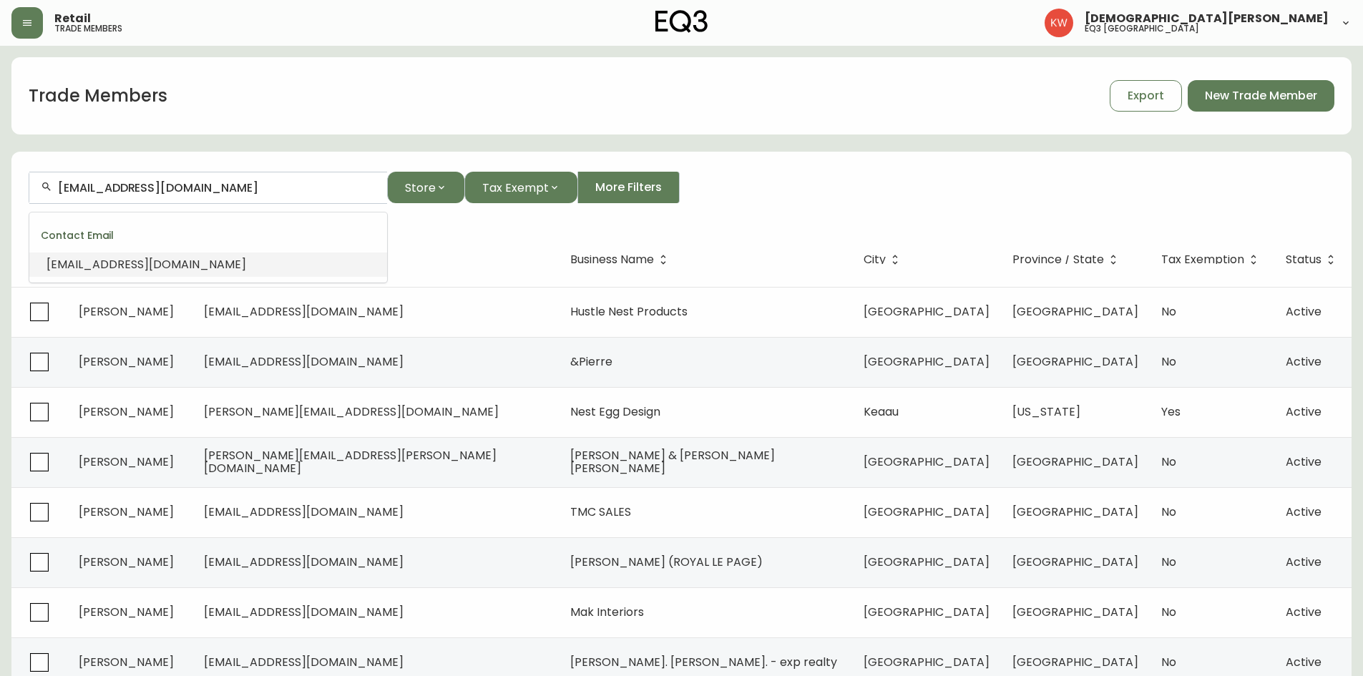
click at [162, 256] on li "[EMAIL_ADDRESS][DOMAIN_NAME]" at bounding box center [208, 265] width 358 height 24
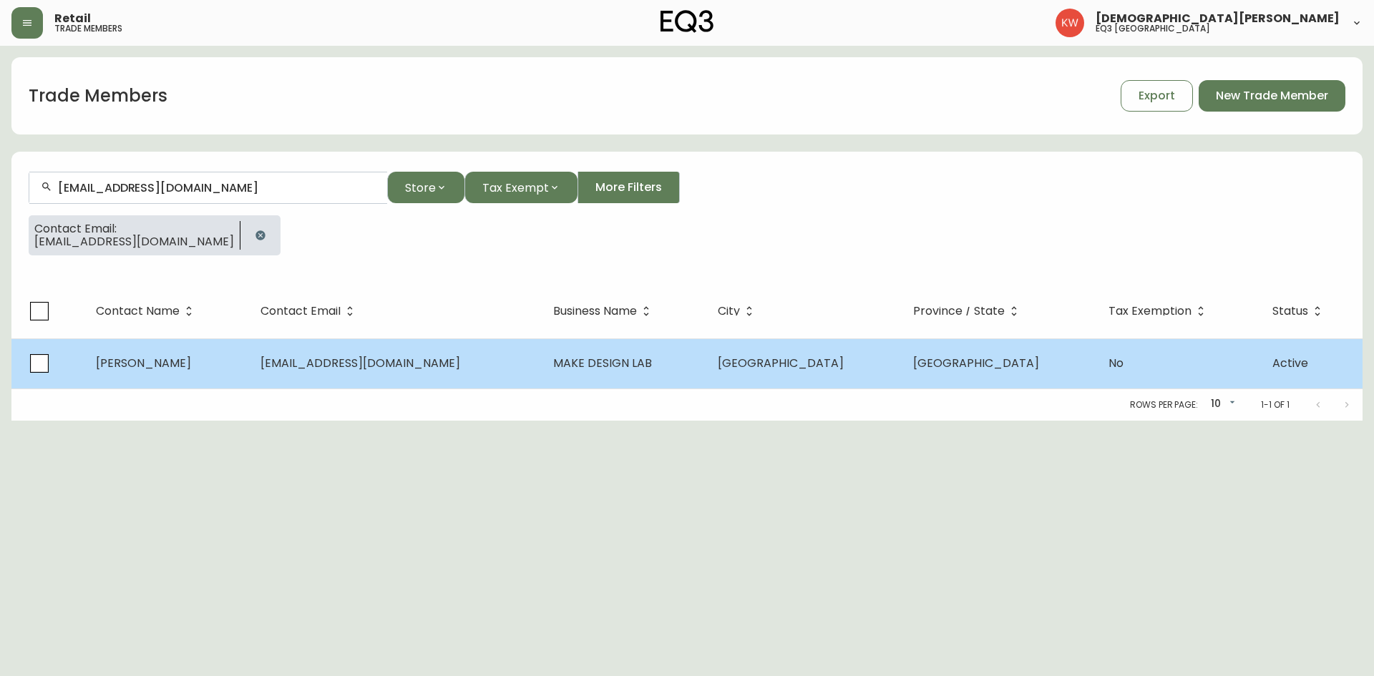
type input "[EMAIL_ADDRESS][DOMAIN_NAME]"
click at [162, 354] on td "[PERSON_NAME]" at bounding box center [166, 364] width 165 height 50
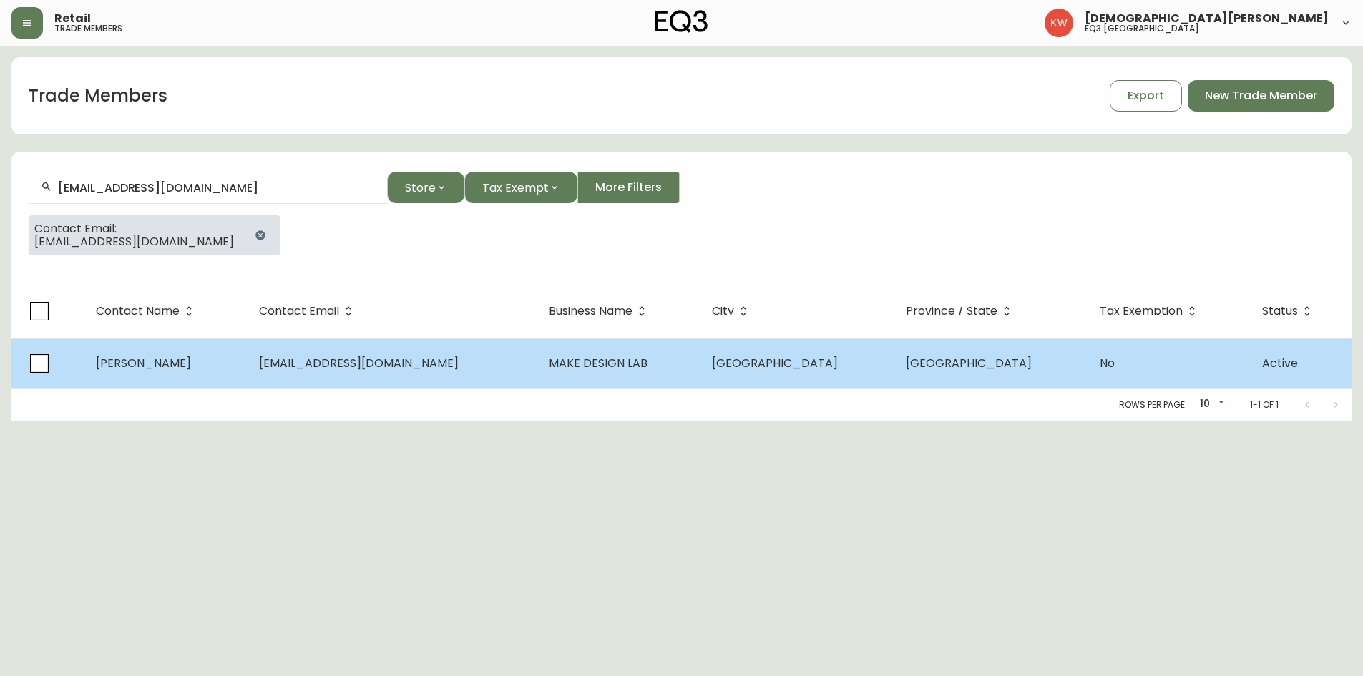
select select "AB"
select select "CA"
select select "CA_EN"
select select "Other"
select select "Interior Designer"
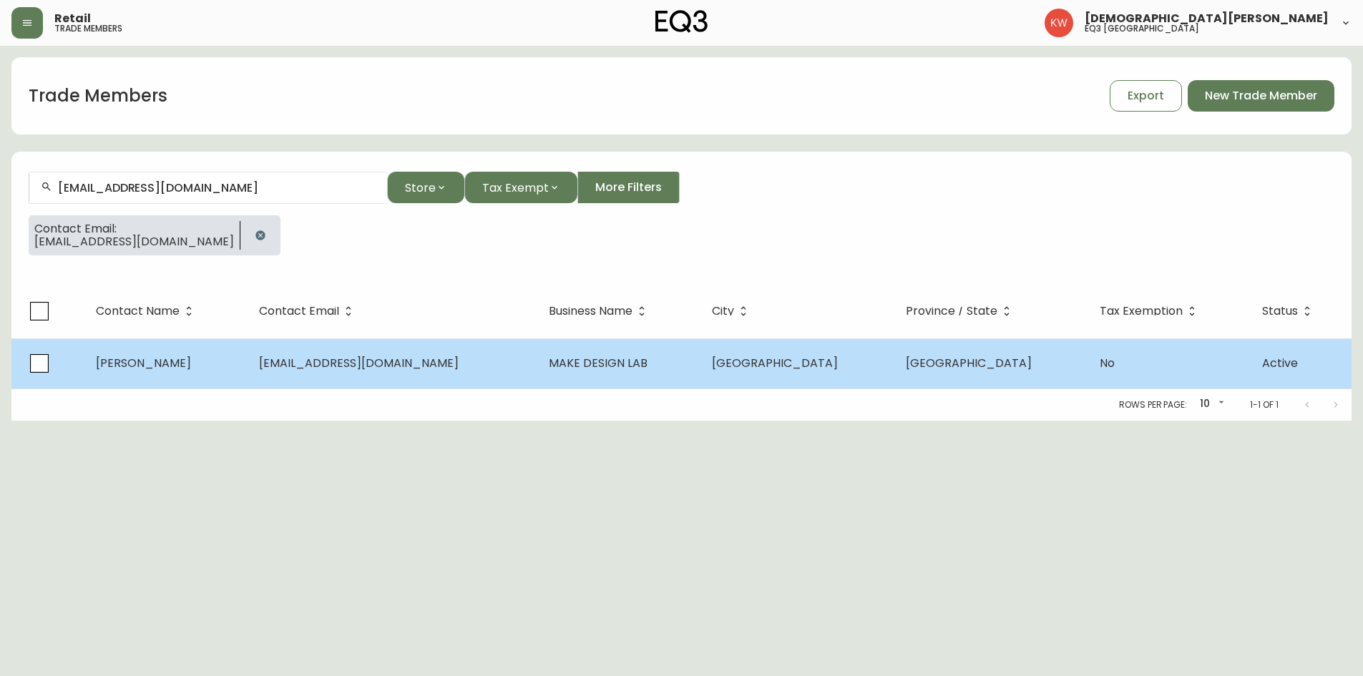
select select "false"
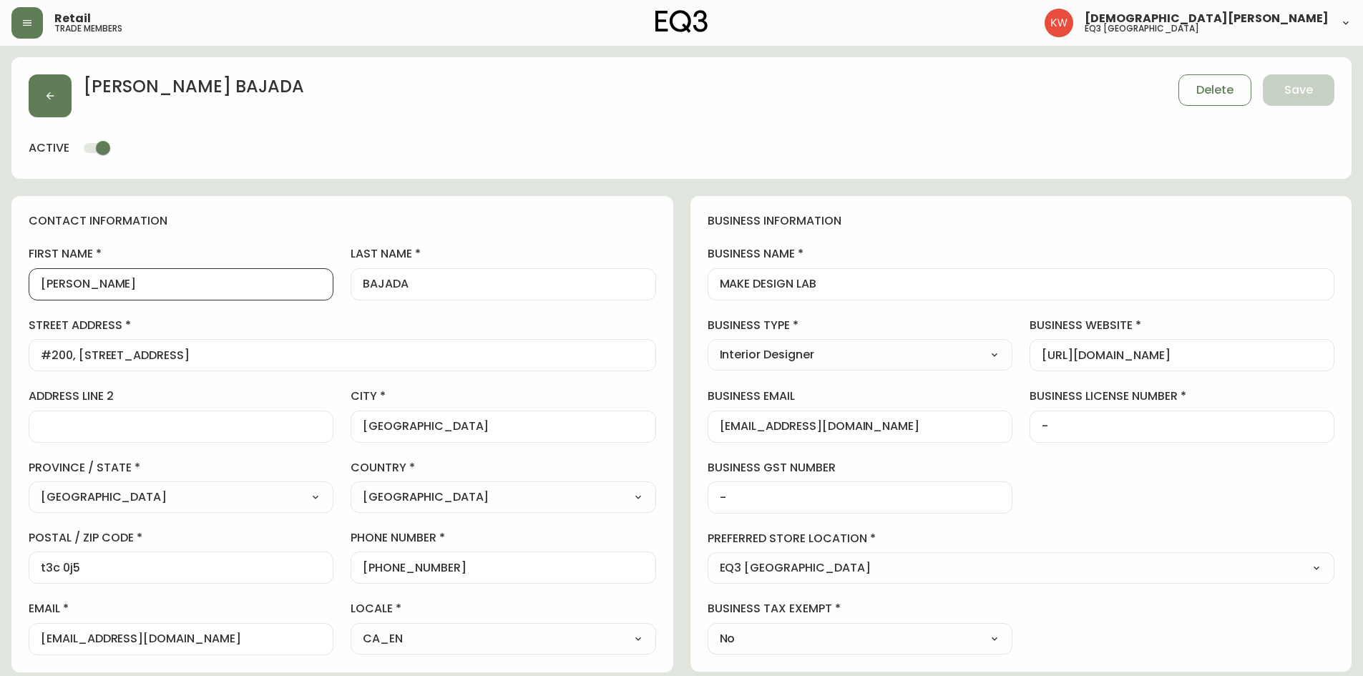
click at [102, 291] on input "[PERSON_NAME]" at bounding box center [181, 285] width 281 height 14
drag, startPoint x: 427, startPoint y: 284, endPoint x: 370, endPoint y: 289, distance: 56.8
click at [370, 289] on input "BAJADA" at bounding box center [503, 285] width 281 height 14
click at [905, 89] on span "Save" at bounding box center [1299, 90] width 29 height 16
click at [42, 89] on button "button" at bounding box center [50, 95] width 43 height 43
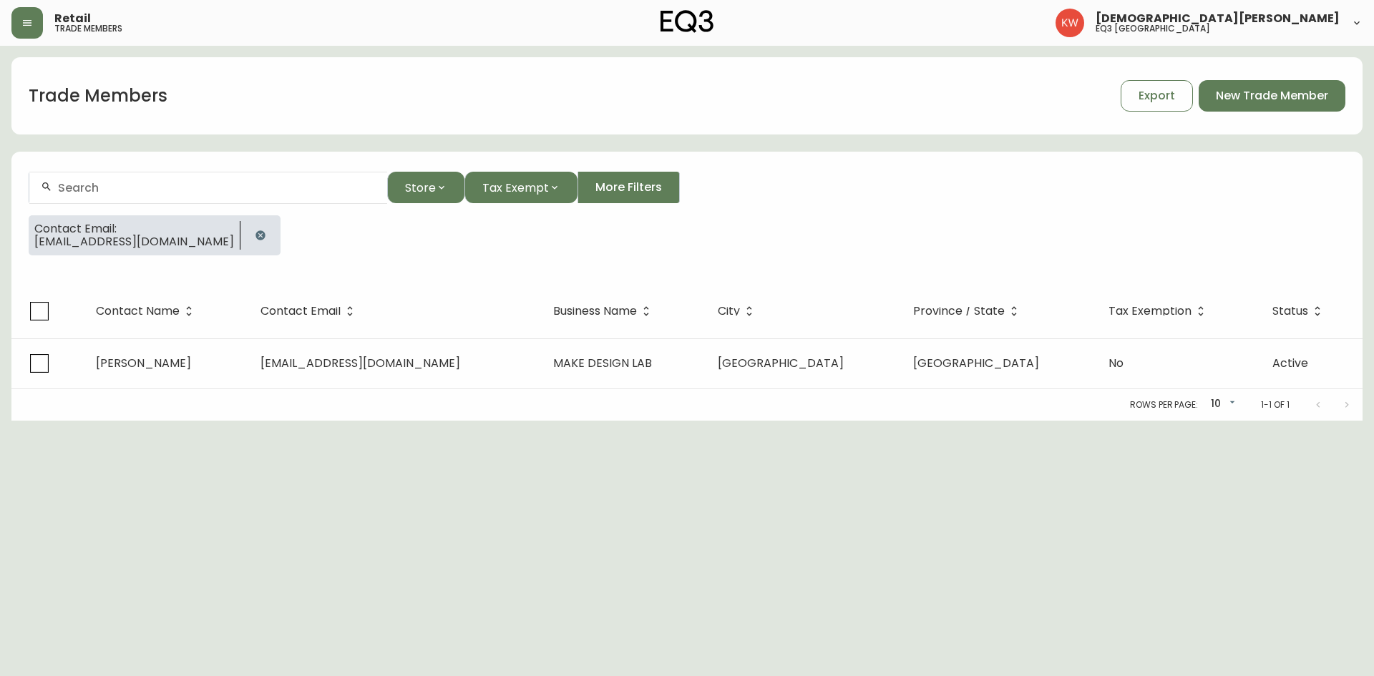
click at [256, 232] on icon "button" at bounding box center [260, 234] width 9 height 9
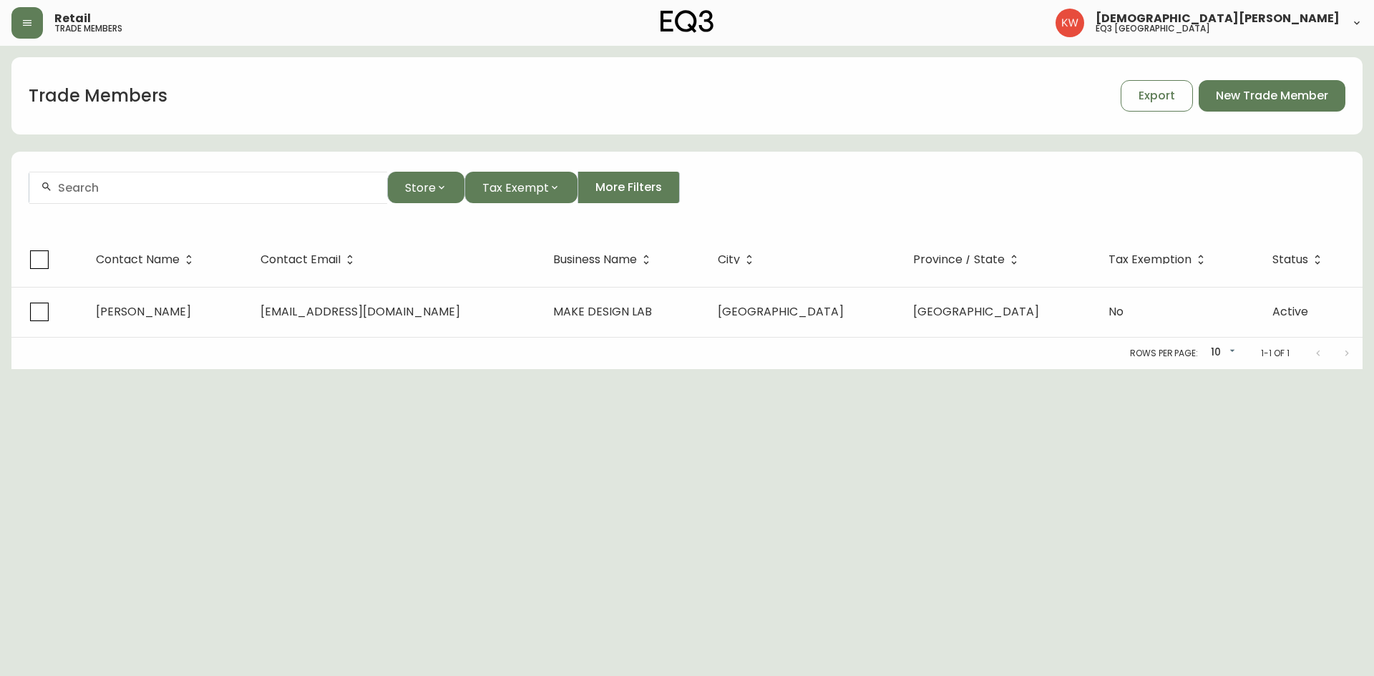
click at [184, 192] on input "text" at bounding box center [217, 188] width 318 height 14
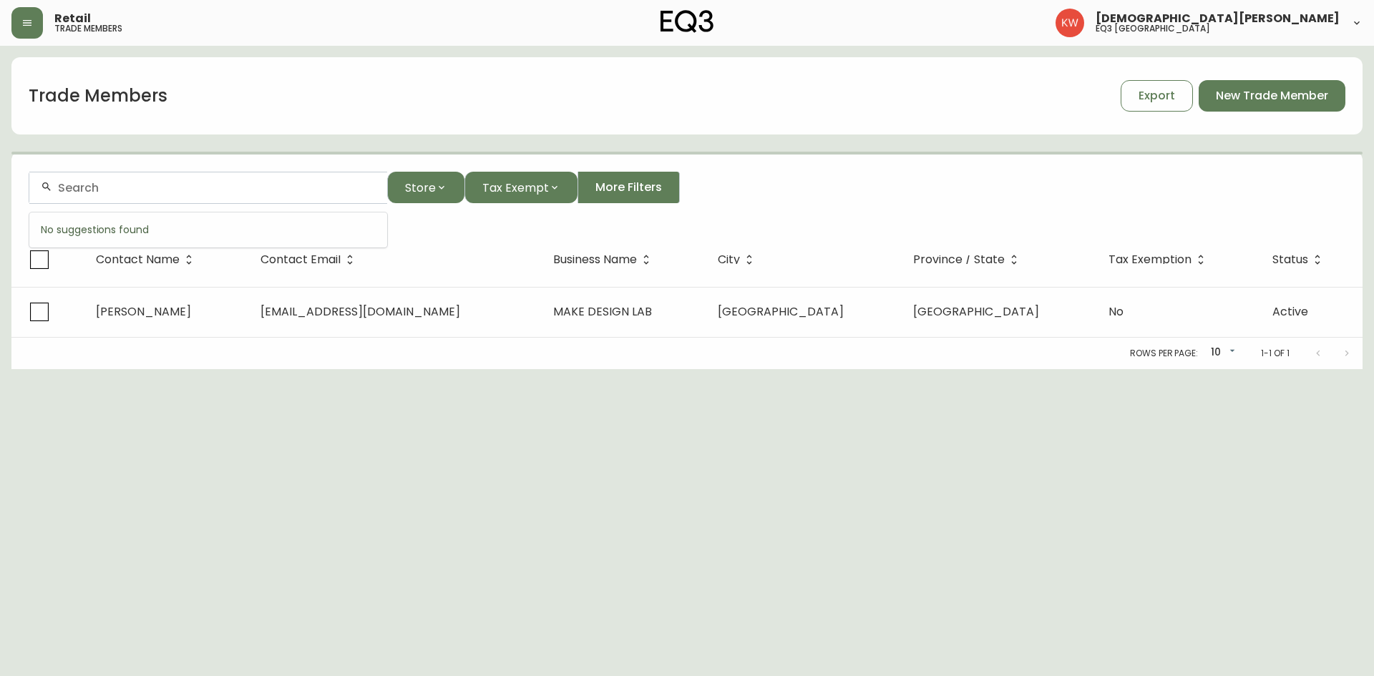
paste input "[PERSON_NAME][EMAIL_ADDRESS][PERSON_NAME][DOMAIN_NAME]"
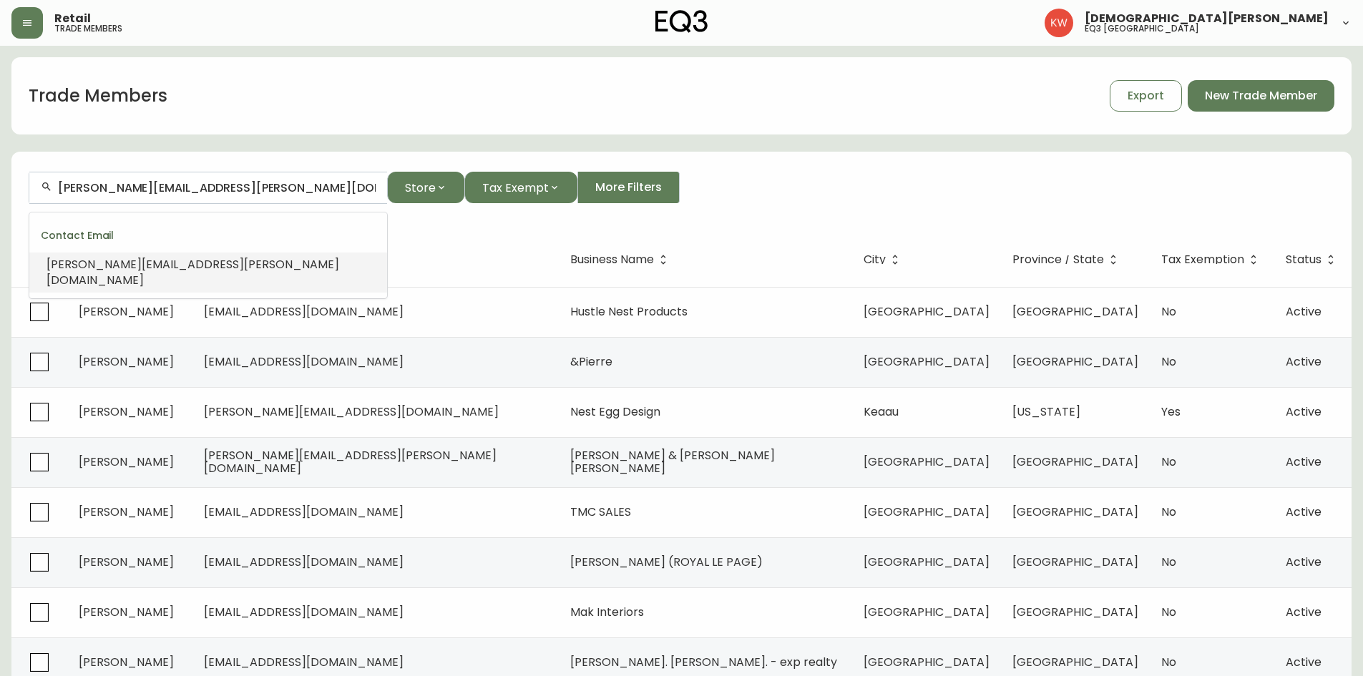
click at [165, 259] on span "[PERSON_NAME][EMAIL_ADDRESS][PERSON_NAME][DOMAIN_NAME]" at bounding box center [193, 272] width 293 height 32
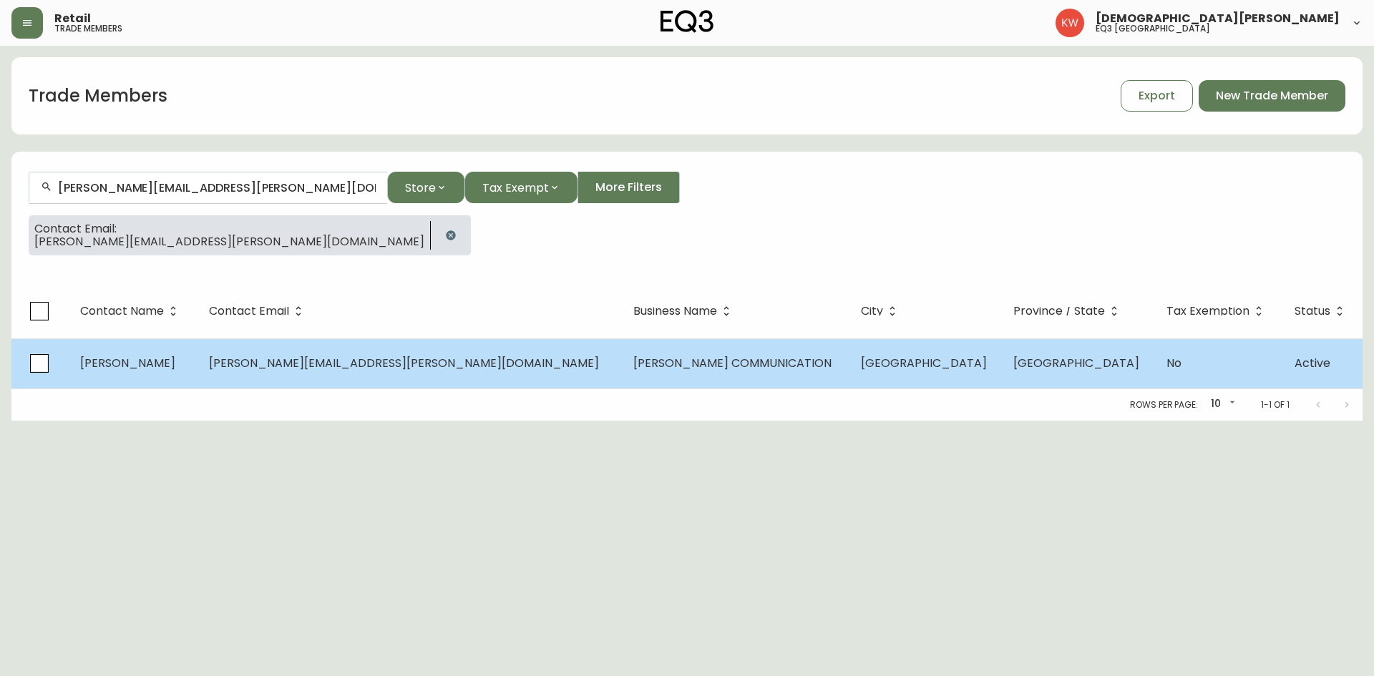
click at [162, 371] on td "[PERSON_NAME]" at bounding box center [133, 364] width 129 height 50
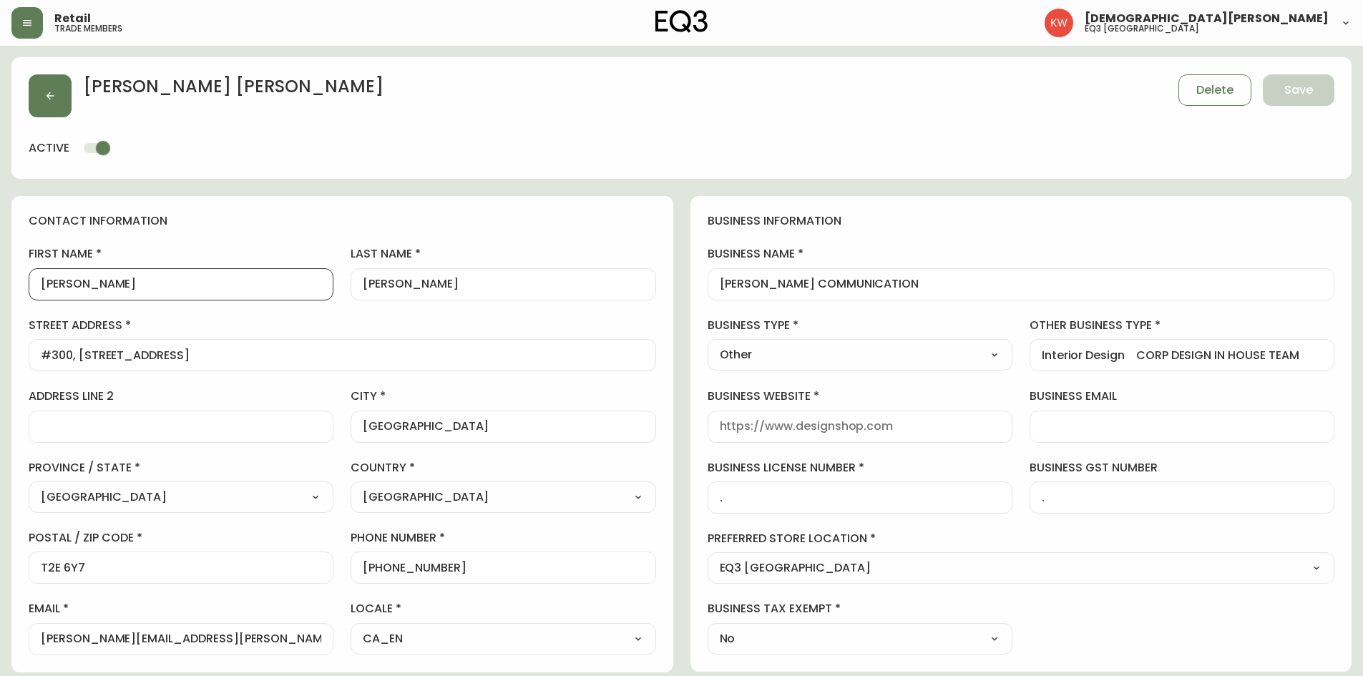
drag, startPoint x: 87, startPoint y: 291, endPoint x: 52, endPoint y: 286, distance: 34.6
click at [52, 286] on input "[PERSON_NAME]" at bounding box center [181, 285] width 281 height 14
drag, startPoint x: 427, startPoint y: 281, endPoint x: 367, endPoint y: 281, distance: 60.1
click at [367, 281] on input "[PERSON_NAME]" at bounding box center [503, 285] width 281 height 14
click at [905, 89] on span "Save" at bounding box center [1299, 90] width 29 height 16
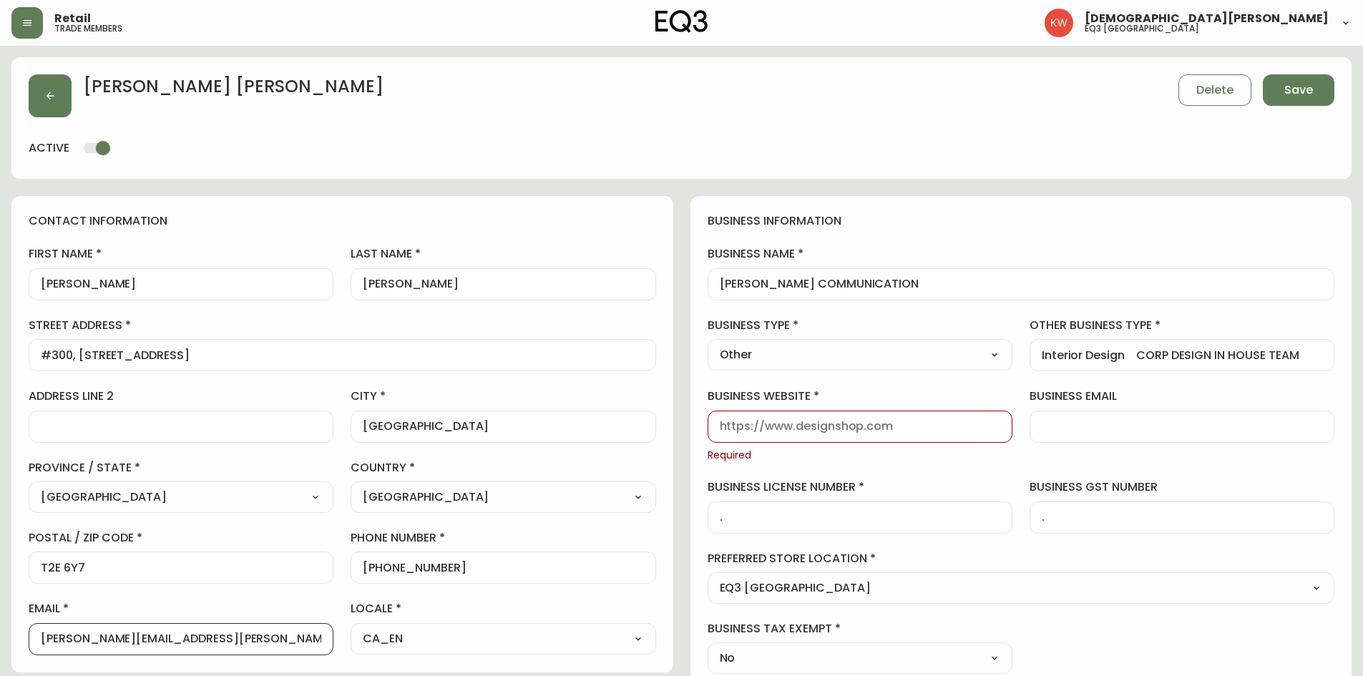
drag, startPoint x: 153, startPoint y: 638, endPoint x: 219, endPoint y: 633, distance: 66.0
click at [219, 418] on input "[PERSON_NAME][EMAIL_ADDRESS][PERSON_NAME][DOMAIN_NAME]" at bounding box center [181, 640] width 281 height 14
click at [852, 418] on input "business website" at bounding box center [860, 427] width 281 height 14
paste input "[DOMAIN_NAME]"
click at [905, 95] on span "Save" at bounding box center [1299, 90] width 29 height 16
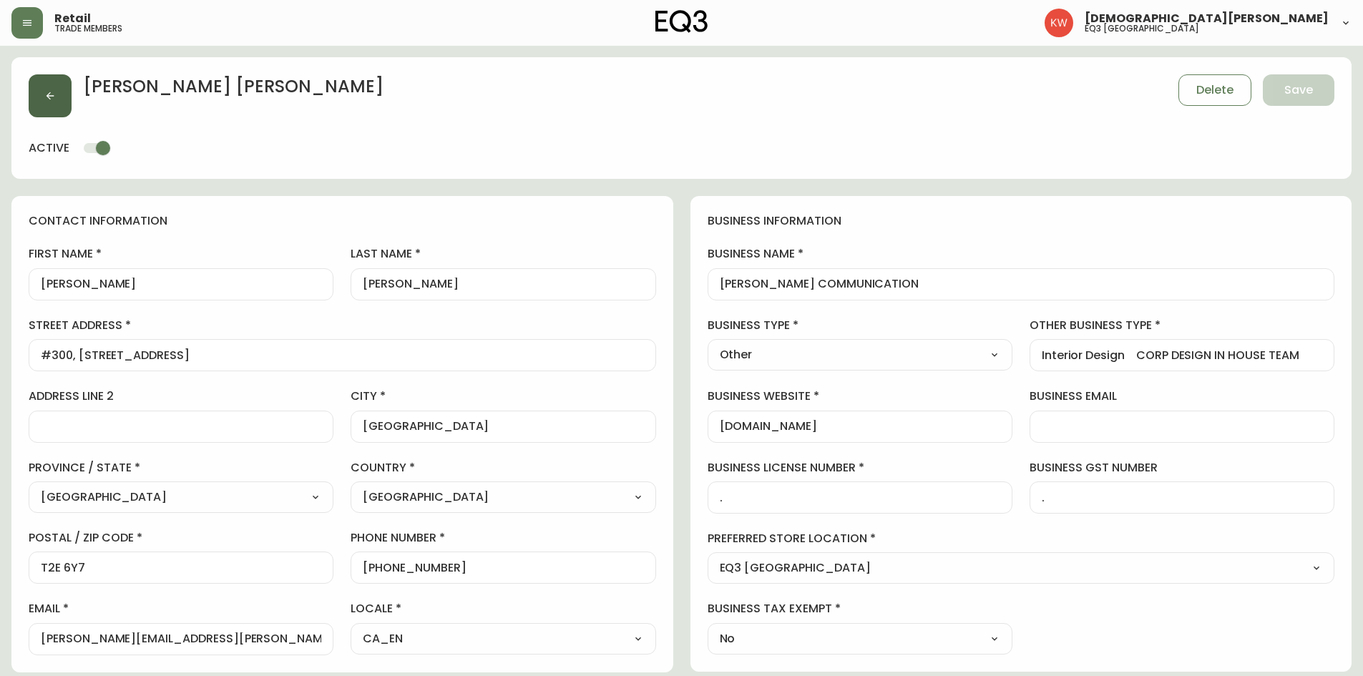
click at [53, 97] on icon "button" at bounding box center [49, 95] width 11 height 11
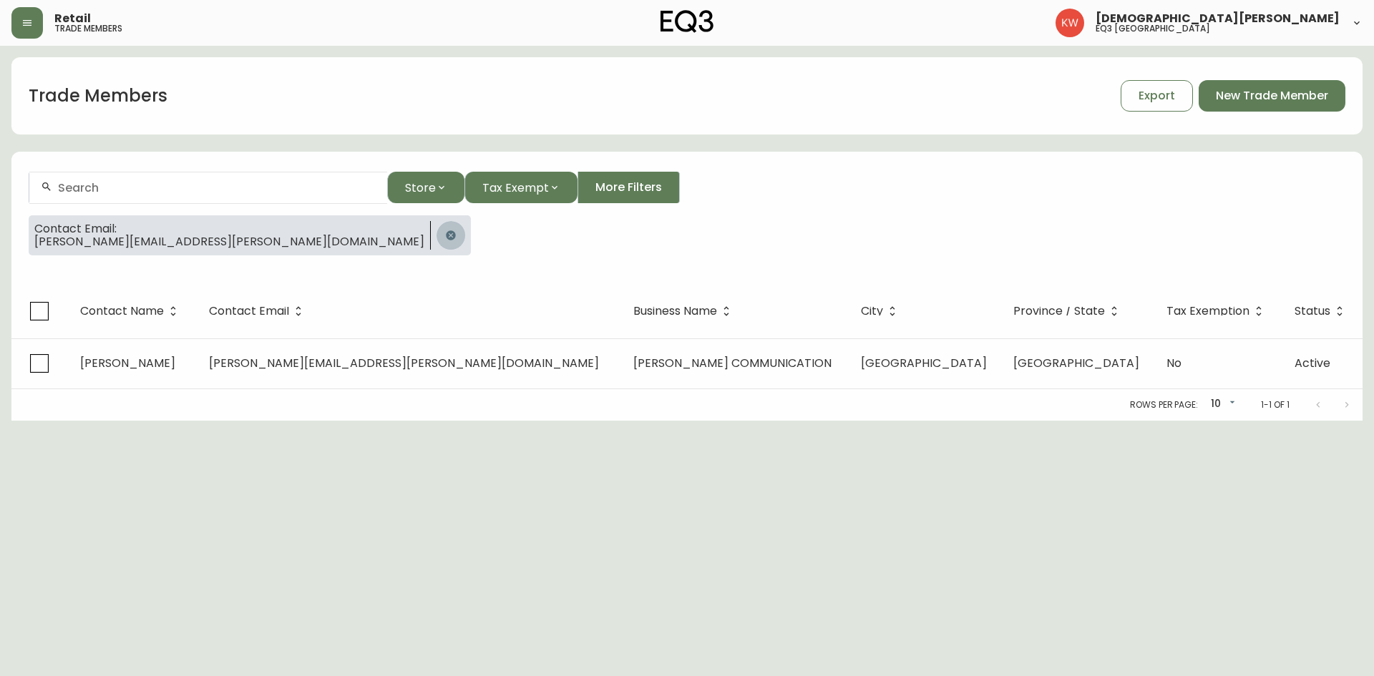
click at [445, 233] on icon "button" at bounding box center [450, 235] width 11 height 11
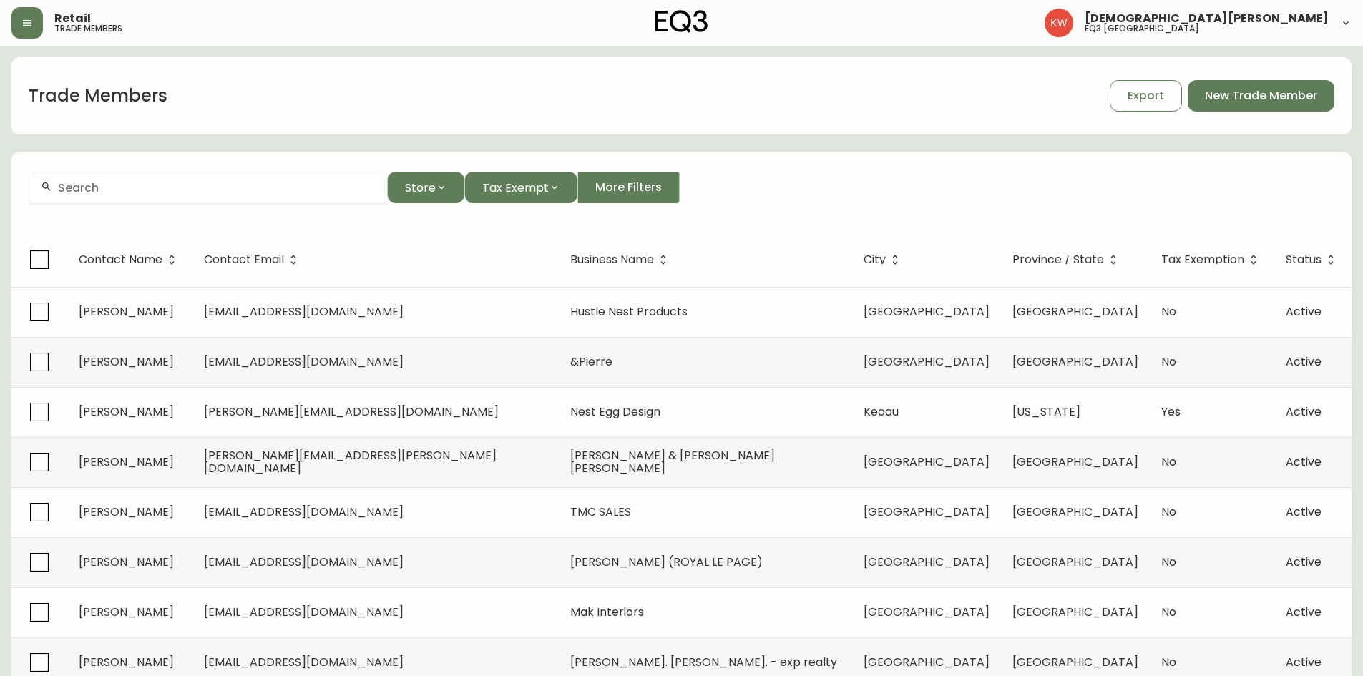
click at [237, 177] on div at bounding box center [208, 188] width 358 height 32
paste input "[EMAIL_ADDRESS][DOMAIN_NAME]"
click at [140, 266] on span "[EMAIL_ADDRESS][DOMAIN_NAME]" at bounding box center [147, 264] width 200 height 16
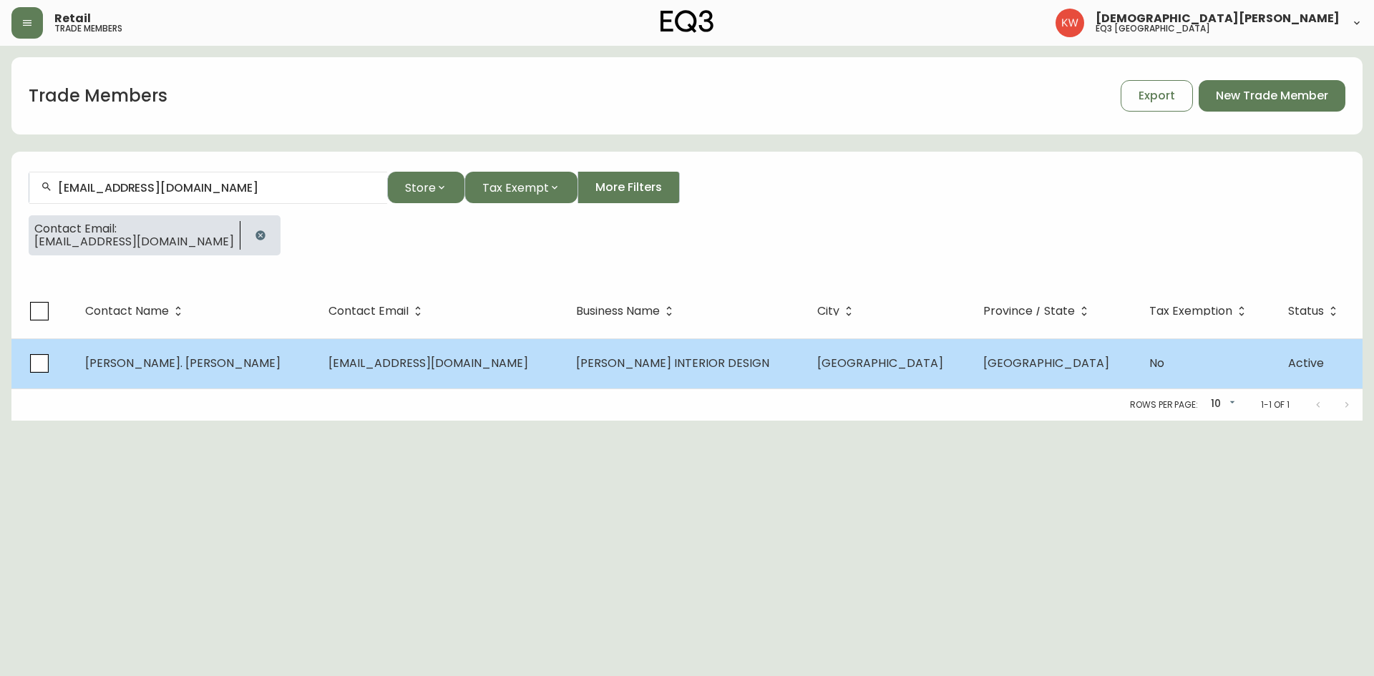
click at [145, 364] on span "[PERSON_NAME]. [PERSON_NAME]" at bounding box center [182, 363] width 195 height 16
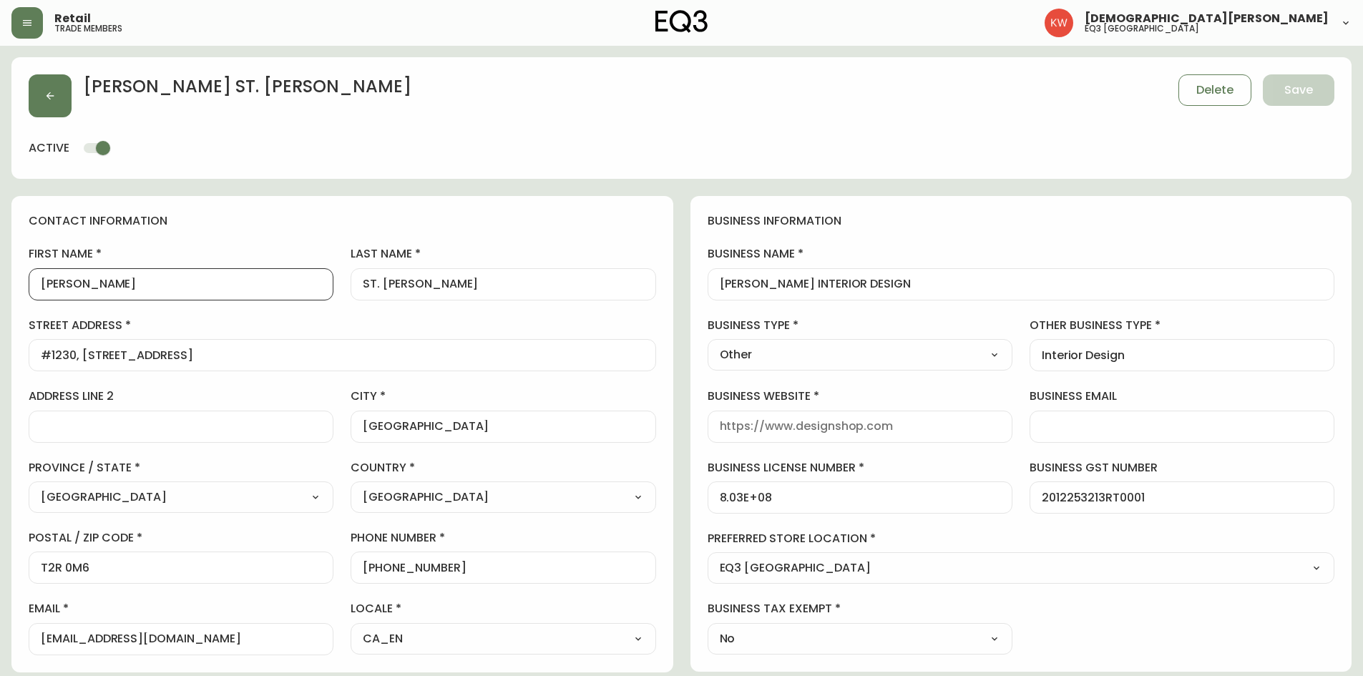
drag, startPoint x: 100, startPoint y: 284, endPoint x: 48, endPoint y: 285, distance: 52.3
click at [48, 285] on input "[PERSON_NAME]" at bounding box center [181, 285] width 281 height 14
drag, startPoint x: 429, startPoint y: 281, endPoint x: 386, endPoint y: 288, distance: 44.2
click at [386, 288] on input "ST. [PERSON_NAME]" at bounding box center [503, 285] width 281 height 14
click at [376, 280] on input "ST. [PERSON_NAME]" at bounding box center [503, 285] width 281 height 14
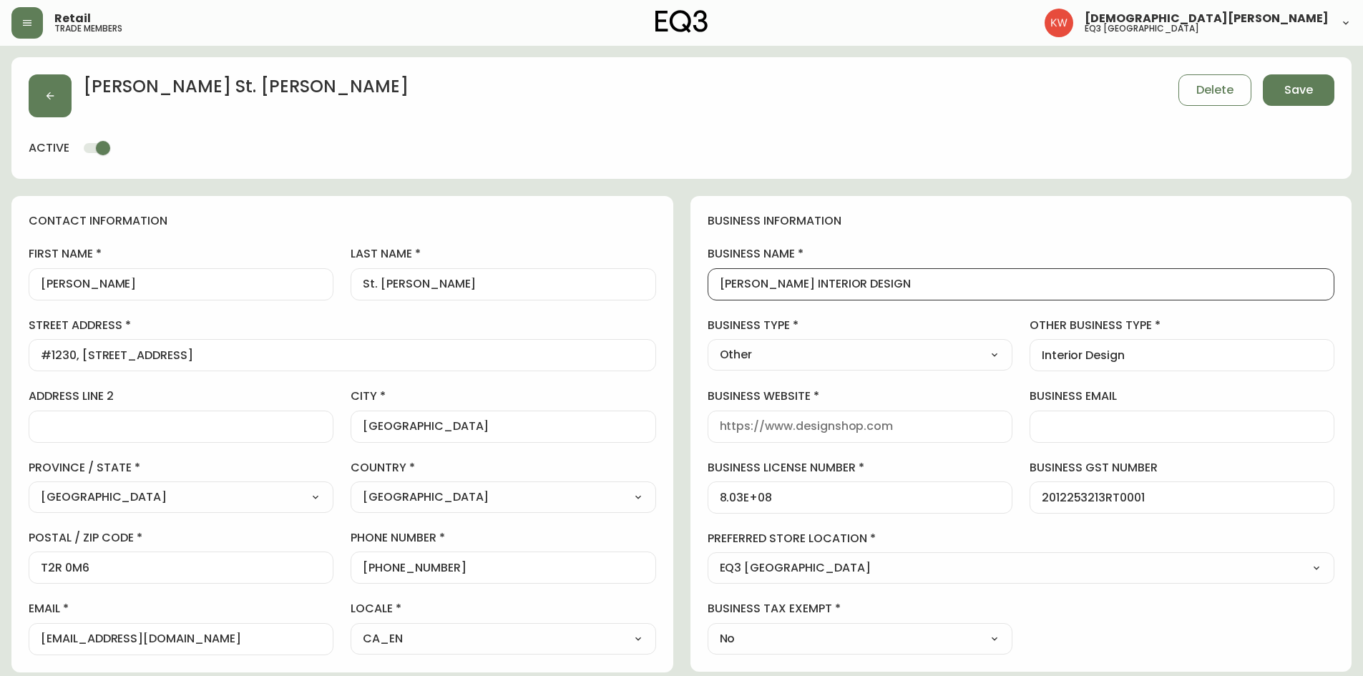
drag, startPoint x: 874, startPoint y: 280, endPoint x: 683, endPoint y: 309, distance: 193.3
click at [807, 418] on input "business website" at bounding box center [860, 427] width 281 height 14
click at [905, 89] on span "Save" at bounding box center [1299, 90] width 29 height 16
click at [63, 98] on button "button" at bounding box center [50, 95] width 43 height 43
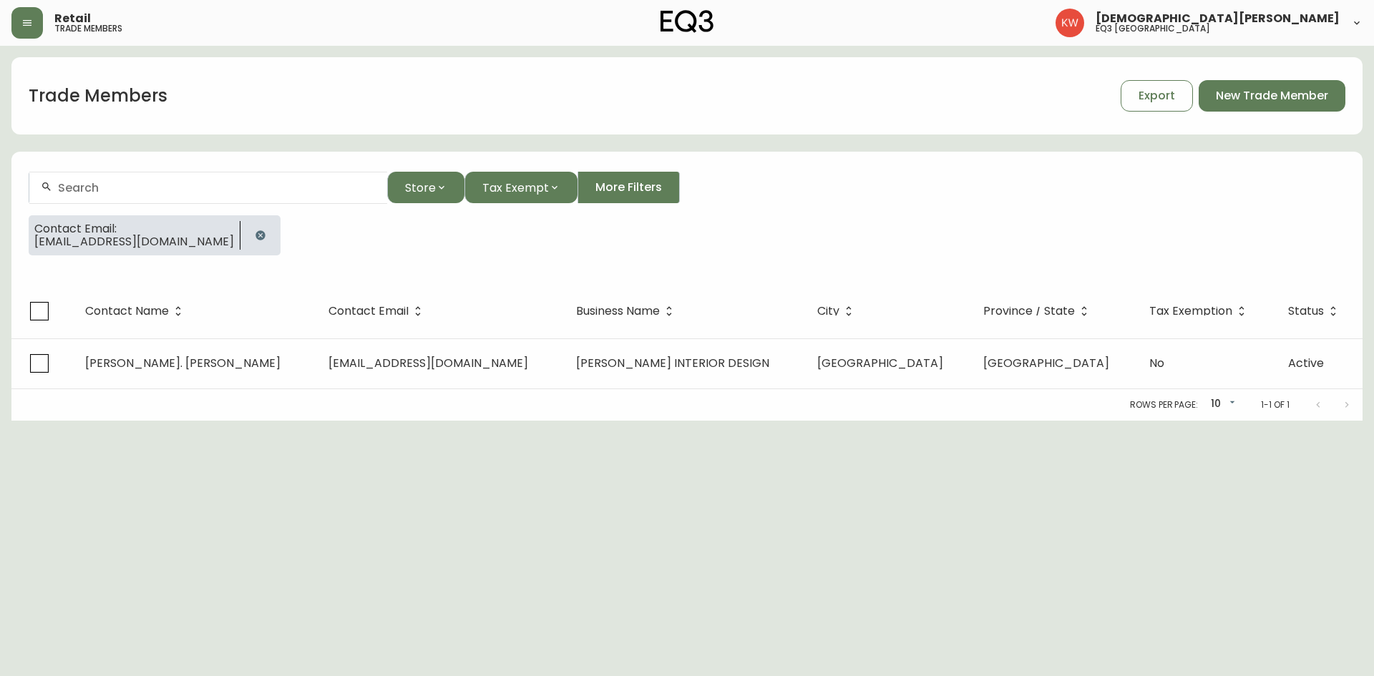
click at [256, 233] on icon "button" at bounding box center [260, 234] width 9 height 9
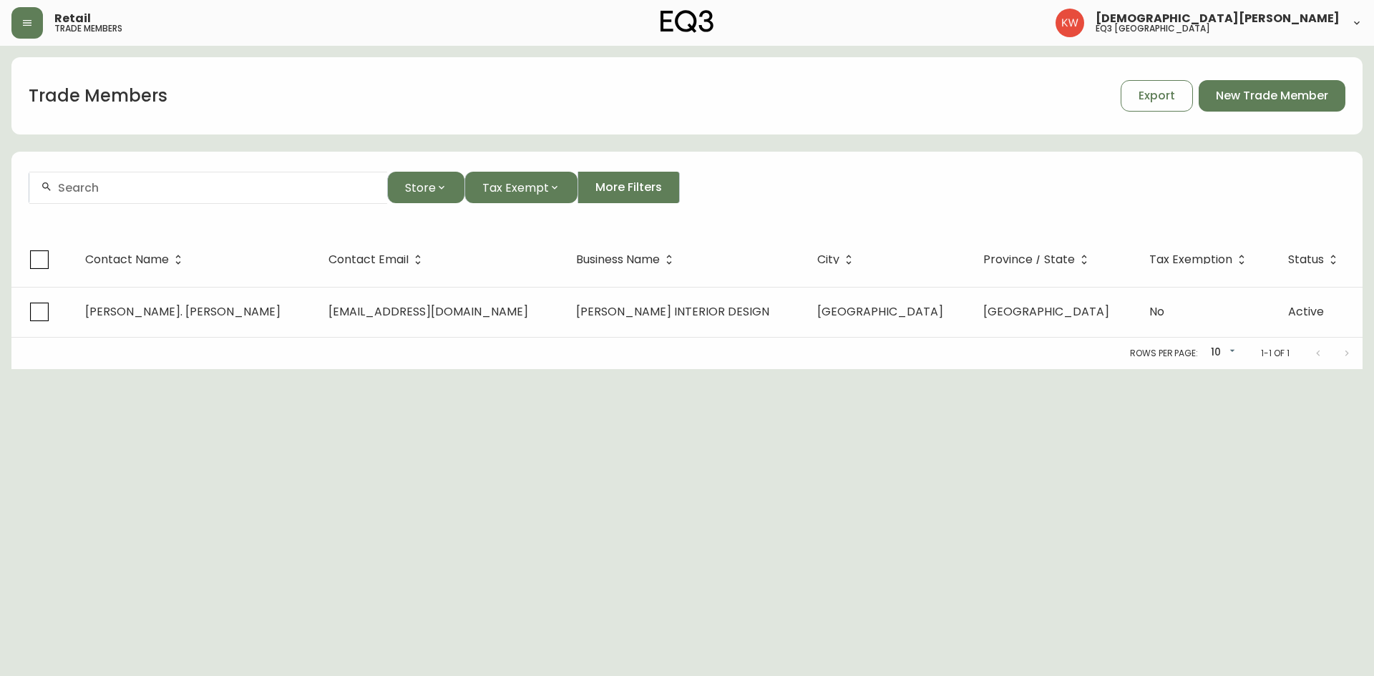
click at [166, 198] on div at bounding box center [208, 188] width 358 height 32
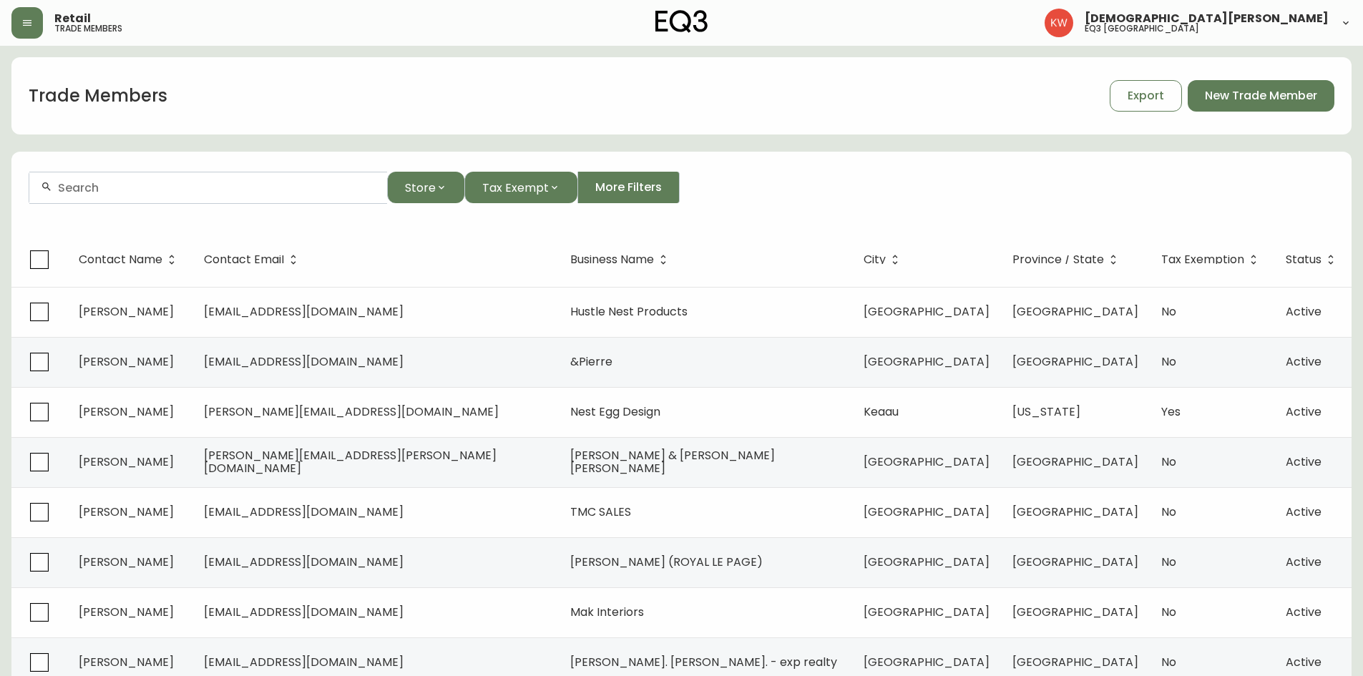
paste input "[PERSON_NAME][EMAIL_ADDRESS][DOMAIN_NAME]"
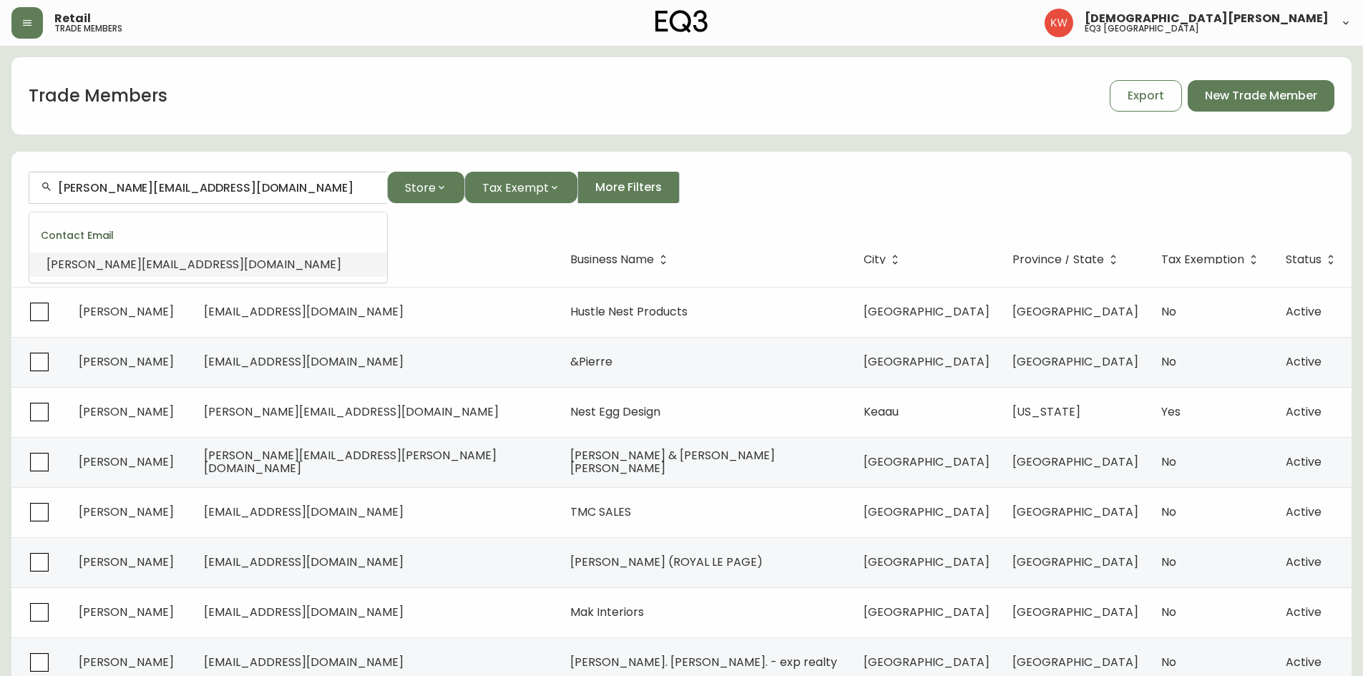
click at [151, 265] on span "[PERSON_NAME][EMAIL_ADDRESS][DOMAIN_NAME]" at bounding box center [194, 264] width 295 height 16
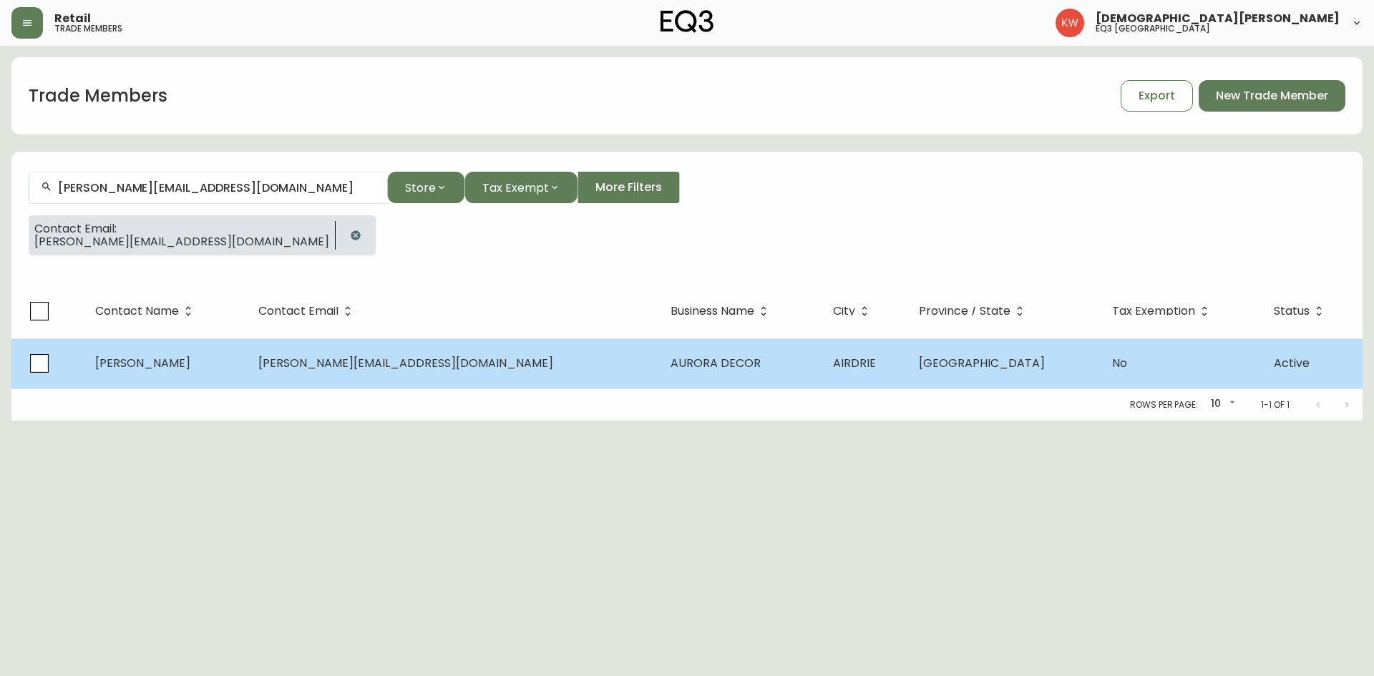
click at [191, 365] on td "[PERSON_NAME]" at bounding box center [165, 364] width 162 height 50
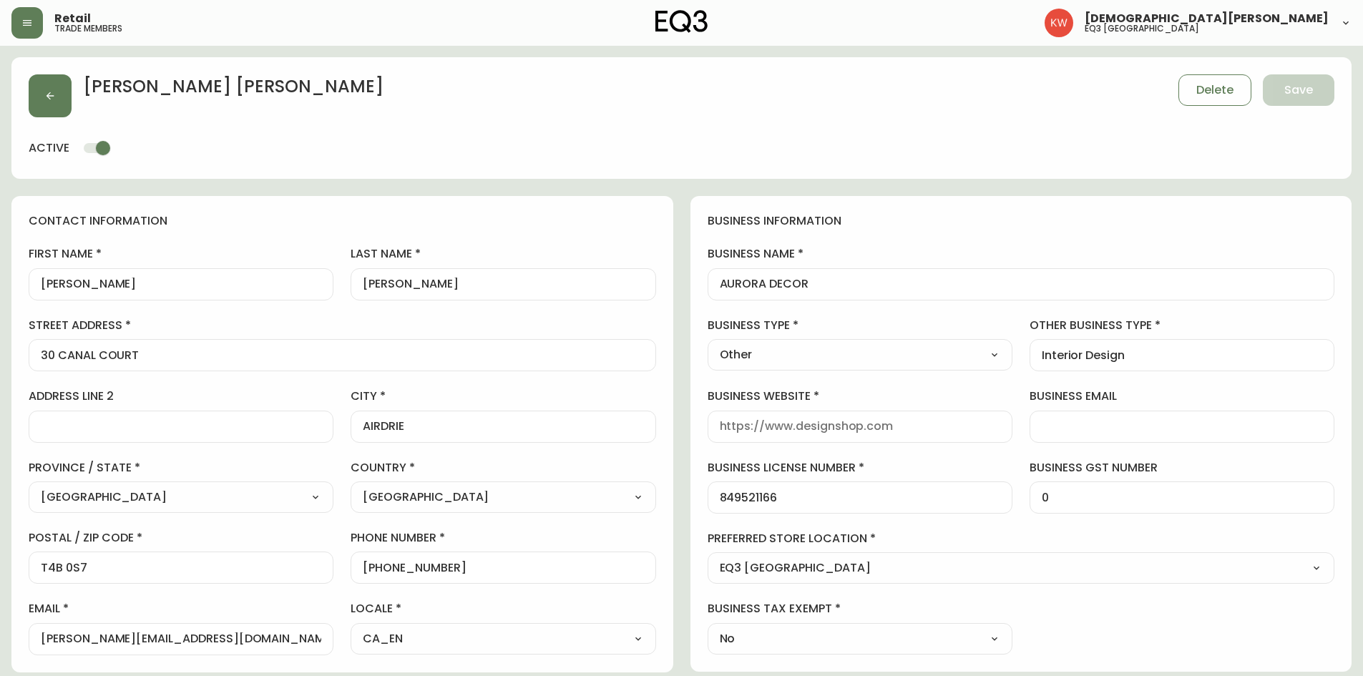
click at [99, 285] on input "[PERSON_NAME]" at bounding box center [181, 285] width 281 height 14
drag, startPoint x: 419, startPoint y: 283, endPoint x: 369, endPoint y: 286, distance: 50.9
click at [369, 286] on input "[PERSON_NAME]" at bounding box center [503, 285] width 281 height 14
click at [490, 233] on div "contact information first name [PERSON_NAME] last name [PERSON_NAME][GEOGRAPHIC…" at bounding box center [342, 434] width 662 height 477
click at [905, 88] on span "Save" at bounding box center [1299, 90] width 29 height 16
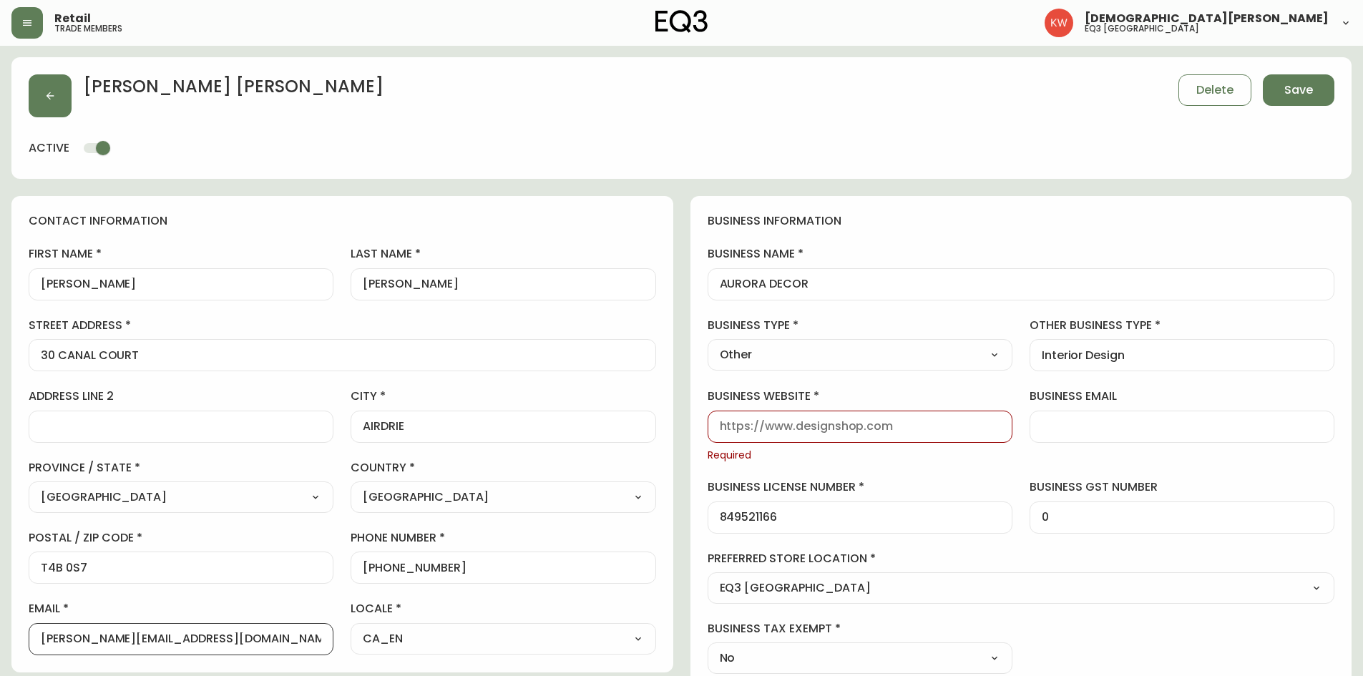
drag, startPoint x: 72, startPoint y: 637, endPoint x: 231, endPoint y: 644, distance: 159.8
click at [231, 418] on input "[PERSON_NAME][EMAIL_ADDRESS][DOMAIN_NAME]" at bounding box center [181, 640] width 281 height 14
click at [797, 418] on input "business website" at bounding box center [860, 427] width 281 height 14
paste input "[DOMAIN_NAME]"
click at [905, 93] on span "Save" at bounding box center [1299, 90] width 29 height 16
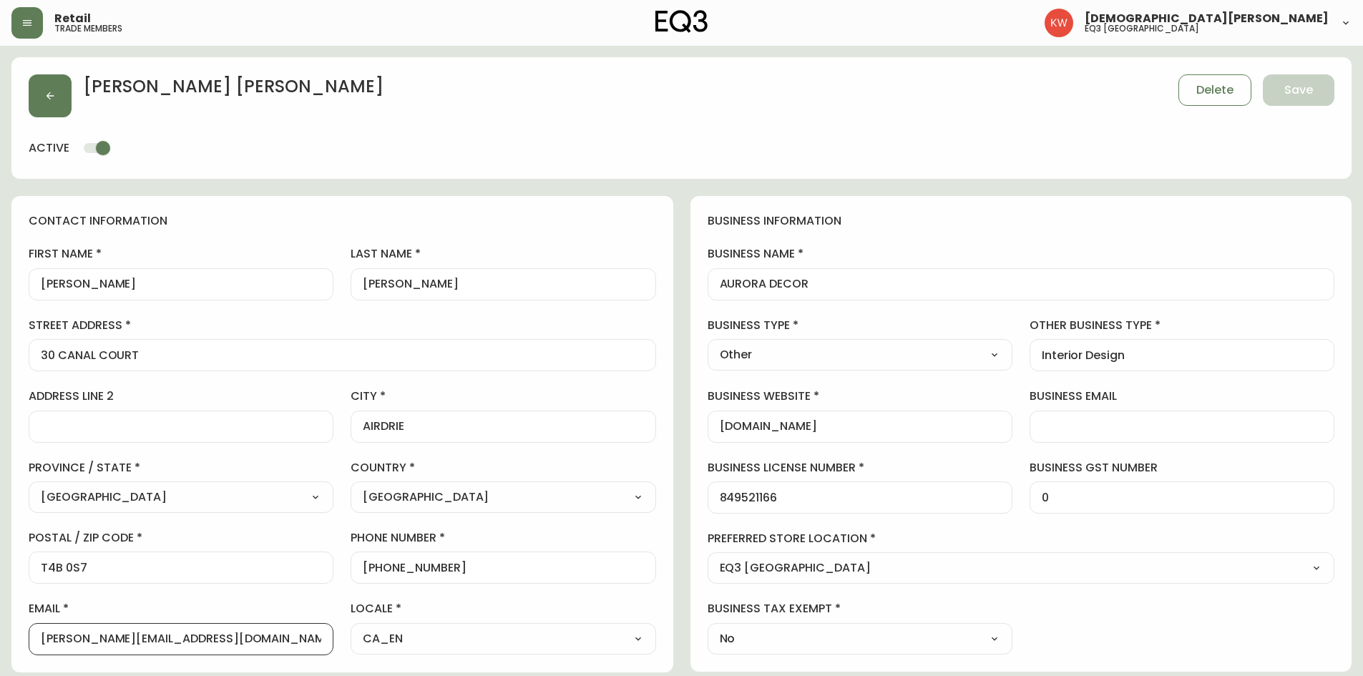
drag, startPoint x: 180, startPoint y: 636, endPoint x: 15, endPoint y: 639, distance: 165.4
click at [15, 418] on div "contact information first name [PERSON_NAME] last name [PERSON_NAME][GEOGRAPHIC…" at bounding box center [342, 434] width 662 height 477
click at [65, 92] on button "button" at bounding box center [50, 95] width 43 height 43
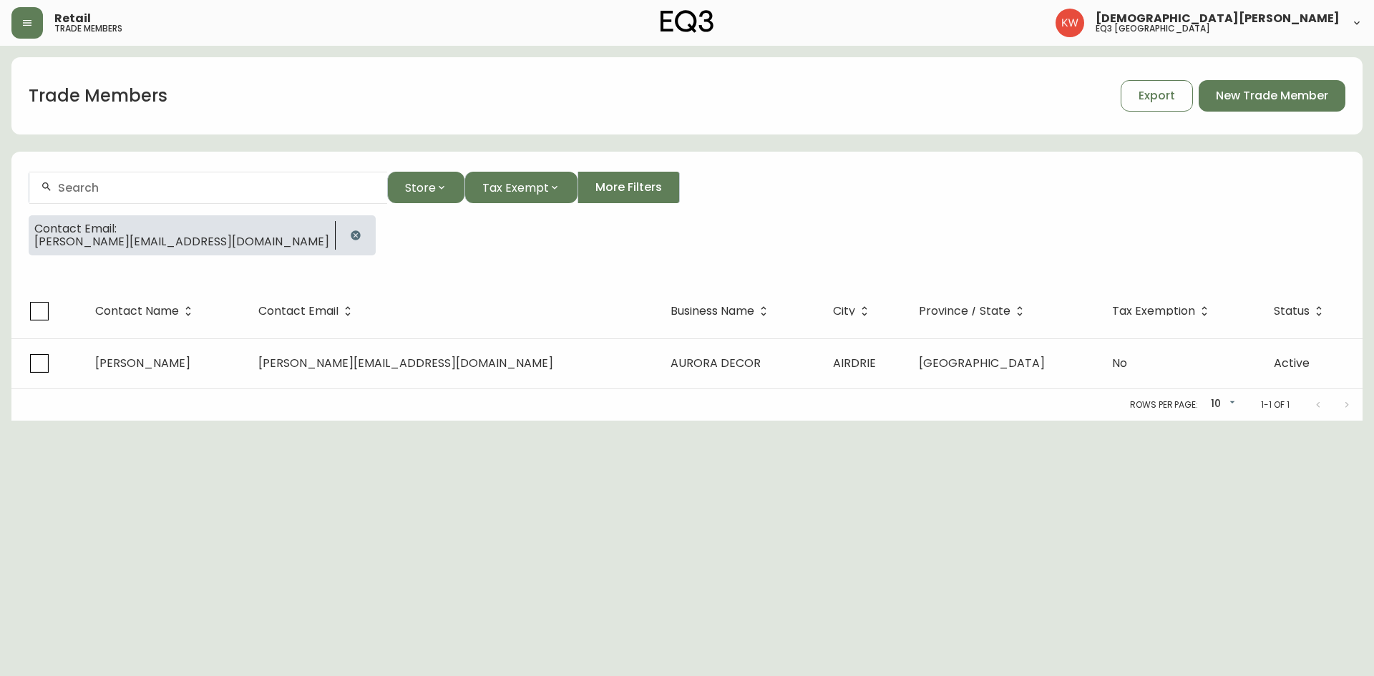
click at [350, 236] on icon "button" at bounding box center [355, 235] width 11 height 11
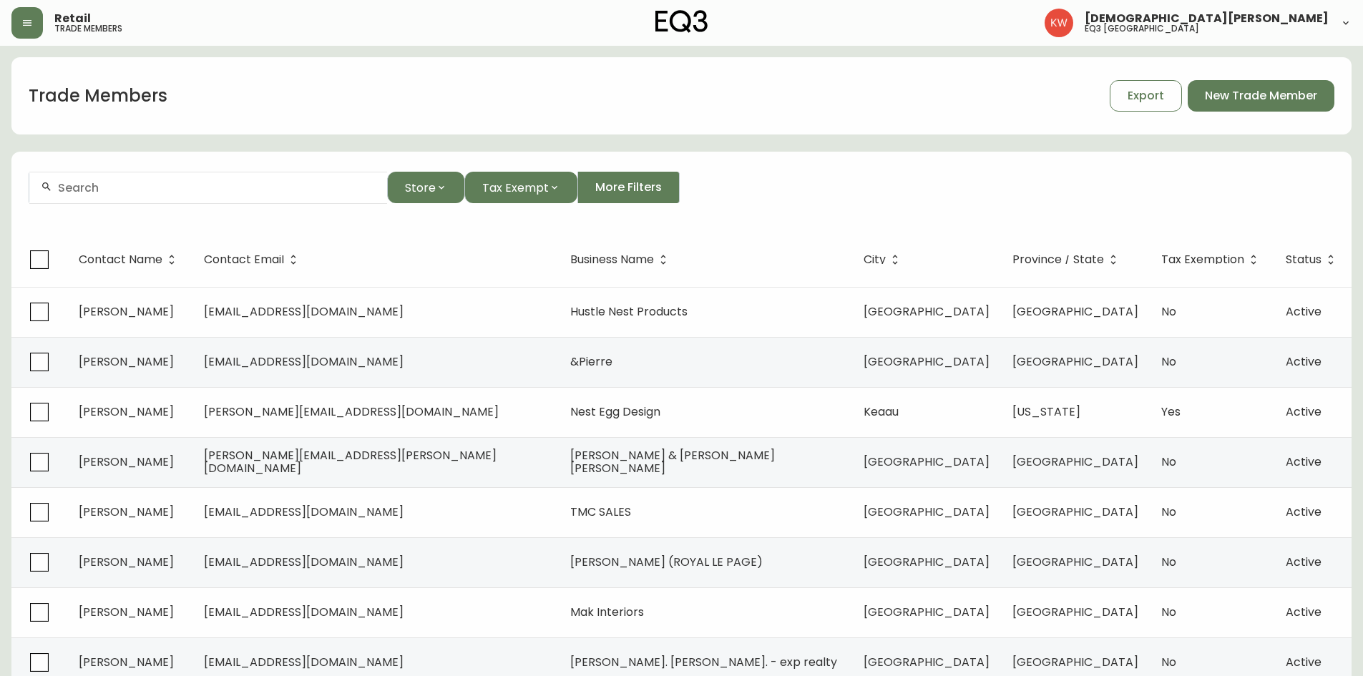
click at [154, 190] on input "text" at bounding box center [217, 188] width 318 height 14
paste input "[EMAIL_ADDRESS][DOMAIN_NAME]"
click at [123, 271] on span "[EMAIL_ADDRESS][DOMAIN_NAME]" at bounding box center [147, 264] width 200 height 16
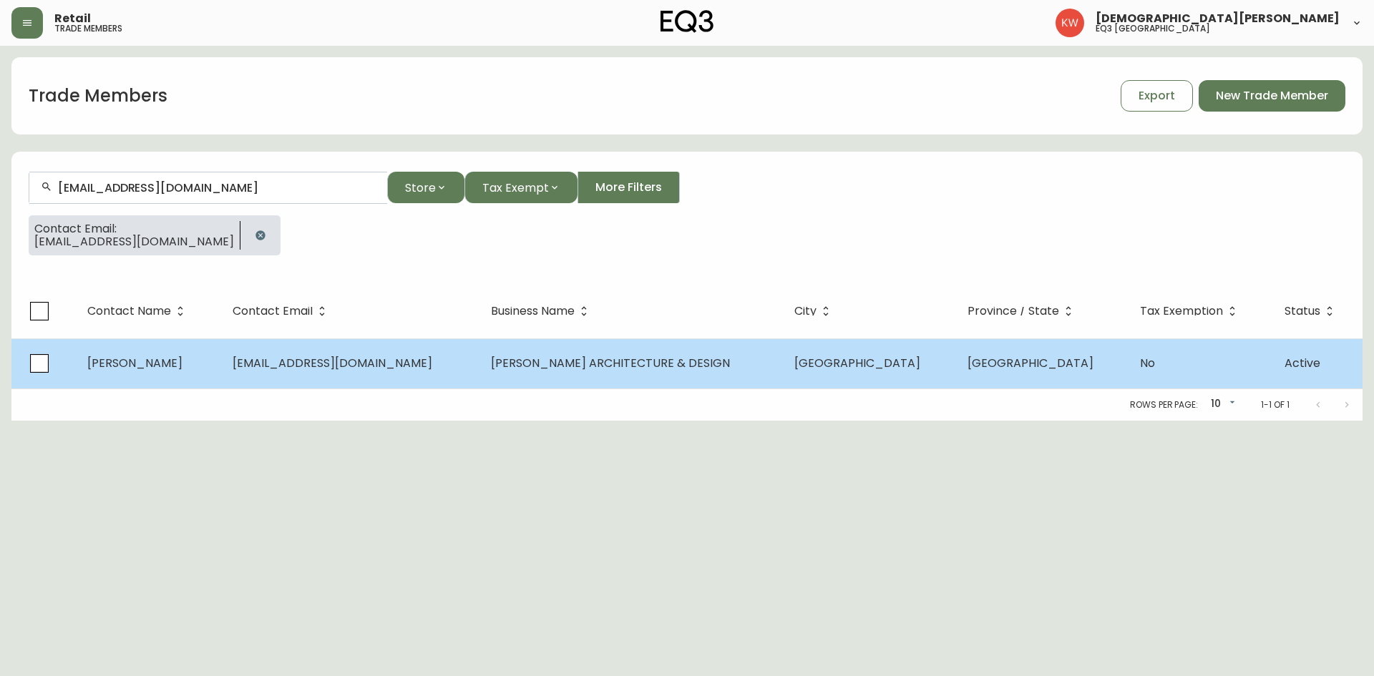
click at [138, 369] on span "[PERSON_NAME]" at bounding box center [134, 363] width 95 height 16
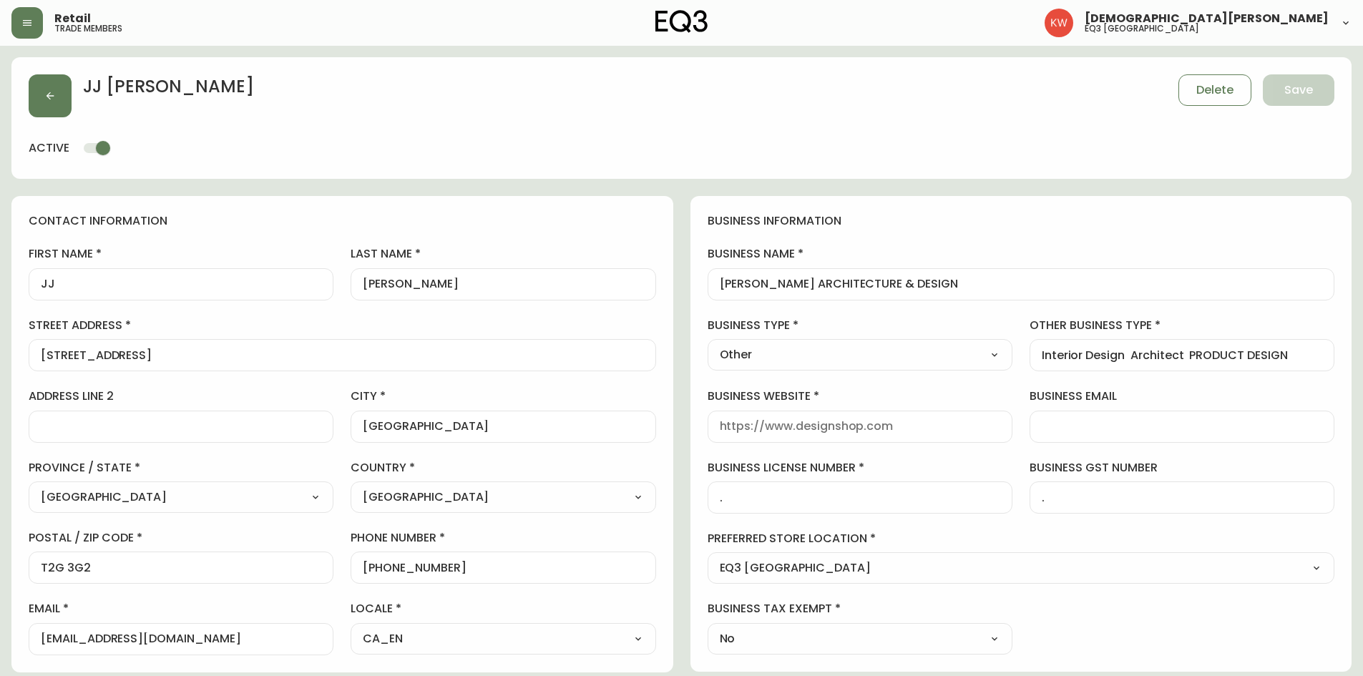
click at [98, 292] on div "JJ" at bounding box center [181, 284] width 305 height 32
drag, startPoint x: 439, startPoint y: 284, endPoint x: 407, endPoint y: 282, distance: 31.6
click at [407, 282] on input "[PERSON_NAME]" at bounding box center [503, 285] width 281 height 14
click at [380, 286] on input "[PERSON_NAME]" at bounding box center [503, 285] width 281 height 14
click at [62, 418] on input "[EMAIL_ADDRESS][DOMAIN_NAME]" at bounding box center [181, 640] width 281 height 14
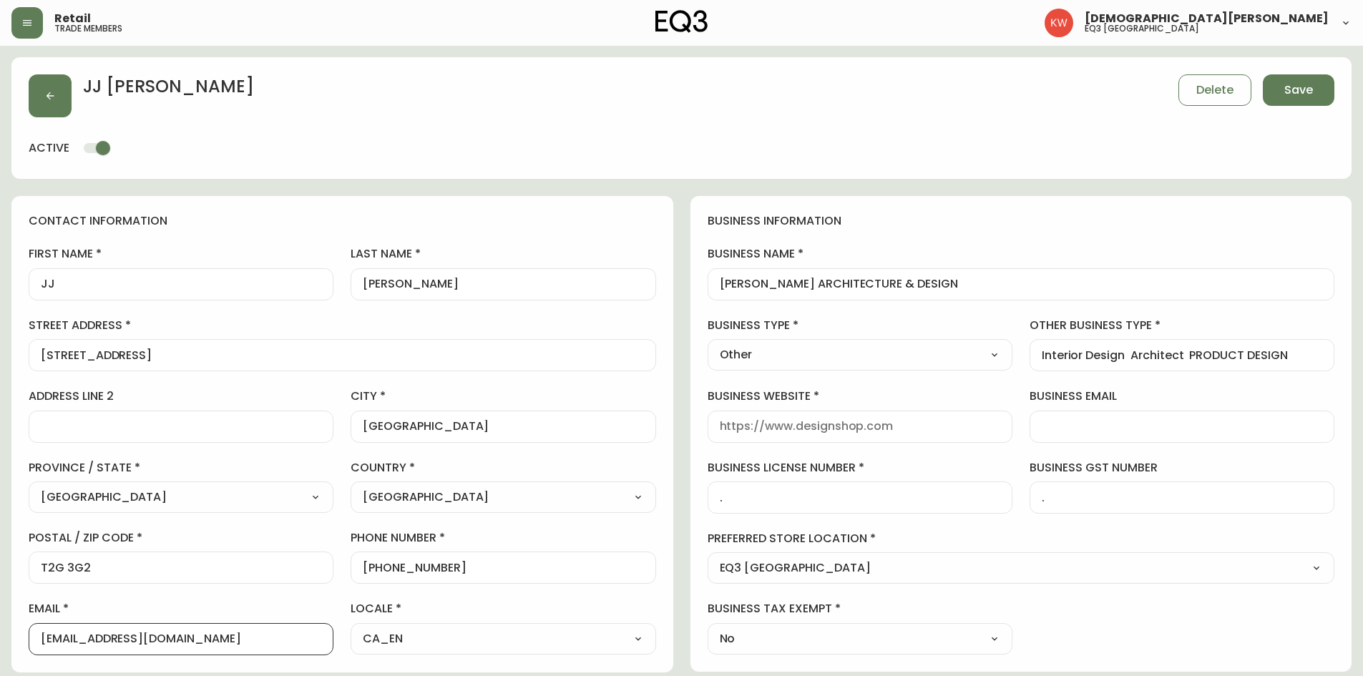
drag, startPoint x: 60, startPoint y: 640, endPoint x: 271, endPoint y: 644, distance: 211.2
click at [271, 418] on input "[EMAIL_ADDRESS][DOMAIN_NAME]" at bounding box center [181, 640] width 281 height 14
click at [870, 418] on input "business website" at bounding box center [860, 427] width 281 height 14
paste input "[DOMAIN_NAME]"
click at [905, 91] on span "Save" at bounding box center [1299, 90] width 29 height 16
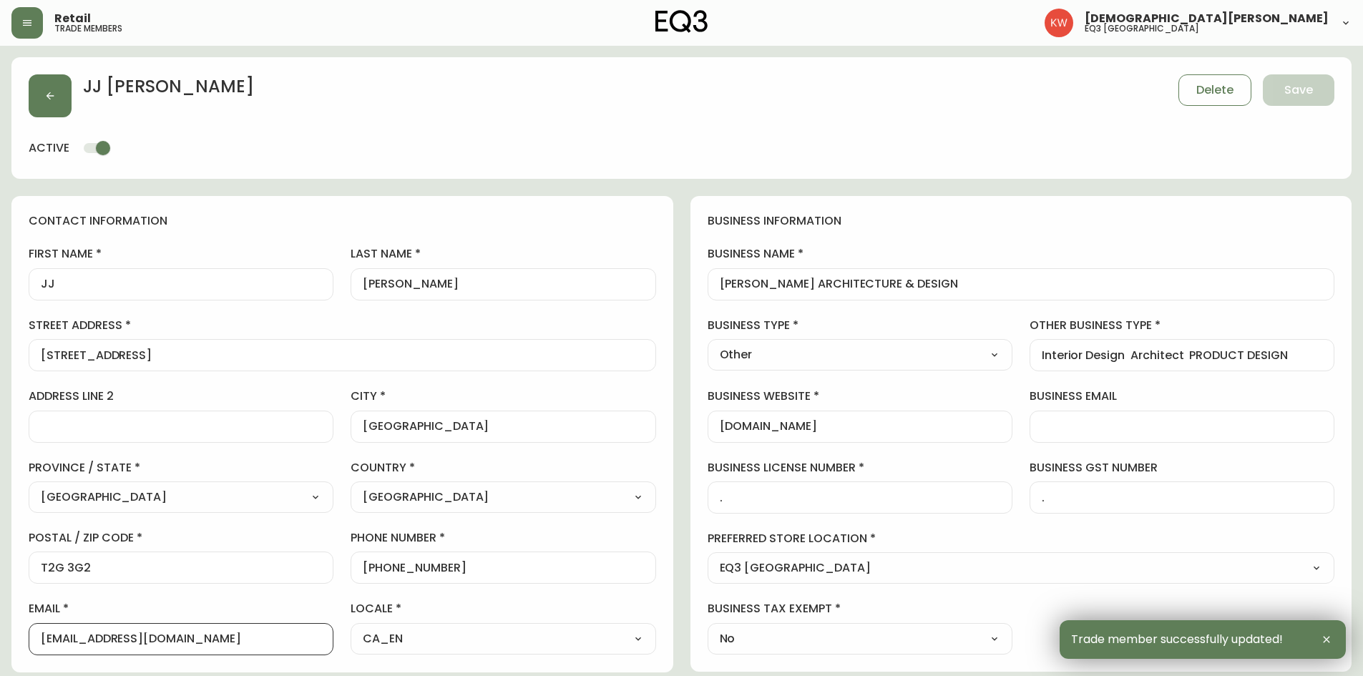
scroll to position [1, 0]
drag, startPoint x: 227, startPoint y: 641, endPoint x: 29, endPoint y: 654, distance: 198.0
click at [29, 418] on div "email [PERSON_NAME][EMAIL_ADDRESS][DOMAIN_NAME]" at bounding box center [181, 628] width 305 height 54
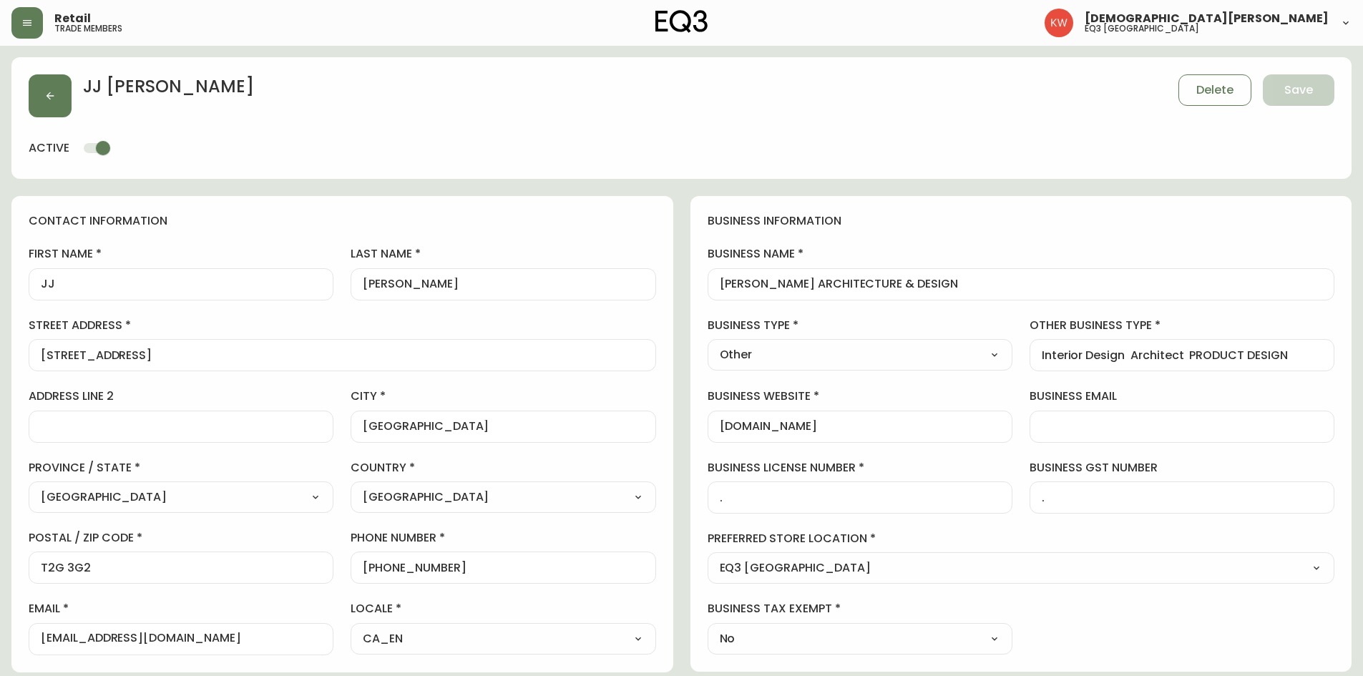
scroll to position [0, 0]
click at [59, 102] on button "button" at bounding box center [50, 95] width 43 height 43
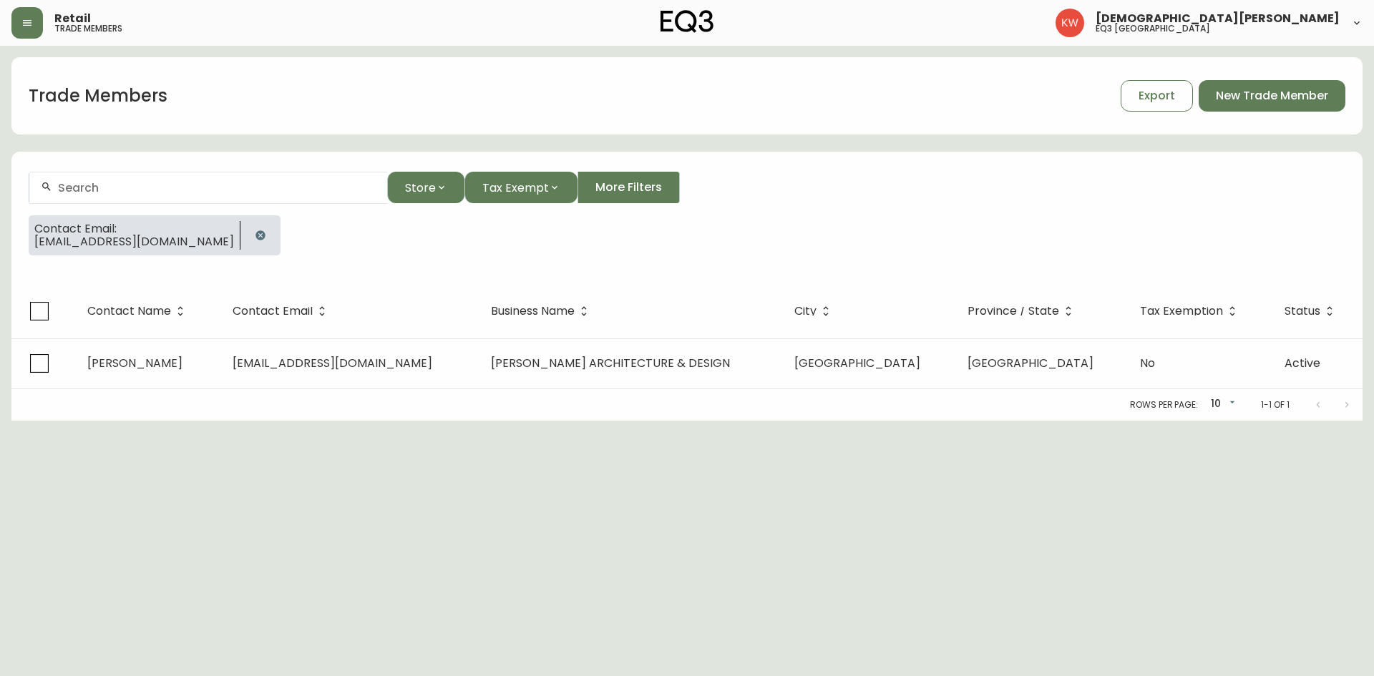
click at [265, 232] on icon "button" at bounding box center [260, 234] width 9 height 9
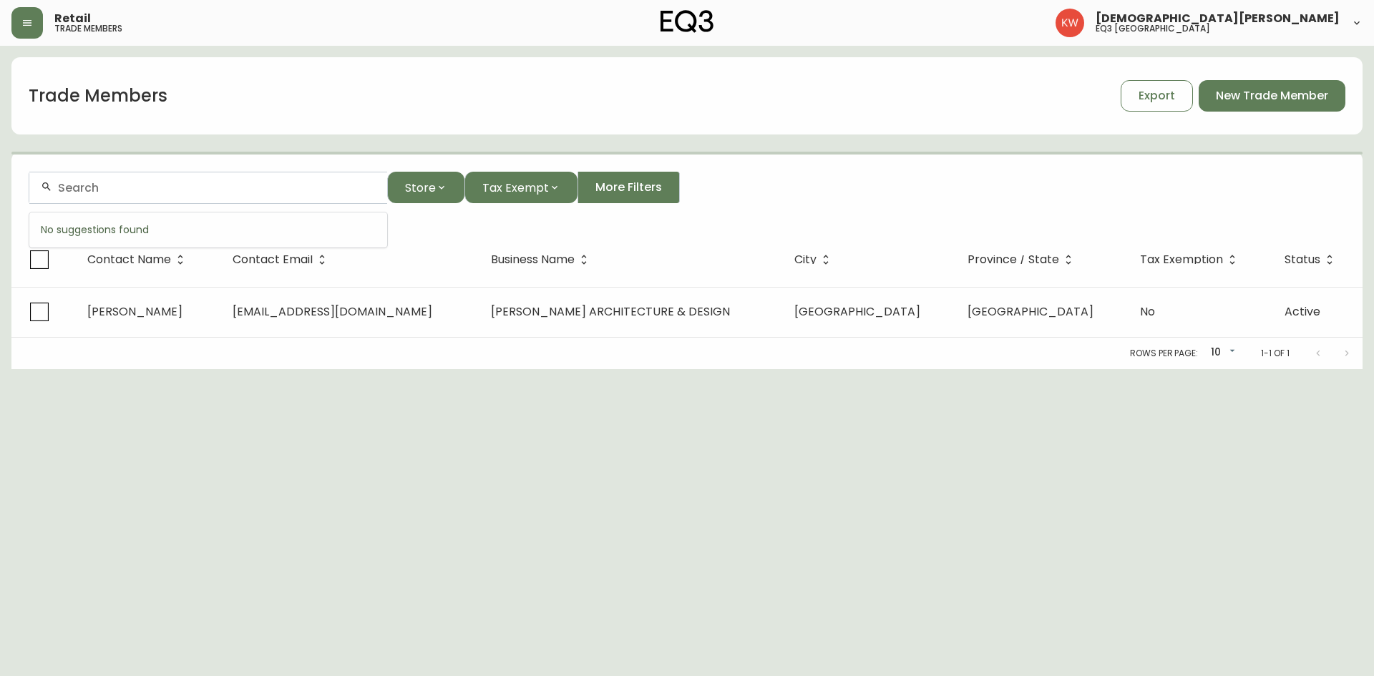
click at [221, 187] on input "text" at bounding box center [217, 188] width 318 height 14
paste input "[EMAIL_ADDRESS][DOMAIN_NAME]"
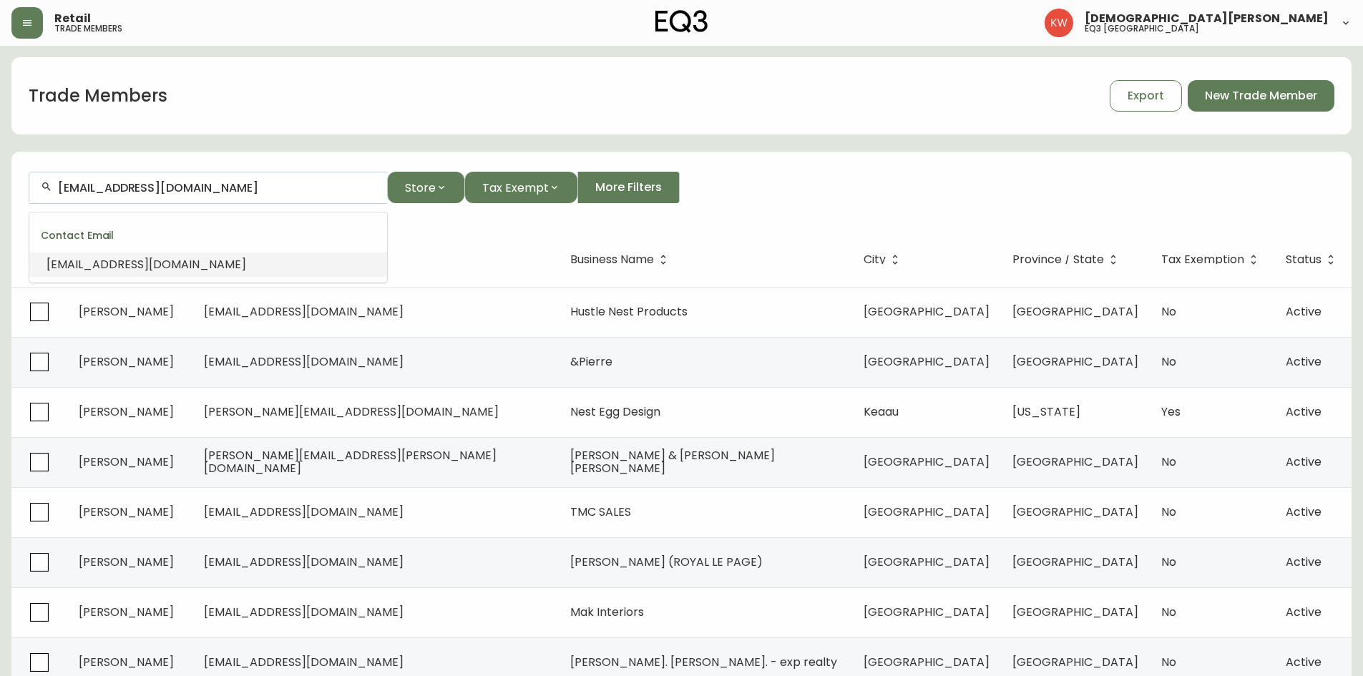
click at [173, 255] on li "[EMAIL_ADDRESS][DOMAIN_NAME]" at bounding box center [208, 265] width 358 height 24
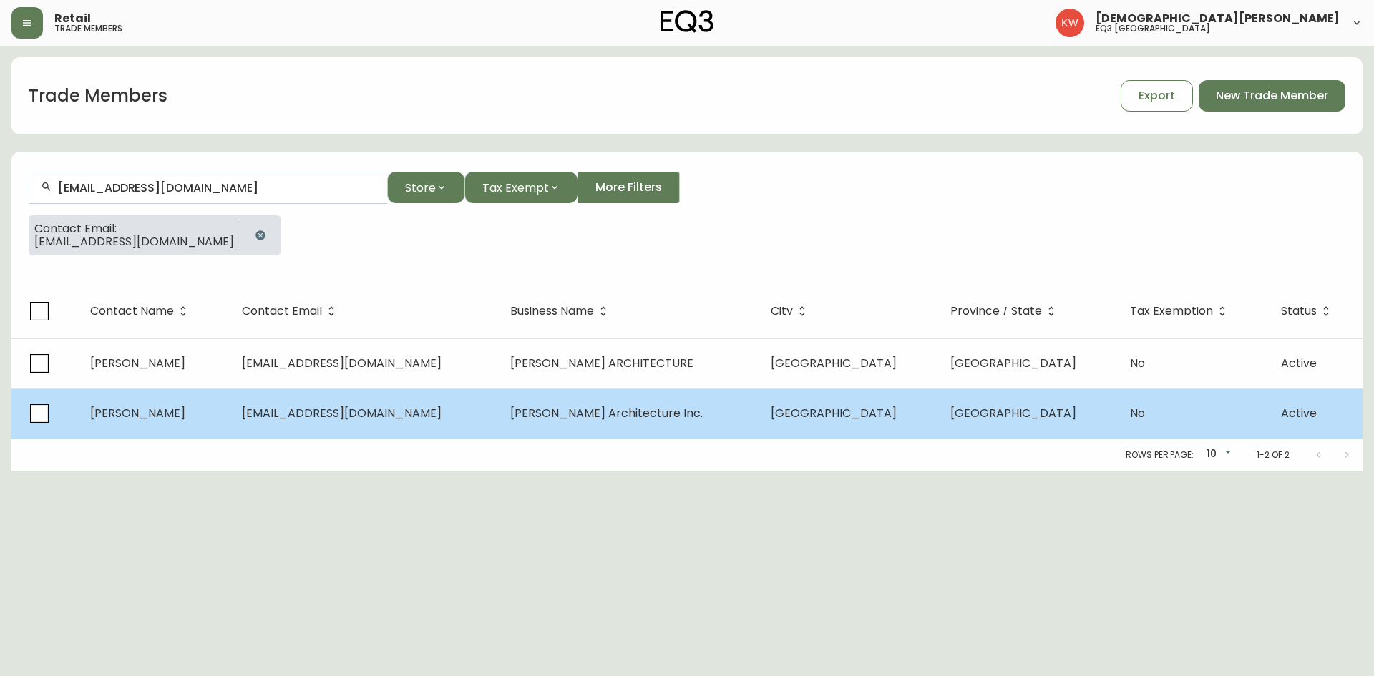
click at [216, 418] on td "[PERSON_NAME]" at bounding box center [154, 414] width 151 height 50
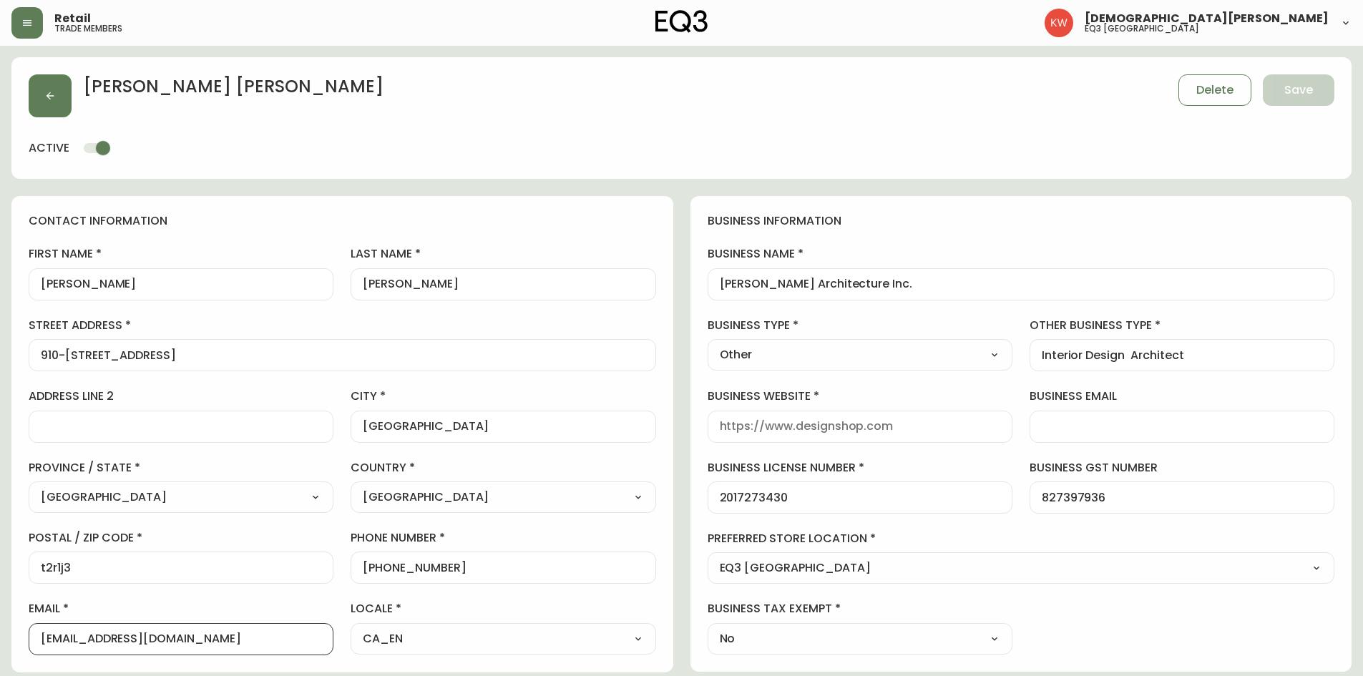
drag, startPoint x: 74, startPoint y: 636, endPoint x: 243, endPoint y: 640, distance: 169.0
click at [243, 418] on input "[EMAIL_ADDRESS][DOMAIN_NAME]" at bounding box center [181, 640] width 281 height 14
click at [756, 418] on input "business website" at bounding box center [860, 427] width 281 height 14
paste input "[DOMAIN_NAME]"
click at [905, 95] on span "Save" at bounding box center [1299, 90] width 29 height 16
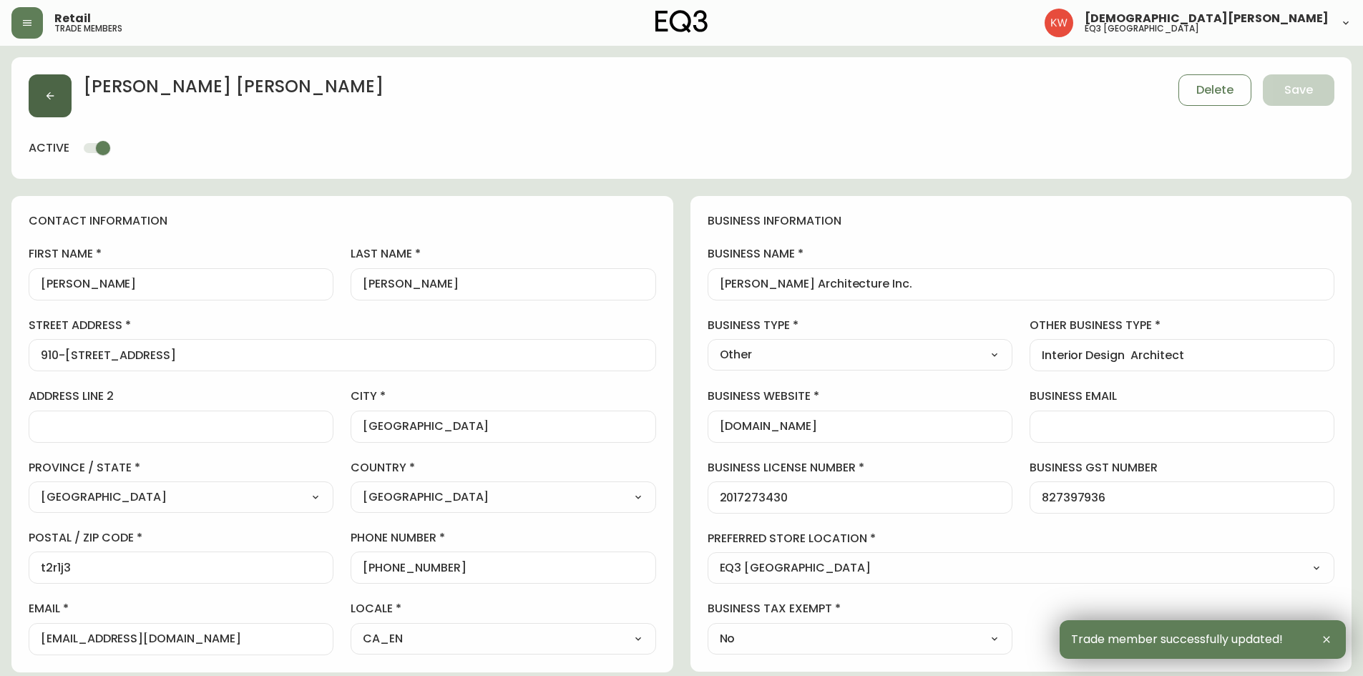
click at [53, 89] on button "button" at bounding box center [50, 95] width 43 height 43
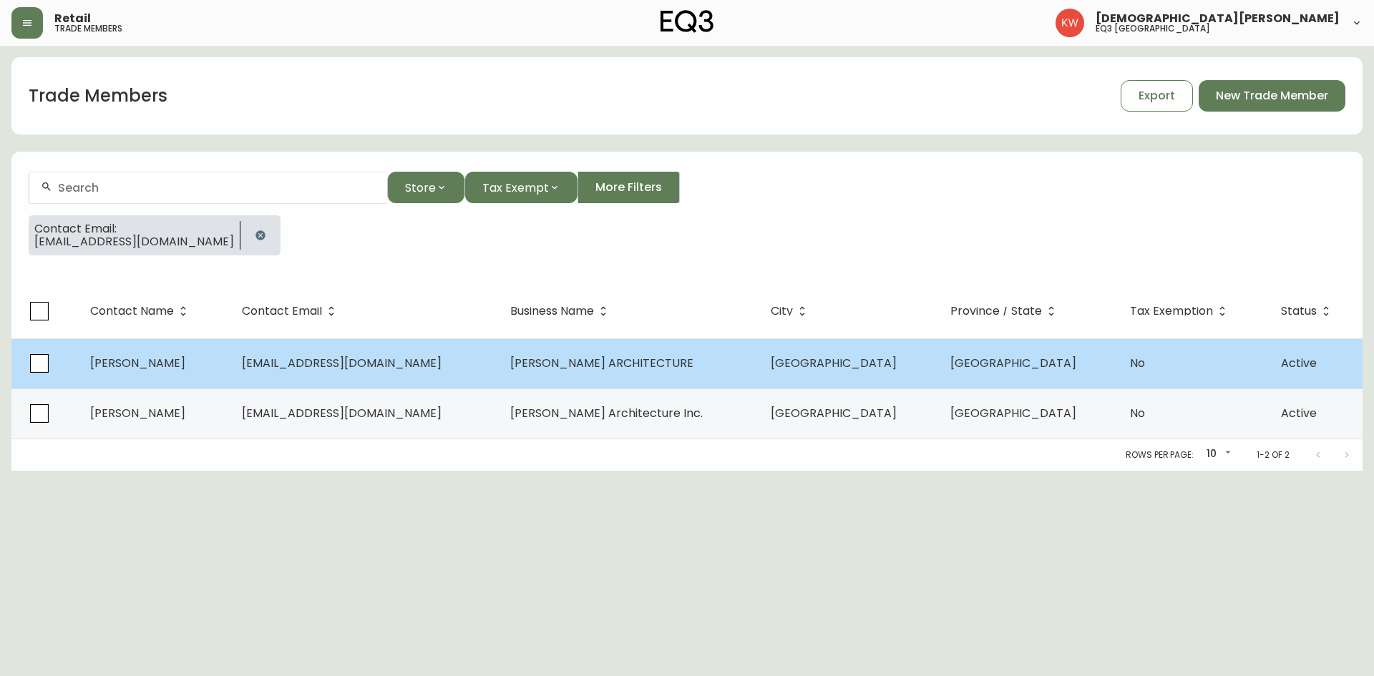
click at [230, 357] on td "[PERSON_NAME]" at bounding box center [154, 364] width 151 height 50
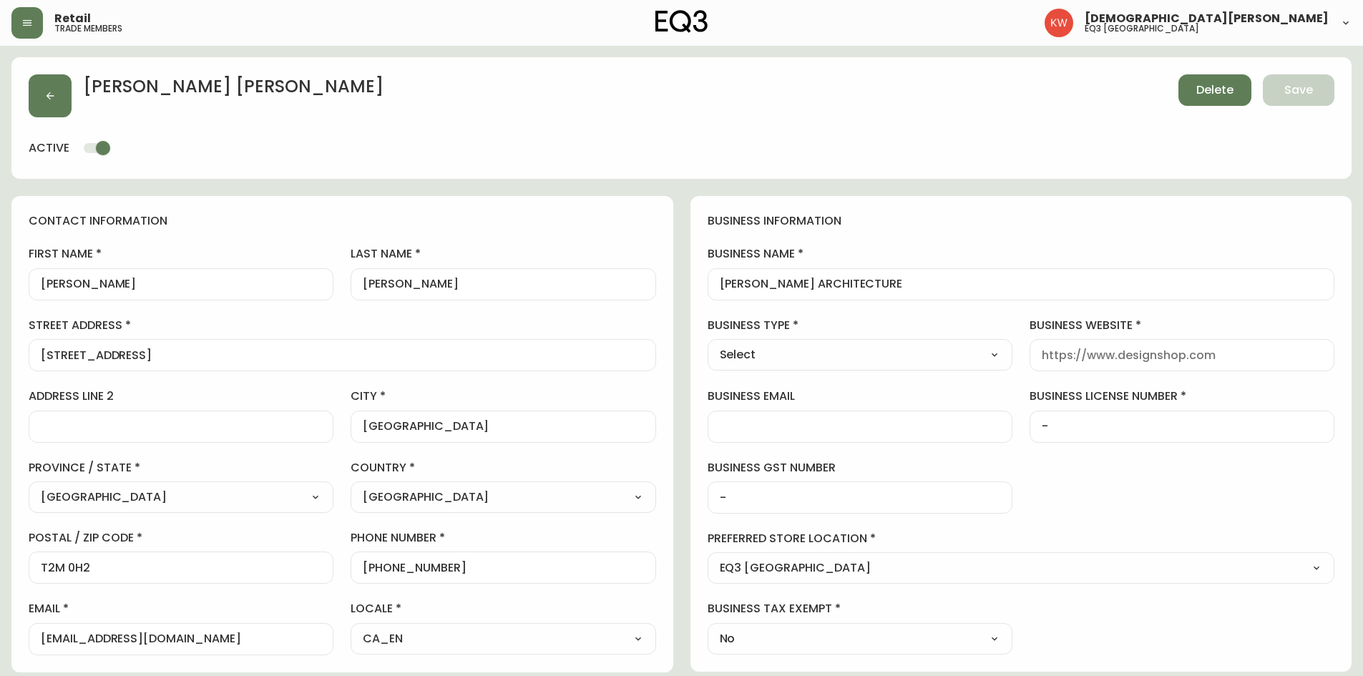
click at [905, 97] on span "Delete" at bounding box center [1215, 90] width 37 height 16
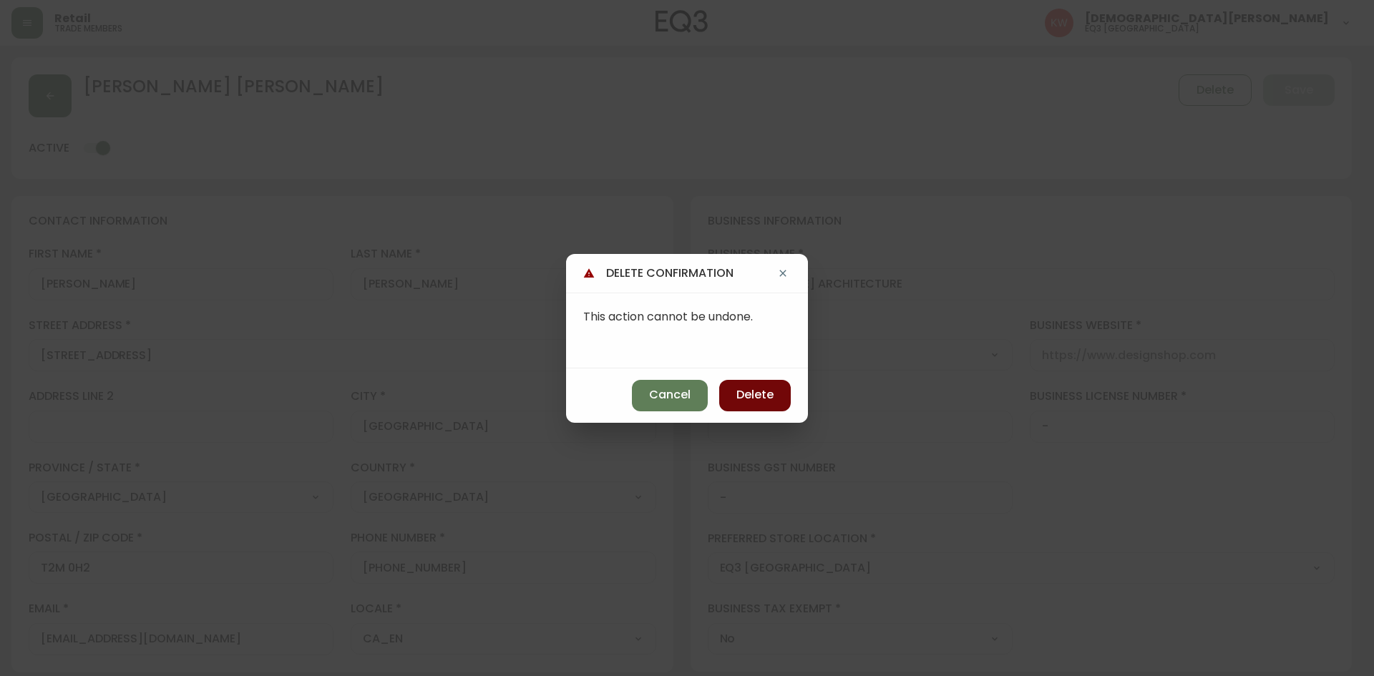
click at [769, 396] on span "Delete" at bounding box center [755, 395] width 37 height 16
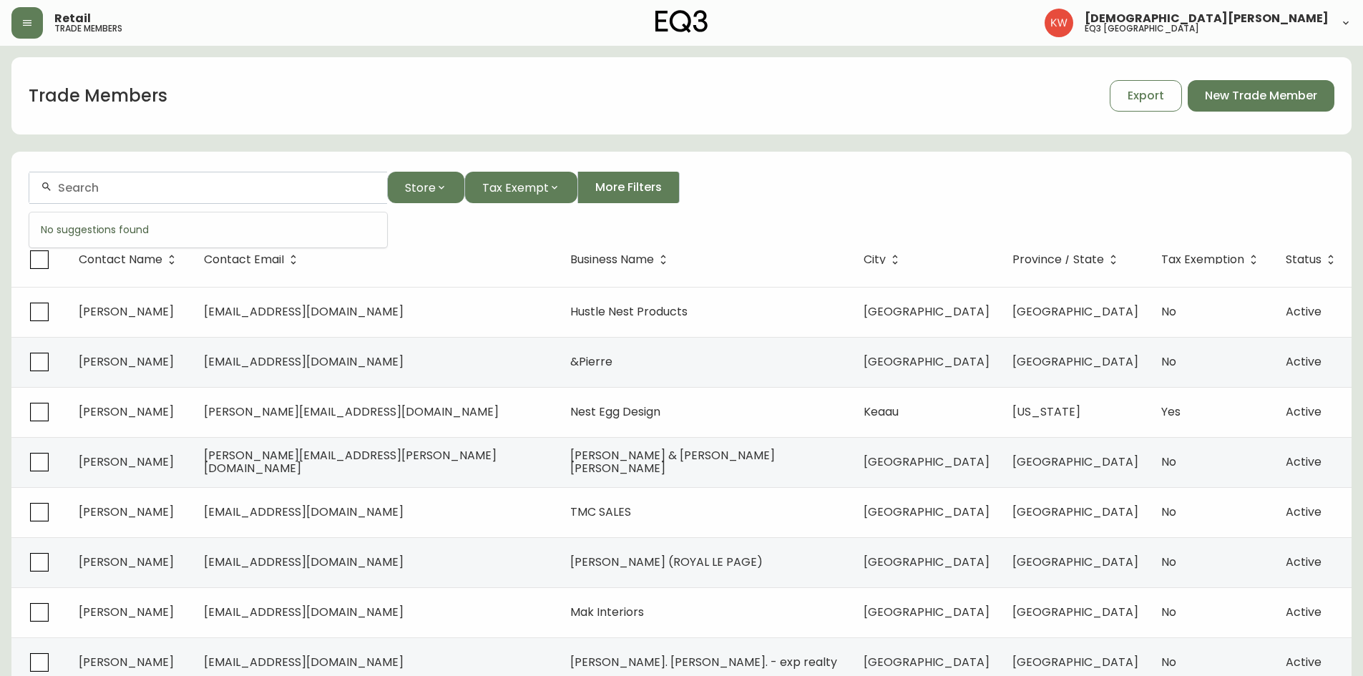
click at [181, 190] on input "text" at bounding box center [217, 188] width 318 height 14
paste input "[EMAIL_ADDRESS][DOMAIN_NAME]"
click at [155, 259] on span "[EMAIL_ADDRESS][DOMAIN_NAME]" at bounding box center [147, 264] width 200 height 16
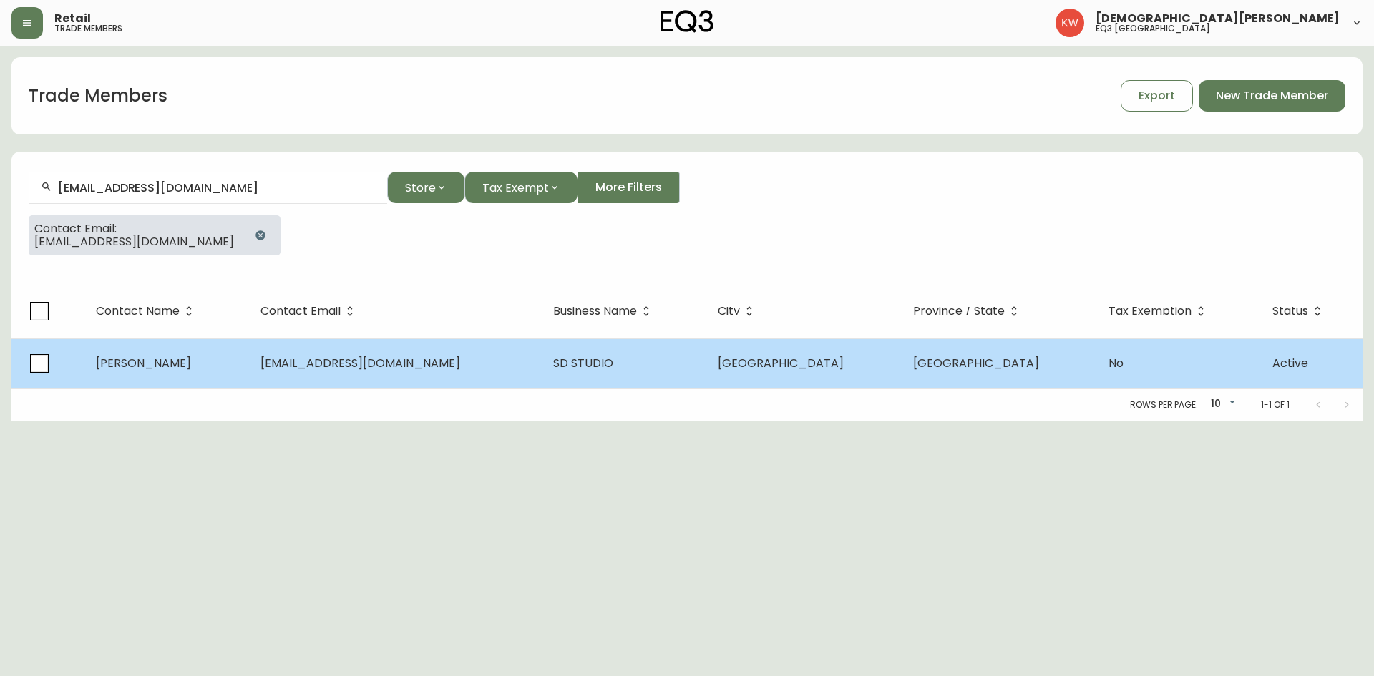
click at [199, 371] on td "[PERSON_NAME]" at bounding box center [166, 364] width 165 height 50
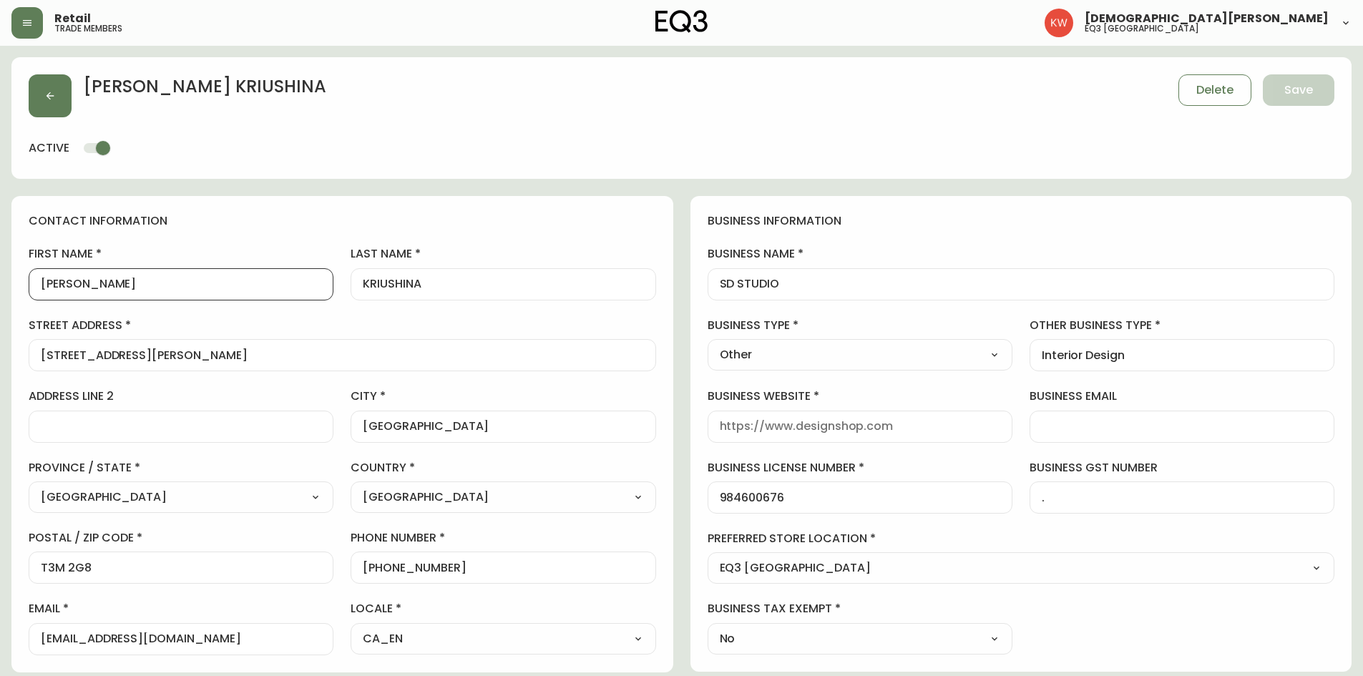
click at [109, 278] on input "[PERSON_NAME]" at bounding box center [181, 285] width 281 height 14
drag, startPoint x: 224, startPoint y: 642, endPoint x: 194, endPoint y: 644, distance: 30.1
click at [194, 418] on input "[EMAIL_ADDRESS][DOMAIN_NAME]" at bounding box center [181, 640] width 281 height 14
click at [127, 278] on input "[PERSON_NAME]" at bounding box center [181, 285] width 281 height 14
drag, startPoint x: 450, startPoint y: 288, endPoint x: 397, endPoint y: 290, distance: 53.0
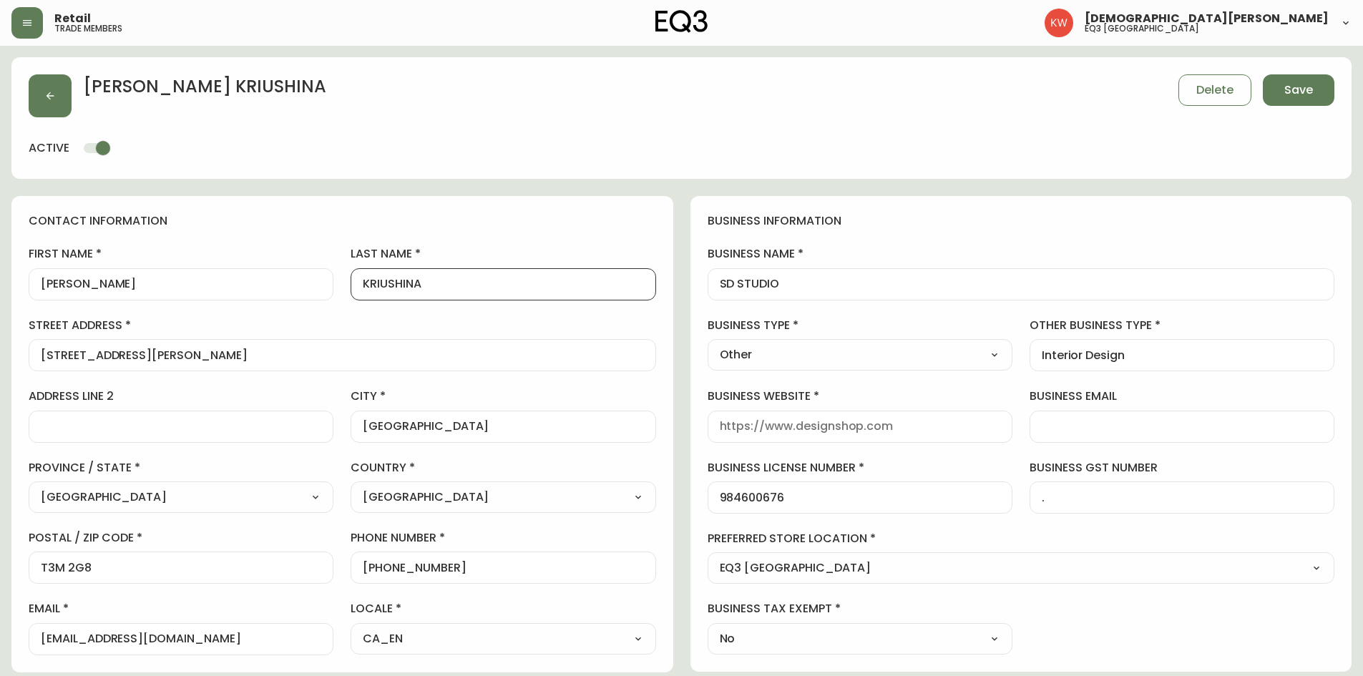
click at [397, 290] on input "KRIUSHINA" at bounding box center [503, 285] width 281 height 14
drag, startPoint x: 397, startPoint y: 283, endPoint x: 370, endPoint y: 286, distance: 27.3
click at [370, 286] on input "KRIUShina" at bounding box center [503, 285] width 281 height 14
click at [579, 319] on label "street address" at bounding box center [343, 326] width 628 height 16
click at [579, 349] on input "[STREET_ADDRESS][PERSON_NAME]" at bounding box center [342, 356] width 603 height 14
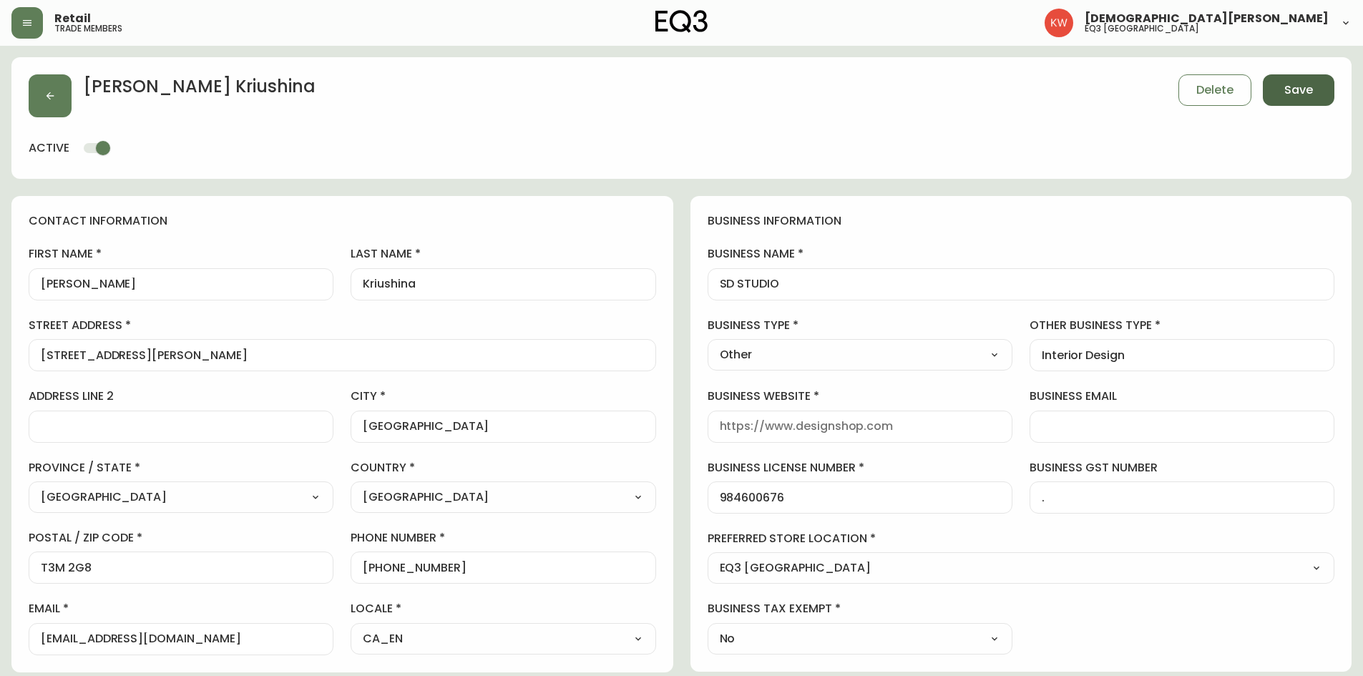
click at [905, 92] on span "Save" at bounding box center [1299, 90] width 29 height 16
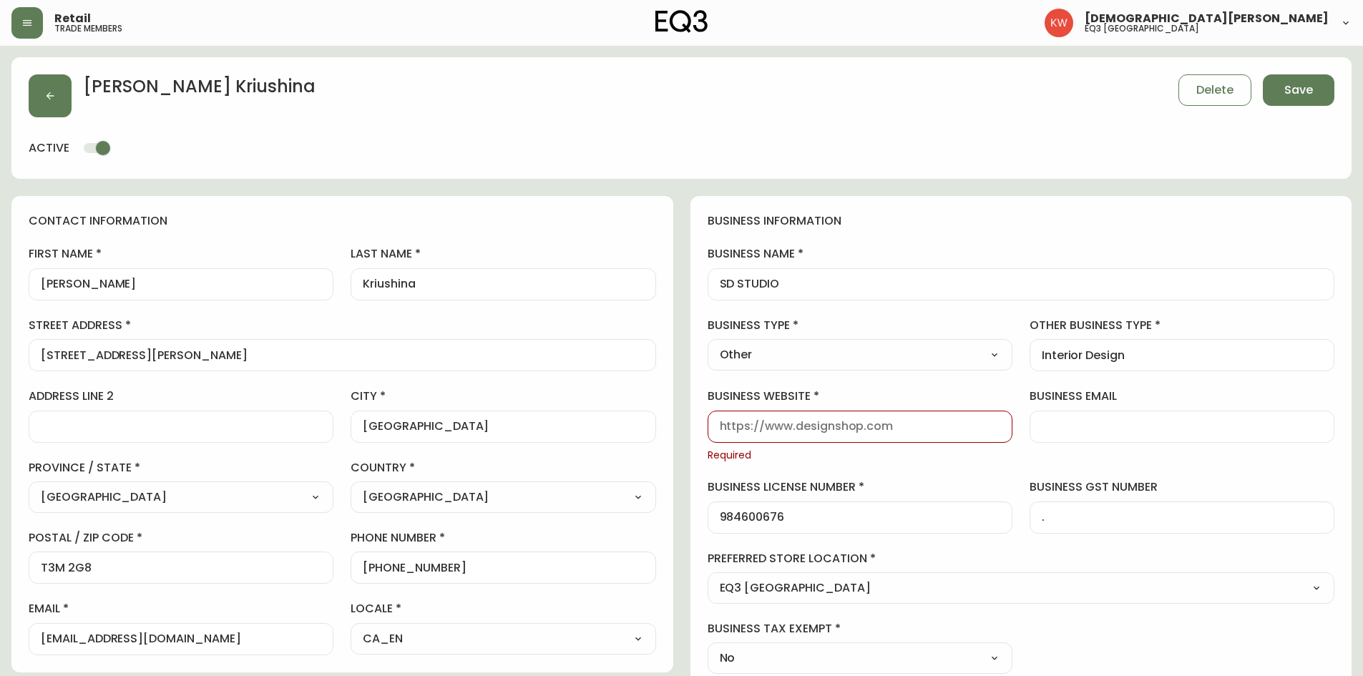
click at [774, 418] on input "business website" at bounding box center [860, 427] width 281 height 14
click at [905, 96] on span "Save" at bounding box center [1299, 90] width 29 height 16
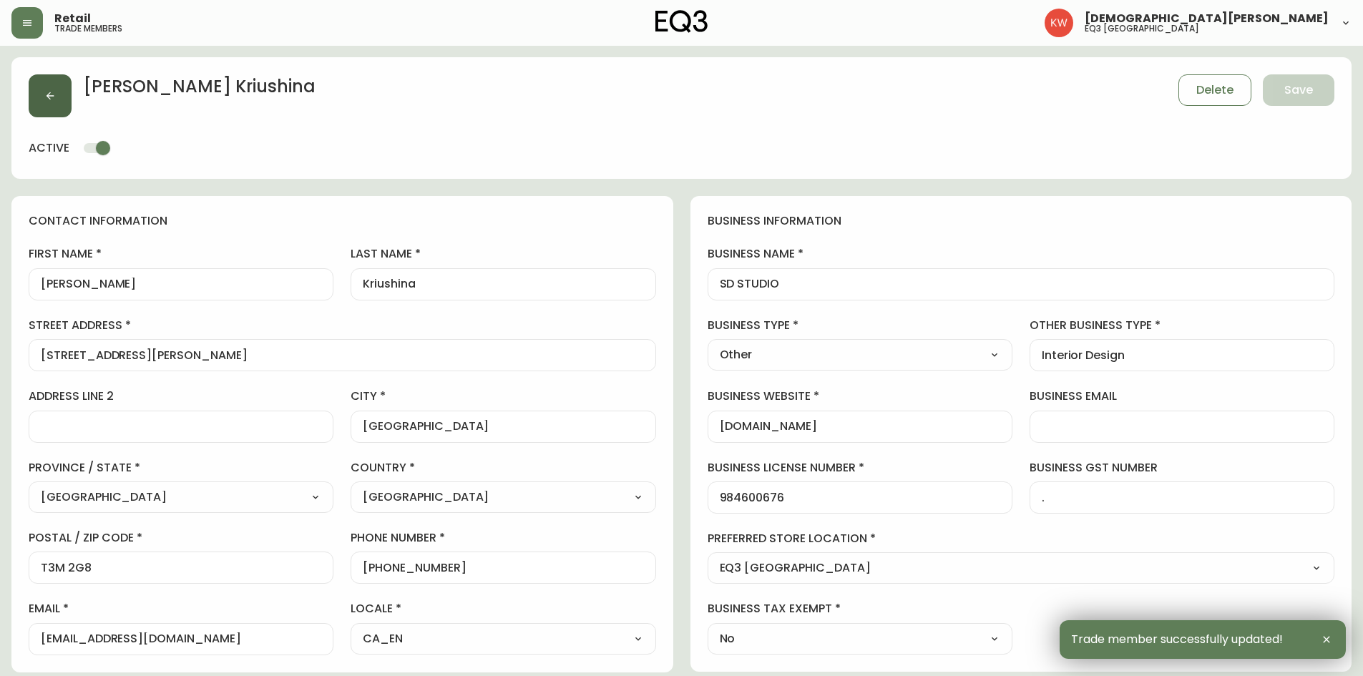
click at [54, 100] on icon "button" at bounding box center [49, 95] width 11 height 11
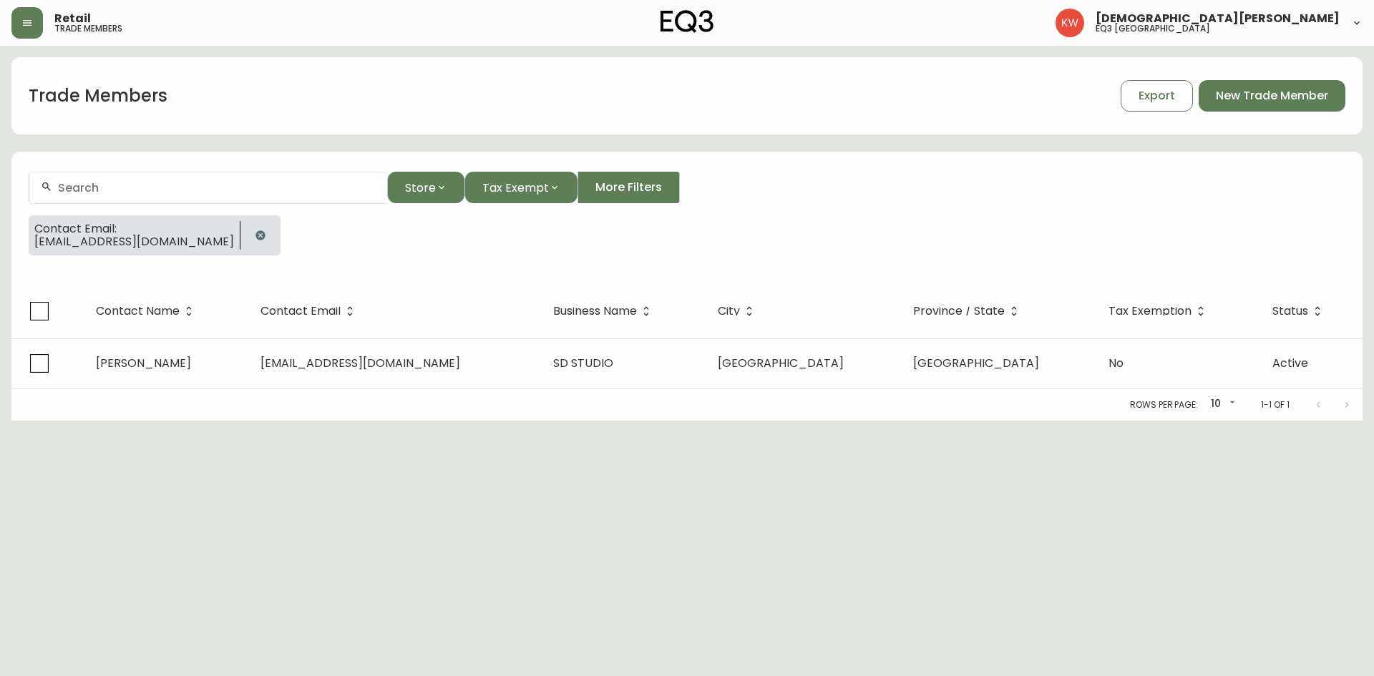
click at [255, 235] on icon "button" at bounding box center [260, 235] width 11 height 11
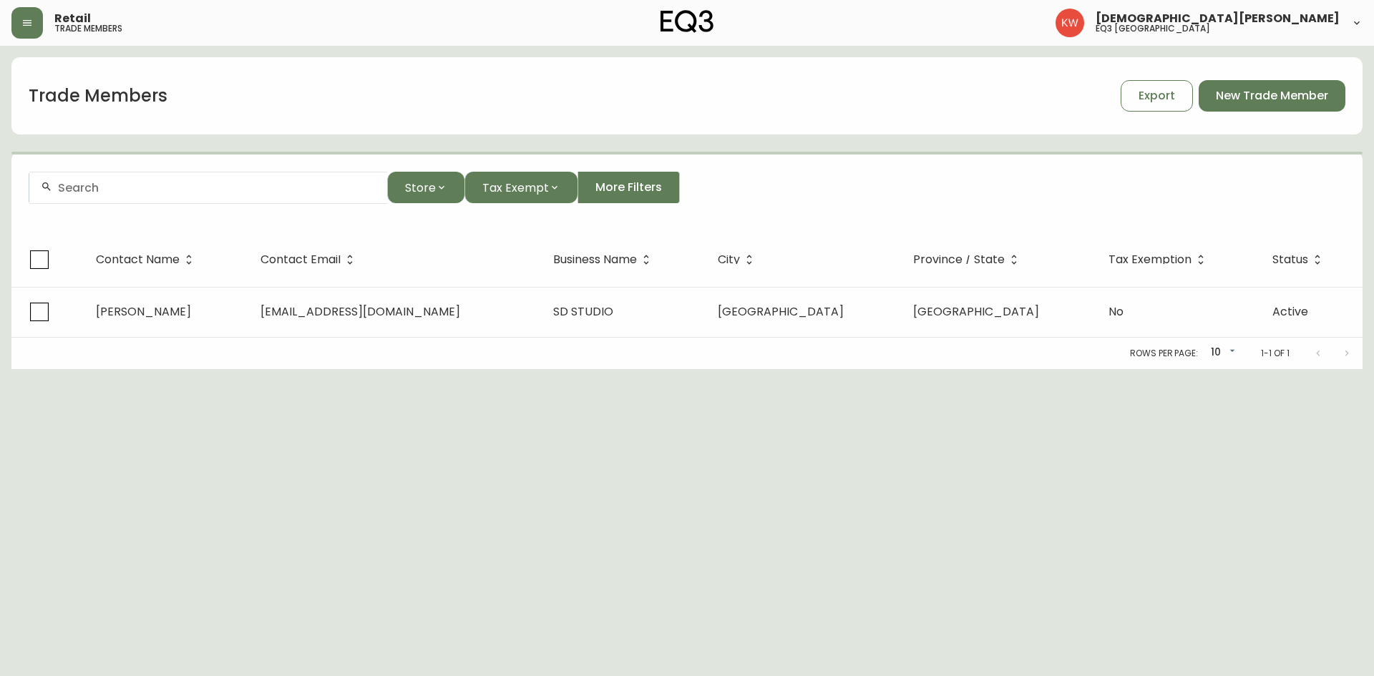
click at [230, 193] on input "text" at bounding box center [217, 188] width 318 height 14
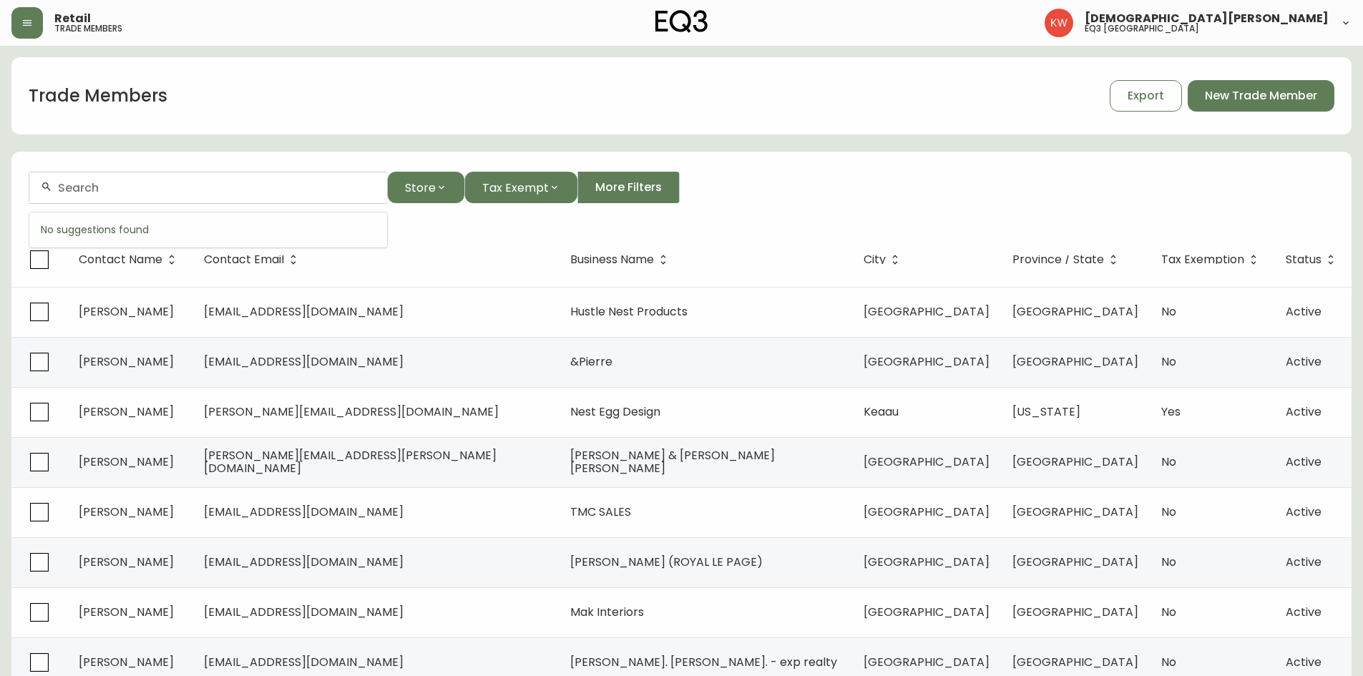
paste input "[EMAIL_ADDRESS][DOMAIN_NAME]"
click at [193, 263] on span "[EMAIL_ADDRESS][DOMAIN_NAME]" at bounding box center [147, 264] width 200 height 16
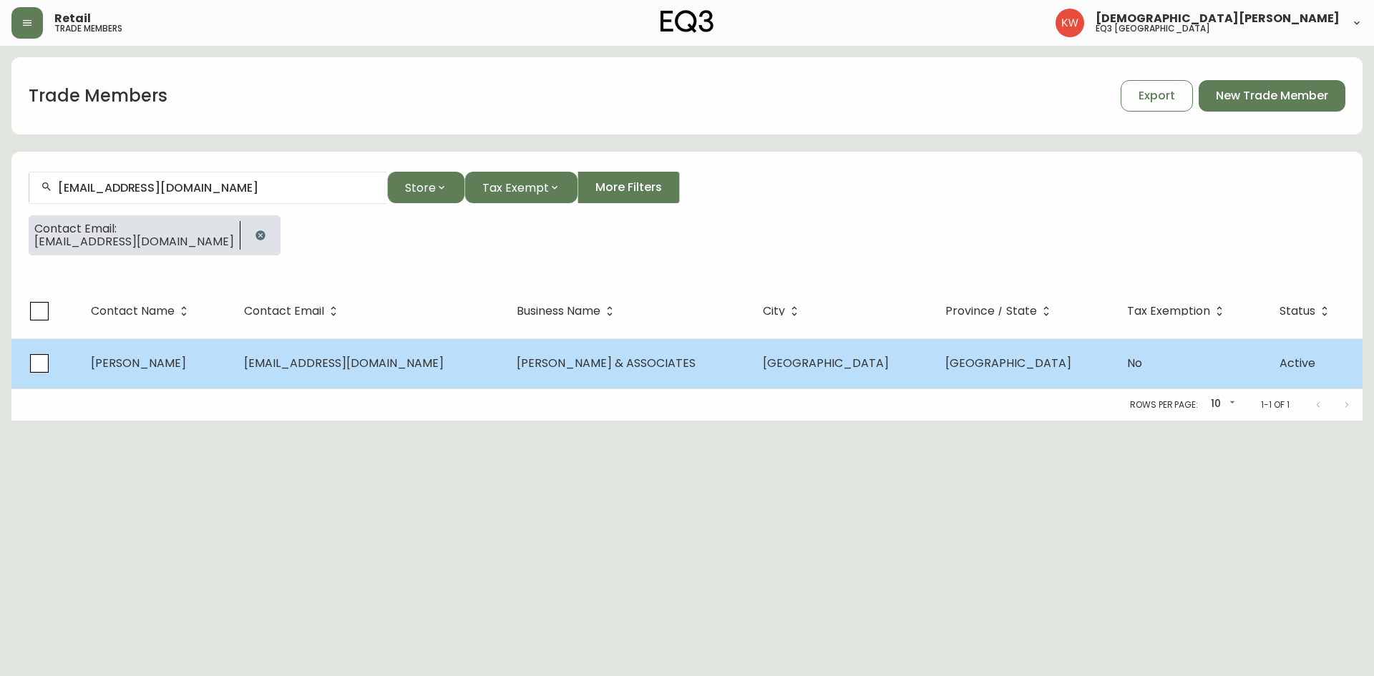
click at [125, 366] on span "[PERSON_NAME]" at bounding box center [138, 363] width 95 height 16
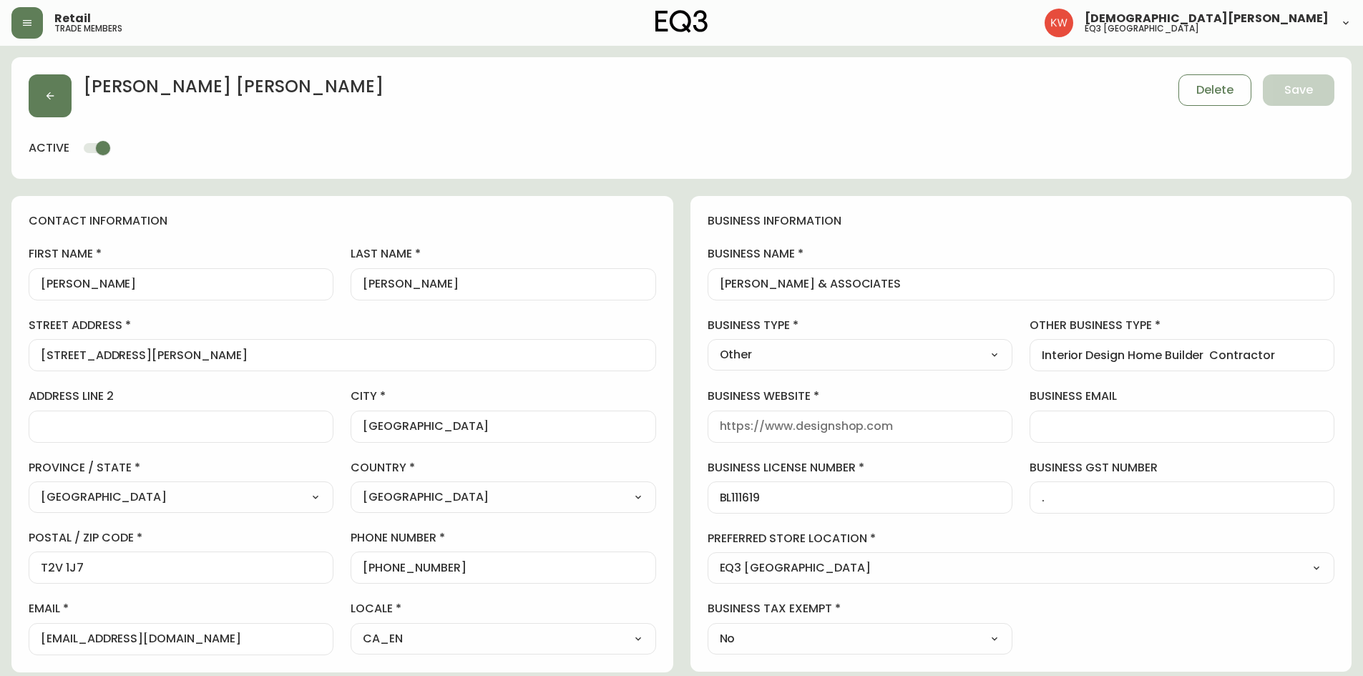
click at [86, 282] on input "[PERSON_NAME]" at bounding box center [181, 285] width 281 height 14
drag, startPoint x: 455, startPoint y: 282, endPoint x: 369, endPoint y: 280, distance: 86.6
click at [369, 280] on input "[PERSON_NAME]" at bounding box center [503, 285] width 281 height 14
click at [905, 95] on span "Save" at bounding box center [1299, 90] width 29 height 16
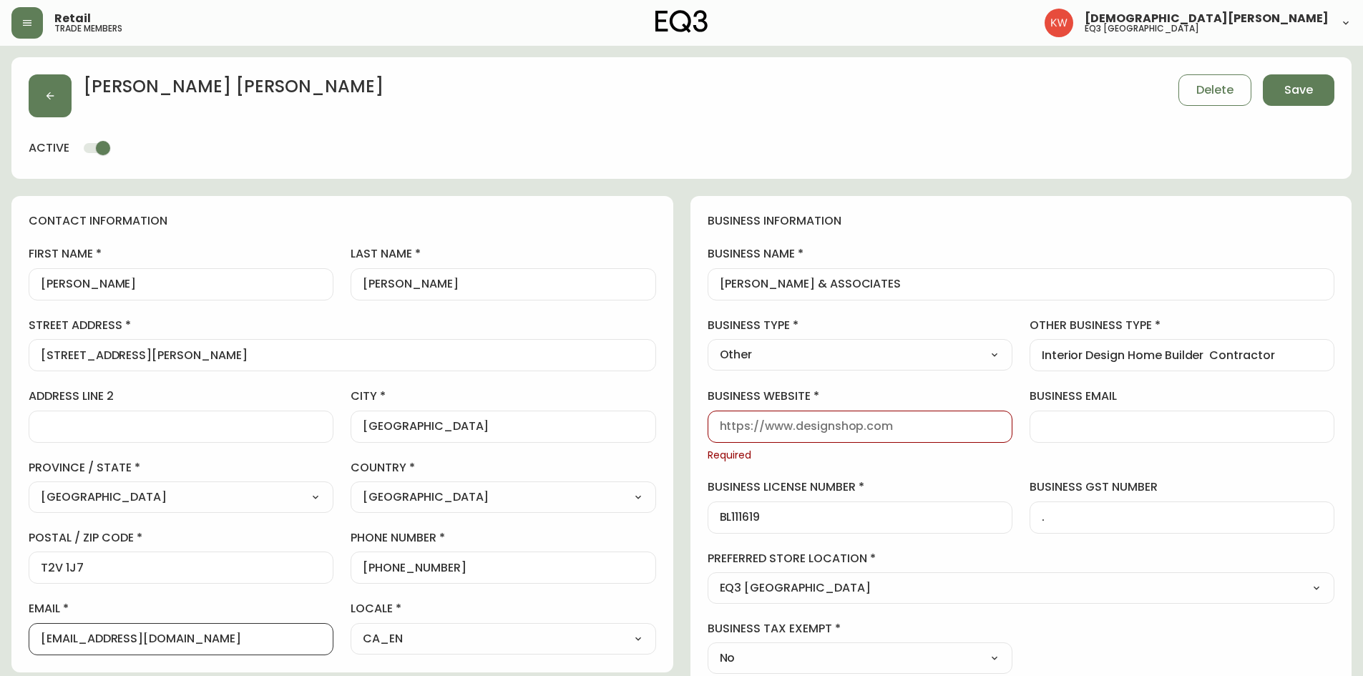
drag, startPoint x: 91, startPoint y: 640, endPoint x: 225, endPoint y: 645, distance: 133.9
click at [225, 418] on input "[EMAIL_ADDRESS][DOMAIN_NAME]" at bounding box center [181, 640] width 281 height 14
click at [905, 418] on input "business website" at bounding box center [860, 427] width 281 height 14
paste input "[DOMAIN_NAME]"
click at [905, 87] on span "Save" at bounding box center [1299, 90] width 29 height 16
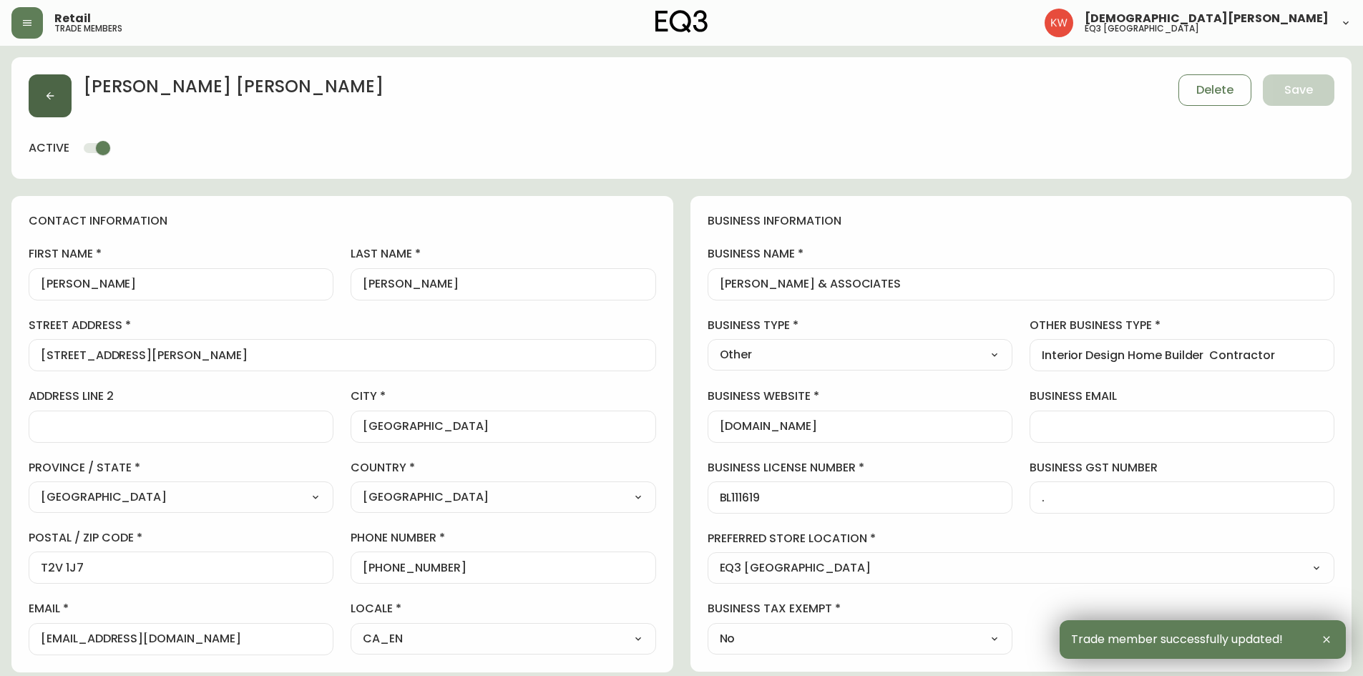
click at [57, 93] on button "button" at bounding box center [50, 95] width 43 height 43
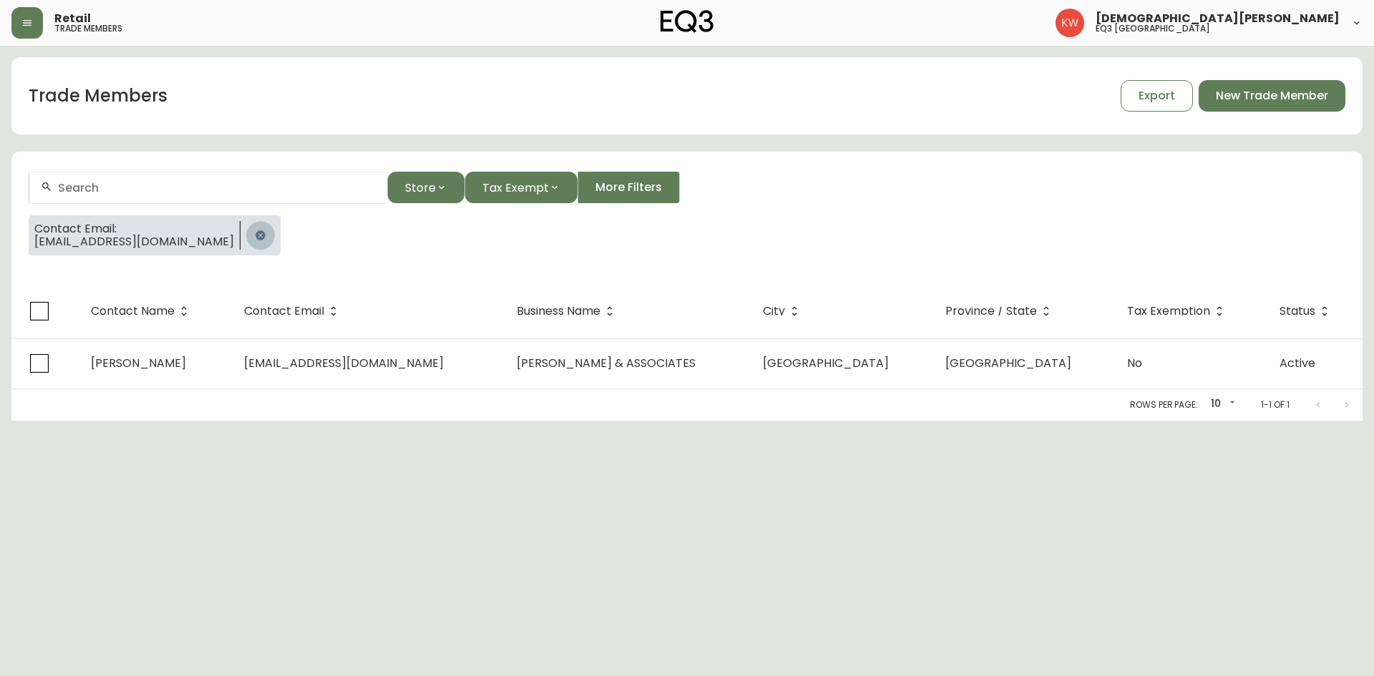
drag, startPoint x: 228, startPoint y: 233, endPoint x: 221, endPoint y: 223, distance: 12.3
click at [256, 233] on icon "button" at bounding box center [260, 234] width 9 height 9
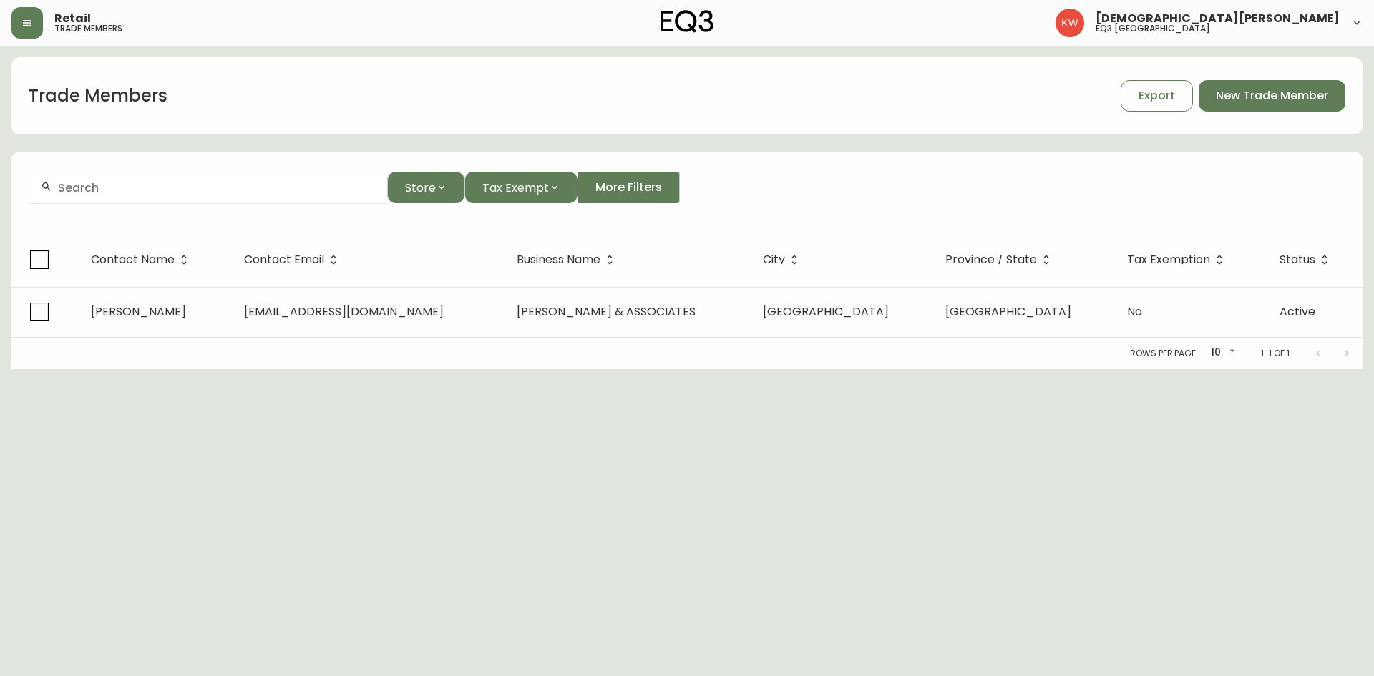
click at [201, 188] on input "text" at bounding box center [217, 188] width 318 height 14
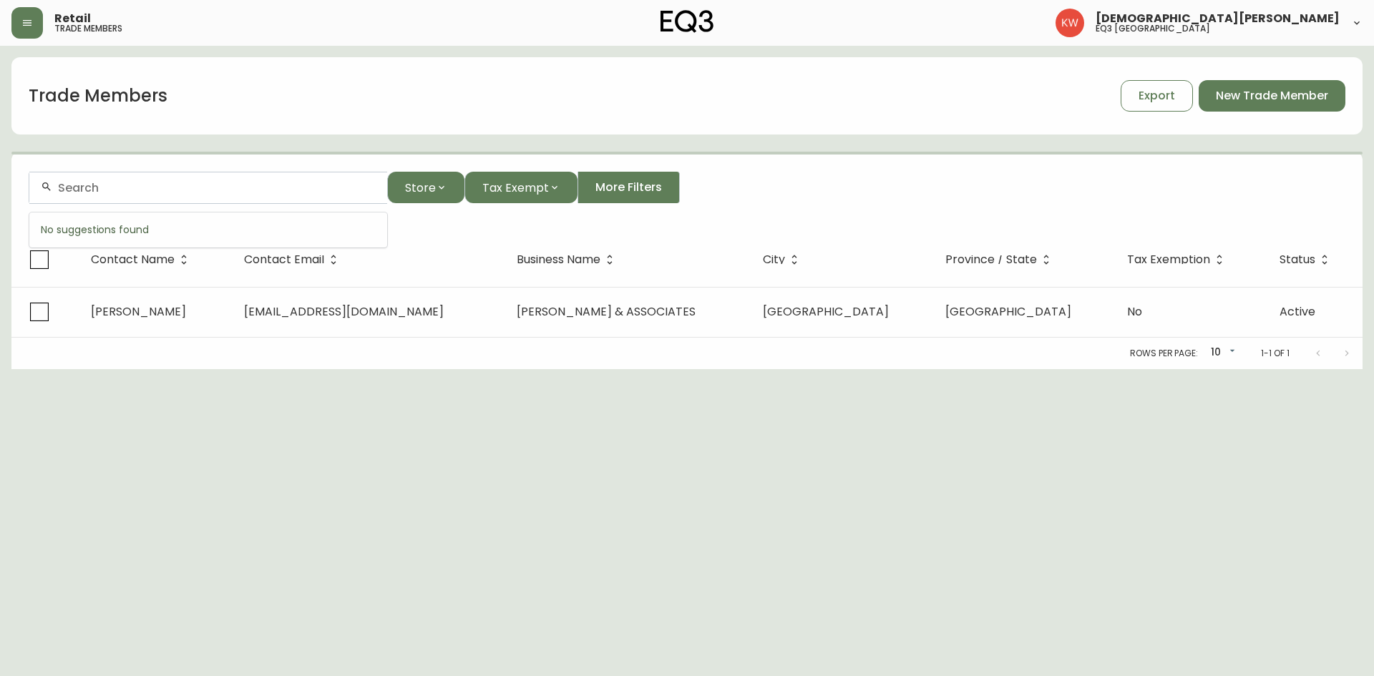
paste input "[EMAIL_ADDRESS][PERSON_NAME][DOMAIN_NAME]"
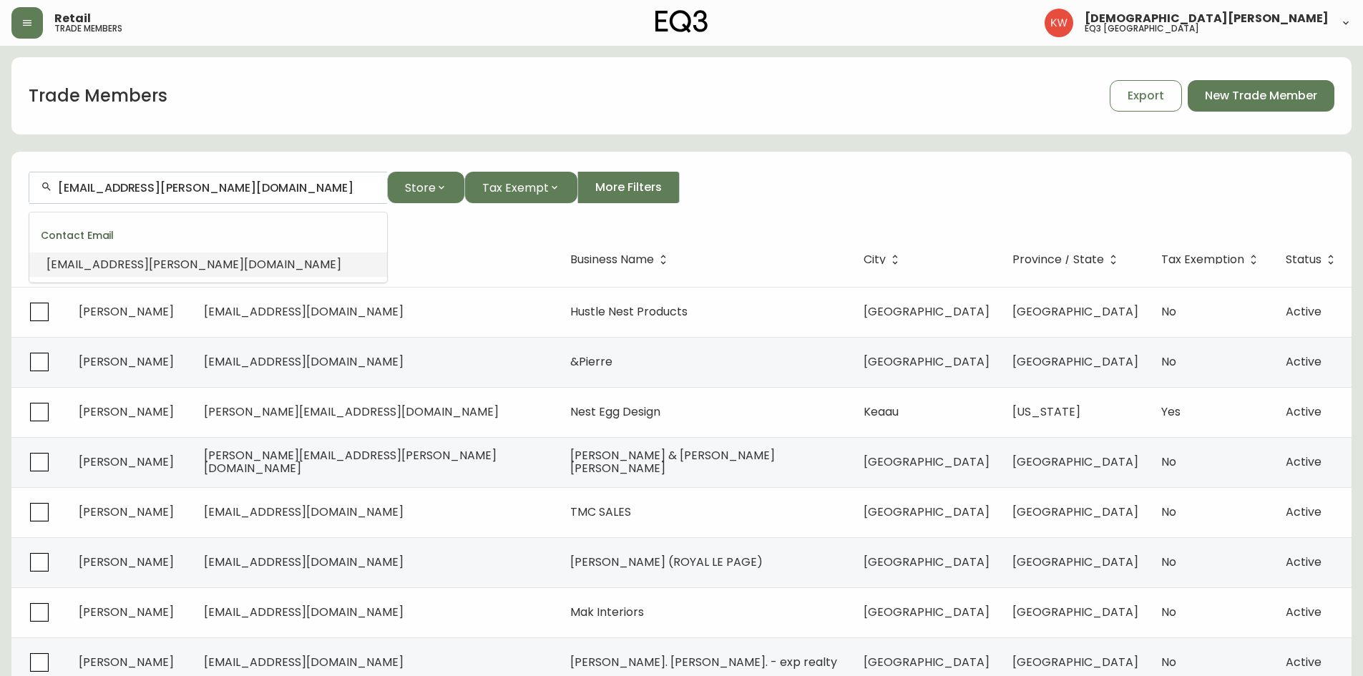
click at [180, 257] on span "[EMAIL_ADDRESS][PERSON_NAME][DOMAIN_NAME]" at bounding box center [194, 264] width 295 height 16
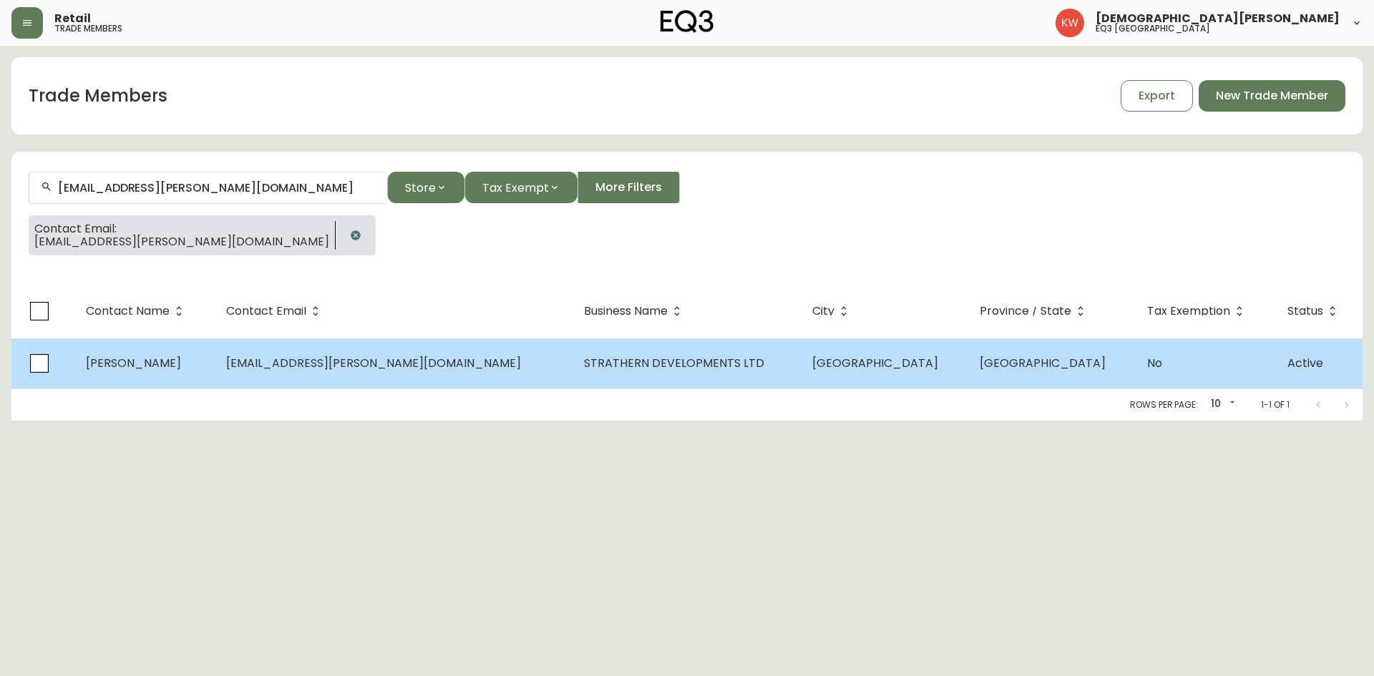
click at [181, 369] on span "[PERSON_NAME]" at bounding box center [133, 363] width 95 height 16
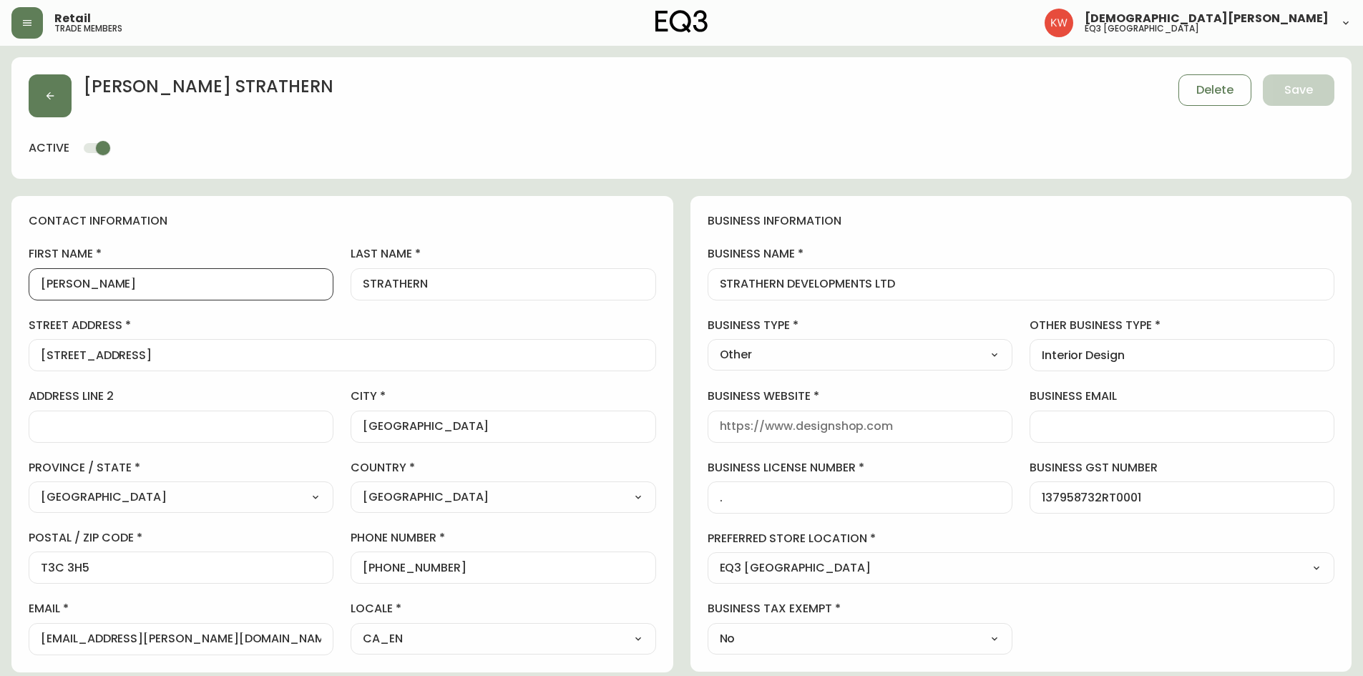
drag, startPoint x: 122, startPoint y: 290, endPoint x: 77, endPoint y: 288, distance: 44.4
click at [77, 288] on input "[PERSON_NAME]" at bounding box center [181, 285] width 281 height 14
drag, startPoint x: 77, startPoint y: 288, endPoint x: 46, endPoint y: 290, distance: 31.5
click at [46, 290] on input "[PERSON_NAME]" at bounding box center [181, 285] width 281 height 14
drag, startPoint x: 446, startPoint y: 283, endPoint x: 402, endPoint y: 286, distance: 44.4
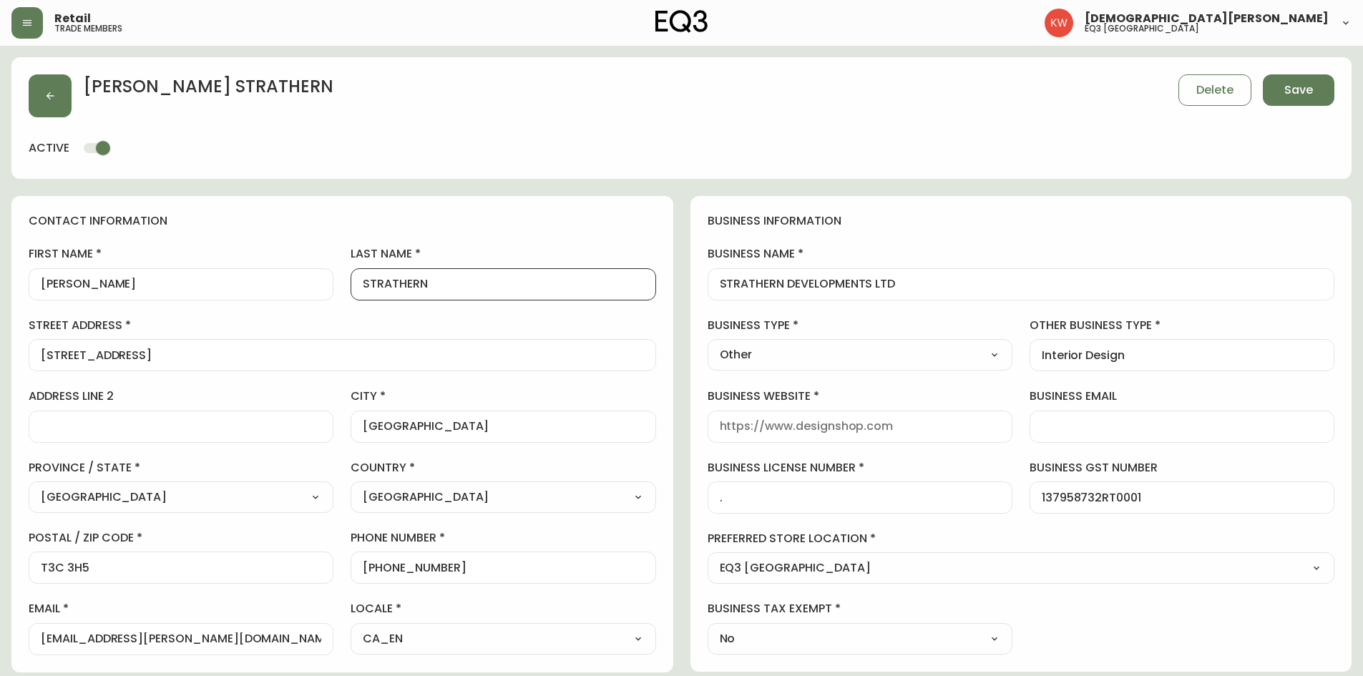
click at [402, 286] on input "STRATHERN" at bounding box center [503, 285] width 281 height 14
click at [402, 286] on input "STRAThern" at bounding box center [503, 285] width 281 height 14
click at [905, 87] on span "Save" at bounding box center [1299, 90] width 29 height 16
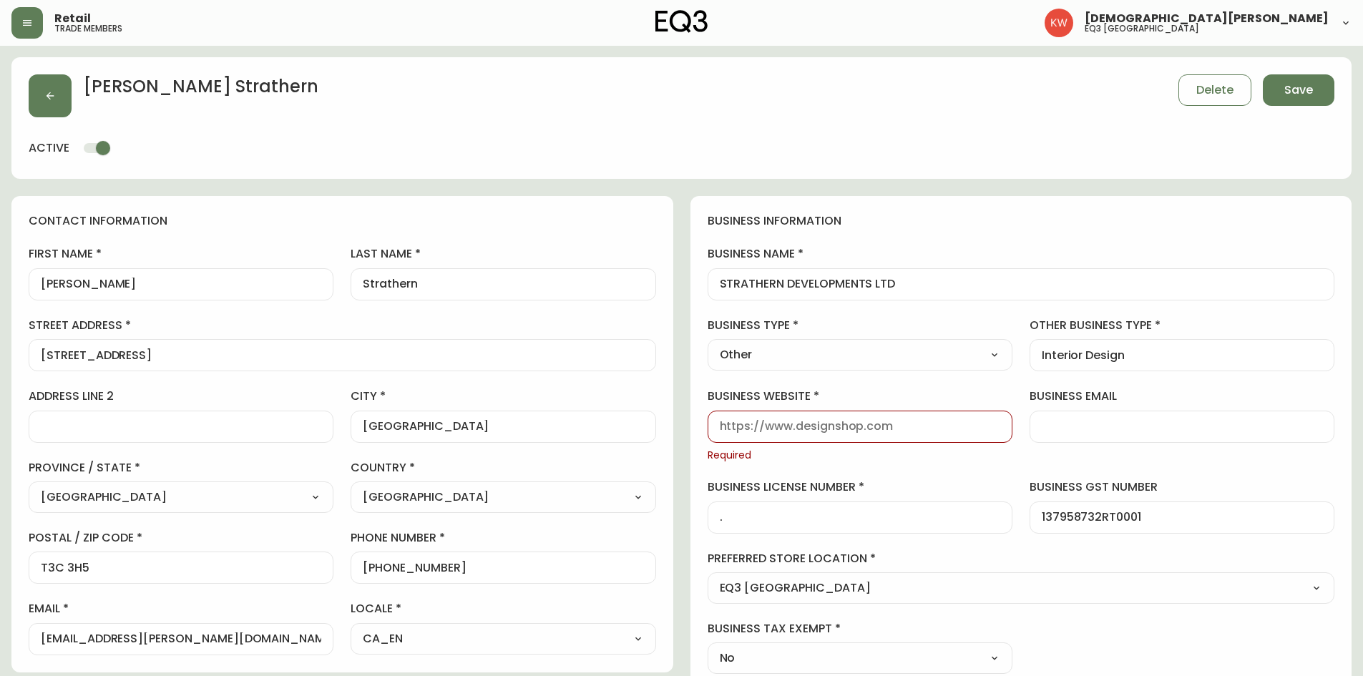
click at [812, 418] on div at bounding box center [860, 427] width 305 height 32
click at [805, 418] on input "business website" at bounding box center [860, 427] width 281 height 14
click at [905, 81] on button "Save" at bounding box center [1299, 89] width 72 height 31
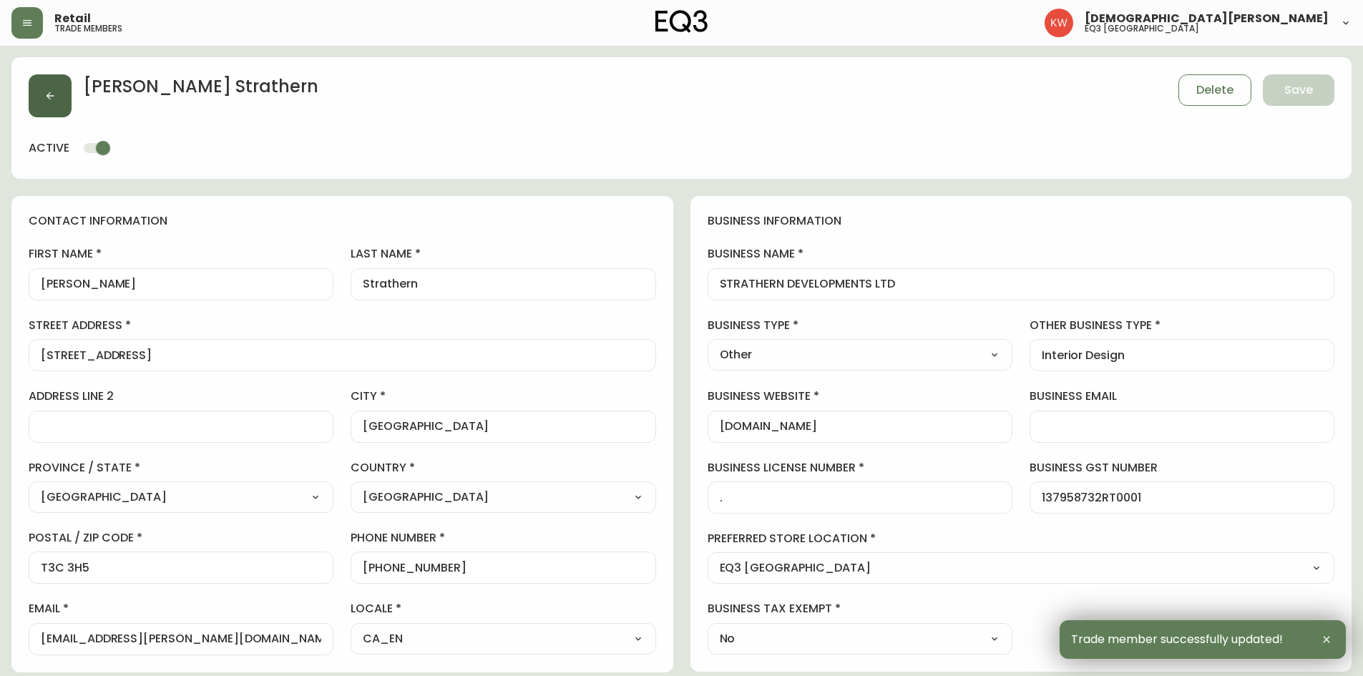
click at [55, 102] on button "button" at bounding box center [50, 95] width 43 height 43
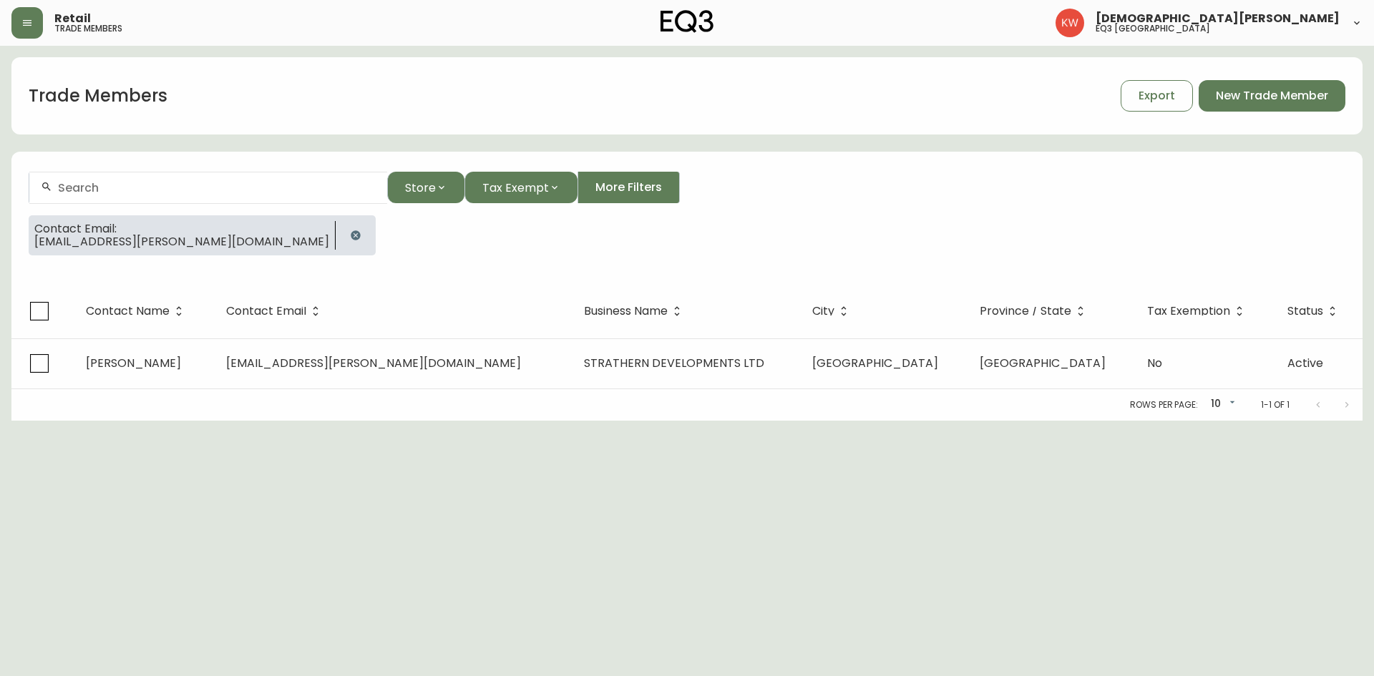
drag, startPoint x: 257, startPoint y: 239, endPoint x: 250, endPoint y: 229, distance: 12.3
click at [351, 238] on icon "button" at bounding box center [355, 234] width 9 height 9
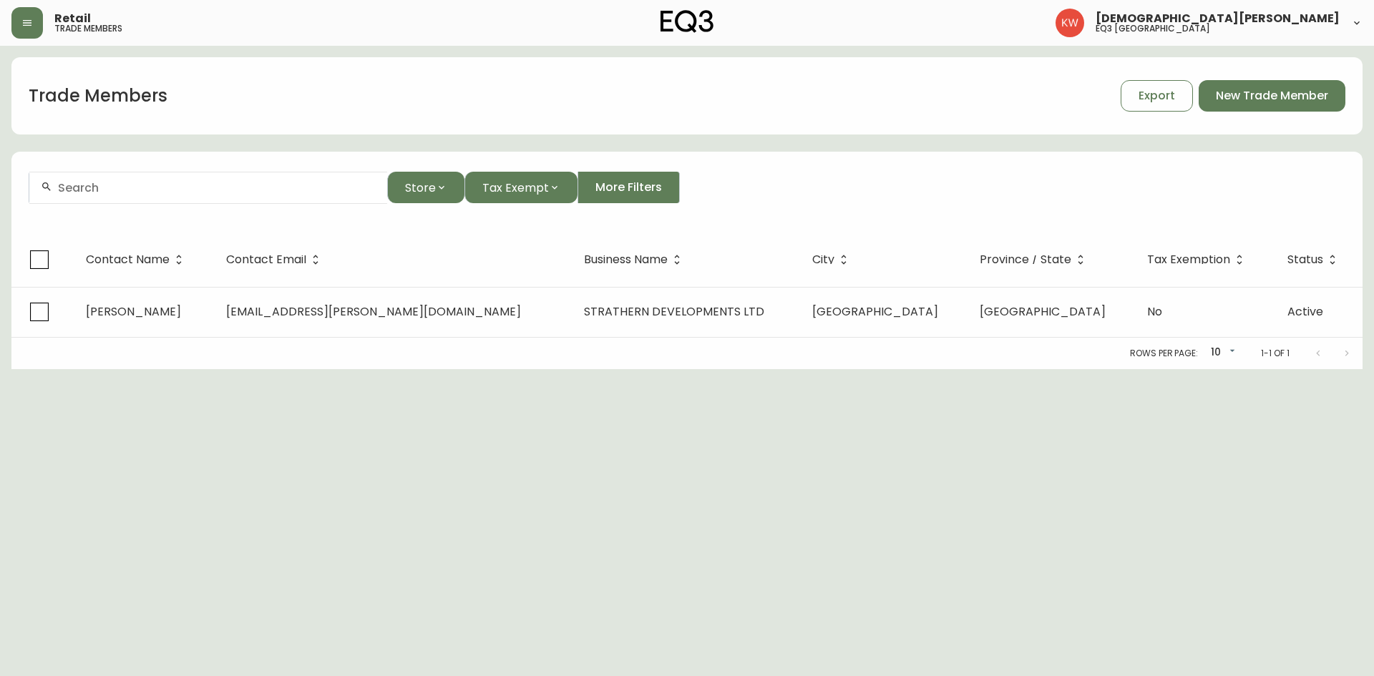
click at [236, 188] on input "text" at bounding box center [217, 188] width 318 height 14
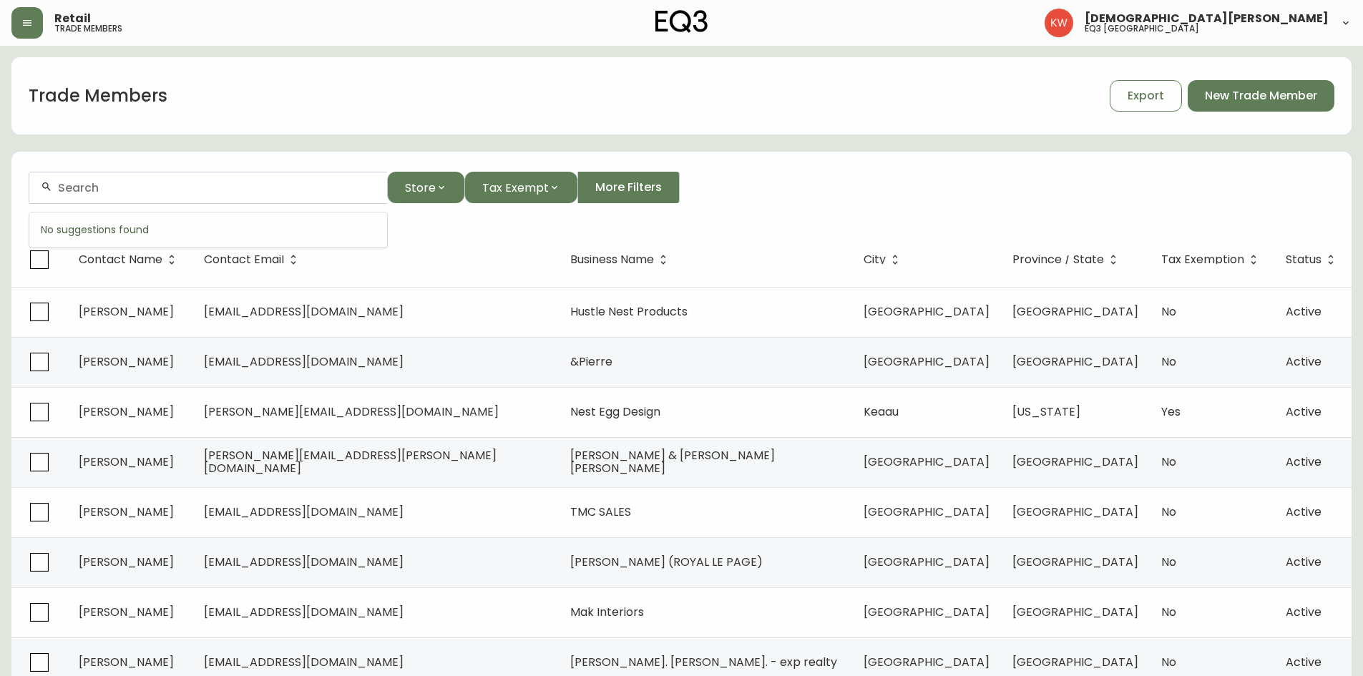
paste input "[EMAIL_ADDRESS][DOMAIN_NAME]"
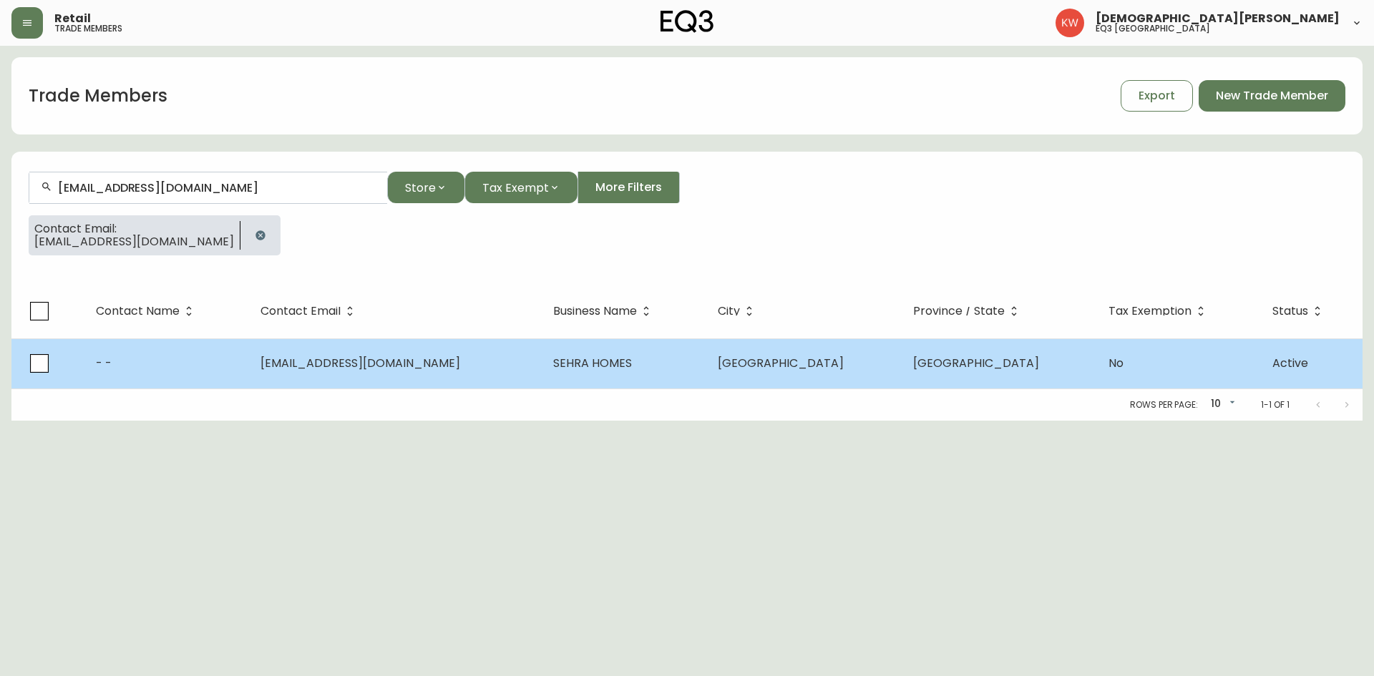
click at [223, 371] on td "- -" at bounding box center [166, 364] width 165 height 50
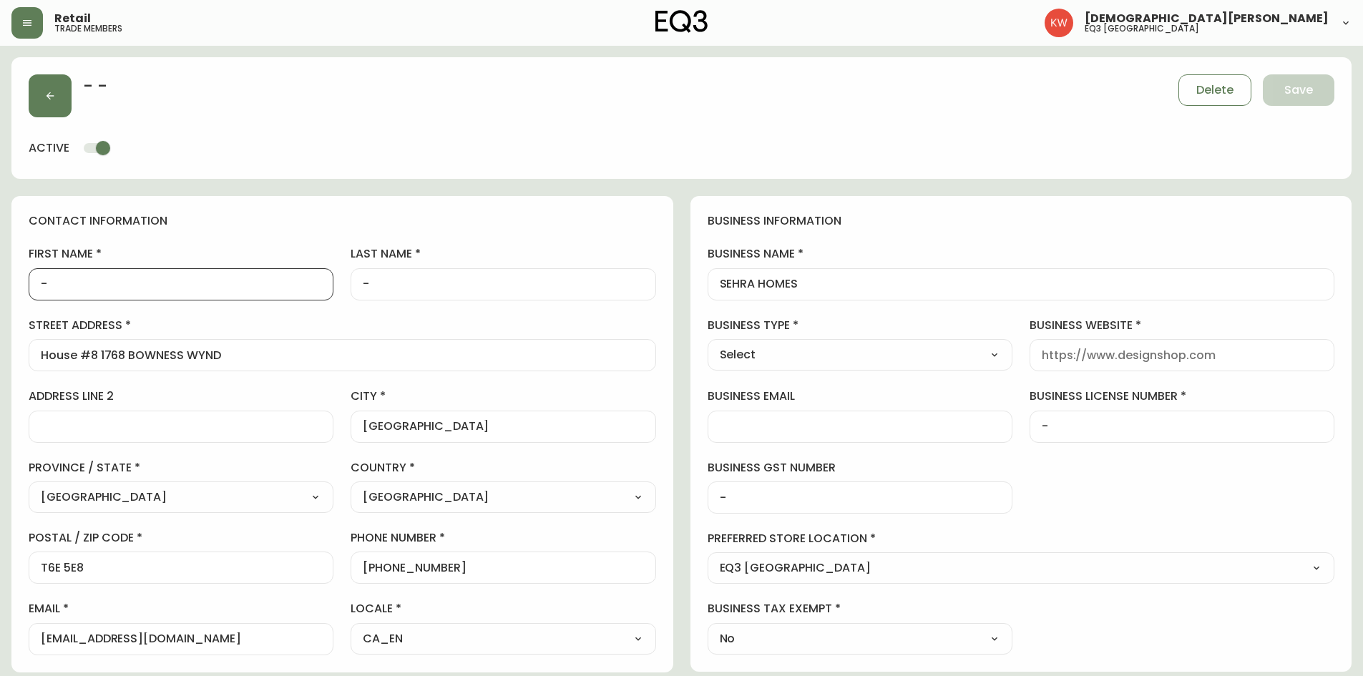
drag, startPoint x: 111, startPoint y: 279, endPoint x: 31, endPoint y: 284, distance: 79.6
click at [31, 284] on div "-" at bounding box center [181, 284] width 305 height 32
click at [407, 278] on input "-" at bounding box center [503, 285] width 281 height 14
drag, startPoint x: 399, startPoint y: 282, endPoint x: 324, endPoint y: 289, distance: 75.5
click at [324, 289] on div "first name [PERSON_NAME] last name - street address House #8 1768 [GEOGRAPHIC_D…" at bounding box center [343, 450] width 628 height 409
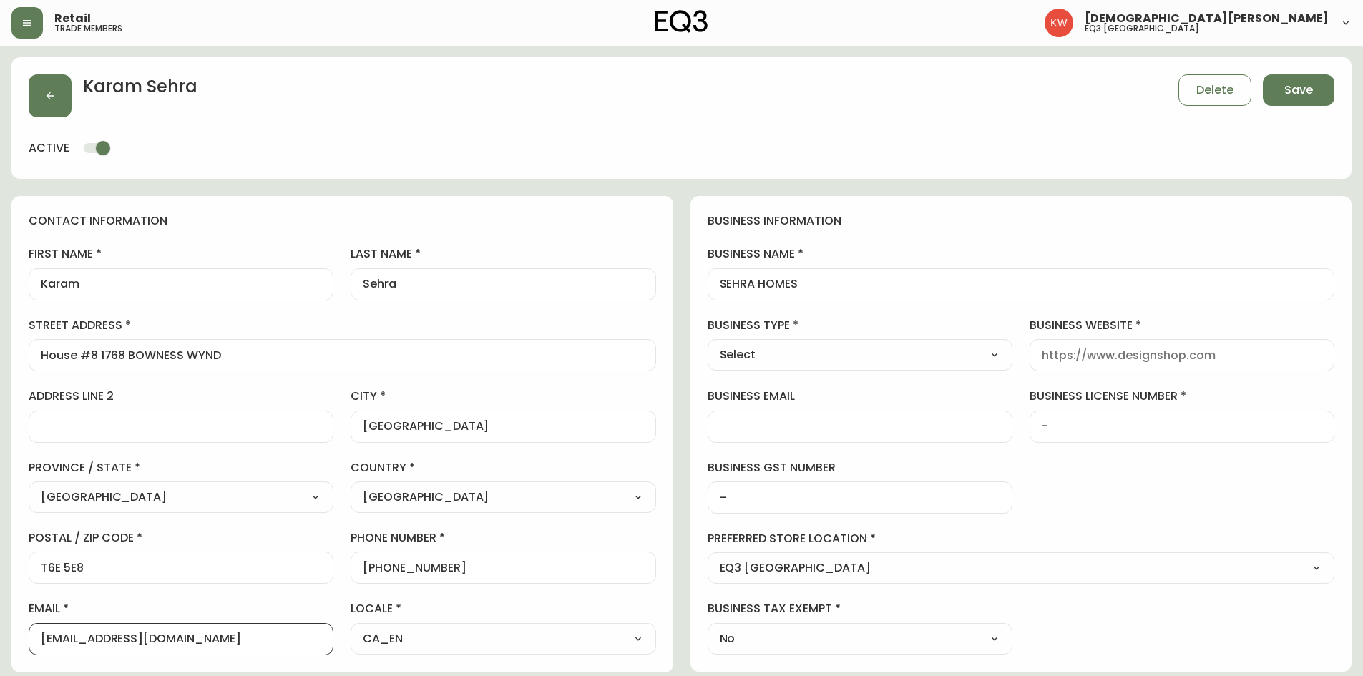
drag, startPoint x: 125, startPoint y: 639, endPoint x: 250, endPoint y: 635, distance: 124.6
click at [250, 418] on input "[EMAIL_ADDRESS][DOMAIN_NAME]" at bounding box center [181, 640] width 281 height 14
click at [818, 352] on select "Select Interior Designer Architect Home Builder Contractor Real Estate Agent Ho…" at bounding box center [860, 354] width 305 height 21
click at [708, 344] on select "Select Interior Designer Architect Home Builder Contractor Real Estate Agent Ho…" at bounding box center [860, 354] width 305 height 21
click at [905, 361] on input "business website" at bounding box center [1182, 356] width 281 height 14
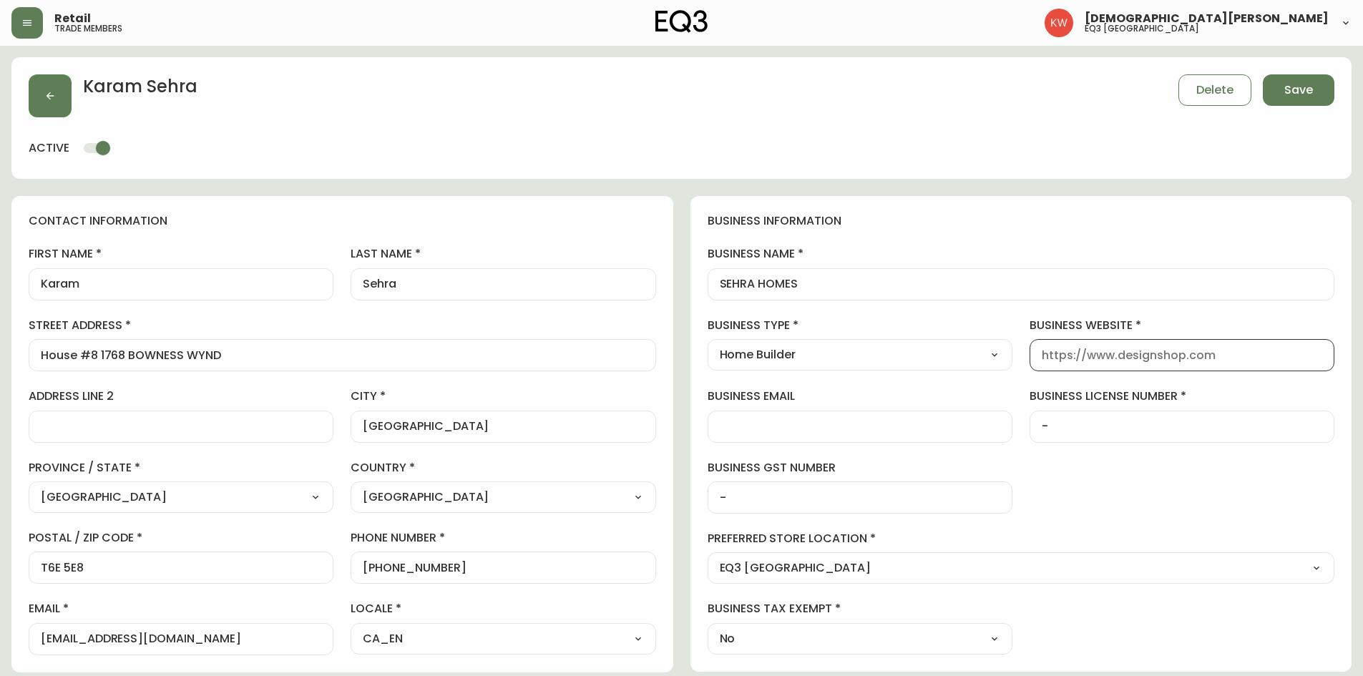
paste input "[DOMAIN_NAME]"
click at [905, 86] on span "Save" at bounding box center [1299, 90] width 29 height 16
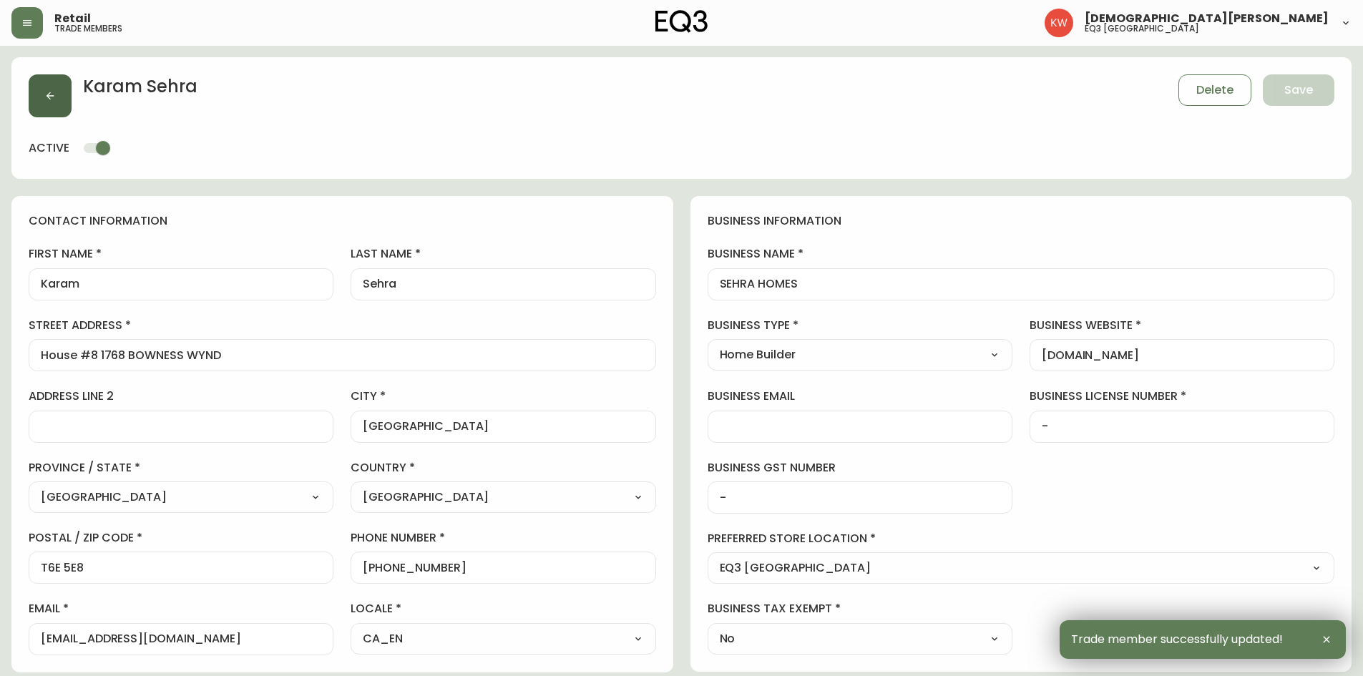
click at [62, 102] on button "button" at bounding box center [50, 95] width 43 height 43
